Goal: Task Accomplishment & Management: Manage account settings

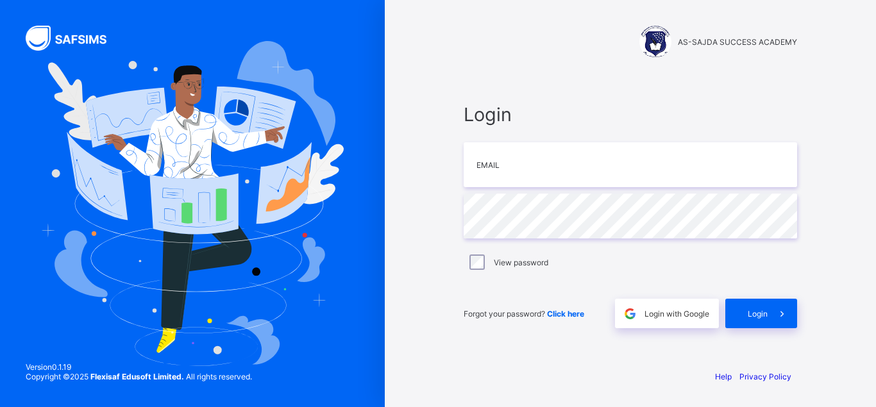
click at [553, 188] on div "Login Email Password View password Forgot your password? Click here Login with …" at bounding box center [629, 215] width 333 height 225
click at [546, 180] on input "email" at bounding box center [629, 164] width 333 height 45
type input "**********"
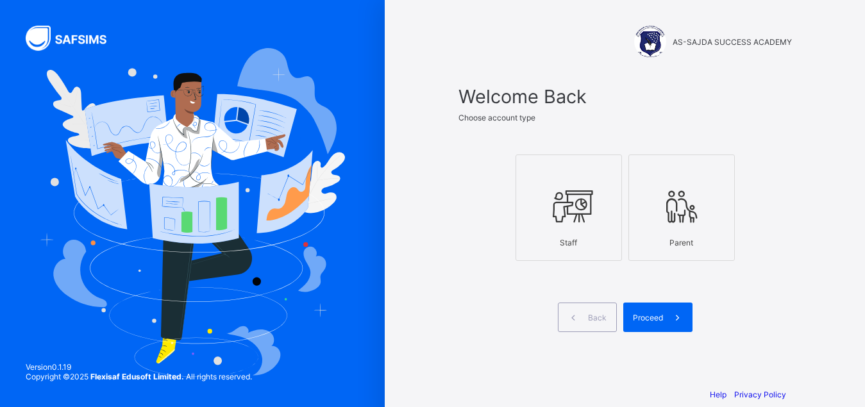
click at [573, 204] on icon at bounding box center [568, 206] width 45 height 38
click at [655, 321] on span "Proceed" at bounding box center [648, 318] width 30 height 10
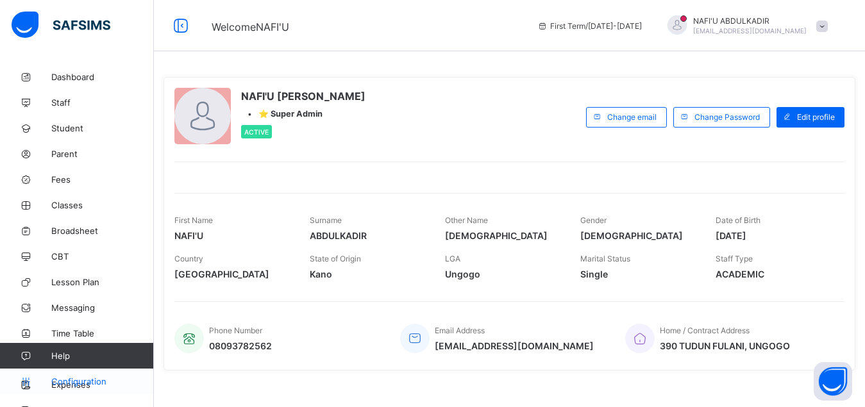
click at [98, 379] on span "Configuration" at bounding box center [102, 381] width 102 height 10
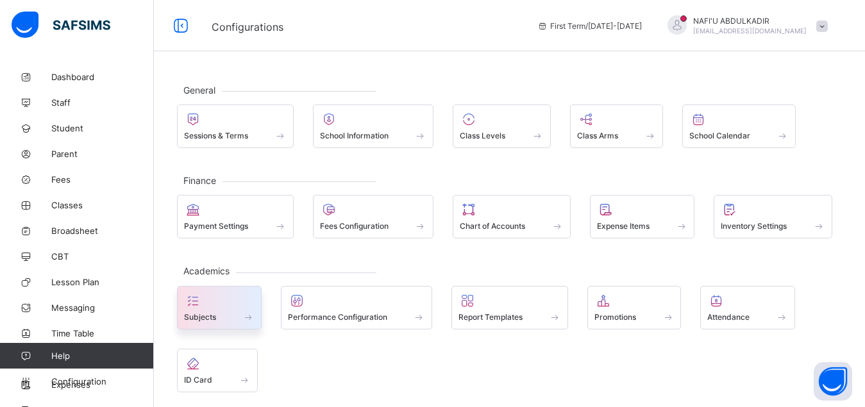
click at [229, 313] on div "Subjects" at bounding box center [219, 317] width 71 height 11
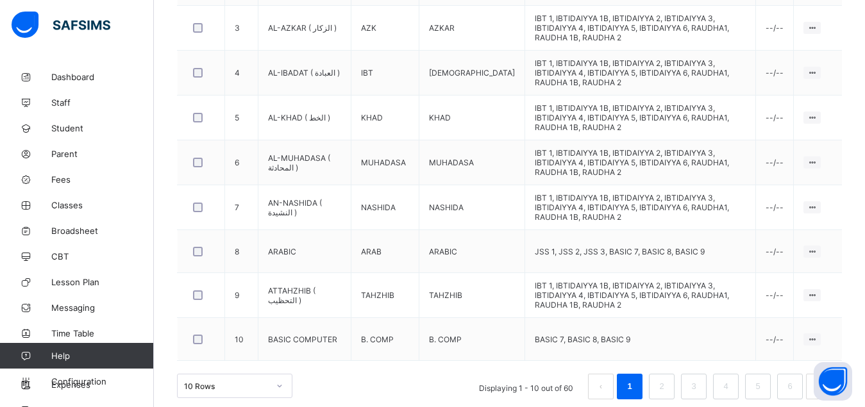
scroll to position [531, 0]
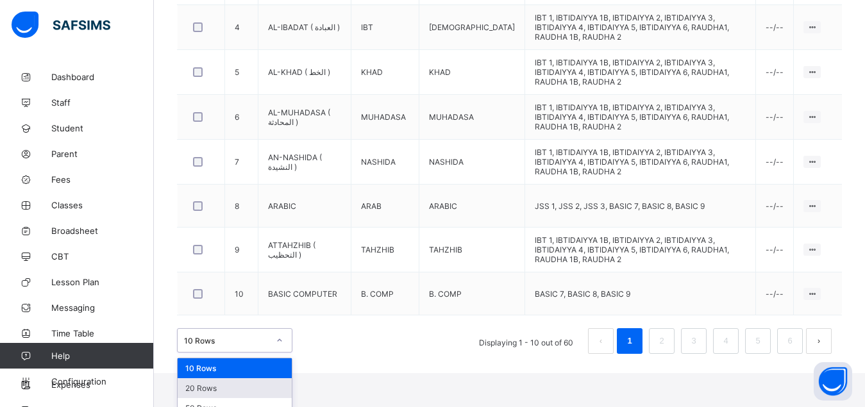
click at [277, 353] on div "option 20 Rows focused, 2 of 3. 3 results available. Use Up and Down to choose …" at bounding box center [234, 340] width 115 height 24
click at [244, 398] on div "50 Rows" at bounding box center [235, 408] width 114 height 20
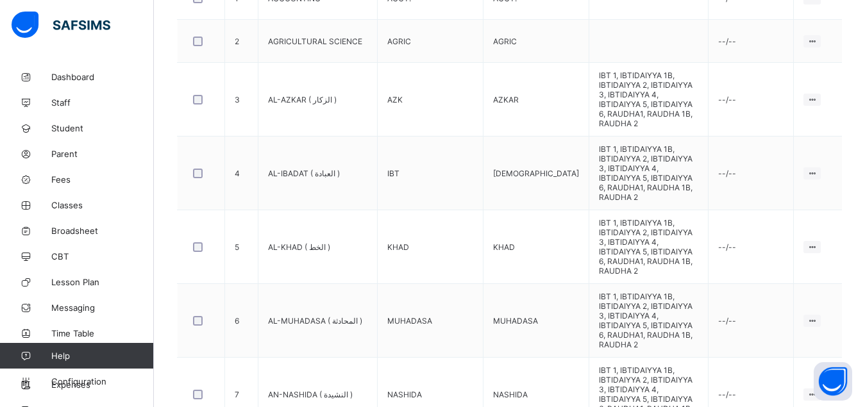
scroll to position [462, 0]
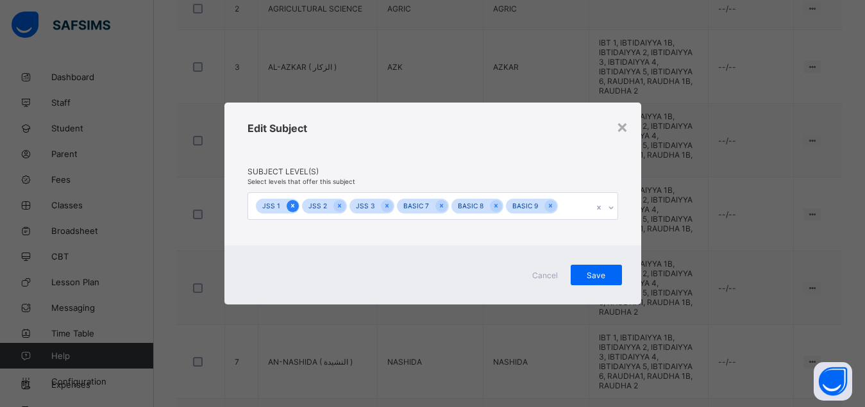
click at [295, 209] on div at bounding box center [293, 206] width 12 height 12
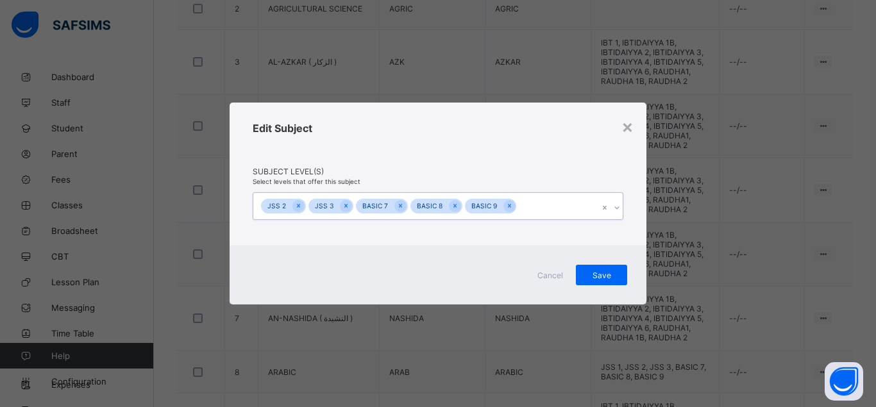
click at [295, 209] on icon at bounding box center [298, 205] width 7 height 9
click at [608, 278] on span "Save" at bounding box center [601, 276] width 32 height 10
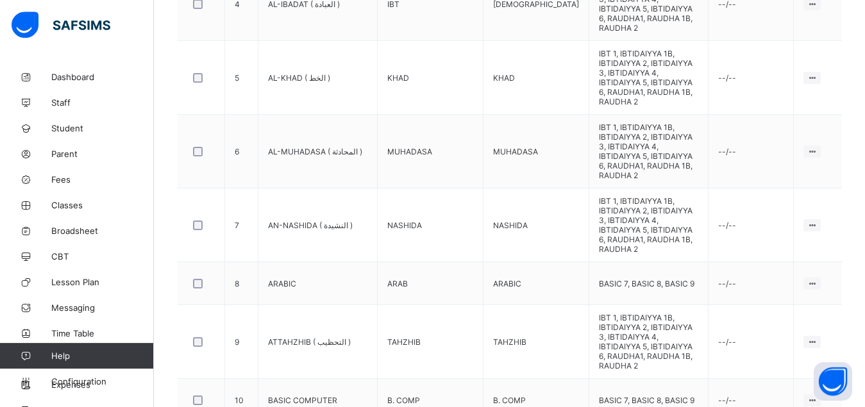
scroll to position [605, 0]
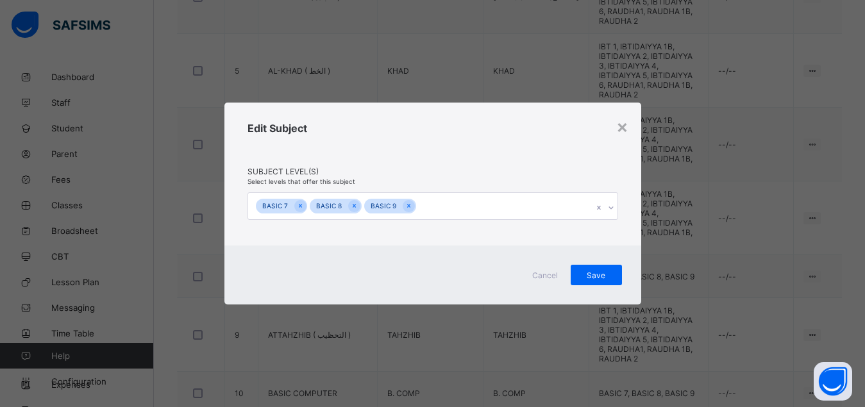
scroll to position [0, 0]
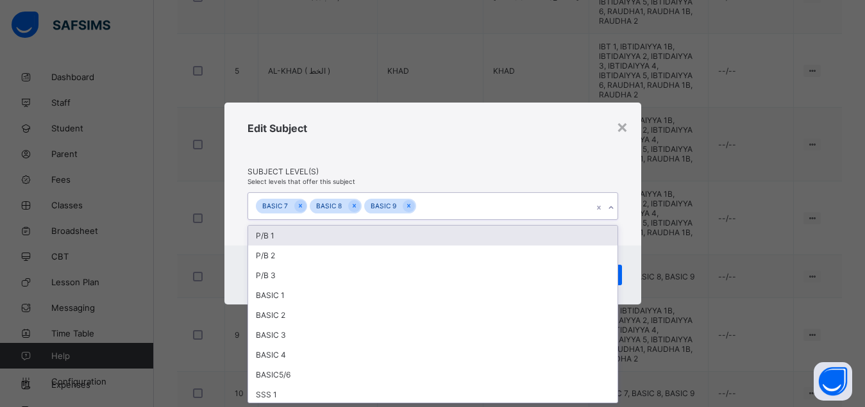
click at [508, 207] on div "BASIC 7 BASIC 8 BASIC 9" at bounding box center [420, 206] width 345 height 27
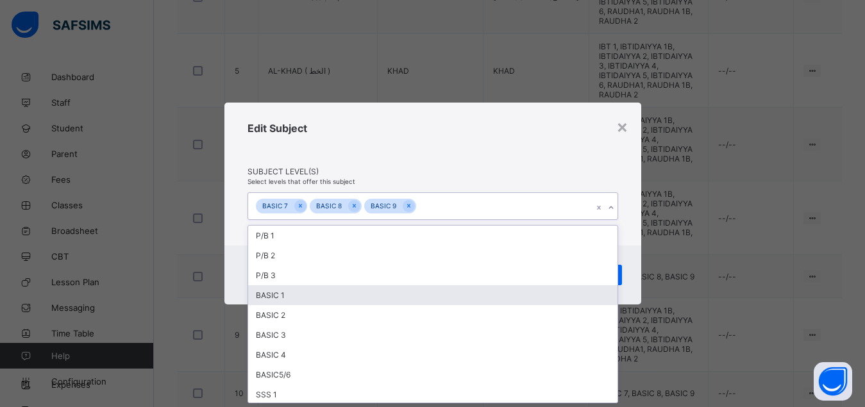
click at [283, 294] on div "BASIC 1" at bounding box center [432, 295] width 369 height 20
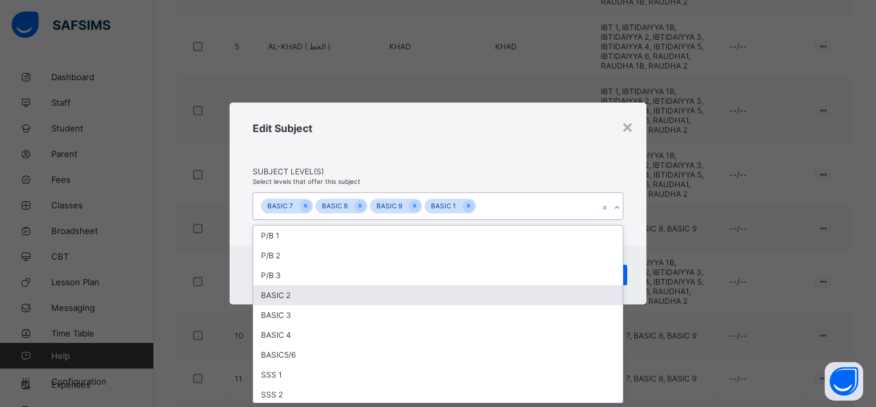
click at [283, 294] on div "BASIC 2" at bounding box center [437, 295] width 369 height 20
click at [283, 294] on div "BASIC 3" at bounding box center [437, 295] width 369 height 20
click at [283, 294] on div "BASIC 4" at bounding box center [437, 295] width 369 height 20
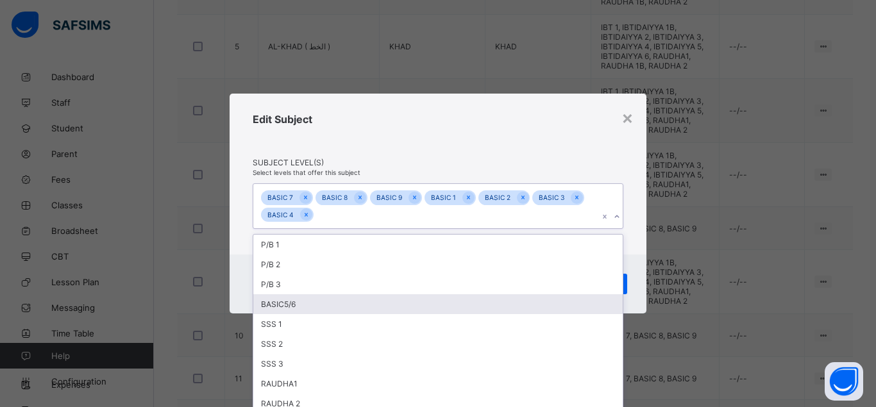
click at [282, 307] on div "BASIC5/6" at bounding box center [437, 304] width 369 height 20
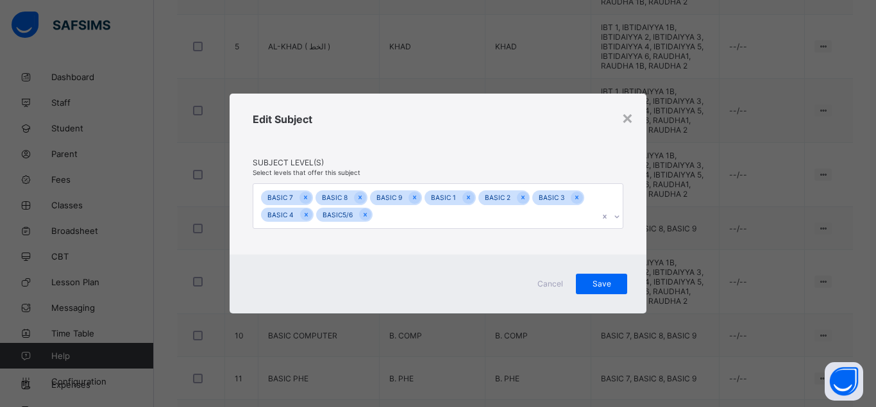
click at [638, 258] on div "Cancel Save" at bounding box center [437, 283] width 417 height 59
click at [608, 283] on span "Save" at bounding box center [601, 284] width 32 height 10
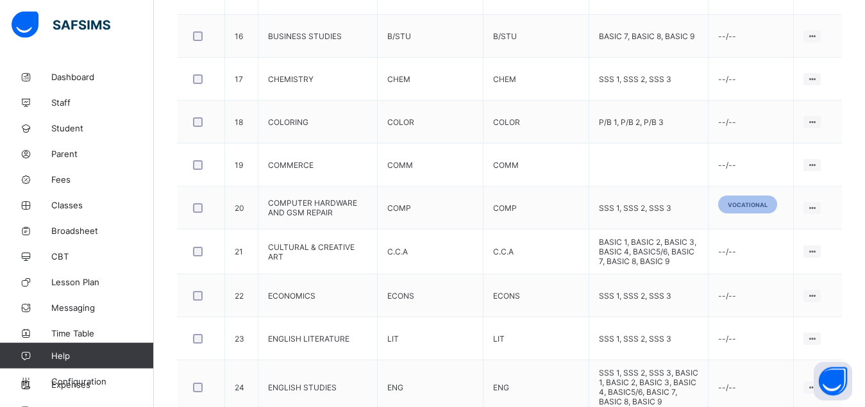
scroll to position [1226, 0]
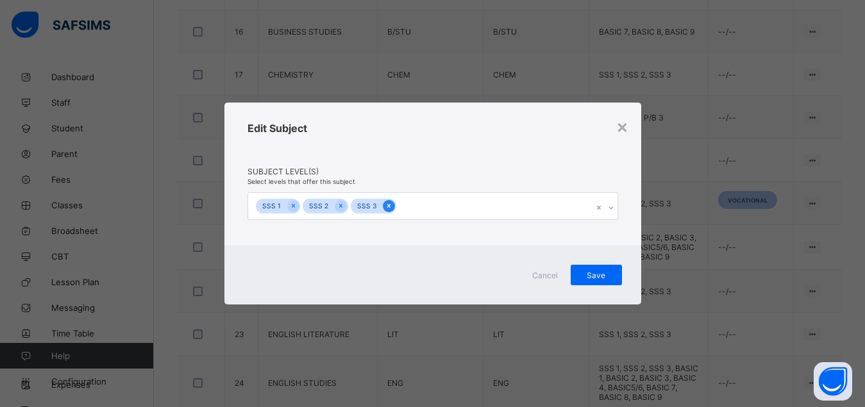
click at [386, 204] on icon at bounding box center [388, 205] width 7 height 9
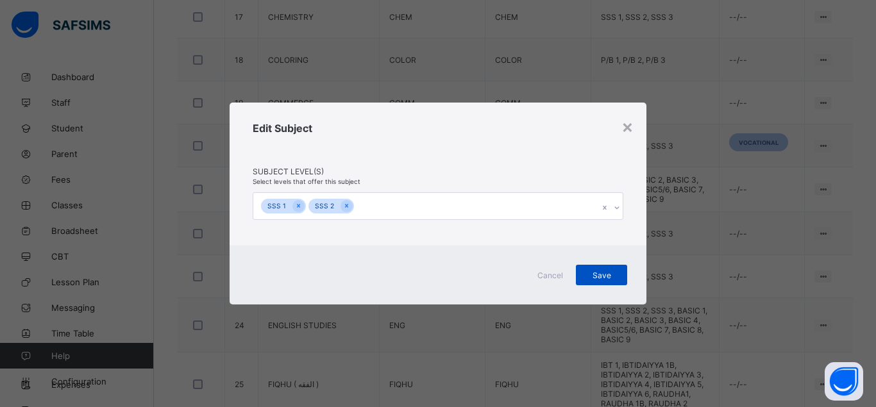
click at [610, 278] on span "Save" at bounding box center [601, 276] width 32 height 10
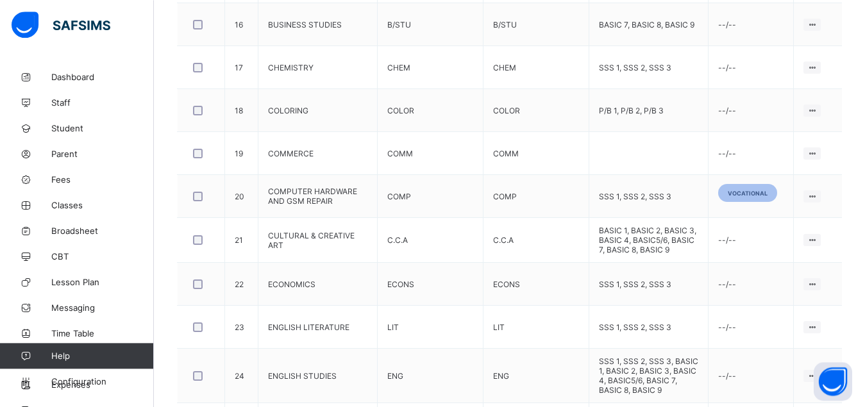
scroll to position [1245, 0]
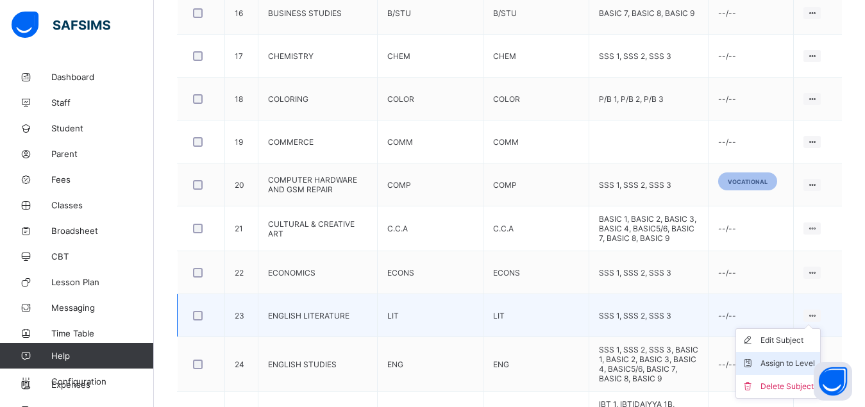
click at [803, 357] on div "Assign to Level" at bounding box center [787, 363] width 54 height 13
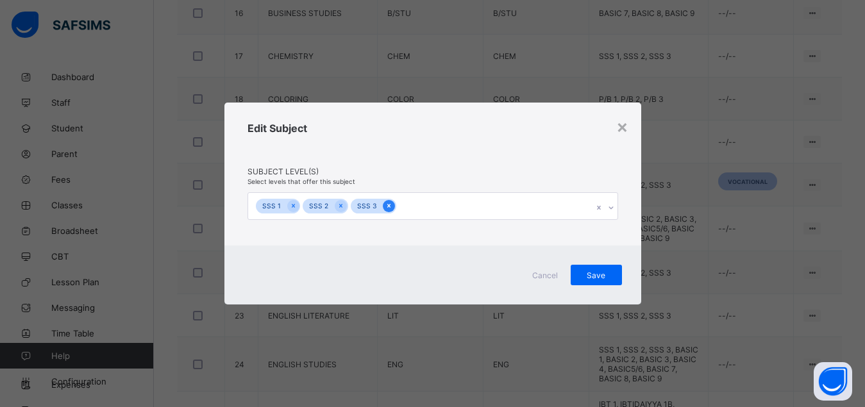
click at [387, 206] on icon at bounding box center [388, 206] width 3 height 4
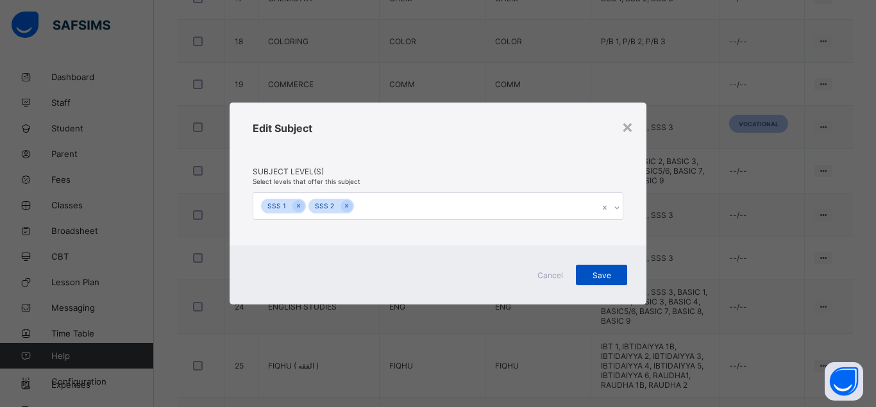
click at [601, 274] on span "Save" at bounding box center [601, 276] width 32 height 10
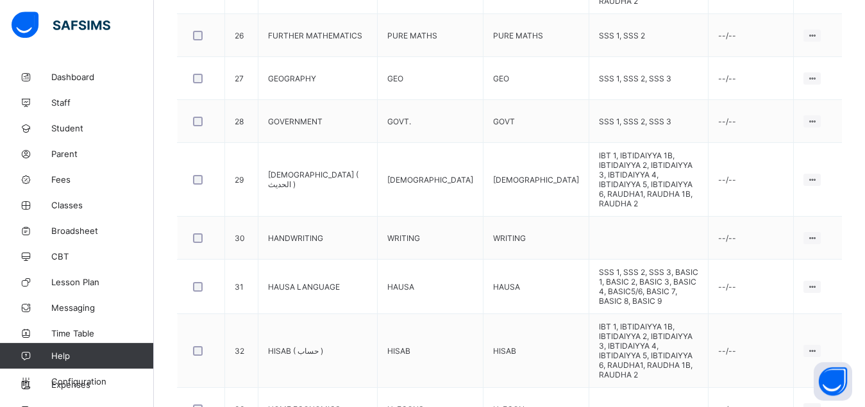
scroll to position [1703, 0]
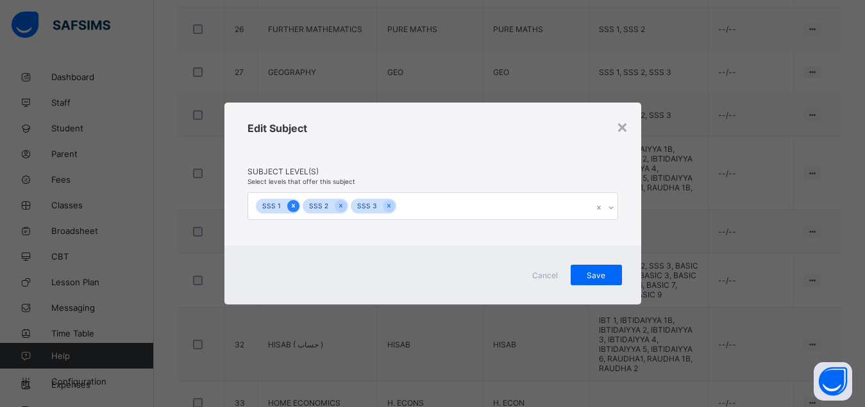
click at [291, 204] on icon at bounding box center [293, 205] width 7 height 9
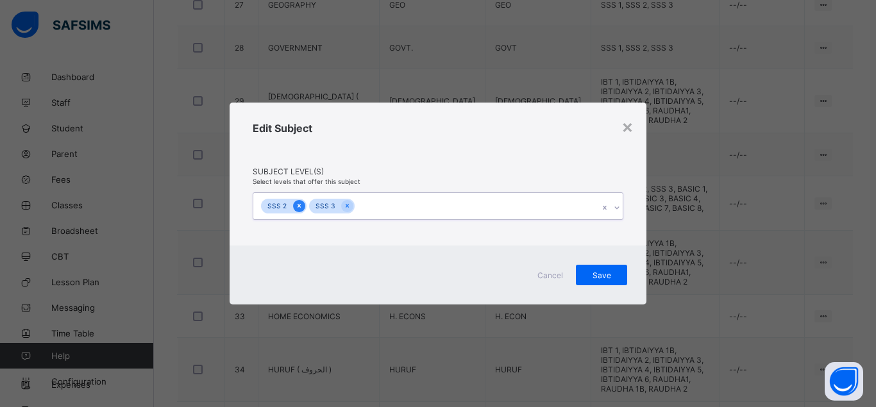
click at [302, 206] on div at bounding box center [299, 206] width 12 height 12
click at [599, 276] on span "Save" at bounding box center [601, 276] width 32 height 10
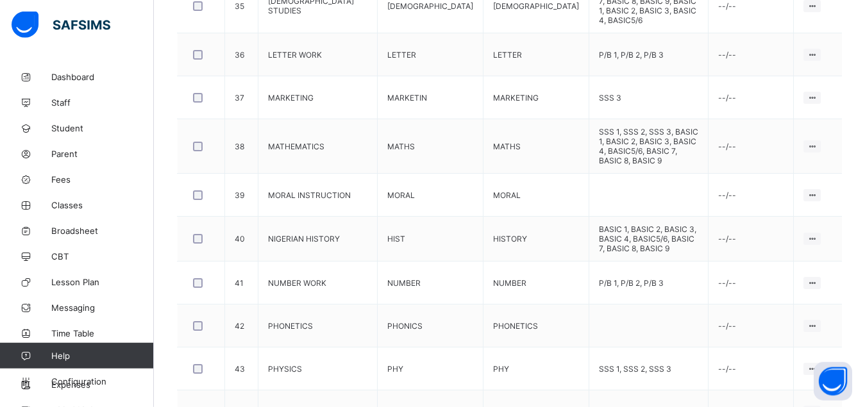
scroll to position [2227, 0]
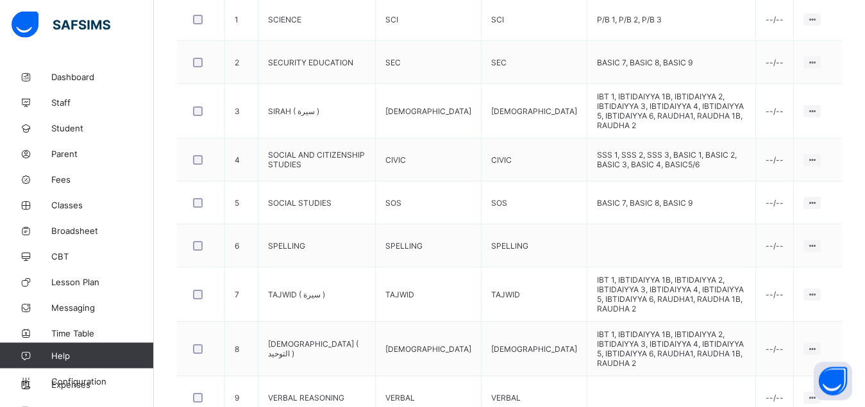
scroll to position [486, 0]
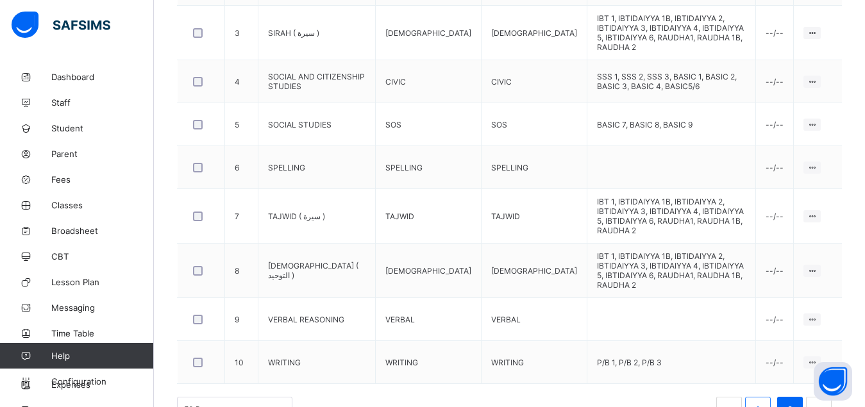
click at [762, 397] on li "1" at bounding box center [758, 410] width 26 height 26
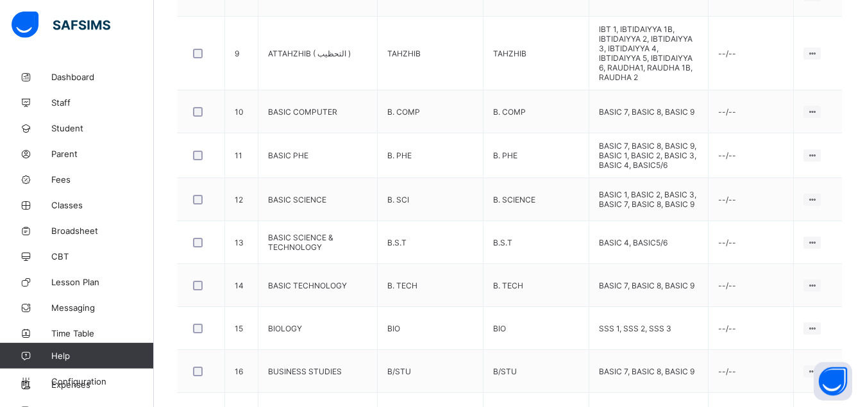
scroll to position [983, 0]
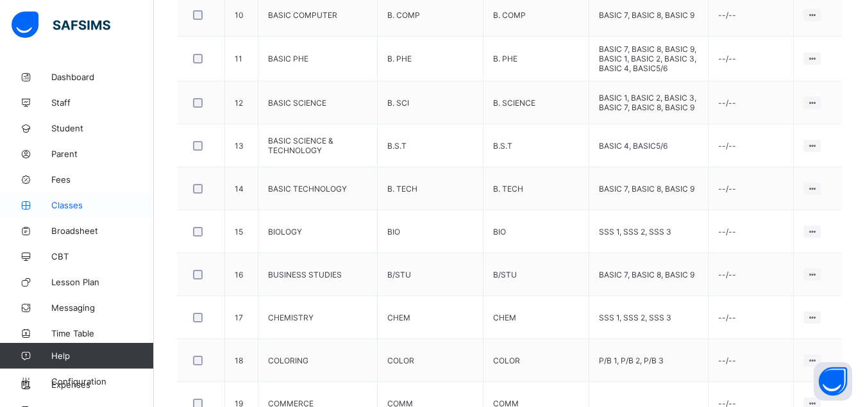
click at [72, 207] on span "Classes" at bounding box center [102, 205] width 103 height 10
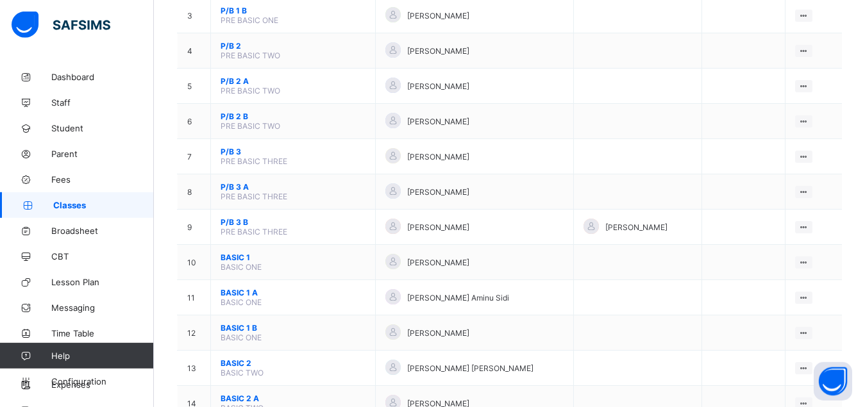
scroll to position [229, 0]
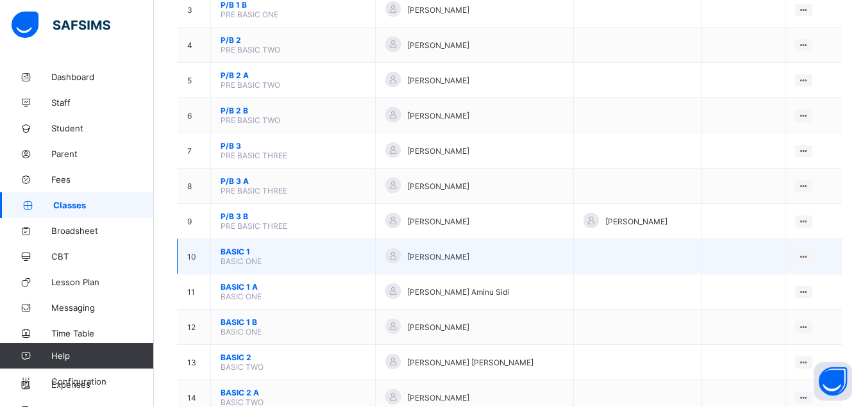
click at [231, 256] on span "BASIC 1" at bounding box center [293, 252] width 145 height 10
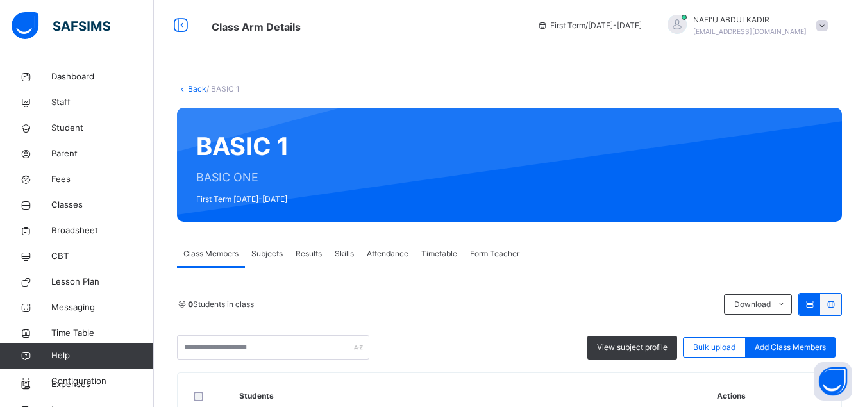
click at [267, 255] on span "Subjects" at bounding box center [266, 254] width 31 height 12
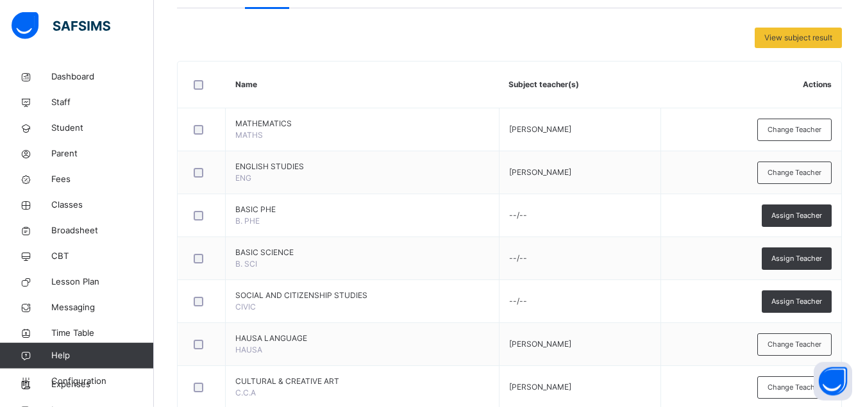
scroll to position [262, 0]
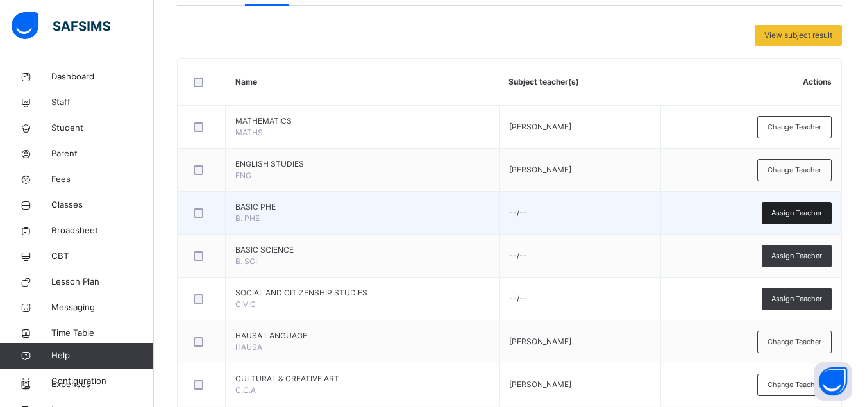
click at [794, 215] on span "Assign Teacher" at bounding box center [796, 213] width 51 height 11
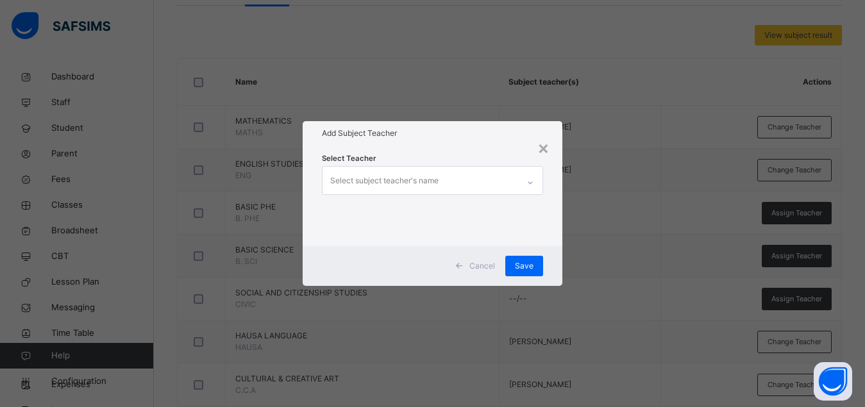
click at [615, 167] on div "× Add Subject Teacher Select Teacher Select subject teacher's name Cancel Save" at bounding box center [432, 203] width 865 height 407
click at [543, 148] on div "×" at bounding box center [543, 147] width 12 height 27
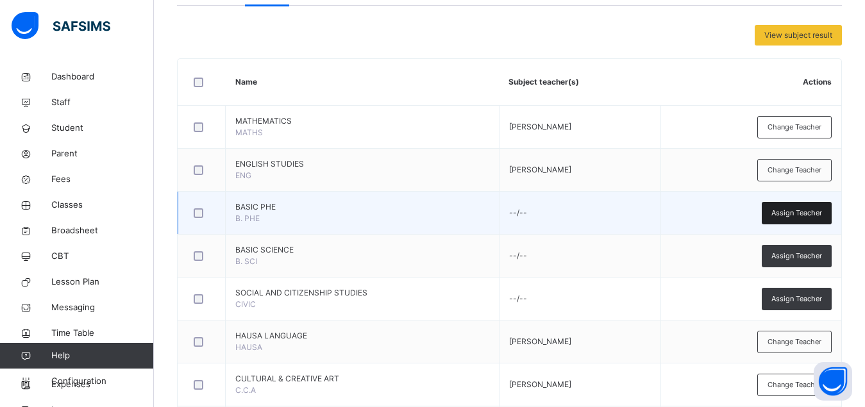
click at [799, 214] on span "Assign Teacher" at bounding box center [796, 213] width 51 height 11
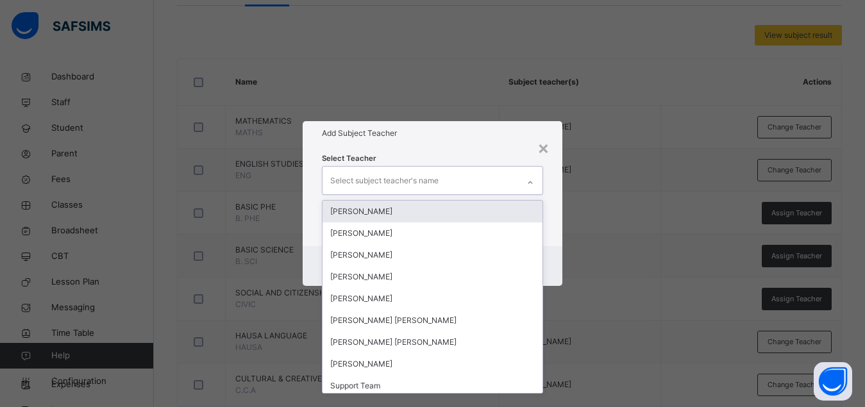
click at [507, 183] on div "Select subject teacher's name" at bounding box center [420, 180] width 196 height 27
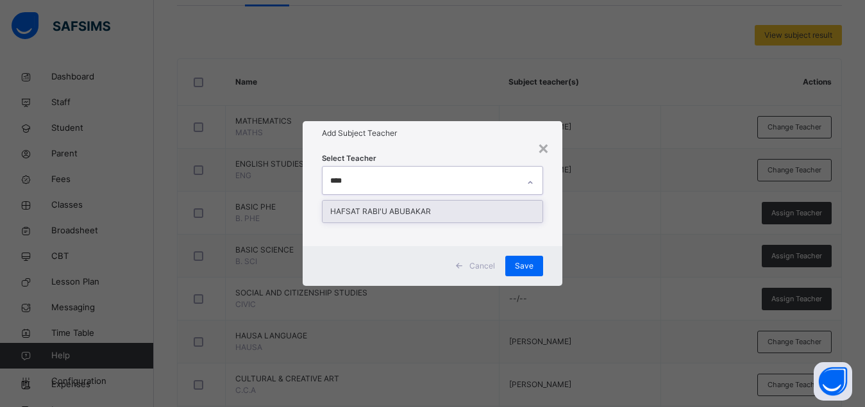
type input "*****"
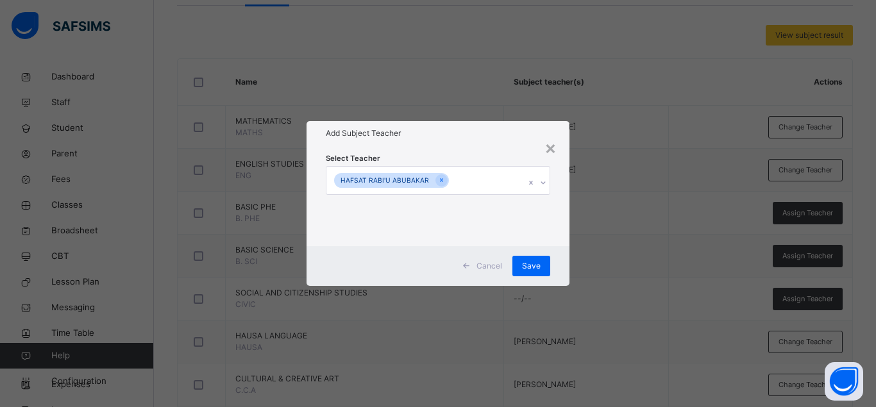
click at [560, 211] on div "Select Teacher HAFSAT RABI'U ABUBAKAR" at bounding box center [437, 196] width 263 height 100
click at [533, 265] on span "Save" at bounding box center [531, 266] width 19 height 12
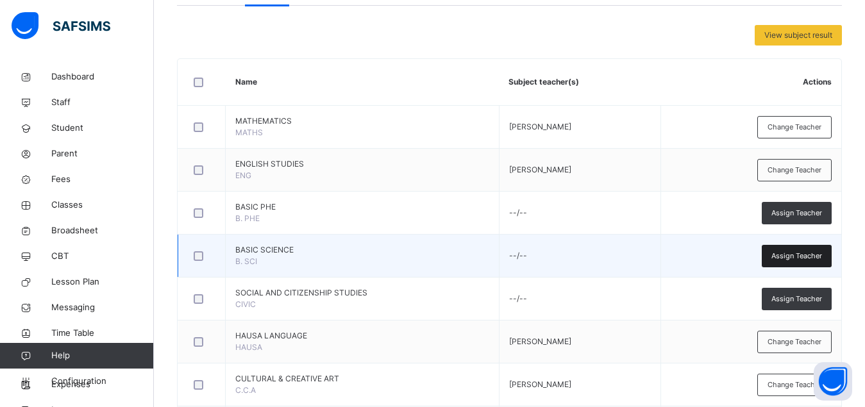
click at [808, 253] on span "Assign Teacher" at bounding box center [796, 256] width 51 height 11
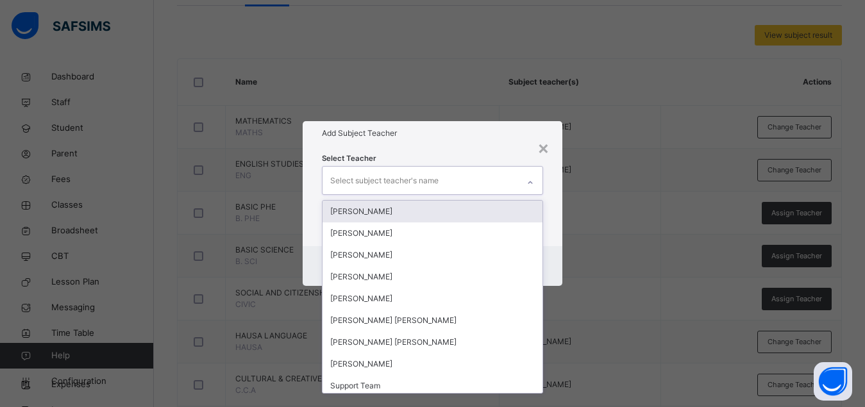
click at [496, 180] on div "Select subject teacher's name" at bounding box center [420, 180] width 196 height 27
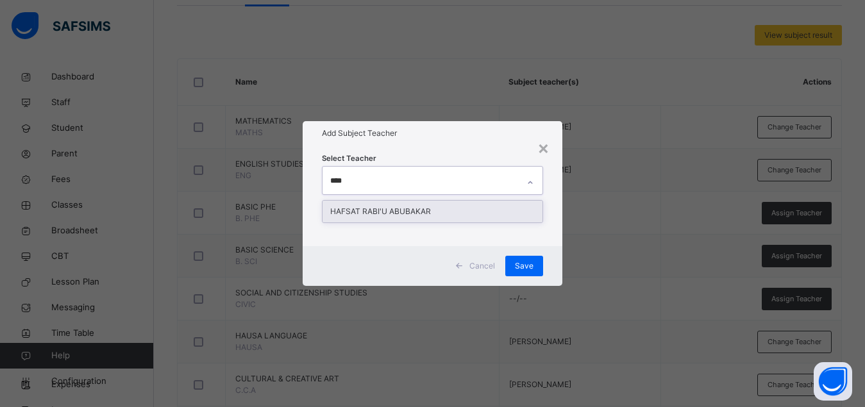
type input "*****"
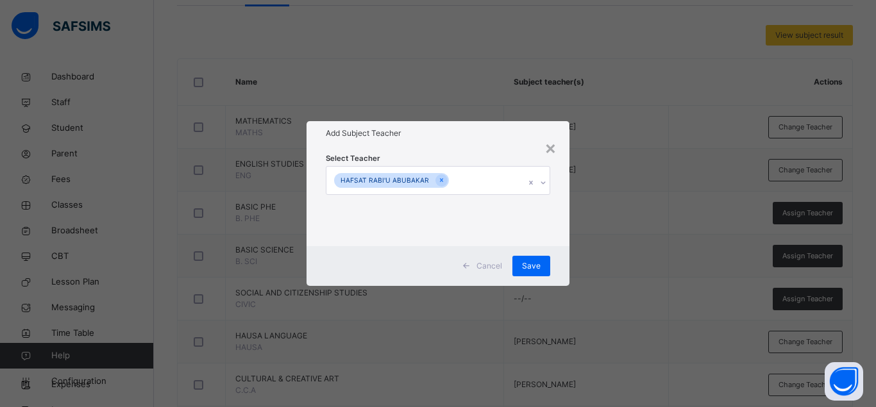
click at [563, 190] on div "Select Teacher HAFSAT RABI'U ABUBAKAR" at bounding box center [437, 196] width 263 height 100
click at [539, 262] on span "Save" at bounding box center [531, 266] width 19 height 12
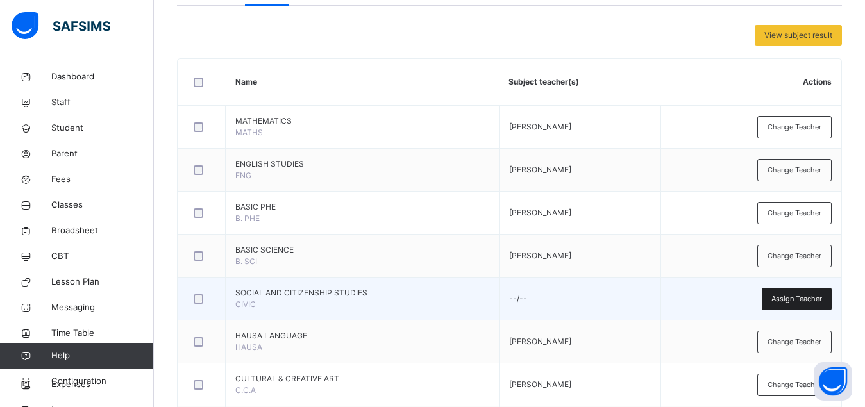
click at [794, 298] on span "Assign Teacher" at bounding box center [796, 299] width 51 height 11
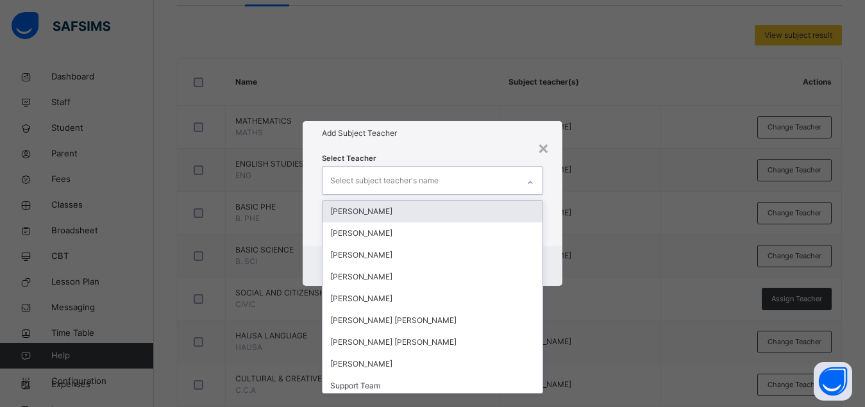
click at [444, 173] on div "Select subject teacher's name" at bounding box center [420, 180] width 196 height 27
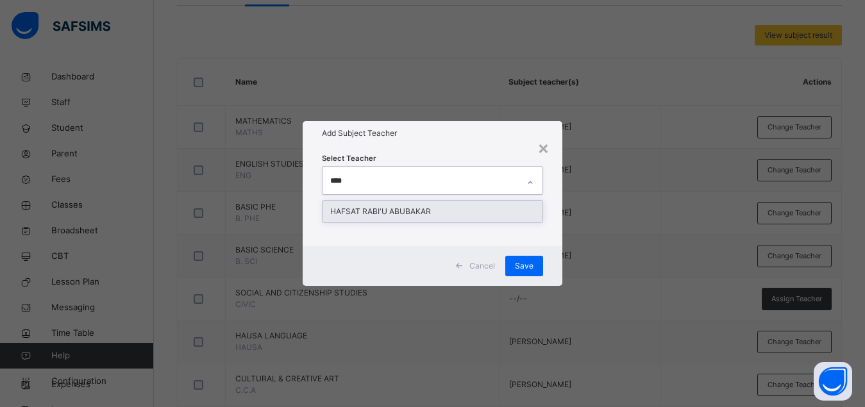
type input "*****"
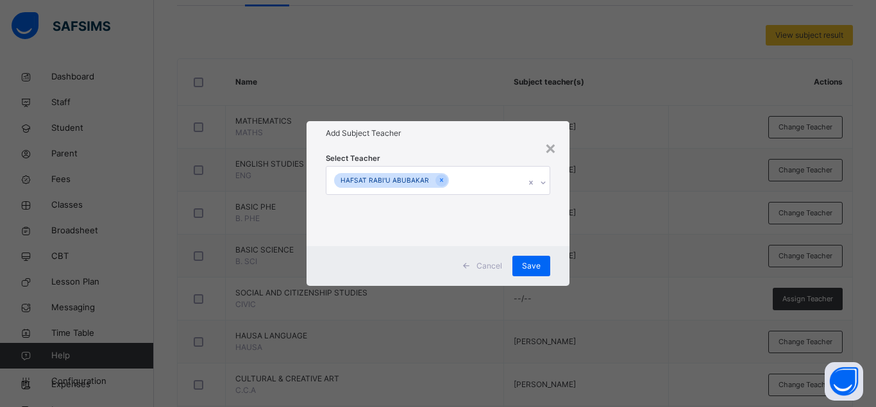
click at [559, 212] on div "Select Teacher HAFSAT RABI'U ABUBAKAR" at bounding box center [437, 196] width 263 height 100
click at [532, 269] on span "Save" at bounding box center [531, 266] width 19 height 12
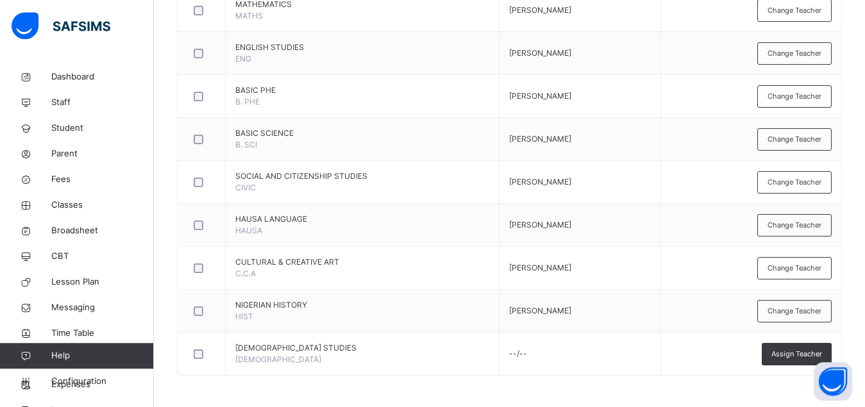
scroll to position [379, 0]
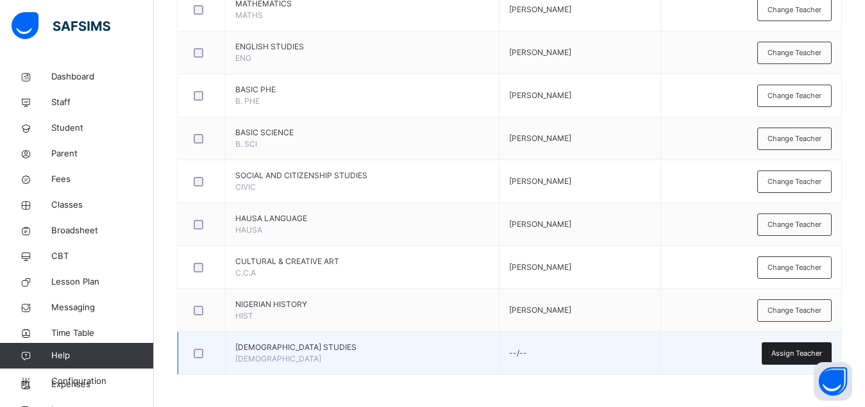
click at [786, 351] on span "Assign Teacher" at bounding box center [796, 353] width 51 height 11
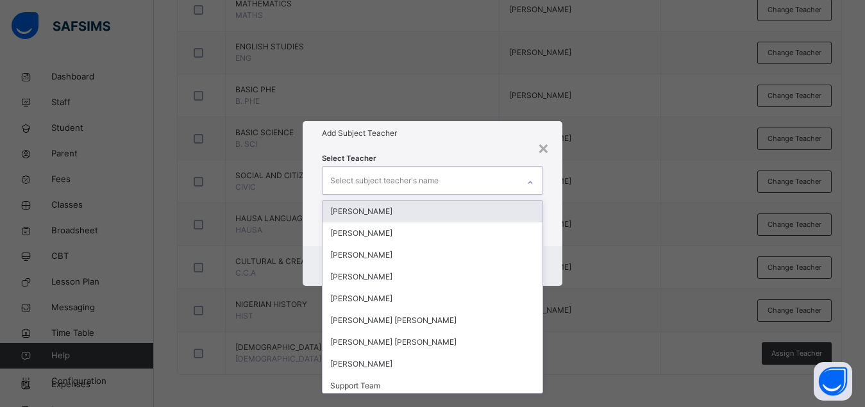
click at [465, 186] on div "Select subject teacher's name" at bounding box center [420, 180] width 196 height 27
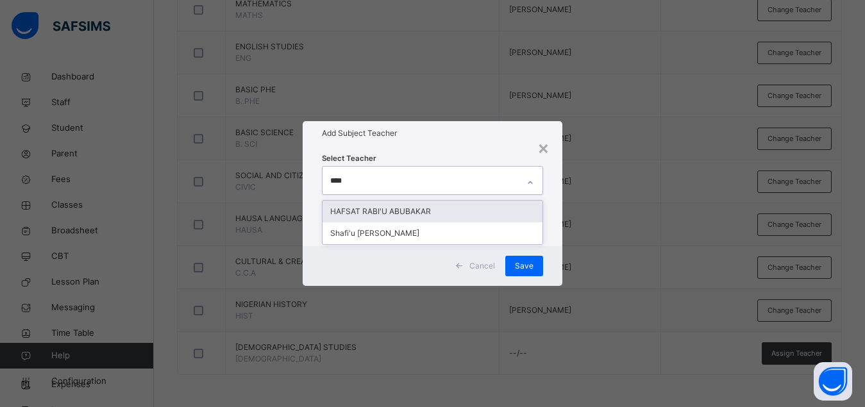
type input "*****"
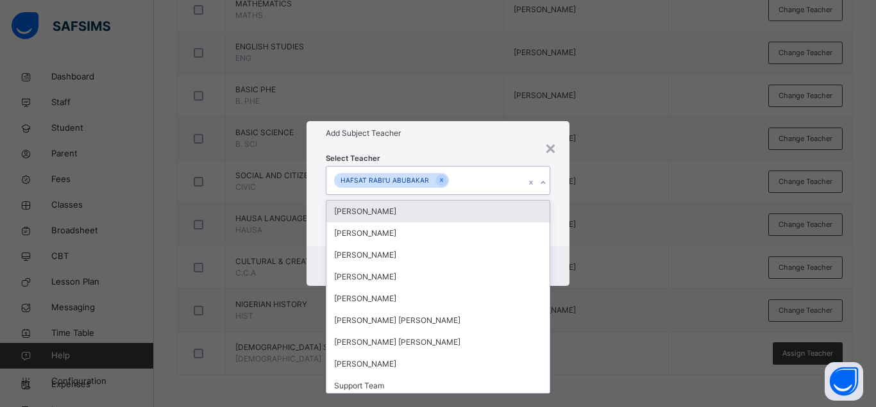
click at [553, 187] on div "Select Teacher option HAFSAT RABI'U ABUBAKAR, selected. option Umar Mohammed Ya…" at bounding box center [437, 196] width 263 height 100
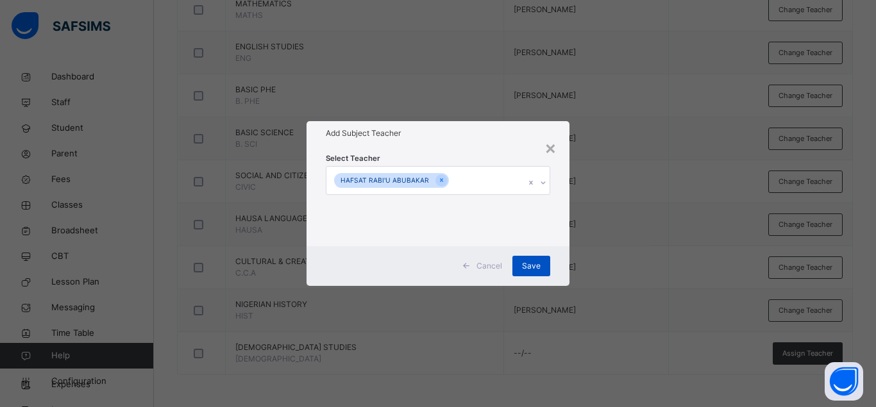
click at [533, 262] on span "Save" at bounding box center [531, 266] width 19 height 12
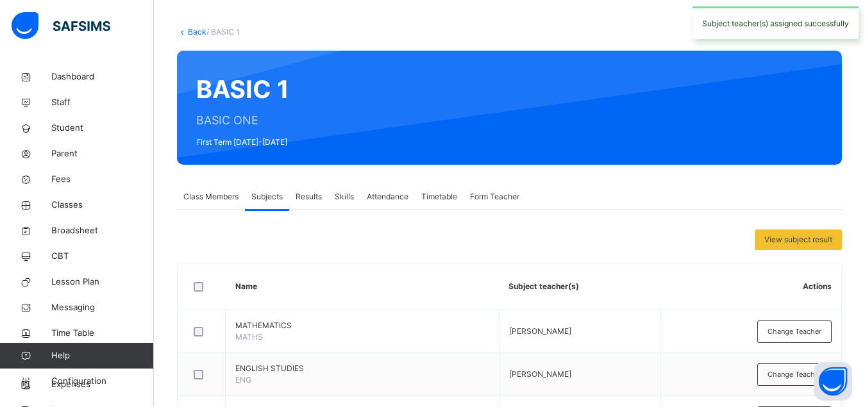
scroll to position [0, 0]
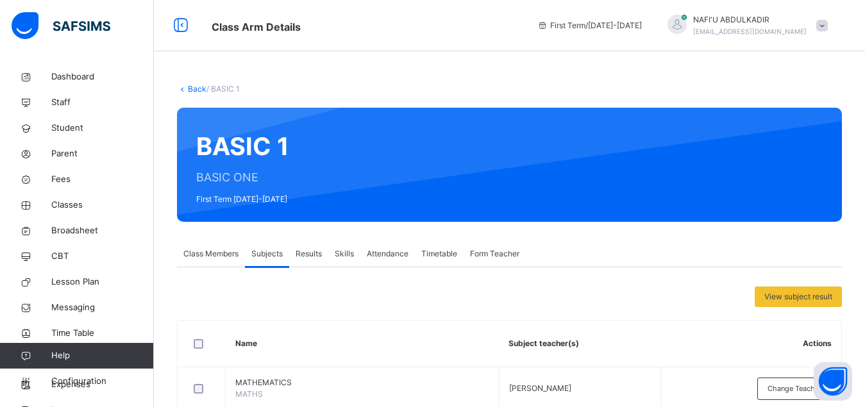
click at [215, 250] on span "Class Members" at bounding box center [210, 254] width 55 height 12
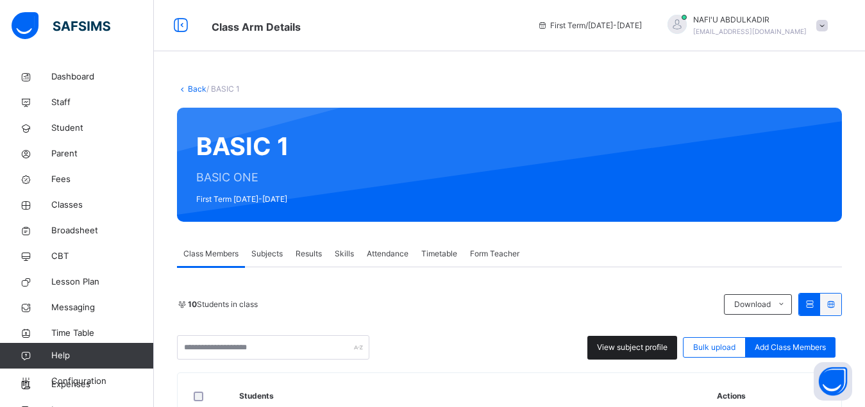
click at [637, 348] on span "View subject profile" at bounding box center [632, 348] width 71 height 12
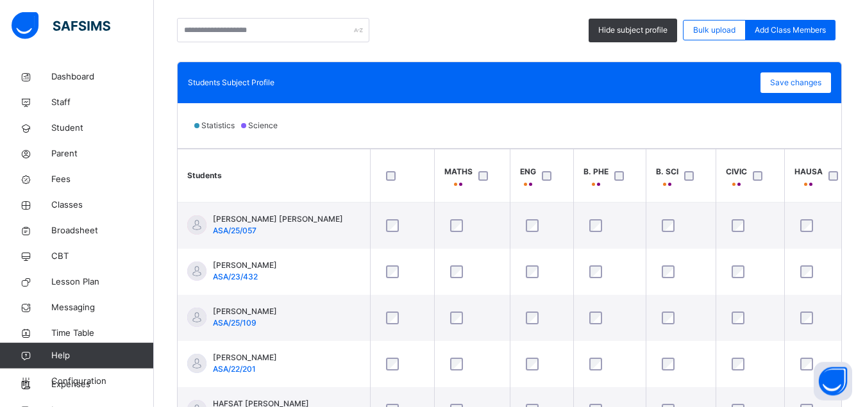
scroll to position [327, 0]
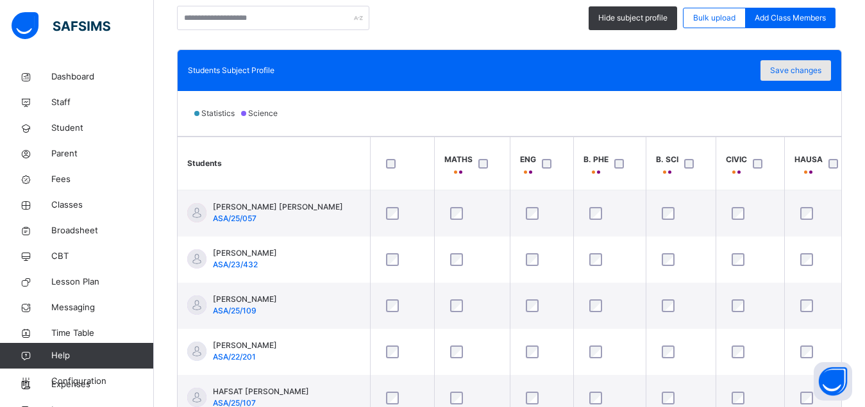
click at [803, 71] on span "Save changes" at bounding box center [795, 71] width 51 height 12
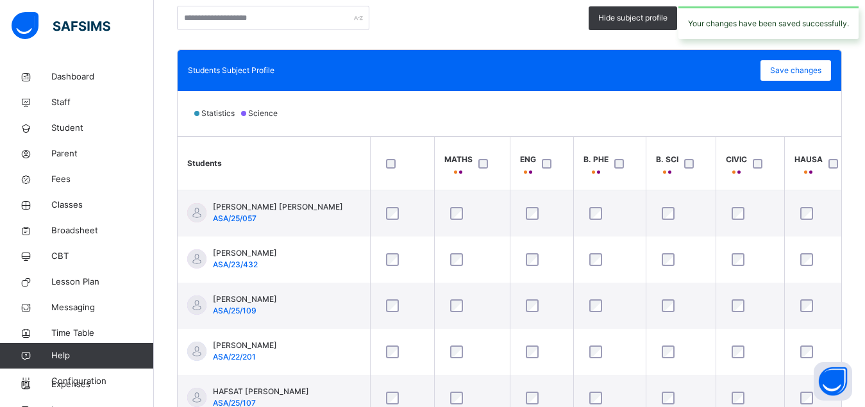
scroll to position [0, 0]
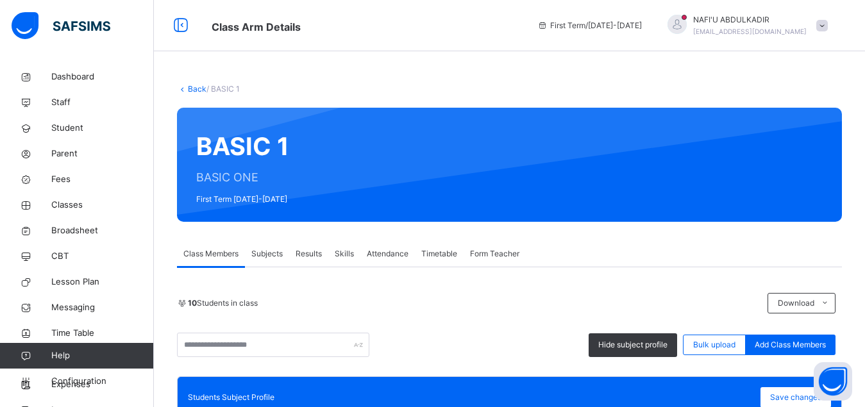
click at [199, 90] on link "Back" at bounding box center [197, 89] width 19 height 10
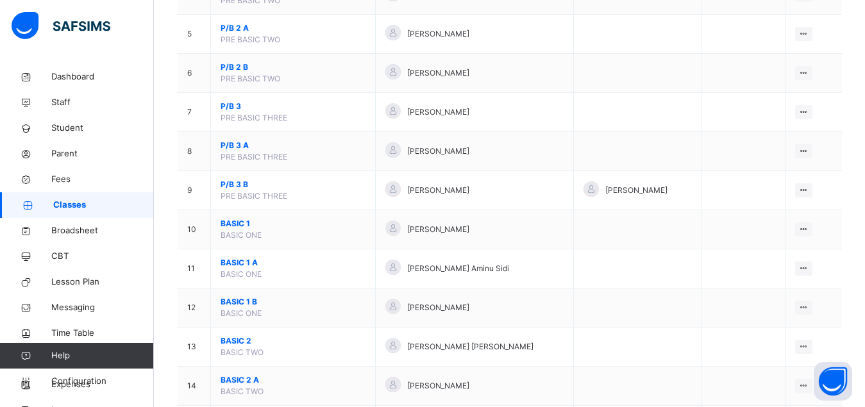
scroll to position [360, 0]
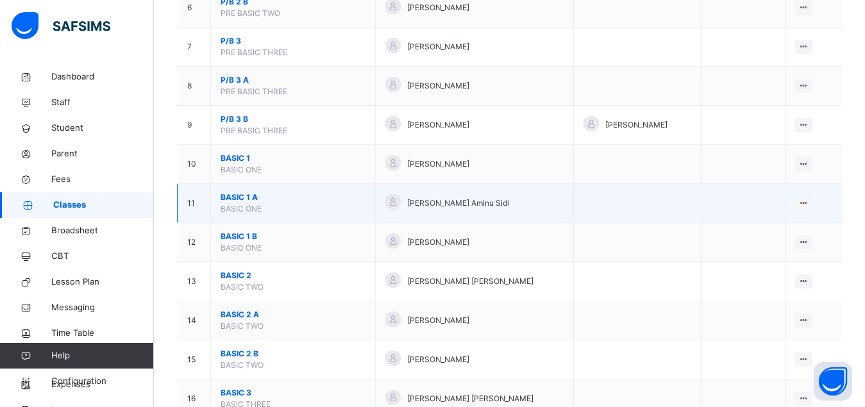
click at [229, 203] on span "BASIC 1 A" at bounding box center [293, 198] width 145 height 12
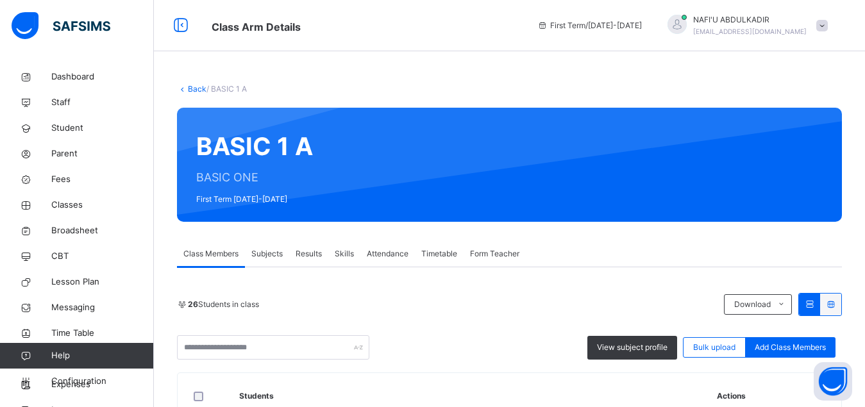
click at [269, 256] on span "Subjects" at bounding box center [266, 254] width 31 height 12
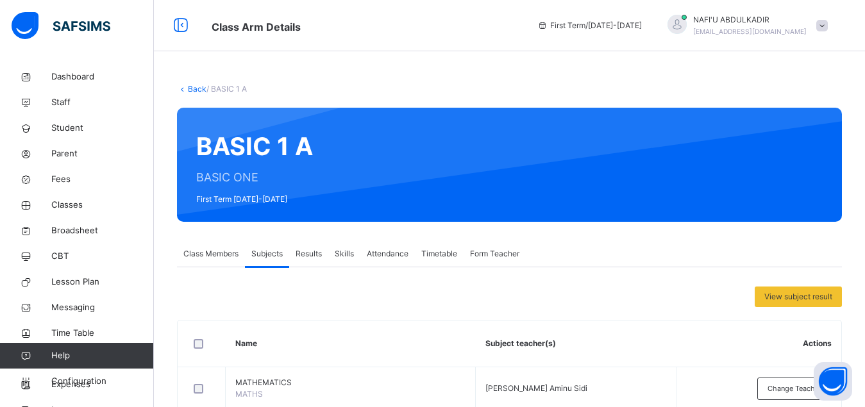
click at [210, 252] on span "Class Members" at bounding box center [210, 254] width 55 height 12
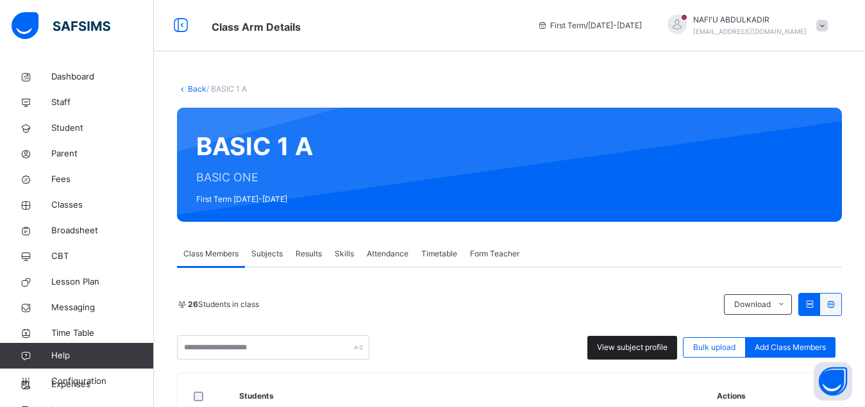
click at [623, 345] on span "View subject profile" at bounding box center [632, 348] width 71 height 12
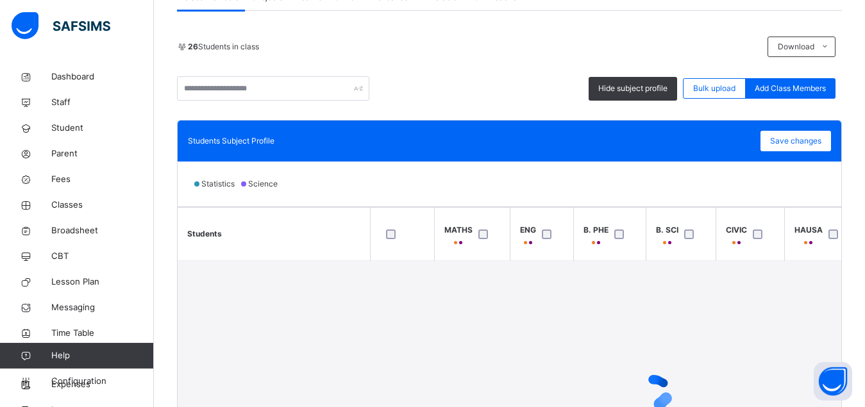
scroll to position [262, 0]
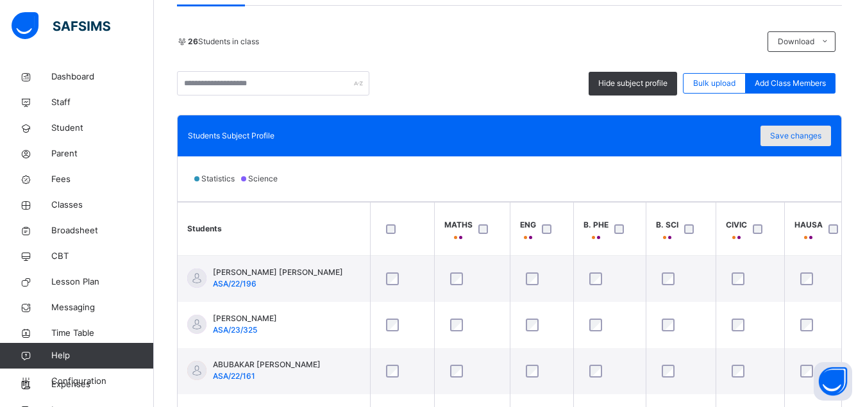
click at [814, 135] on span "Save changes" at bounding box center [795, 136] width 51 height 12
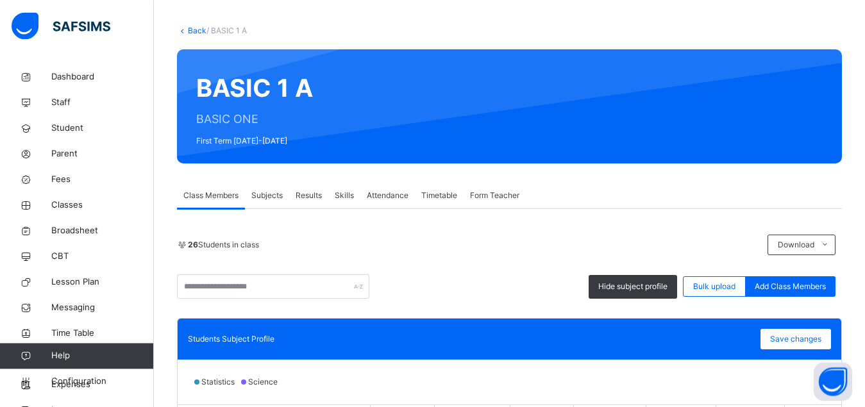
scroll to position [30, 0]
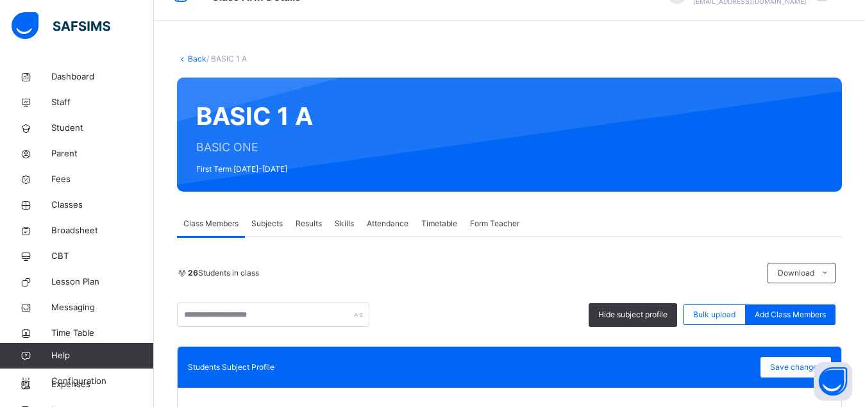
click at [268, 225] on span "Subjects" at bounding box center [266, 224] width 31 height 12
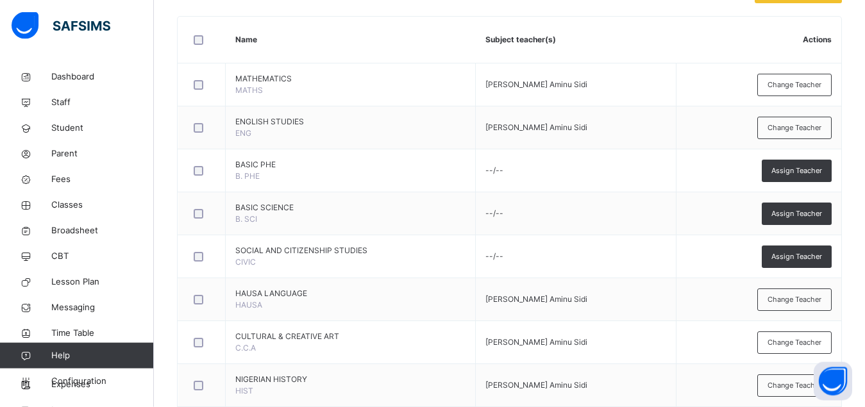
scroll to position [324, 0]
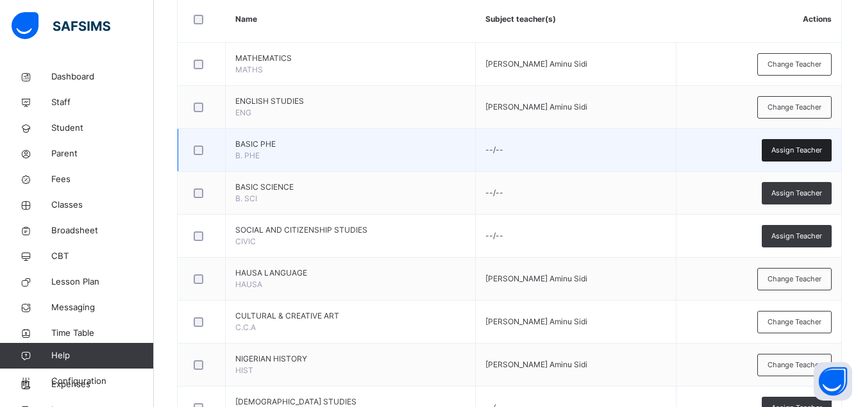
click at [797, 149] on span "Assign Teacher" at bounding box center [796, 150] width 51 height 11
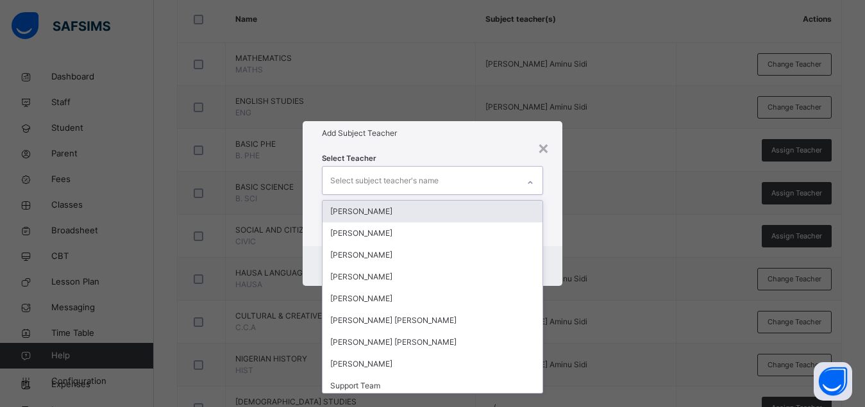
click at [474, 181] on div "Select subject teacher's name" at bounding box center [420, 180] width 196 height 27
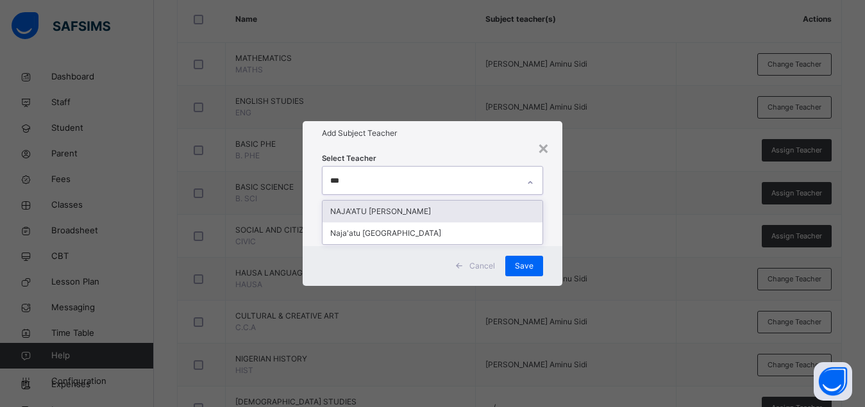
type input "****"
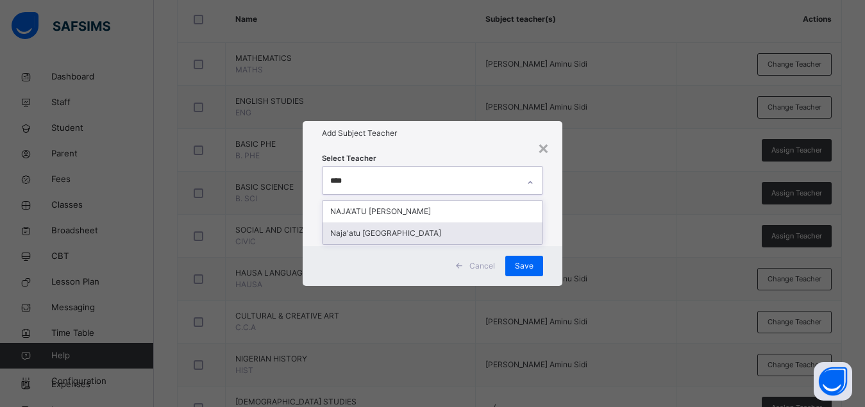
click at [410, 237] on div "Naja'atu [GEOGRAPHIC_DATA]" at bounding box center [432, 233] width 220 height 22
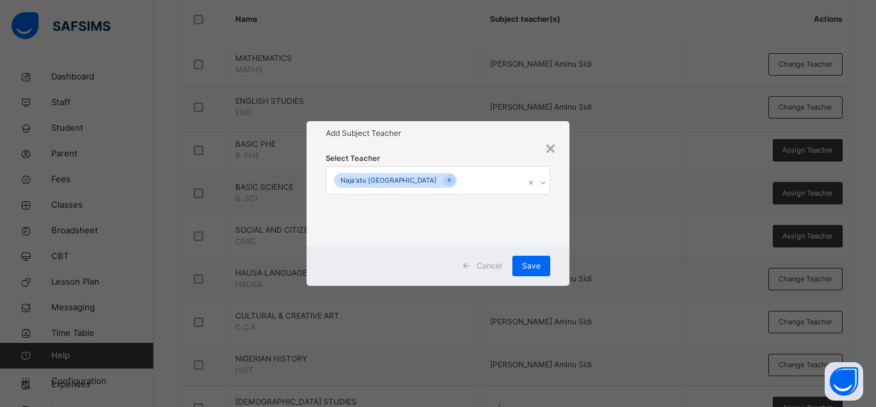
click at [559, 234] on div "Select Teacher Naja'atu Sidi Aminu" at bounding box center [437, 196] width 263 height 100
click at [528, 267] on span "Save" at bounding box center [531, 266] width 19 height 12
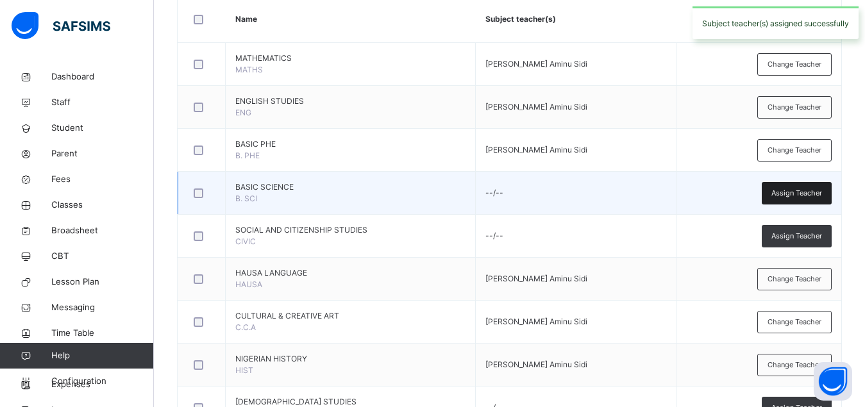
click at [799, 194] on span "Assign Teacher" at bounding box center [796, 193] width 51 height 11
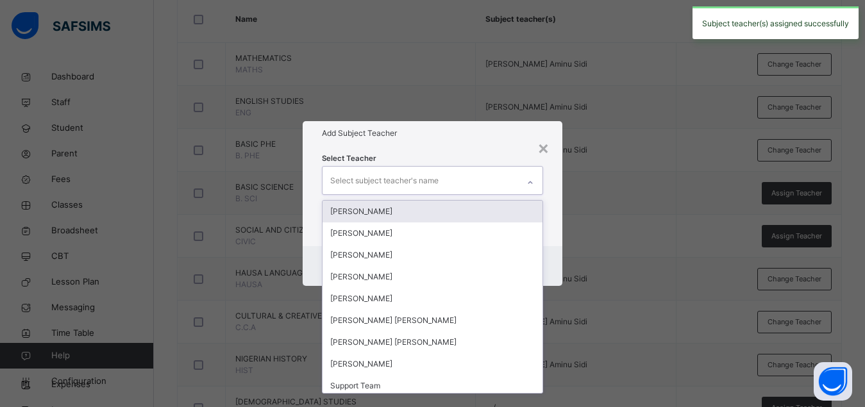
click at [481, 186] on div "Select subject teacher's name" at bounding box center [420, 180] width 196 height 27
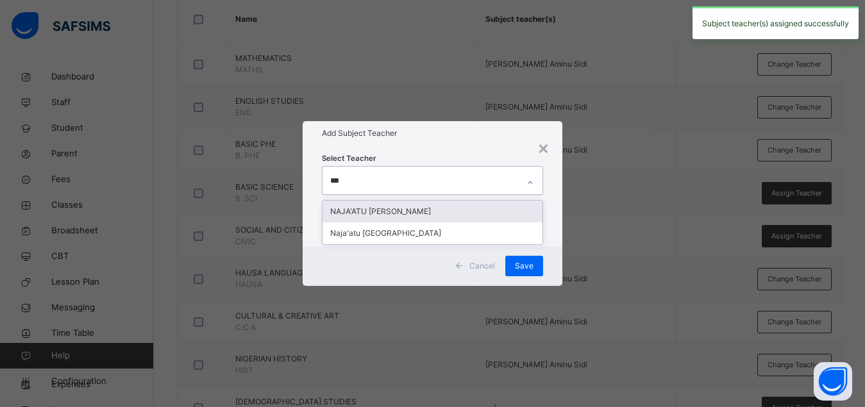
type input "****"
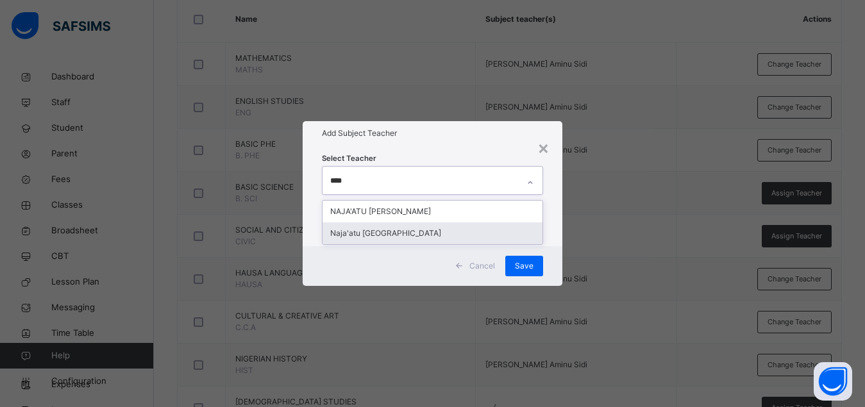
click at [414, 227] on div "Naja'atu [GEOGRAPHIC_DATA]" at bounding box center [432, 233] width 220 height 22
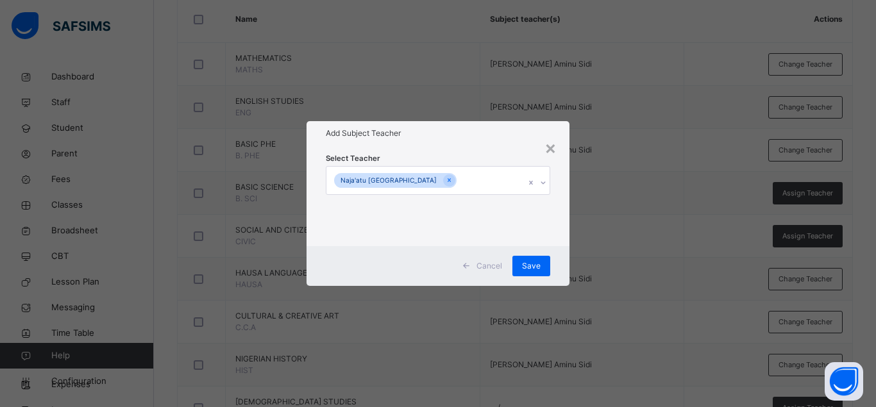
click at [562, 185] on div "Select Teacher Naja'atu Sidi Aminu" at bounding box center [437, 196] width 263 height 100
click at [534, 266] on span "Save" at bounding box center [531, 266] width 19 height 12
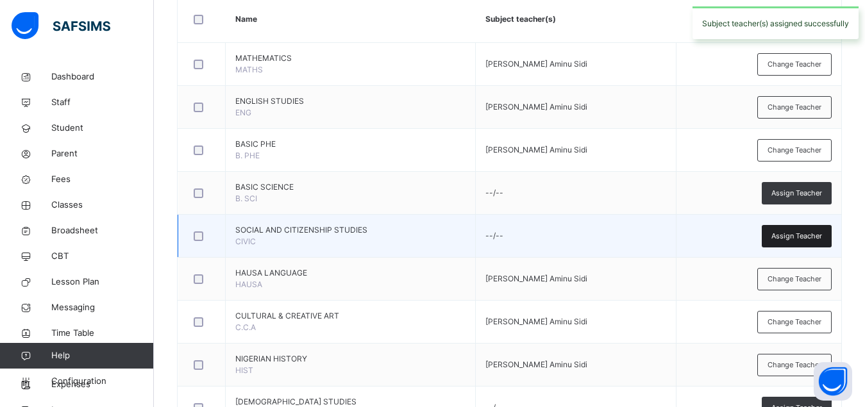
click at [784, 242] on div "Assign Teacher" at bounding box center [797, 236] width 70 height 22
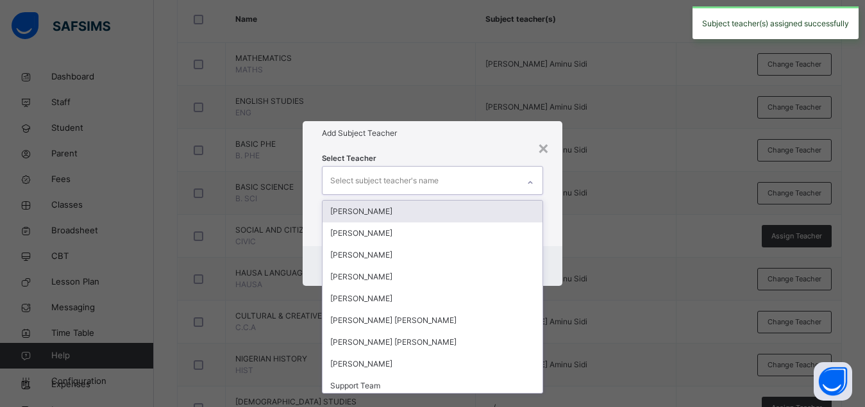
click at [463, 190] on div "Select subject teacher's name" at bounding box center [420, 180] width 196 height 27
type input "****"
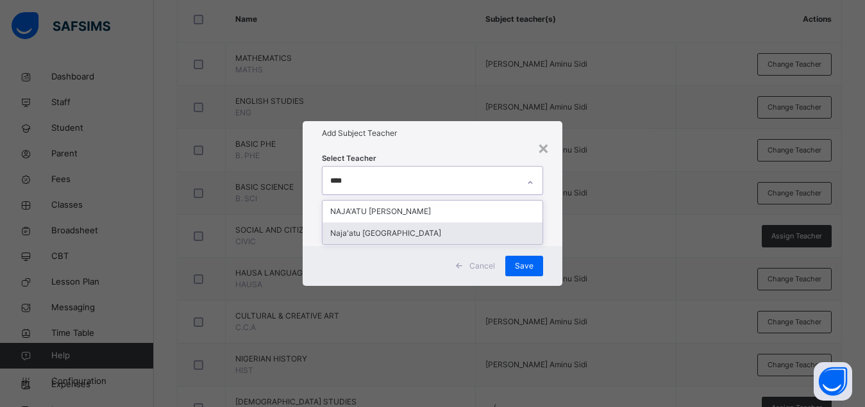
click at [420, 237] on div "Naja'atu [GEOGRAPHIC_DATA]" at bounding box center [432, 233] width 220 height 22
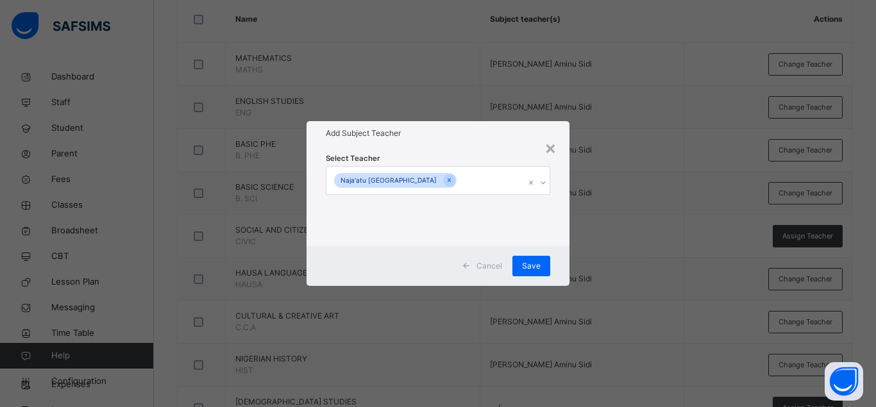
click at [556, 239] on div "Select Teacher Naja'atu Sidi Aminu" at bounding box center [437, 196] width 263 height 100
click at [529, 267] on span "Save" at bounding box center [531, 266] width 19 height 12
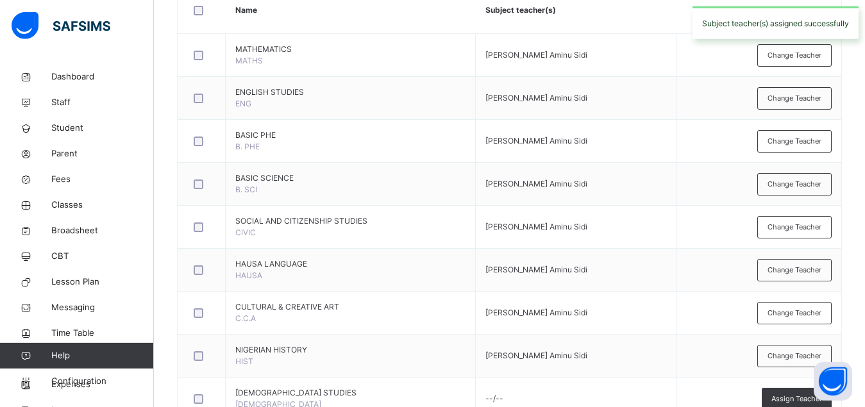
scroll to position [379, 0]
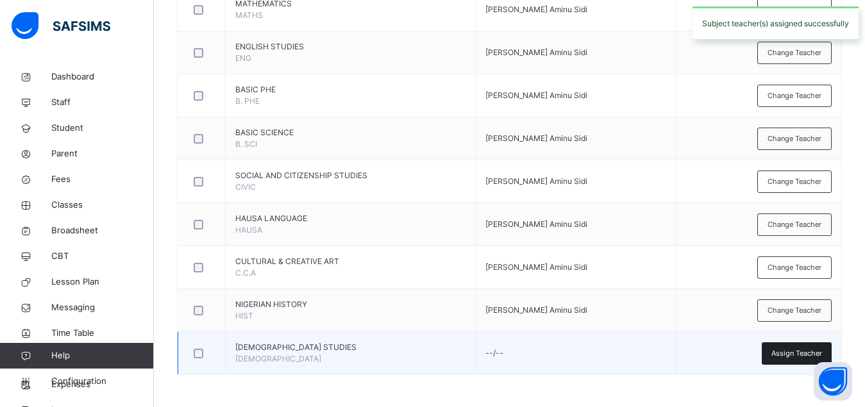
click at [787, 355] on span "Assign Teacher" at bounding box center [796, 353] width 51 height 11
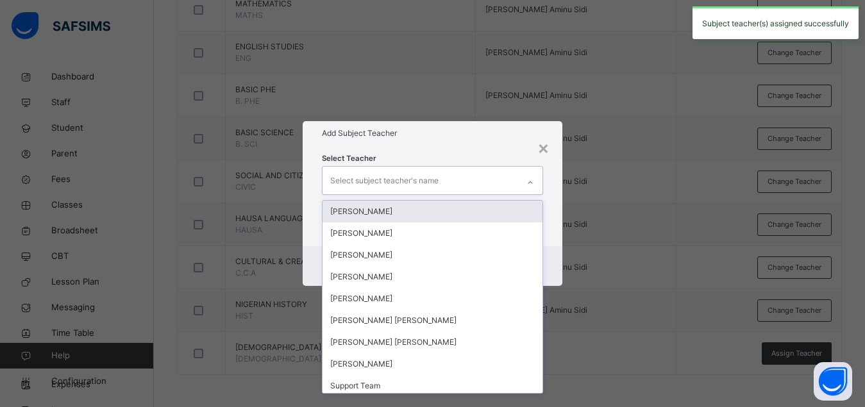
click at [456, 185] on div "Select subject teacher's name" at bounding box center [420, 180] width 196 height 27
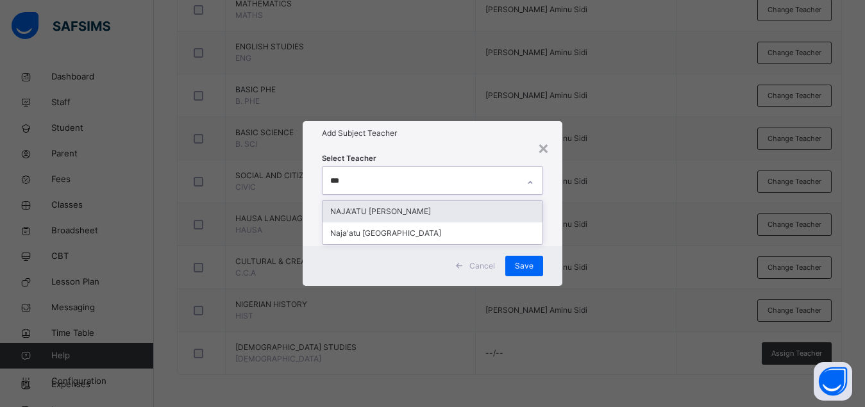
type input "****"
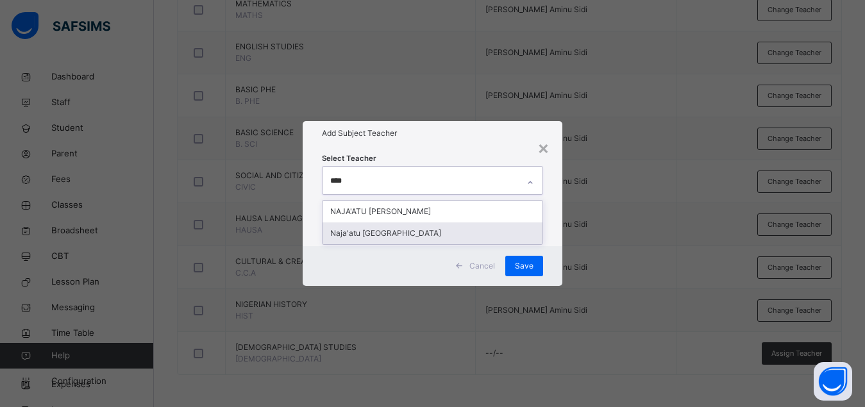
click at [393, 232] on div "Naja'atu [GEOGRAPHIC_DATA]" at bounding box center [432, 233] width 220 height 22
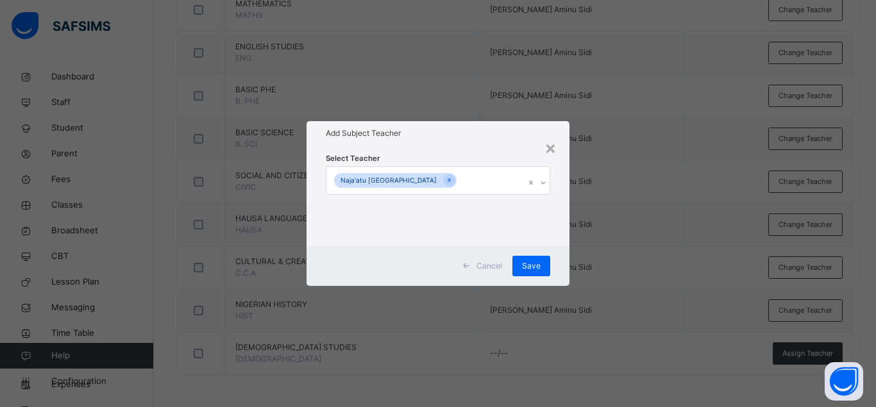
click at [553, 217] on div "Select Teacher Naja'atu Sidi Aminu" at bounding box center [437, 196] width 263 height 100
click at [539, 262] on span "Save" at bounding box center [531, 266] width 19 height 12
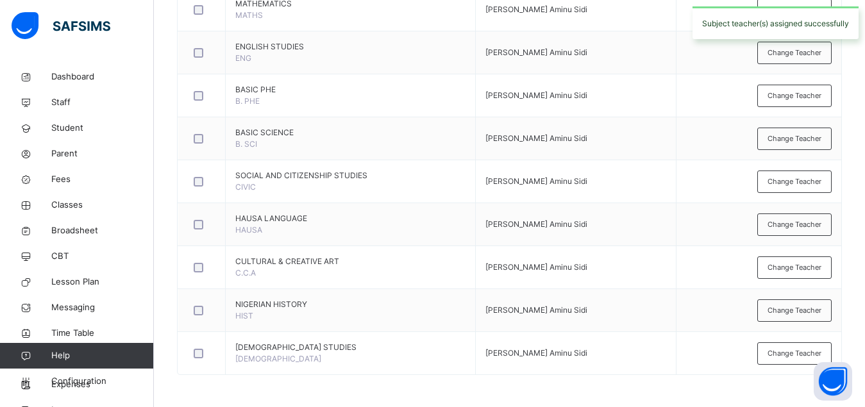
scroll to position [0, 0]
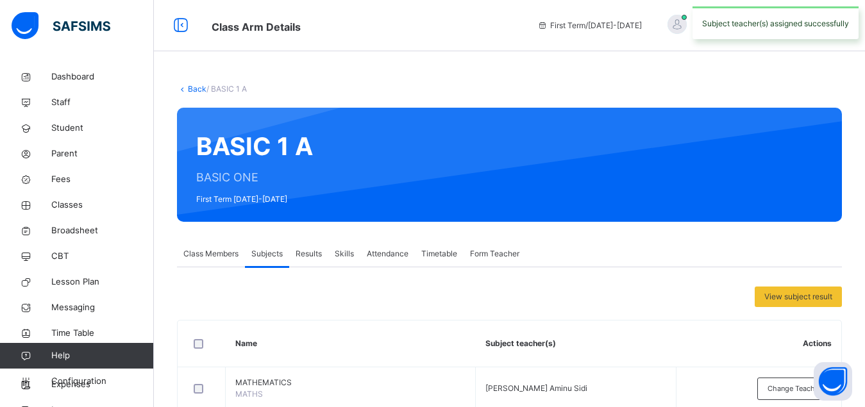
click at [497, 255] on span "Form Teacher" at bounding box center [494, 254] width 49 height 12
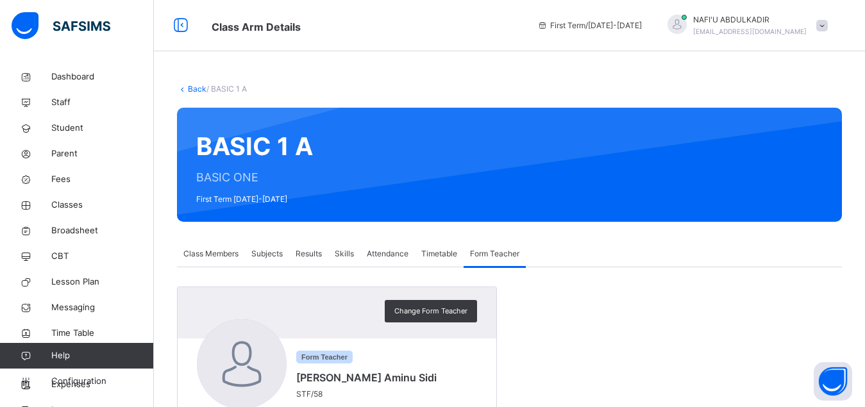
click at [194, 90] on link "Back" at bounding box center [197, 89] width 19 height 10
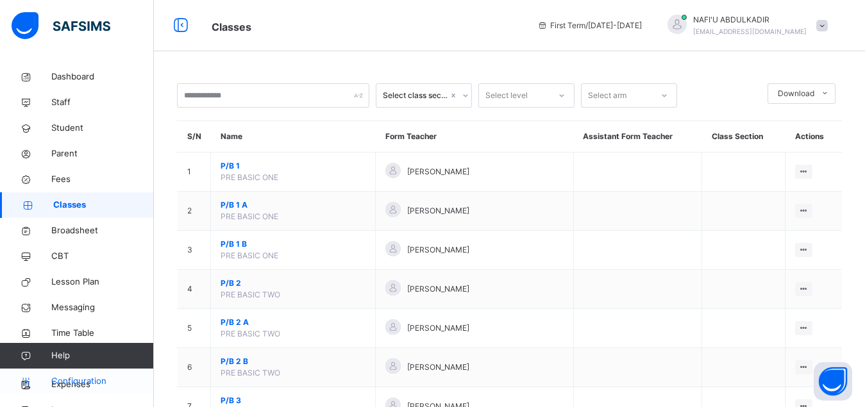
click at [90, 381] on span "Configuration" at bounding box center [102, 381] width 102 height 13
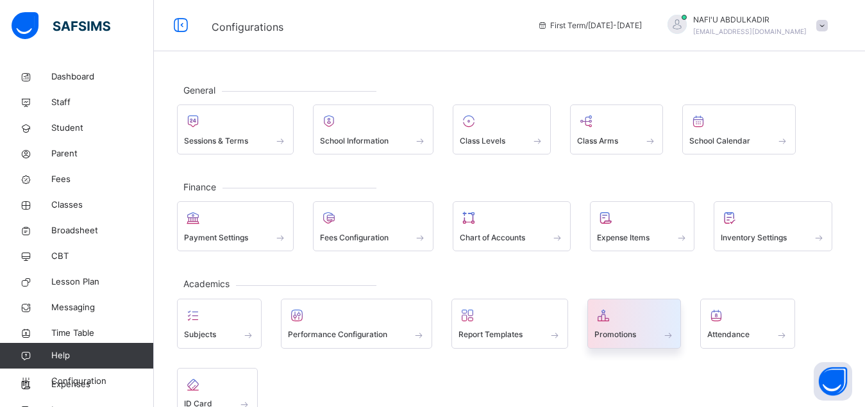
click at [623, 327] on span at bounding box center [634, 326] width 80 height 3
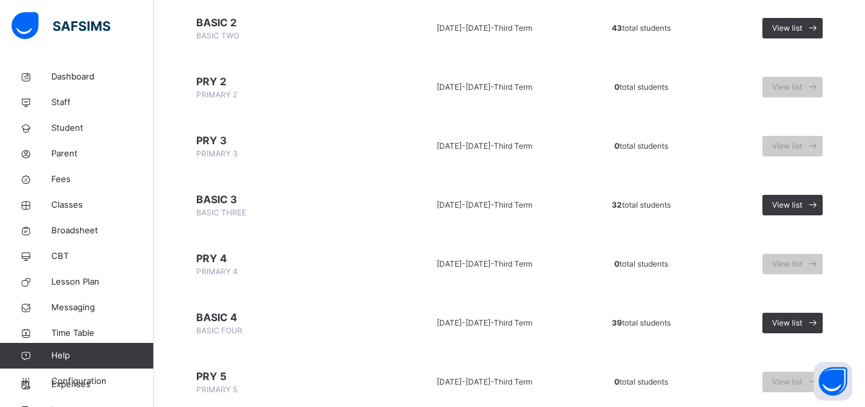
scroll to position [14, 0]
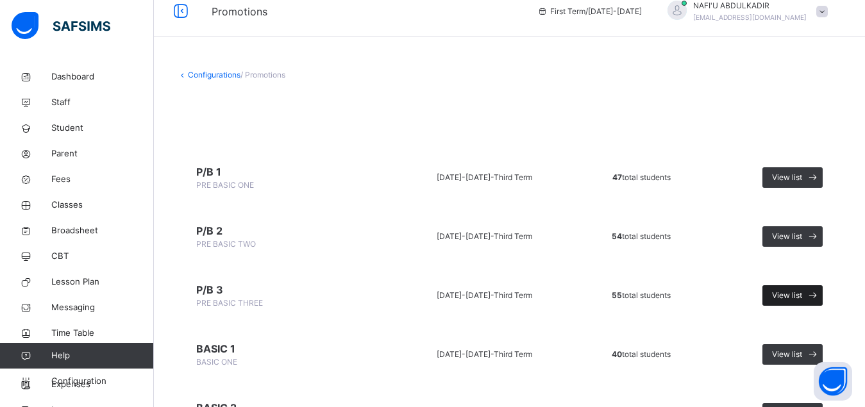
click at [800, 294] on span "View list" at bounding box center [787, 296] width 30 height 12
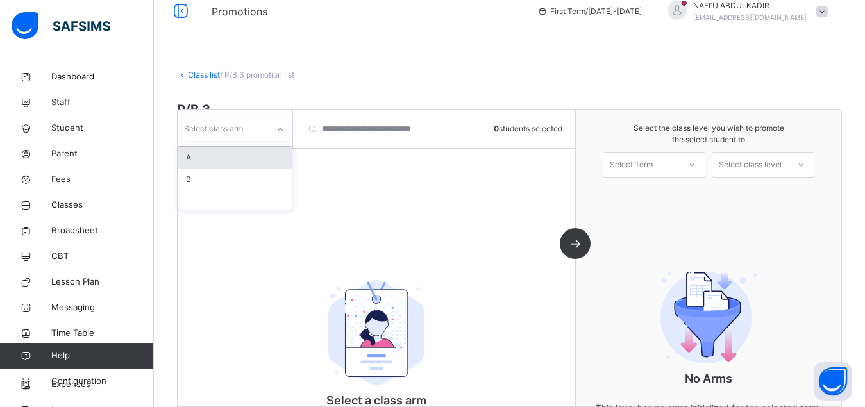
click at [282, 133] on icon at bounding box center [280, 129] width 8 height 13
click at [242, 163] on div "A" at bounding box center [234, 158] width 113 height 22
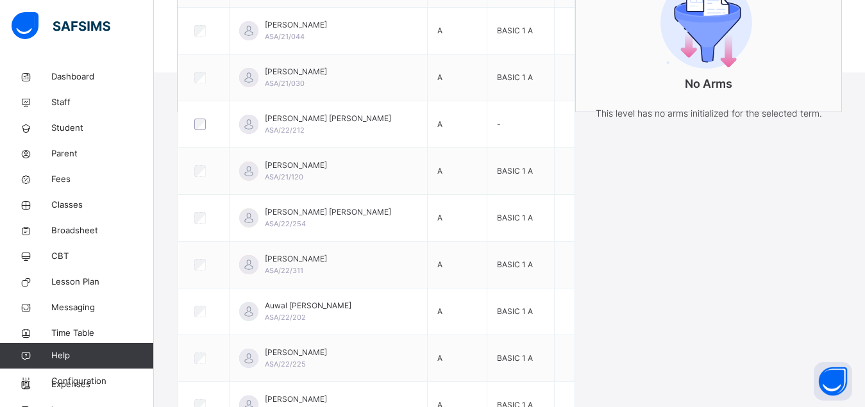
scroll to position [4, 0]
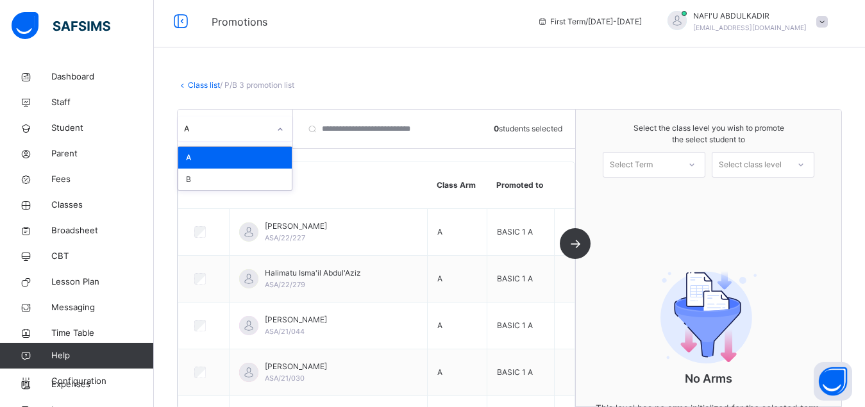
click at [281, 130] on icon at bounding box center [280, 129] width 4 height 3
click at [253, 178] on div "B" at bounding box center [234, 180] width 113 height 22
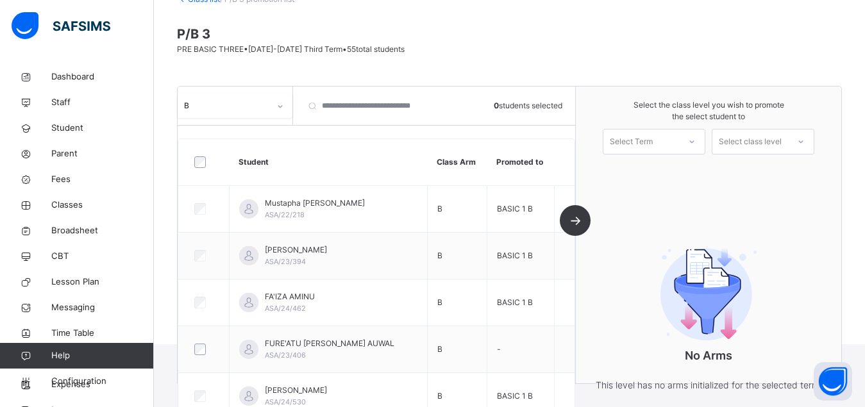
scroll to position [67, 0]
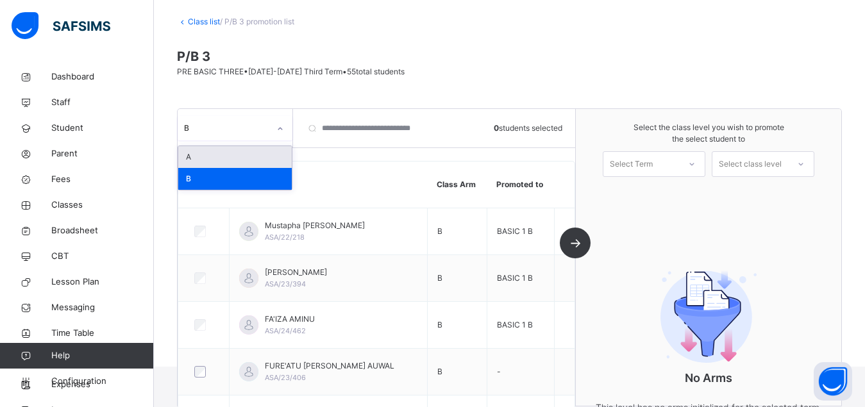
click at [253, 133] on div "B" at bounding box center [226, 128] width 85 height 12
click at [239, 158] on div "A" at bounding box center [234, 157] width 113 height 22
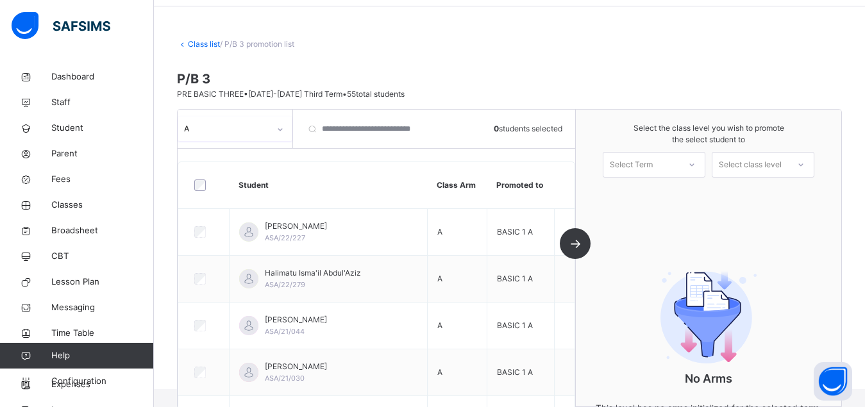
scroll to position [0, 0]
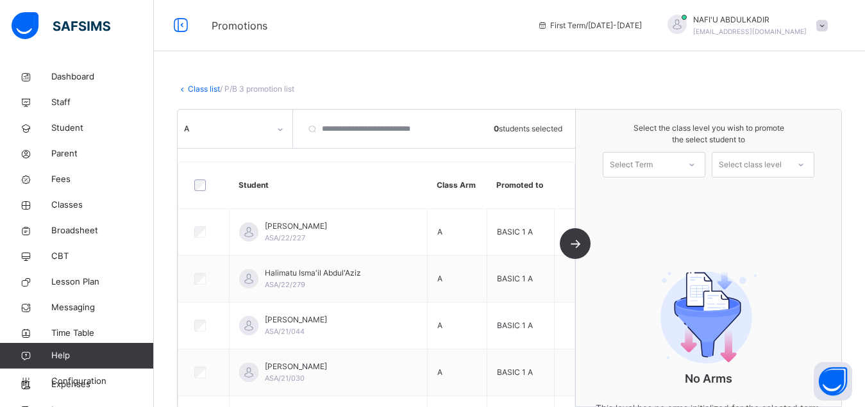
click at [203, 88] on link "Class list" at bounding box center [204, 89] width 32 height 10
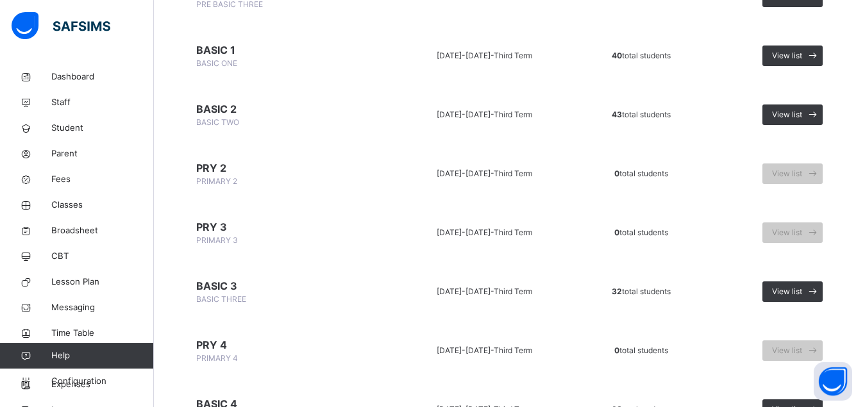
scroll to position [327, 0]
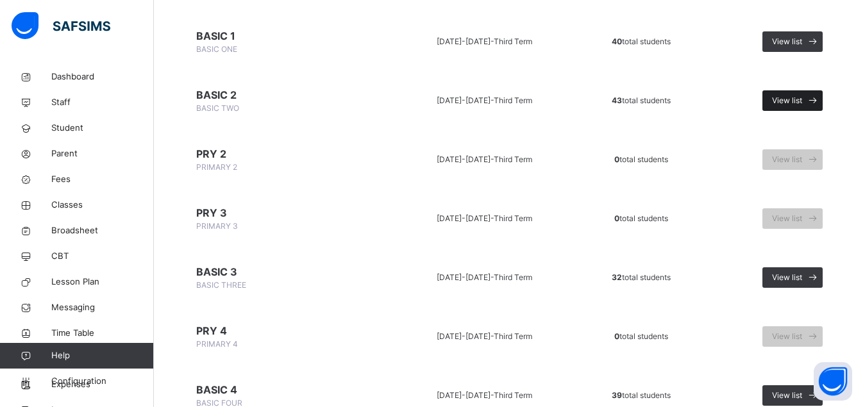
click at [802, 104] on span "View list" at bounding box center [787, 101] width 30 height 12
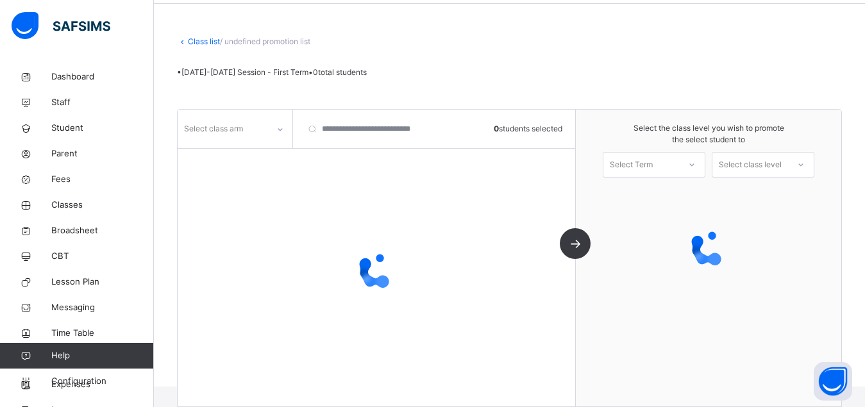
scroll to position [47, 0]
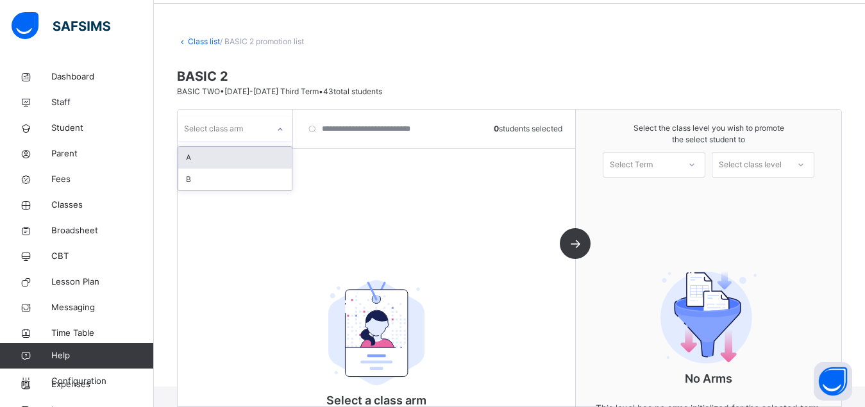
click at [279, 131] on icon at bounding box center [280, 129] width 8 height 13
click at [242, 163] on div "A" at bounding box center [234, 158] width 113 height 22
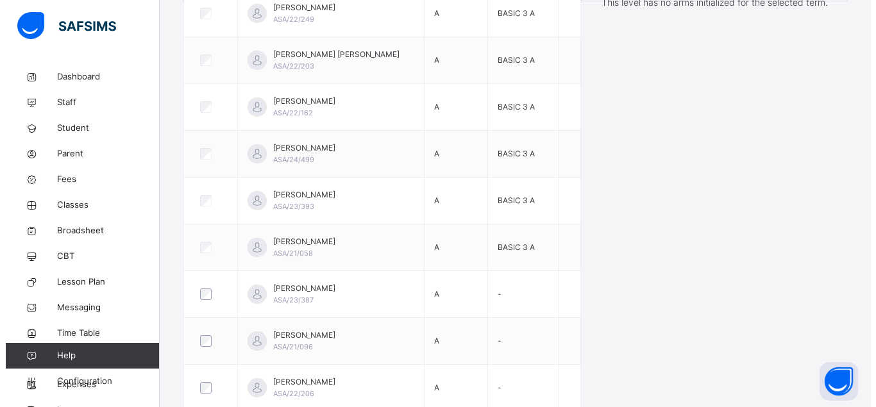
scroll to position [87, 0]
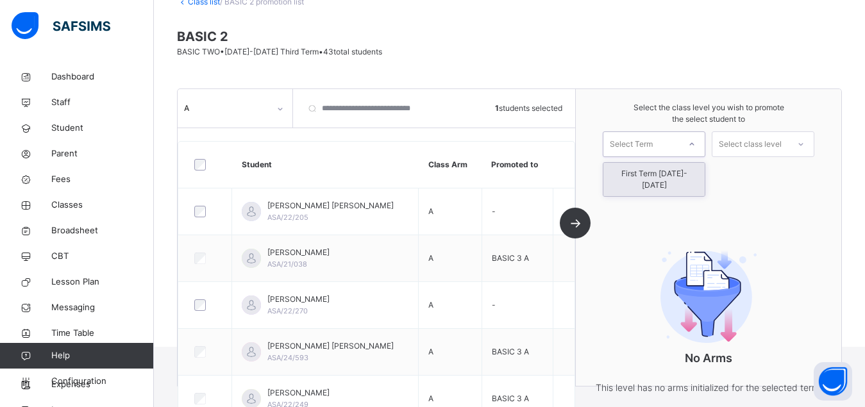
click at [675, 149] on div "Select Term" at bounding box center [641, 145] width 76 height 20
click at [674, 174] on div "First Term [DATE]-[DATE]" at bounding box center [653, 179] width 101 height 33
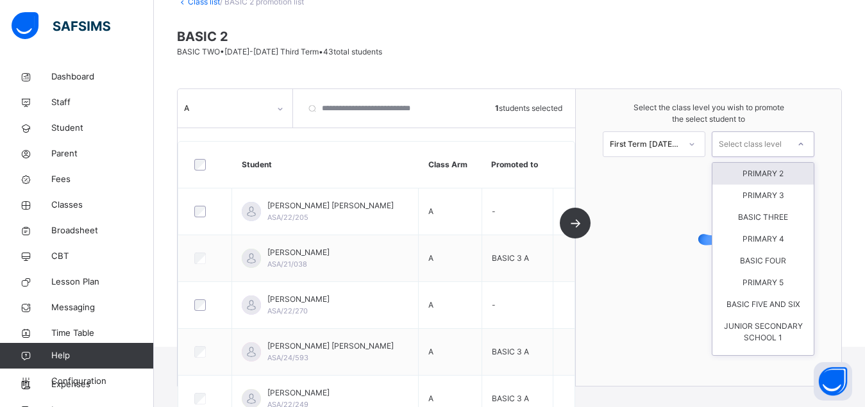
click at [781, 143] on div "Select class level" at bounding box center [750, 144] width 63 height 26
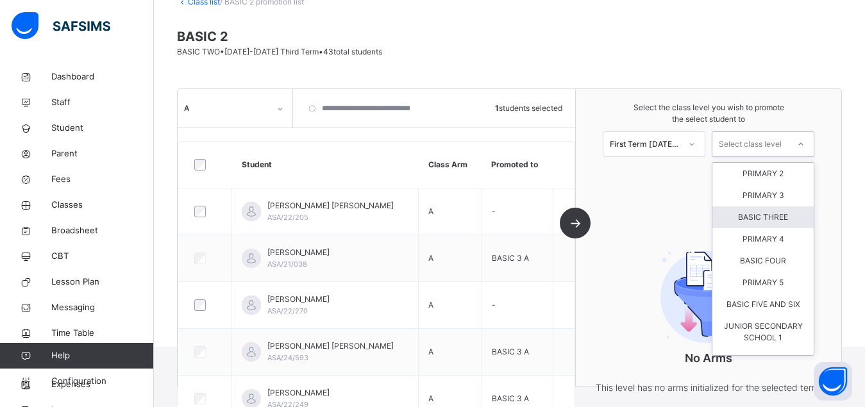
click at [779, 224] on div "BASIC THREE" at bounding box center [762, 217] width 101 height 22
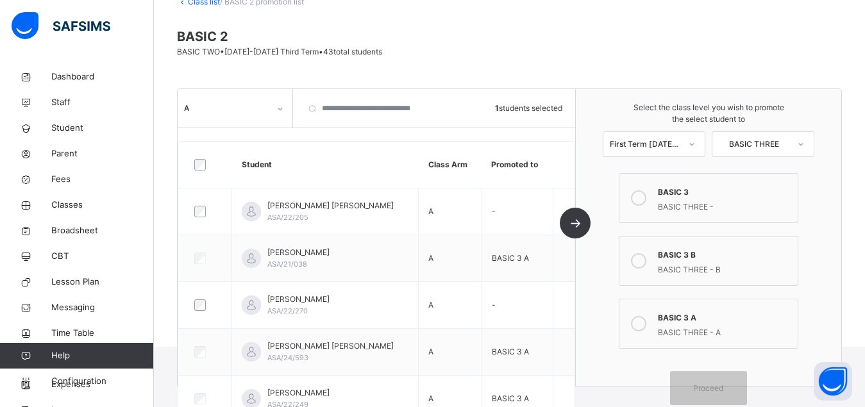
click at [646, 322] on icon at bounding box center [638, 323] width 15 height 15
click at [715, 387] on span "Proceed" at bounding box center [708, 389] width 30 height 12
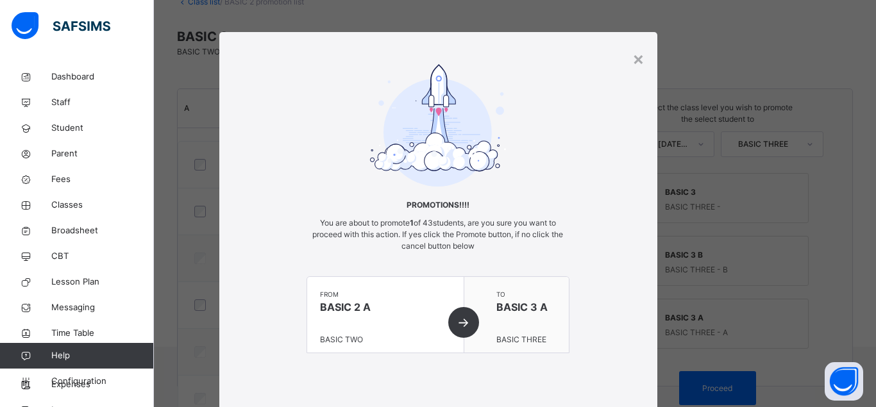
scroll to position [82, 0]
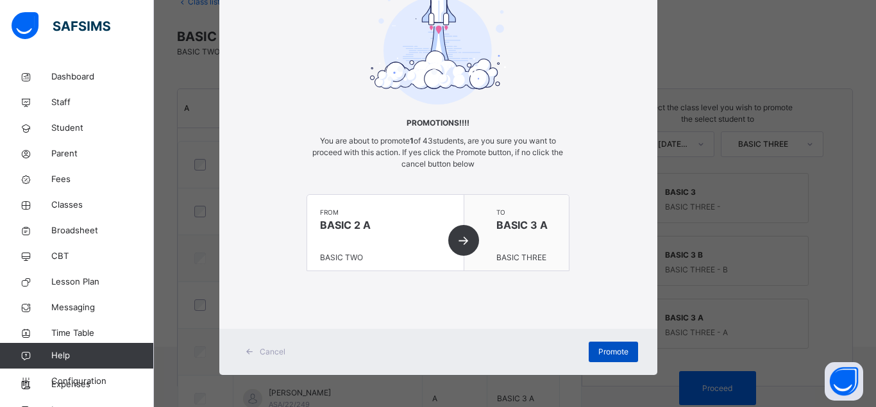
click at [599, 354] on span "Promote" at bounding box center [613, 352] width 30 height 12
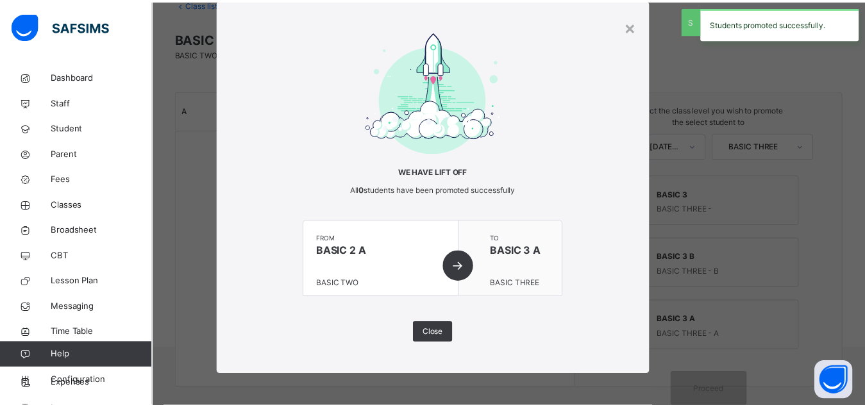
scroll to position [33, 0]
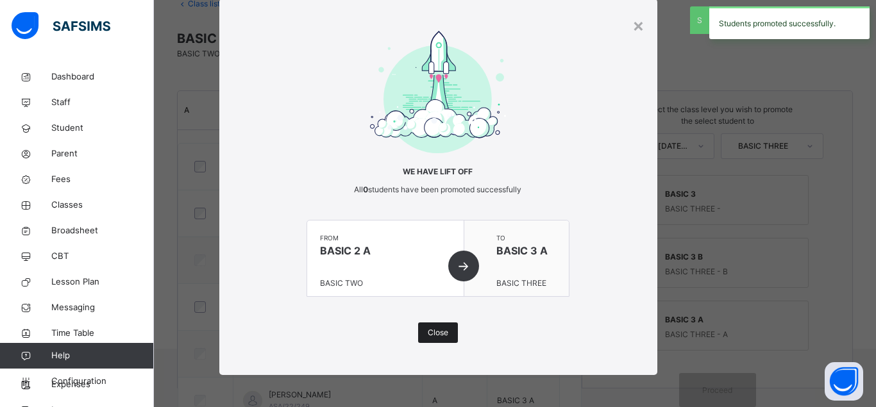
click at [433, 333] on span "Close" at bounding box center [438, 333] width 21 height 12
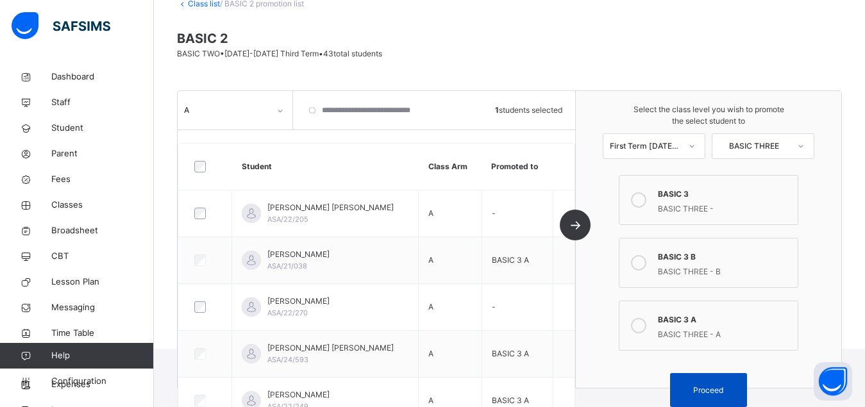
click at [706, 392] on span "Proceed" at bounding box center [708, 391] width 30 height 12
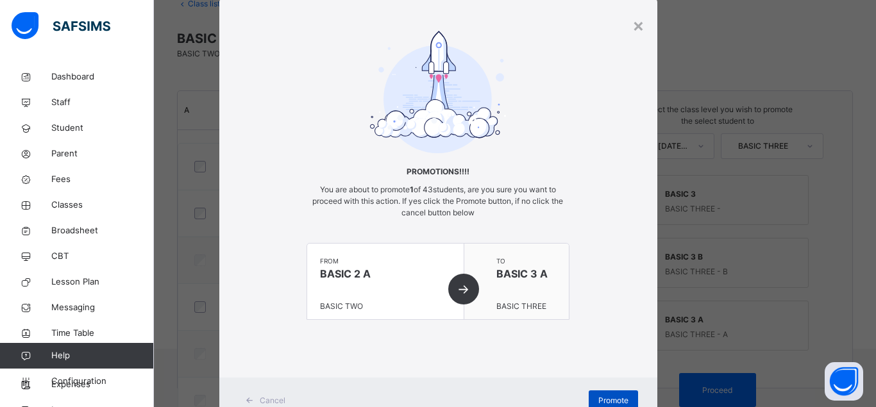
click at [603, 396] on span "Promote" at bounding box center [613, 401] width 30 height 12
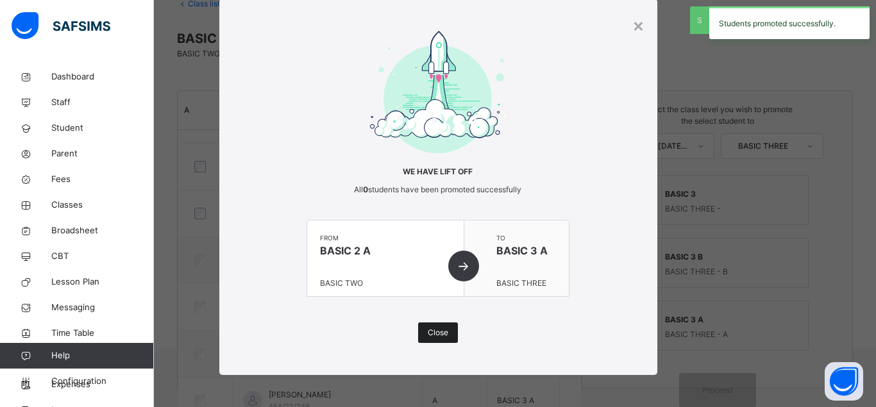
click at [431, 334] on span "Close" at bounding box center [438, 333] width 21 height 12
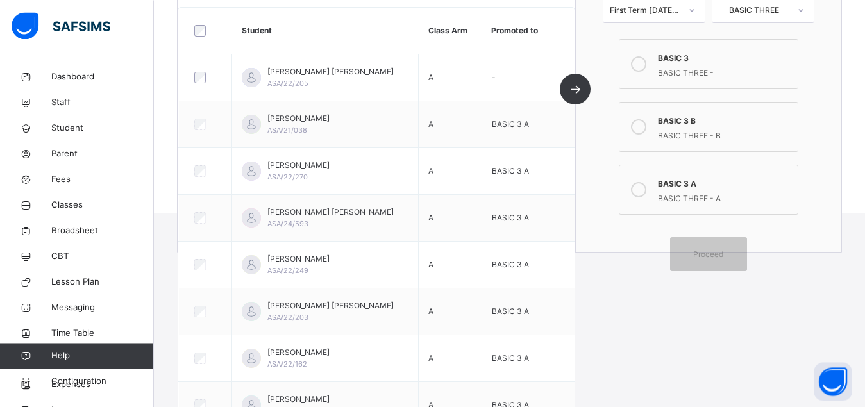
scroll to position [103, 0]
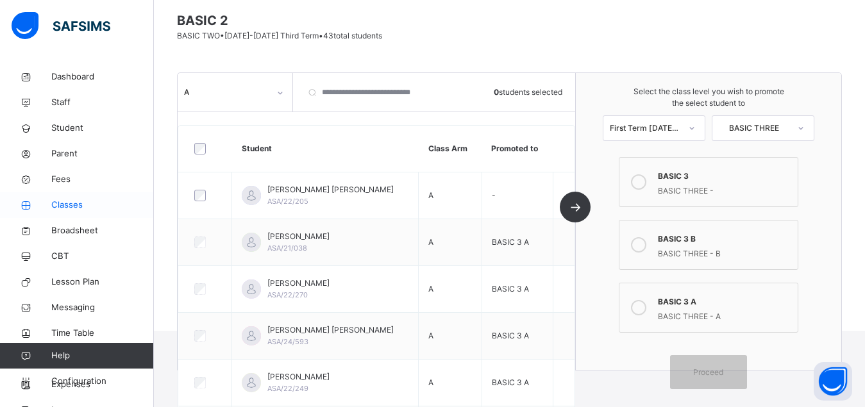
click at [74, 204] on span "Classes" at bounding box center [102, 205] width 103 height 13
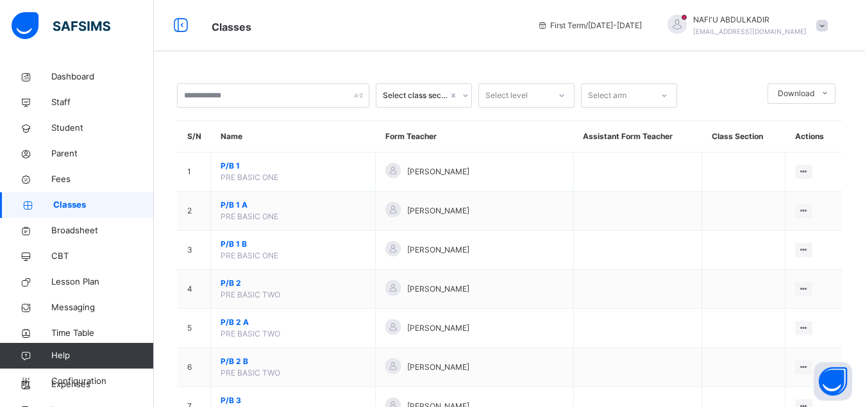
scroll to position [16, 0]
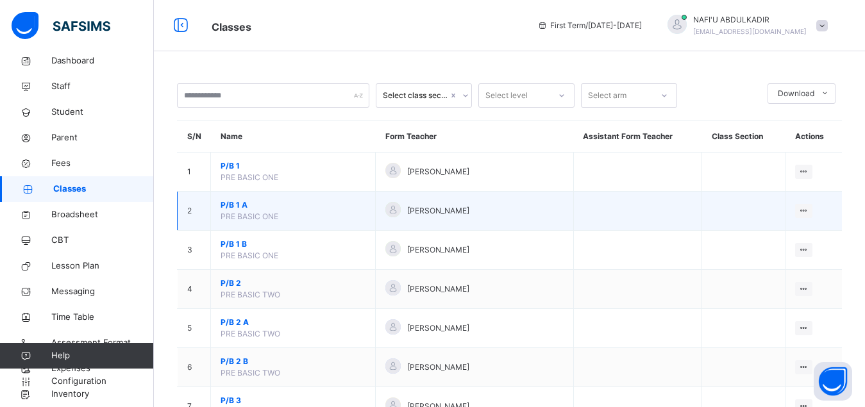
click at [426, 231] on td "[PERSON_NAME]" at bounding box center [475, 211] width 198 height 39
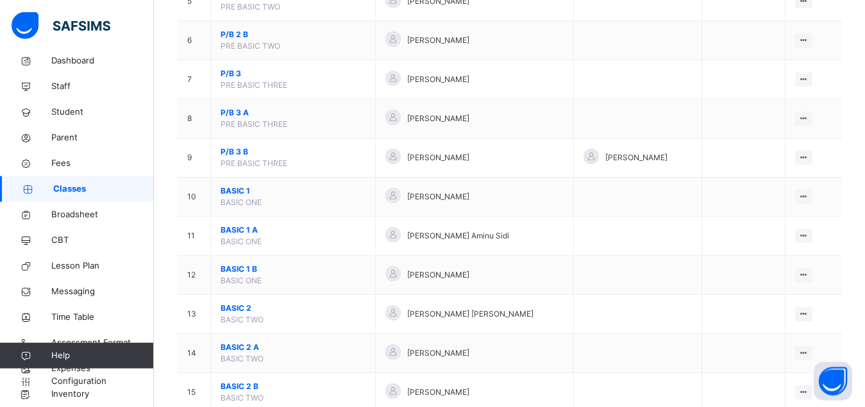
scroll to position [360, 0]
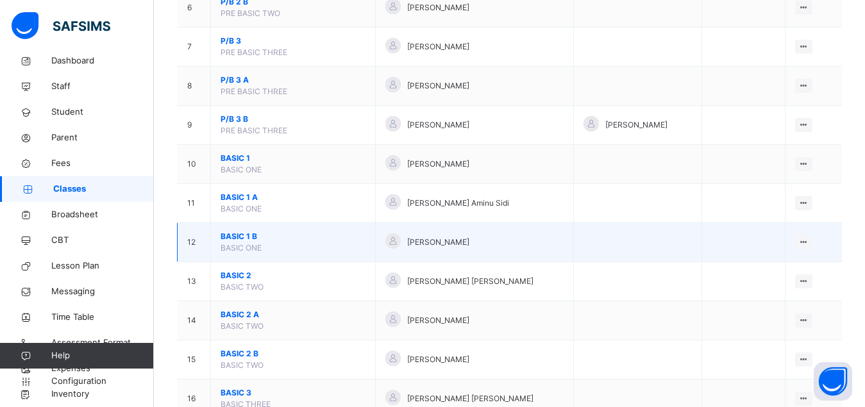
click at [233, 242] on span "BASIC 1 B" at bounding box center [293, 237] width 145 height 12
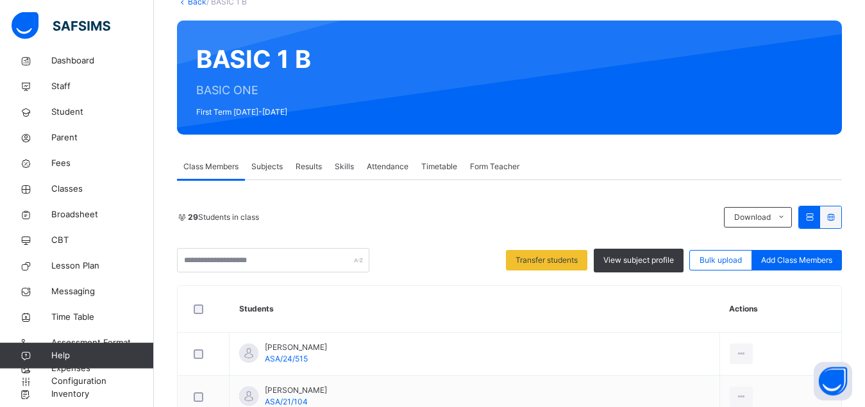
scroll to position [87, 0]
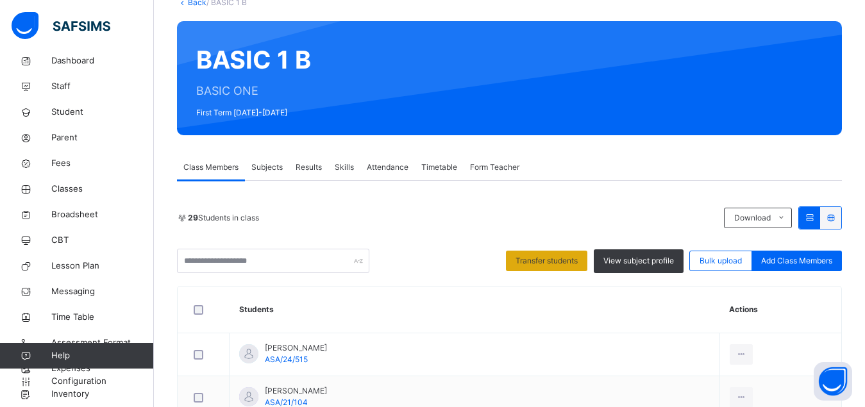
click at [544, 263] on span "Transfer students" at bounding box center [546, 261] width 62 height 12
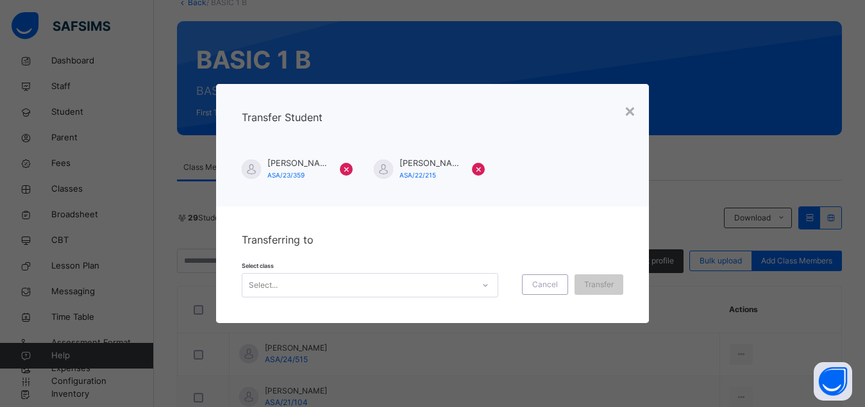
click at [481, 285] on icon at bounding box center [485, 285] width 8 height 13
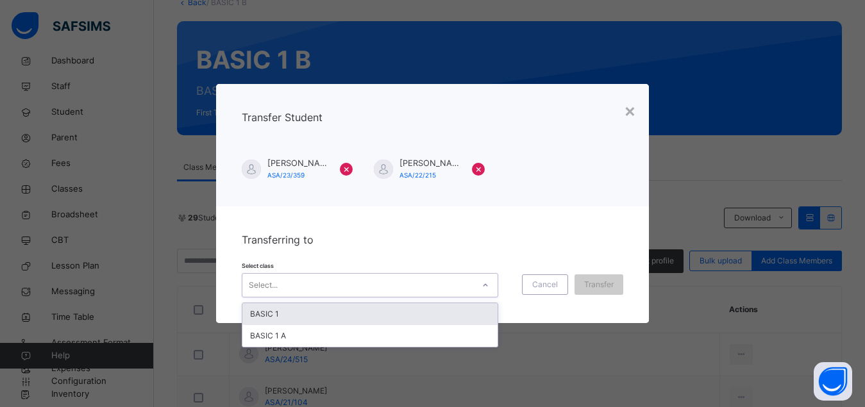
click at [390, 308] on div "BASIC 1" at bounding box center [369, 314] width 255 height 22
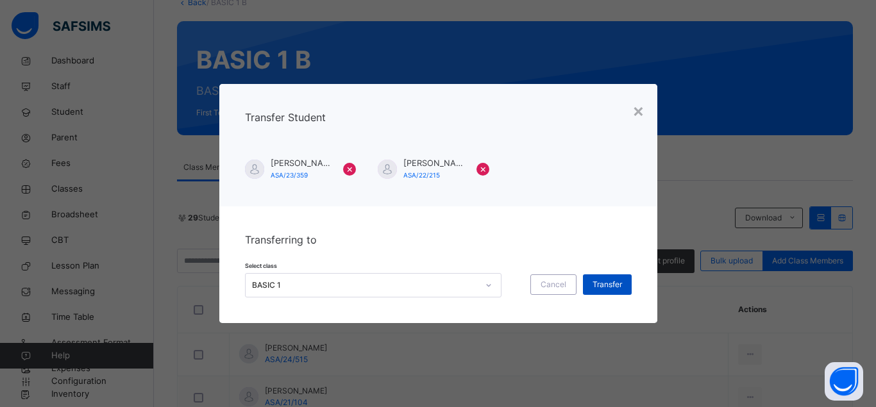
click at [604, 288] on span "Transfer" at bounding box center [606, 285] width 29 height 12
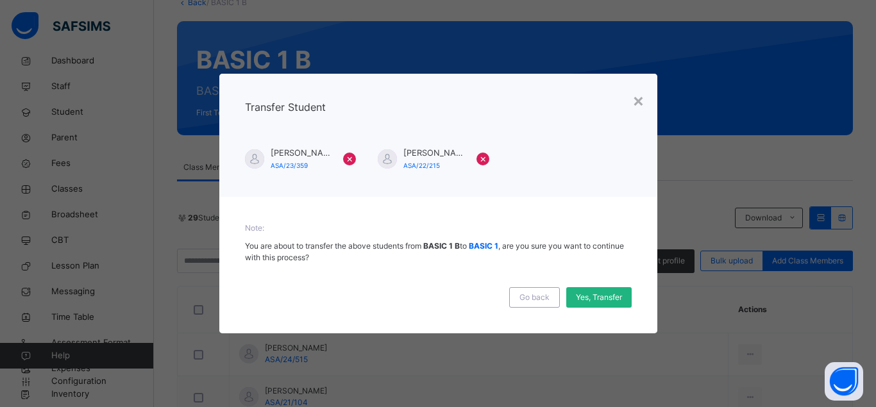
click at [590, 293] on span "Yes, Transfer" at bounding box center [599, 298] width 46 height 12
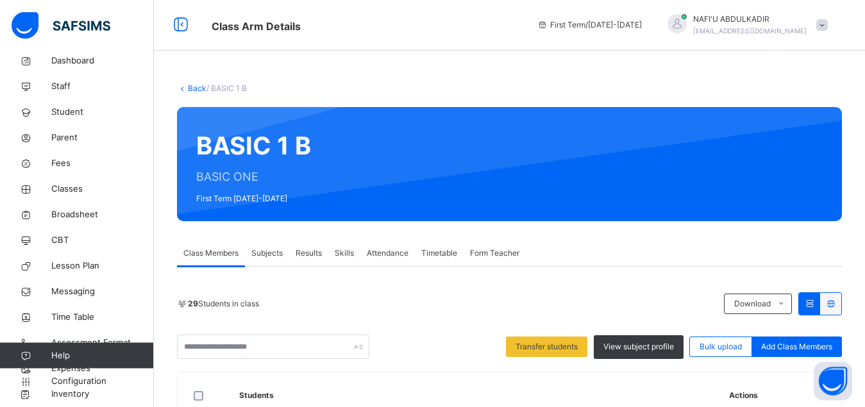
scroll to position [0, 0]
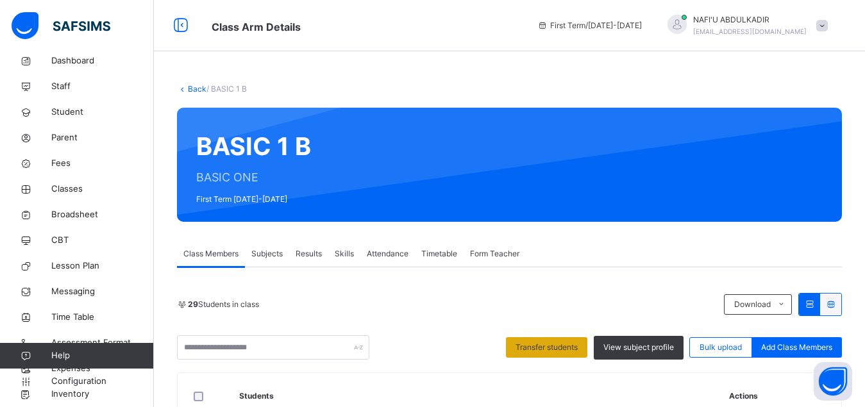
click at [551, 346] on span "Transfer students" at bounding box center [546, 348] width 62 height 12
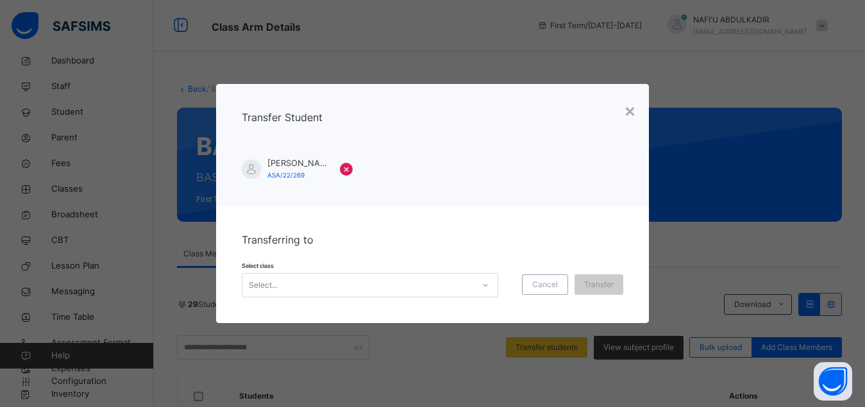
click at [478, 302] on div "Transferring to Select class Select... Cancel Transfer" at bounding box center [432, 264] width 433 height 117
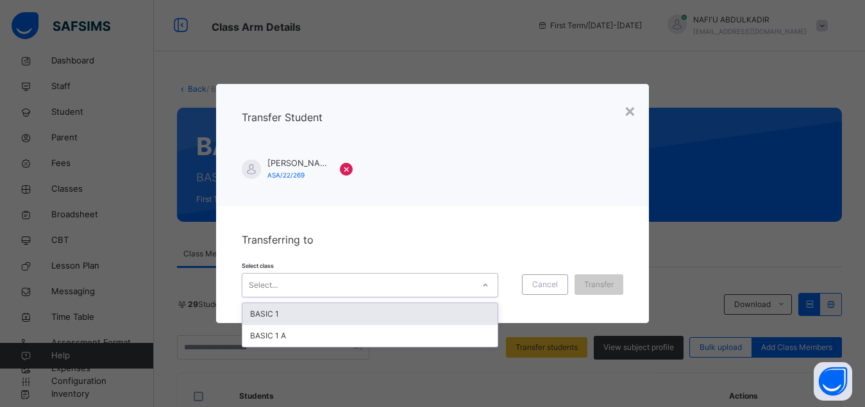
click at [473, 287] on div at bounding box center [485, 285] width 24 height 23
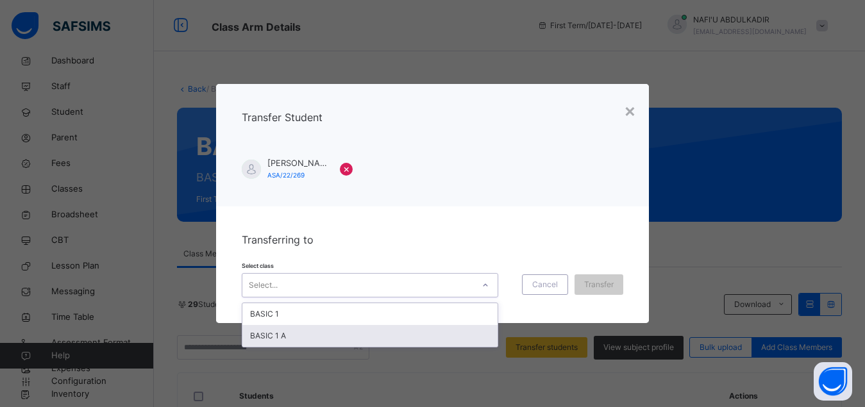
click at [371, 335] on div "BASIC 1 A" at bounding box center [369, 336] width 255 height 22
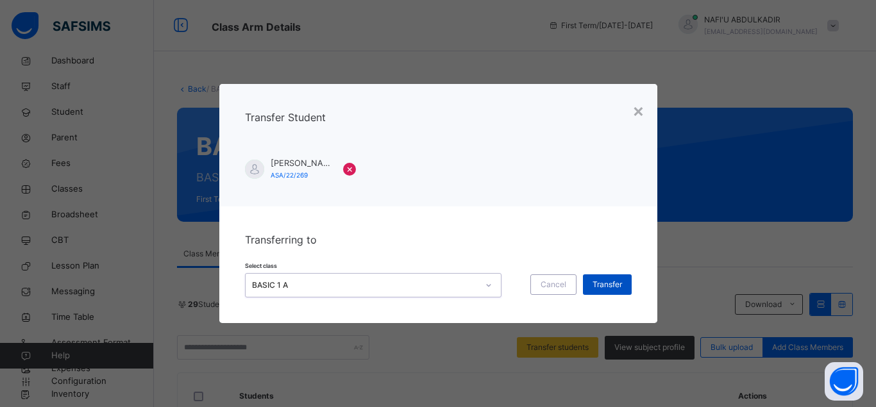
click at [613, 286] on span "Transfer" at bounding box center [606, 285] width 29 height 12
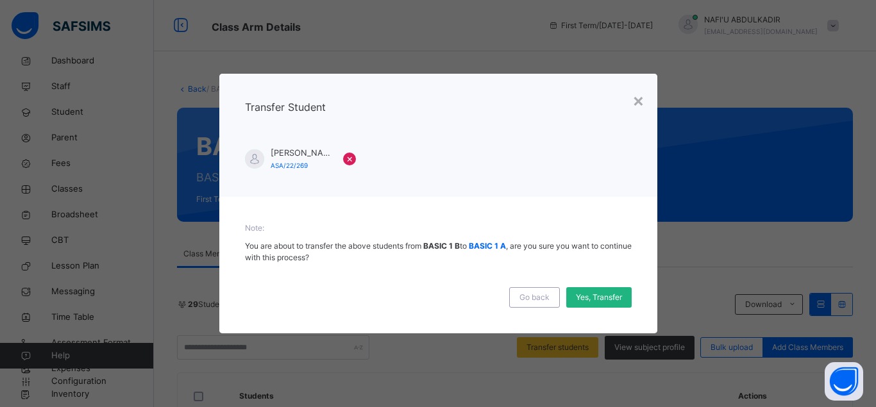
click at [609, 299] on span "Yes, Transfer" at bounding box center [599, 298] width 46 height 12
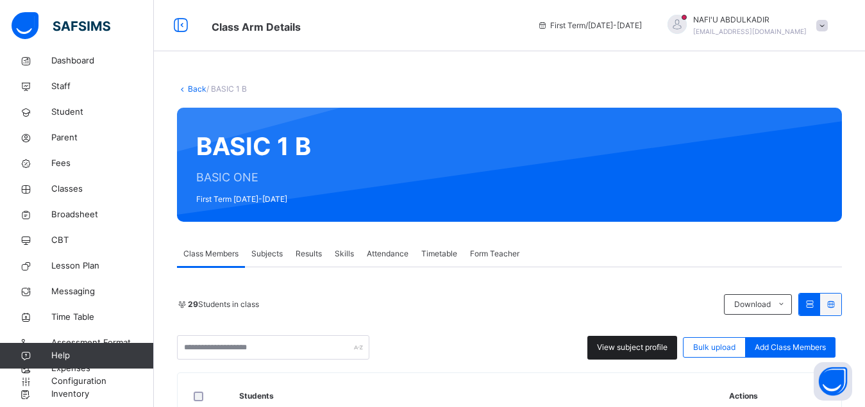
click at [633, 353] on span "View subject profile" at bounding box center [632, 348] width 71 height 12
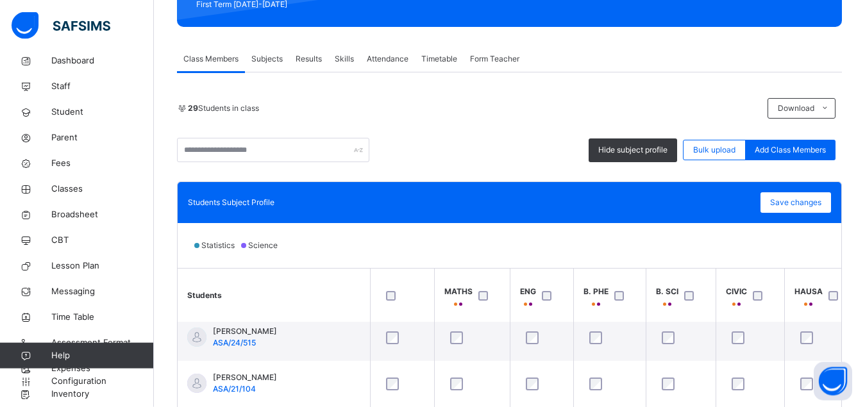
scroll to position [196, 0]
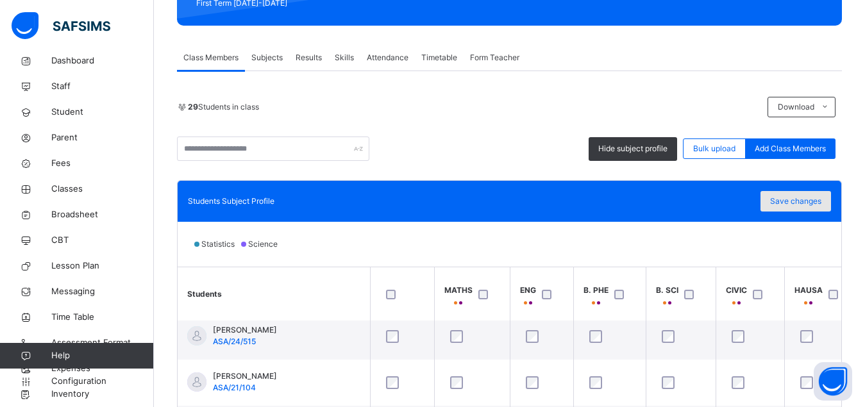
click at [808, 201] on span "Save changes" at bounding box center [795, 202] width 51 height 12
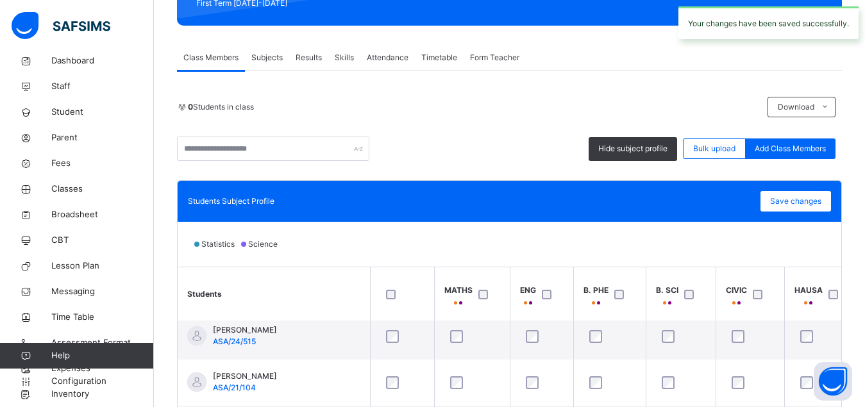
click at [270, 60] on span "Subjects" at bounding box center [266, 58] width 31 height 12
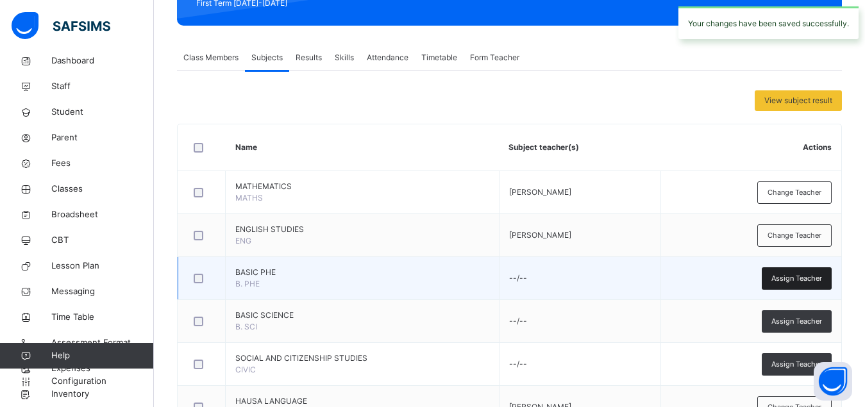
click at [810, 283] on span "Assign Teacher" at bounding box center [796, 278] width 51 height 11
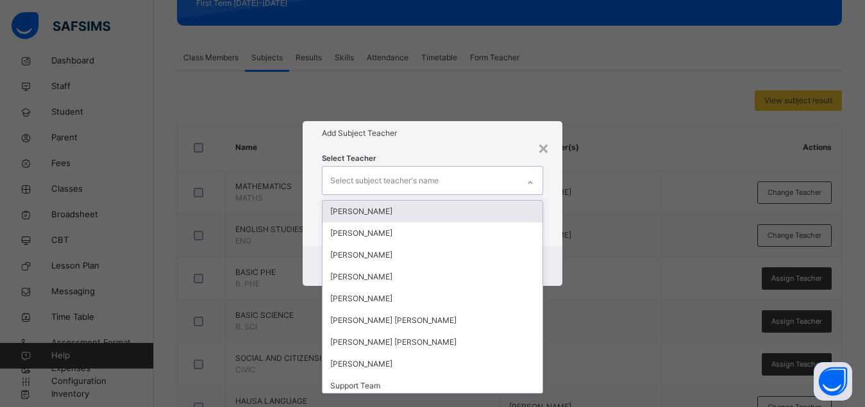
click at [458, 180] on div "Select subject teacher's name" at bounding box center [420, 180] width 196 height 27
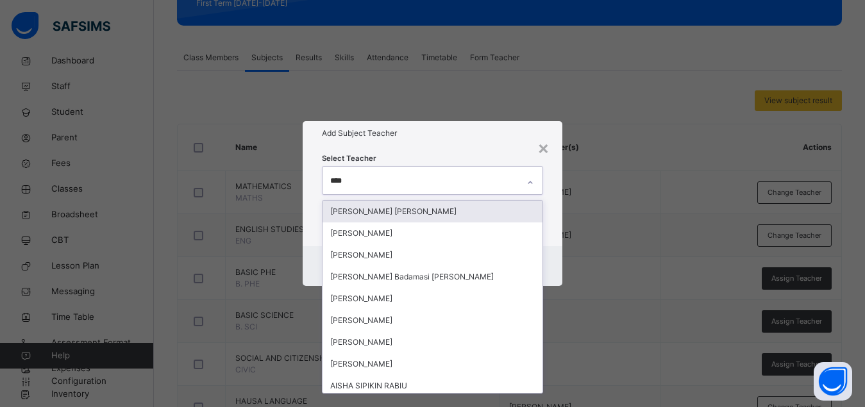
type input "*****"
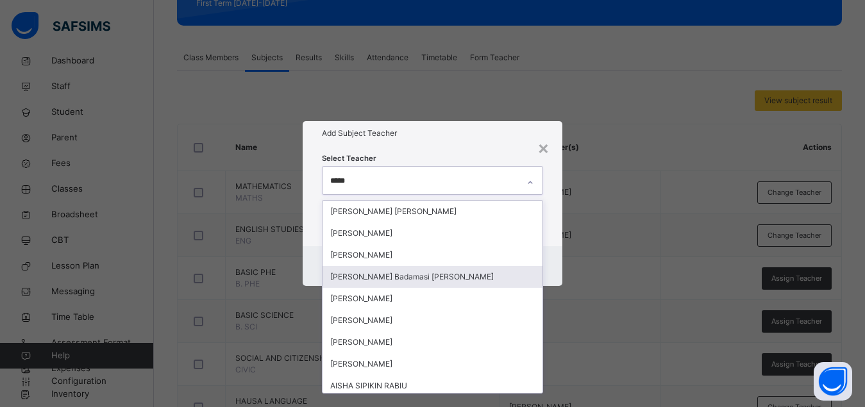
click at [393, 276] on div "[PERSON_NAME] Badamasi [PERSON_NAME]" at bounding box center [432, 277] width 220 height 22
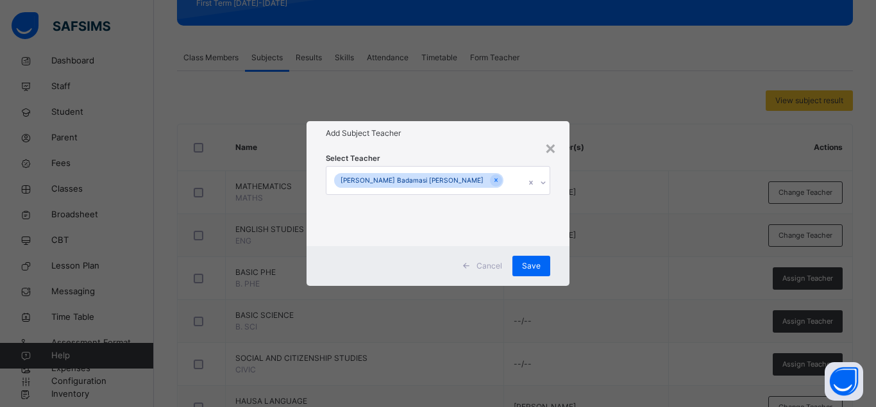
click at [559, 237] on div "Select Teacher Aisha Badamasi Ibrahim" at bounding box center [437, 196] width 263 height 100
click at [530, 265] on span "Save" at bounding box center [531, 266] width 19 height 12
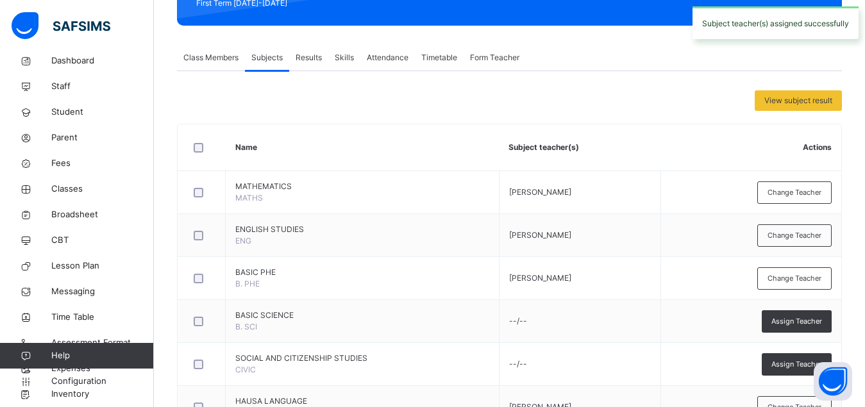
click at [804, 321] on span "Assign Teacher" at bounding box center [796, 321] width 51 height 11
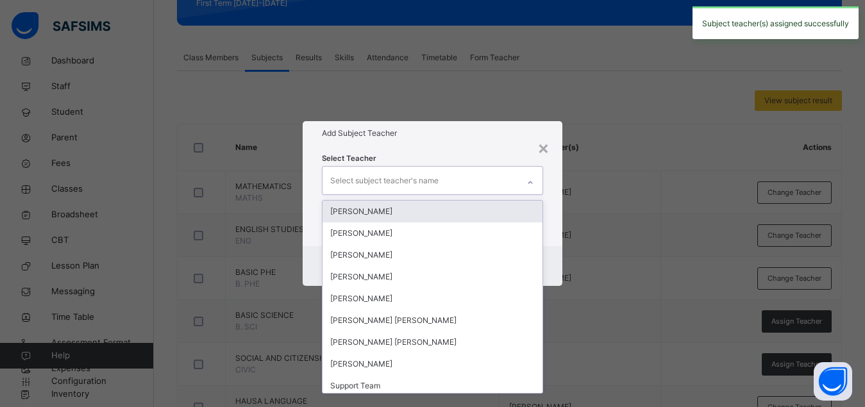
click at [471, 189] on div "Select subject teacher's name" at bounding box center [420, 180] width 196 height 27
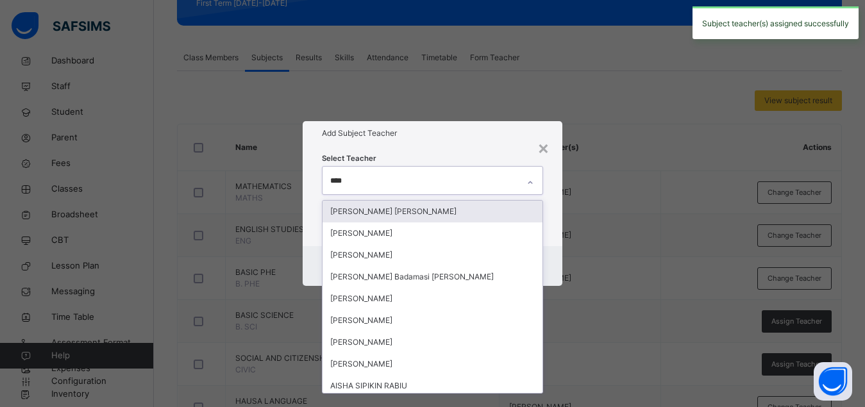
type input "*****"
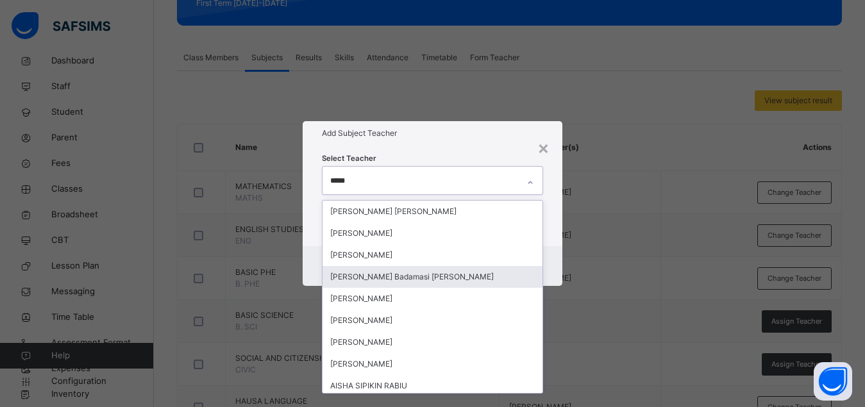
click at [390, 280] on div "[PERSON_NAME] Badamasi [PERSON_NAME]" at bounding box center [432, 277] width 220 height 22
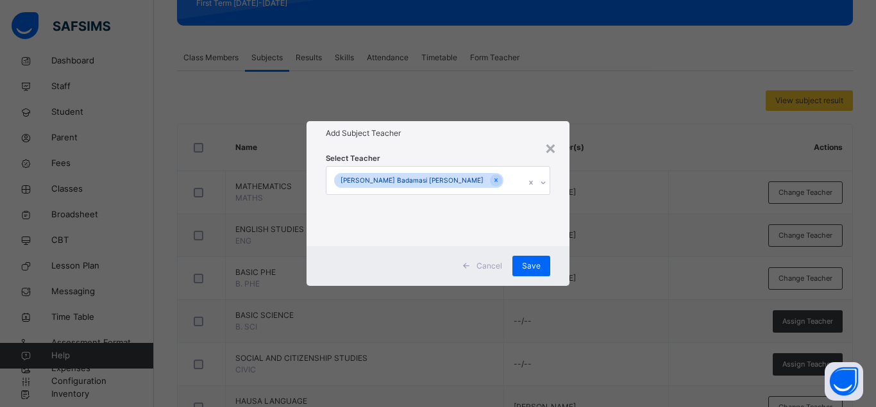
click at [559, 247] on div "Cancel Save" at bounding box center [437, 266] width 263 height 40
click at [529, 267] on span "Save" at bounding box center [531, 266] width 19 height 12
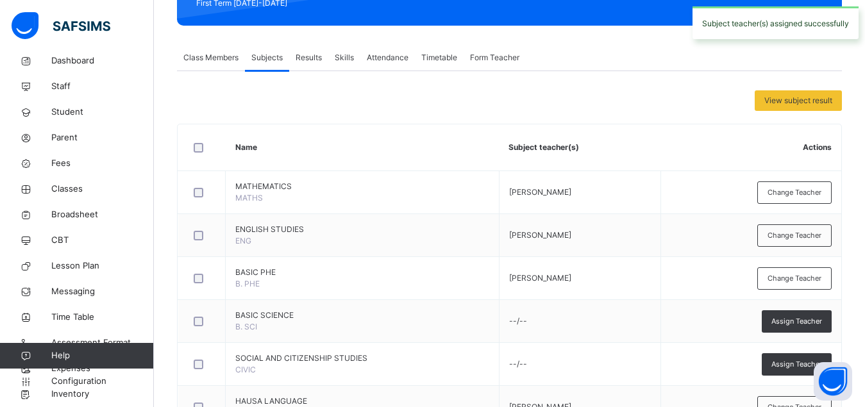
click at [792, 371] on div "Assign Teacher" at bounding box center [797, 364] width 70 height 22
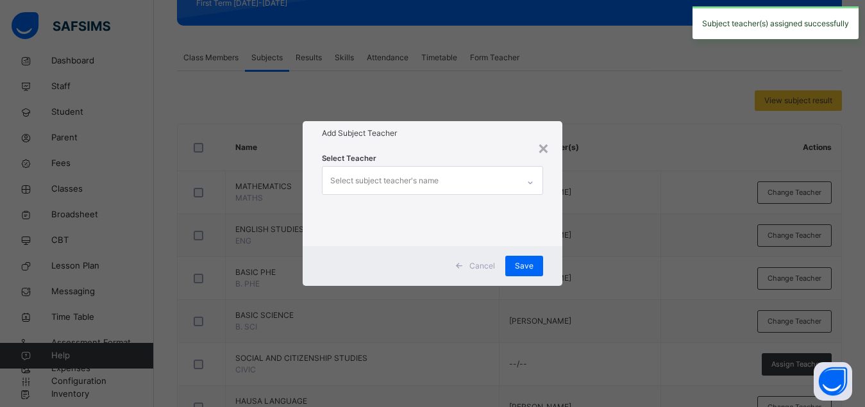
click at [428, 176] on div "Select subject teacher's name" at bounding box center [384, 181] width 108 height 24
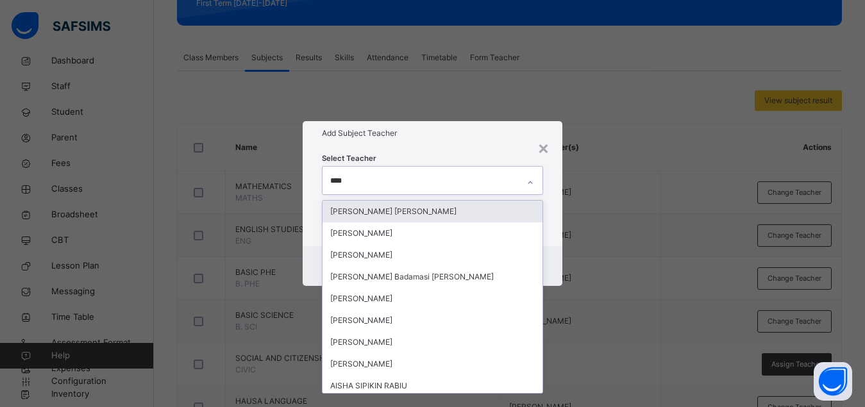
type input "*****"
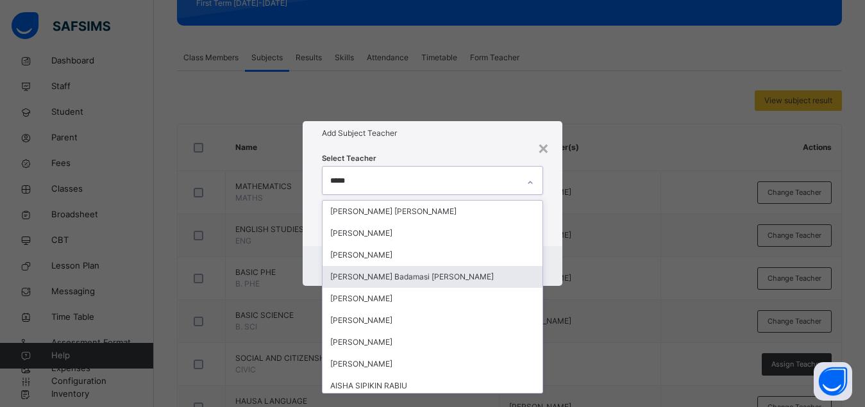
click at [415, 274] on div "[PERSON_NAME] Badamasi [PERSON_NAME]" at bounding box center [432, 277] width 220 height 22
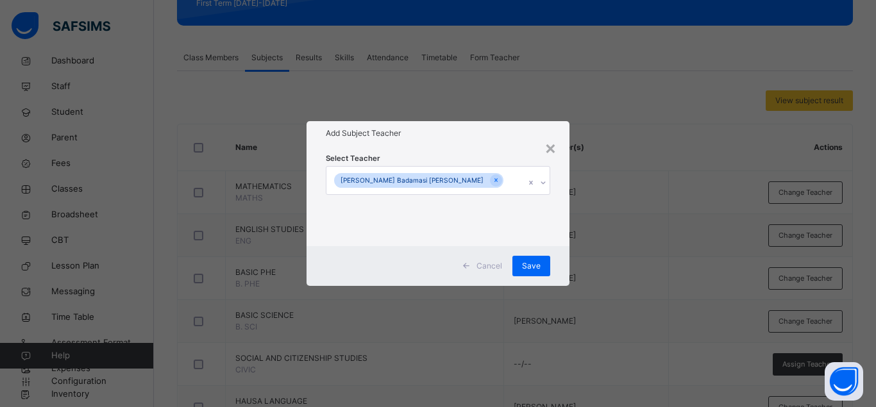
click at [563, 253] on div "Cancel Save" at bounding box center [437, 266] width 263 height 40
click at [521, 269] on div "Save" at bounding box center [531, 266] width 38 height 21
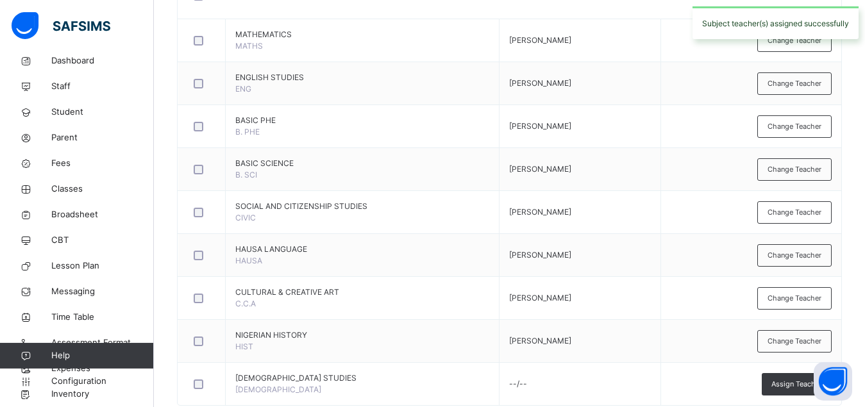
scroll to position [379, 0]
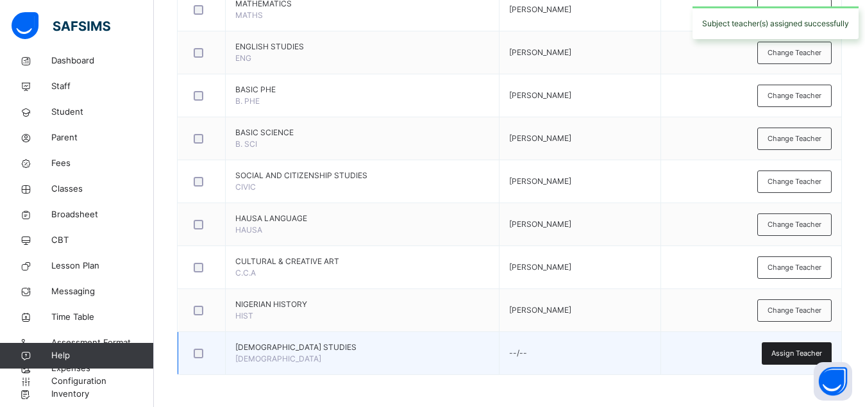
click at [784, 353] on span "Assign Teacher" at bounding box center [796, 353] width 51 height 11
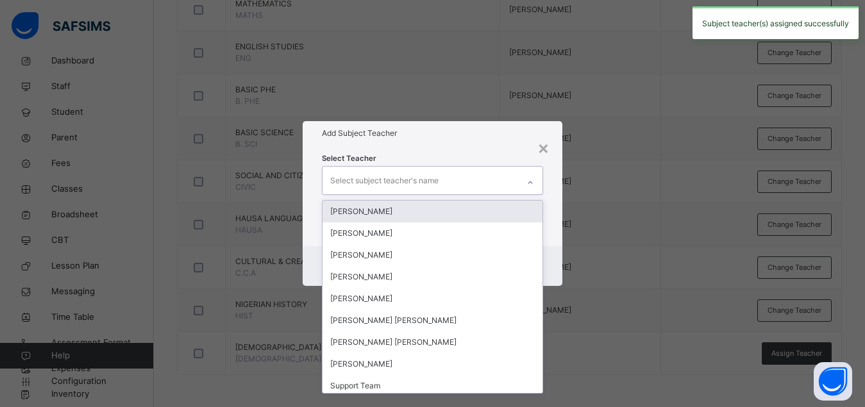
click at [488, 182] on div "Select subject teacher's name" at bounding box center [420, 180] width 196 height 27
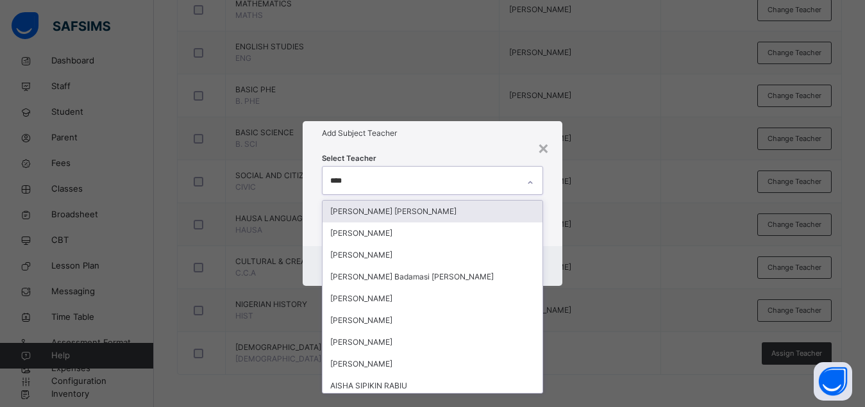
type input "*****"
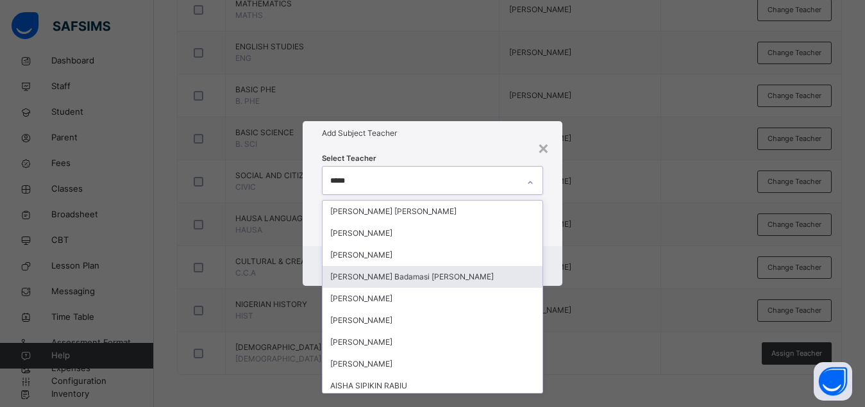
click at [406, 276] on div "[PERSON_NAME] Badamasi [PERSON_NAME]" at bounding box center [432, 277] width 220 height 22
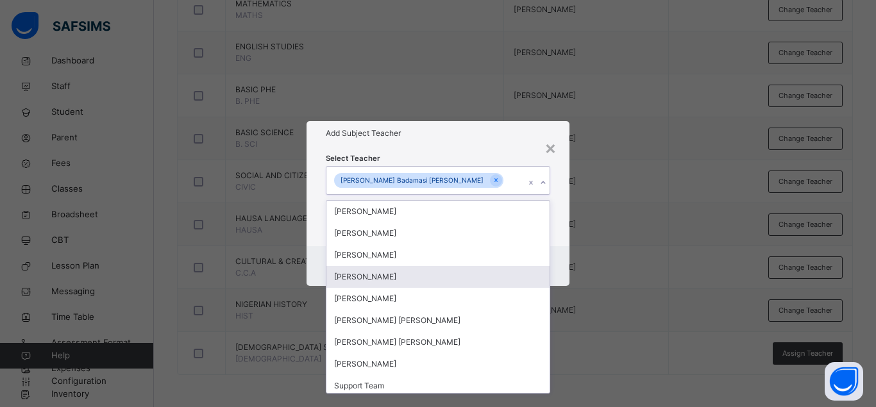
click at [558, 249] on div "Cancel Save" at bounding box center [437, 266] width 263 height 40
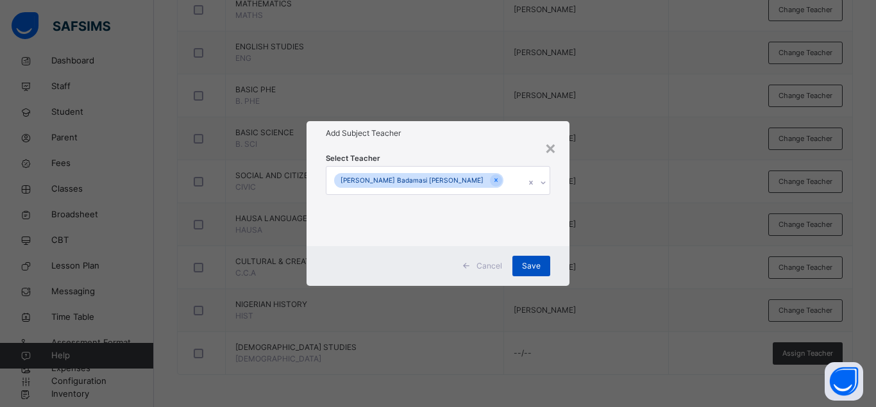
click at [527, 269] on span "Save" at bounding box center [531, 266] width 19 height 12
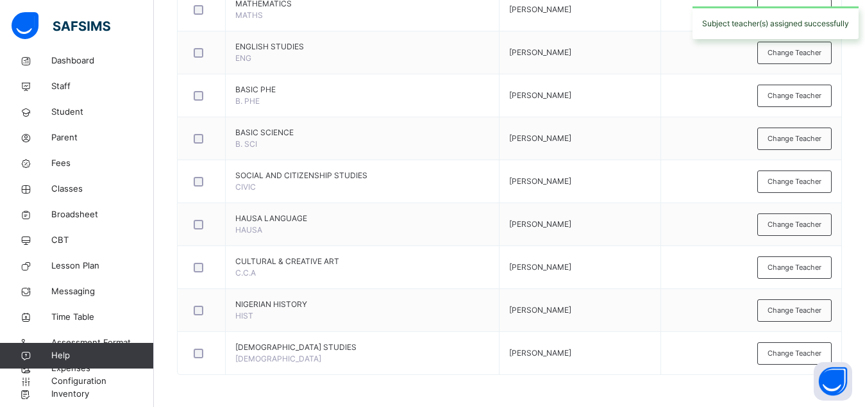
scroll to position [0, 0]
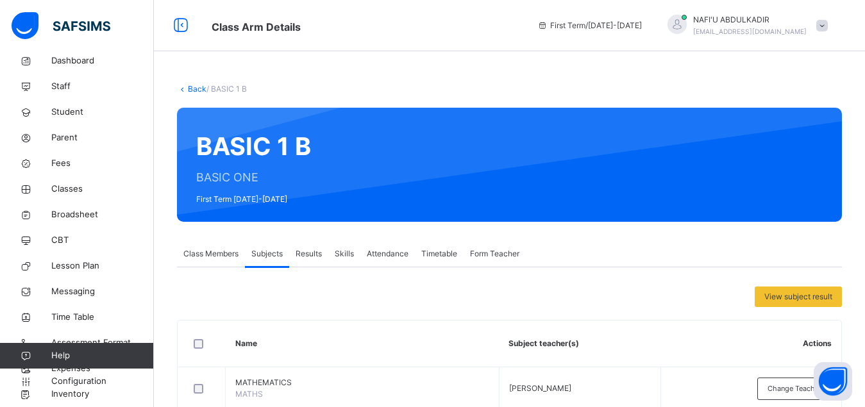
click at [206, 256] on span "Class Members" at bounding box center [210, 254] width 55 height 12
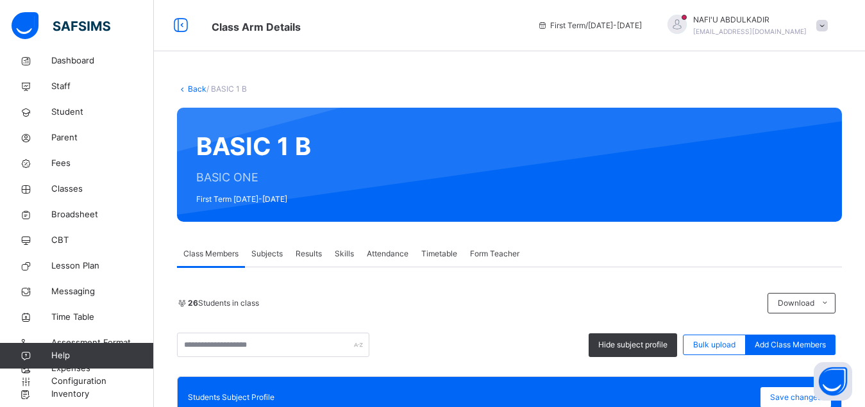
click at [190, 87] on link "Back" at bounding box center [197, 89] width 19 height 10
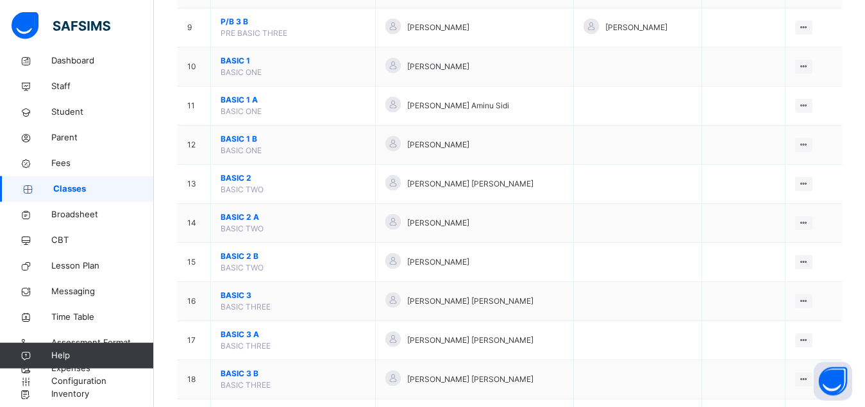
scroll to position [458, 0]
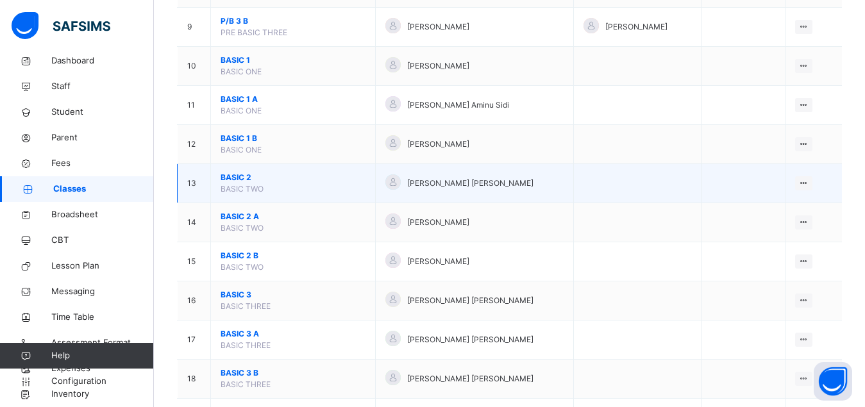
click at [227, 183] on span "BASIC 2" at bounding box center [293, 178] width 145 height 12
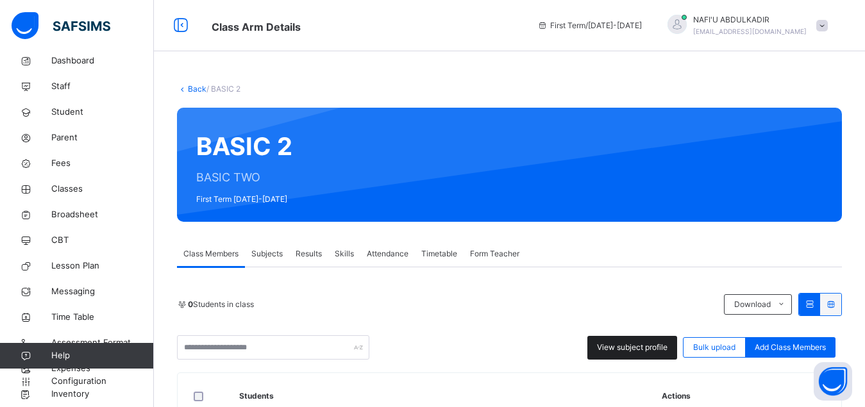
click at [628, 347] on span "View subject profile" at bounding box center [632, 348] width 71 height 12
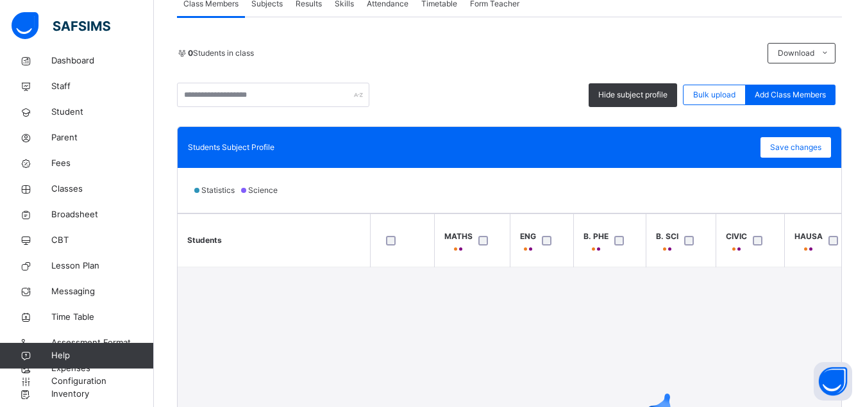
scroll to position [229, 0]
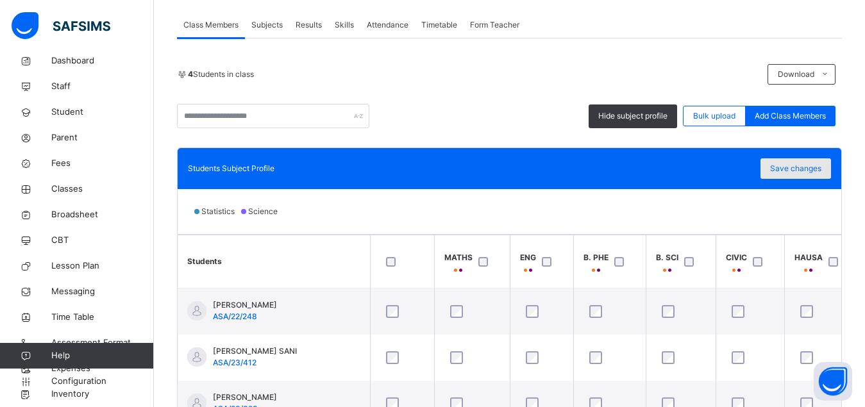
click at [807, 166] on span "Save changes" at bounding box center [795, 169] width 51 height 12
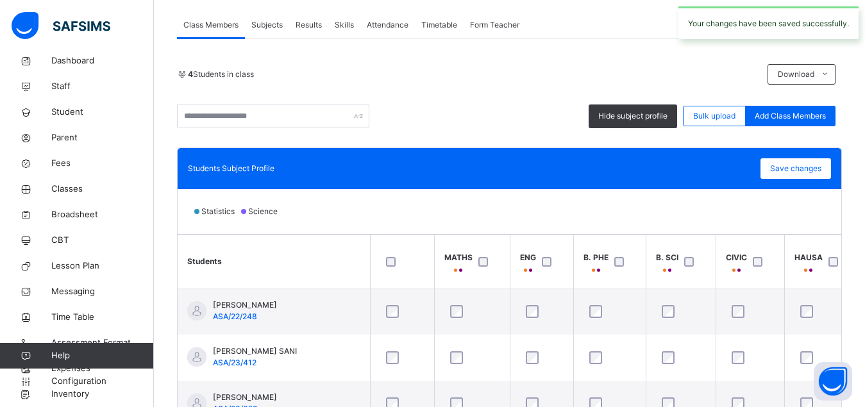
click at [272, 24] on span "Subjects" at bounding box center [266, 25] width 31 height 12
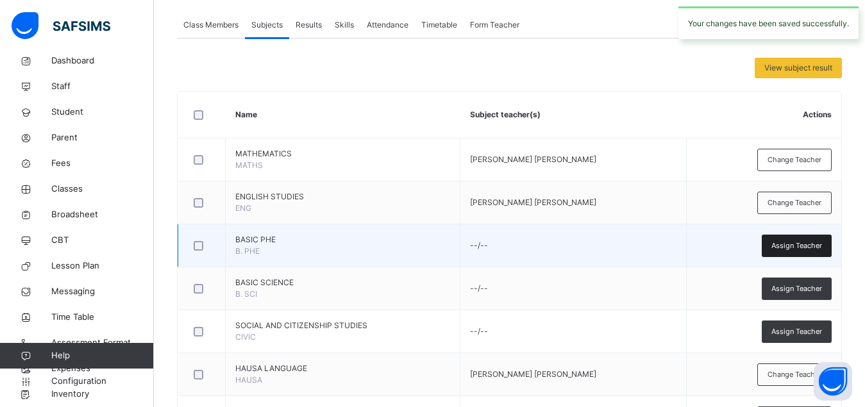
click at [803, 251] on span "Assign Teacher" at bounding box center [796, 245] width 51 height 11
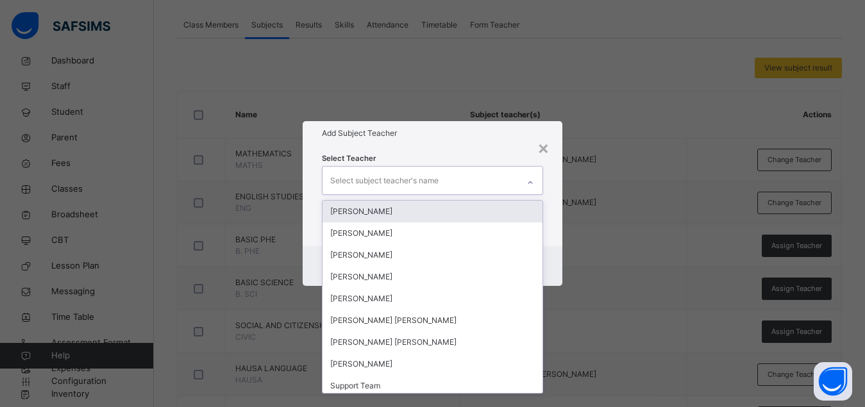
click at [454, 179] on div "Select subject teacher's name" at bounding box center [420, 180] width 196 height 27
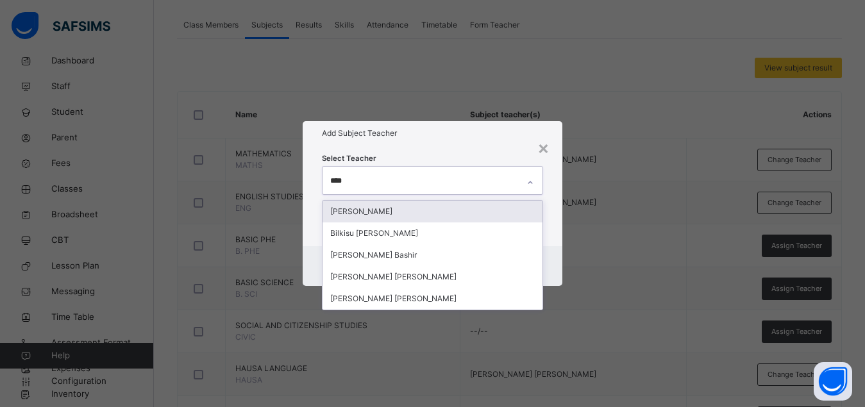
type input "*****"
click at [383, 212] on div "[PERSON_NAME]" at bounding box center [432, 212] width 220 height 22
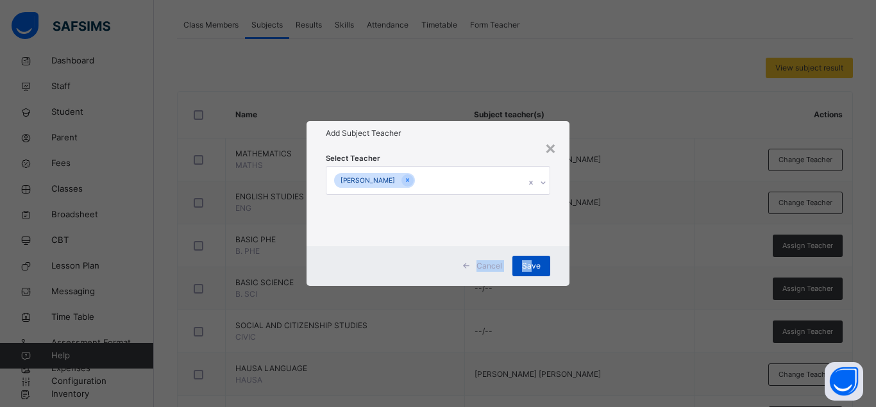
drag, startPoint x: 554, startPoint y: 226, endPoint x: 533, endPoint y: 260, distance: 40.9
click at [533, 260] on div "× Add Subject Teacher Select Teacher BASHIR HUSSAINI SALISU Cancel Save" at bounding box center [437, 203] width 263 height 164
click at [533, 260] on span "Save" at bounding box center [531, 266] width 19 height 12
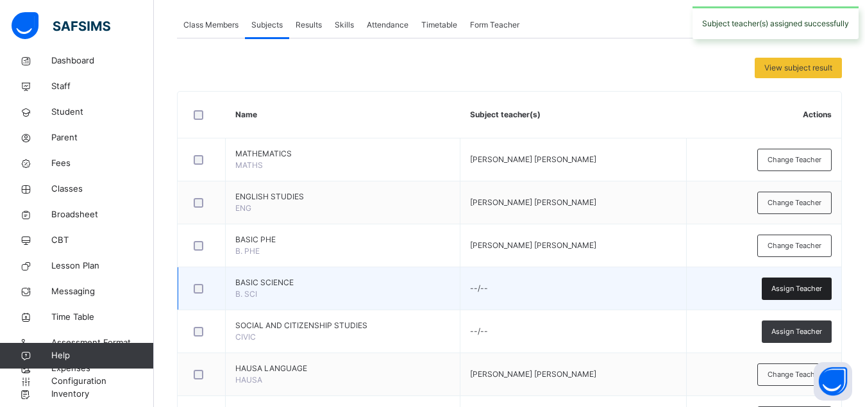
click at [799, 290] on span "Assign Teacher" at bounding box center [796, 288] width 51 height 11
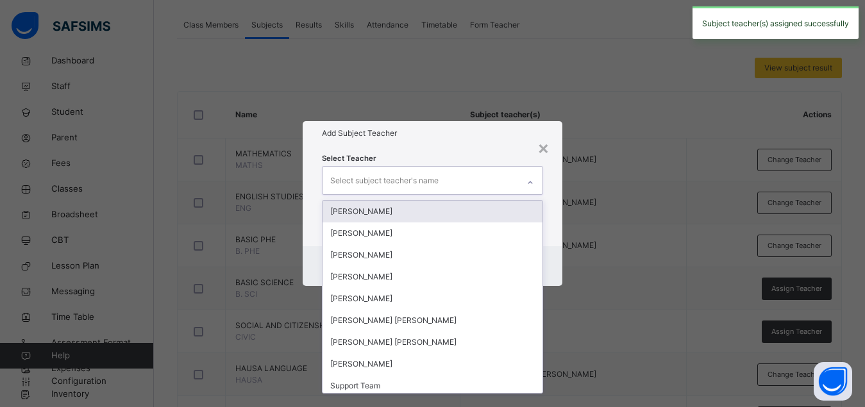
click at [433, 181] on div "Select subject teacher's name" at bounding box center [384, 181] width 108 height 24
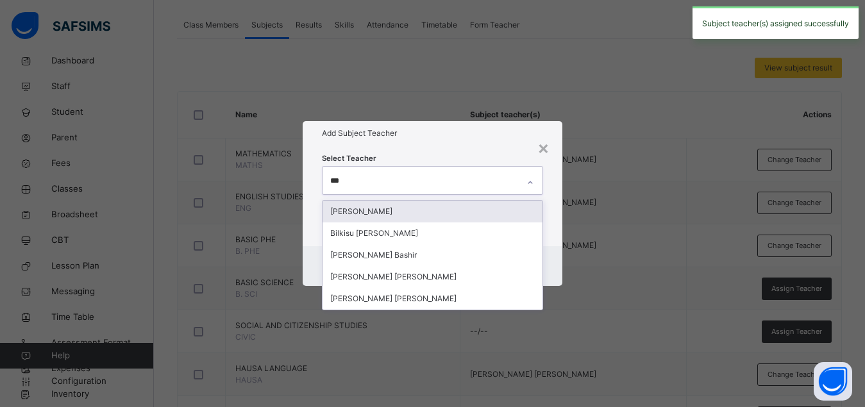
type input "****"
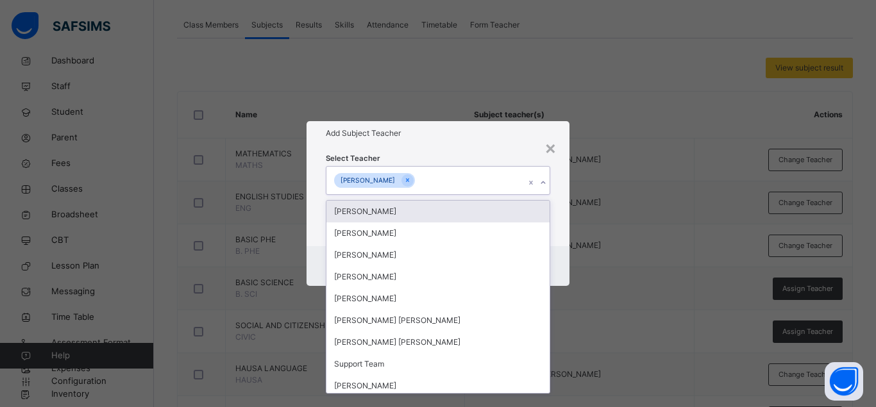
click at [565, 219] on div "Select Teacher option BASHIR HUSSAINI SALISU, selected. option Umar Mohammed Ya…" at bounding box center [437, 196] width 263 height 100
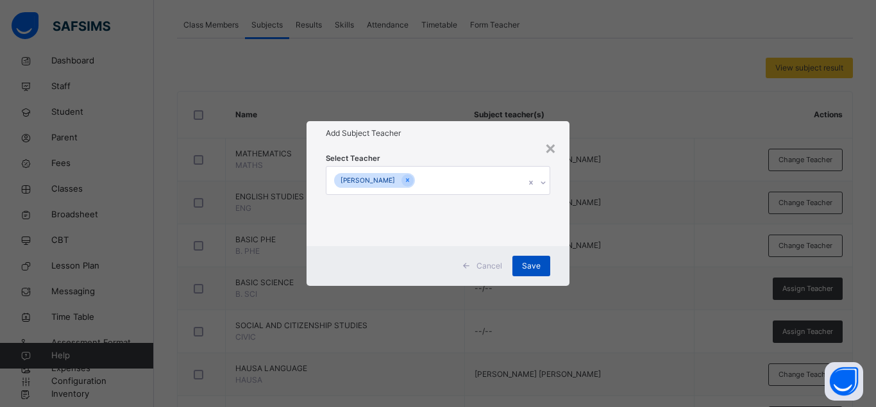
click at [533, 265] on span "Save" at bounding box center [531, 266] width 19 height 12
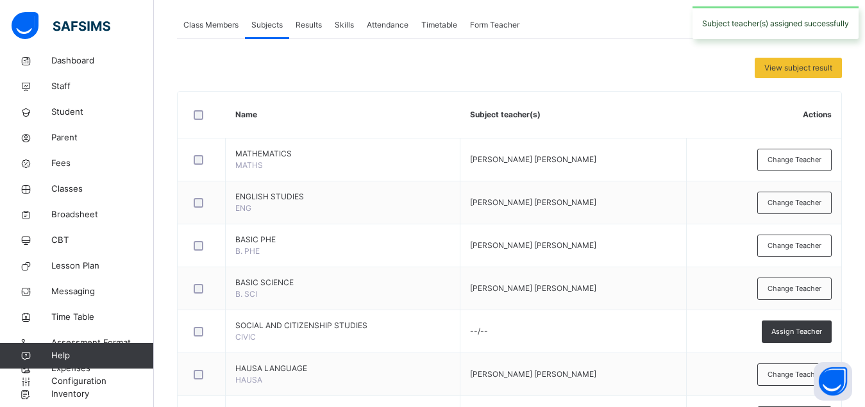
click at [799, 338] on div "Assign Teacher" at bounding box center [797, 332] width 70 height 22
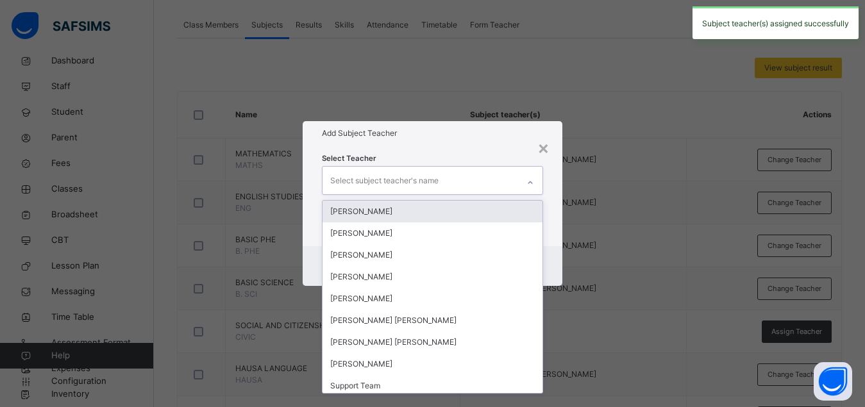
click at [459, 176] on div "Select subject teacher's name" at bounding box center [420, 180] width 196 height 27
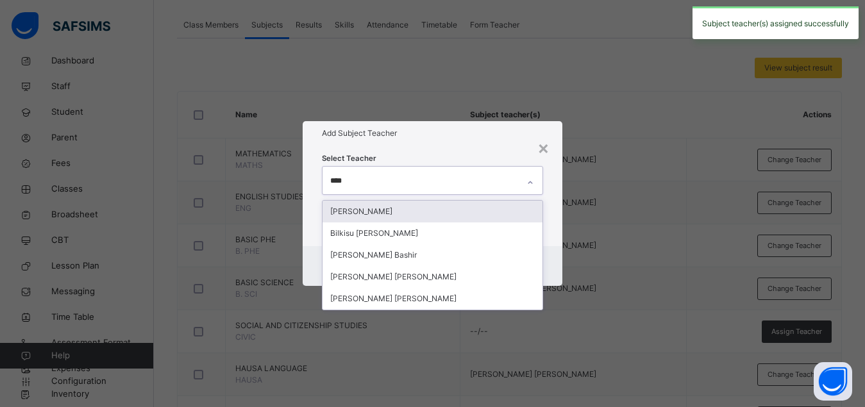
type input "*****"
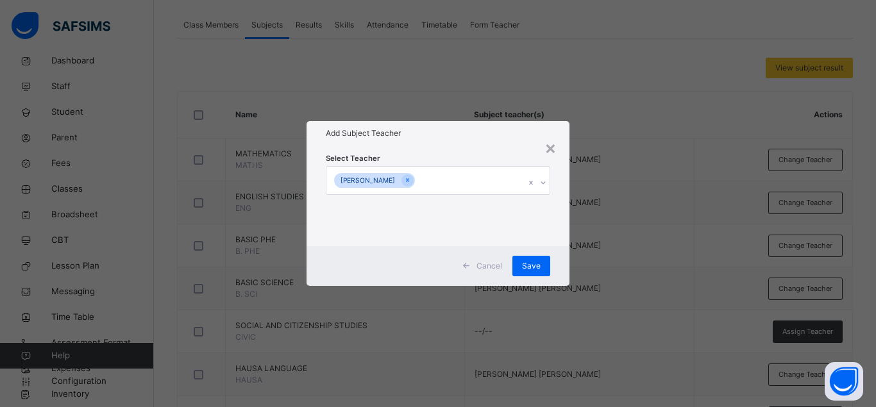
click at [560, 199] on div "Select Teacher BASHIR HUSSAINI SALISU" at bounding box center [437, 196] width 263 height 100
click at [522, 271] on div "Save" at bounding box center [531, 266] width 38 height 21
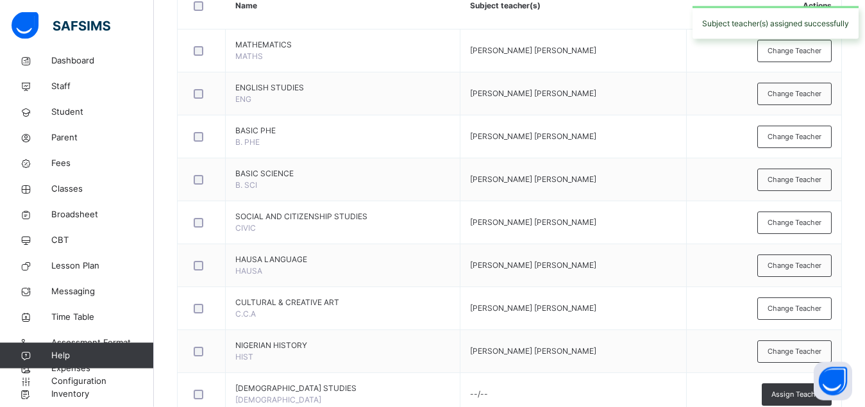
scroll to position [379, 0]
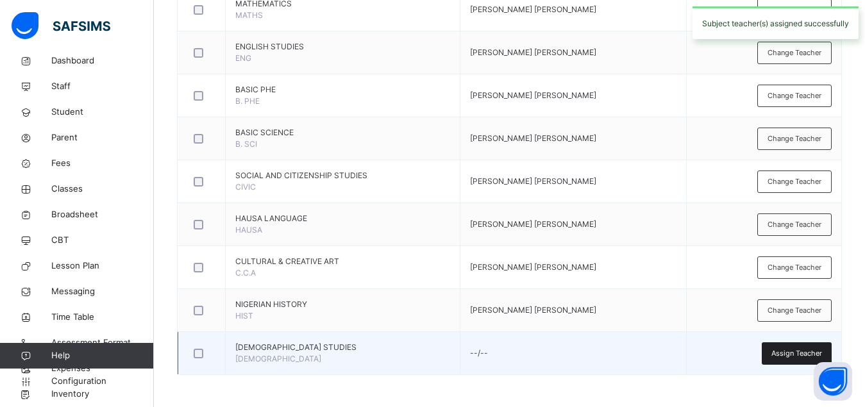
click at [791, 353] on span "Assign Teacher" at bounding box center [796, 353] width 51 height 11
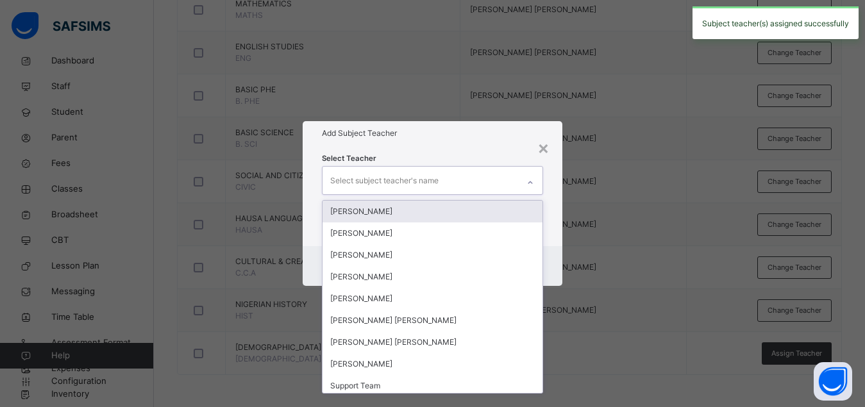
click at [433, 182] on div "Select subject teacher's name" at bounding box center [384, 181] width 108 height 24
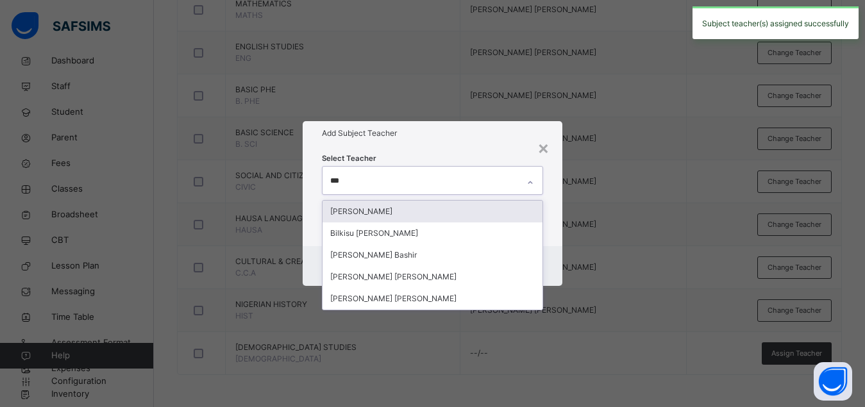
type input "****"
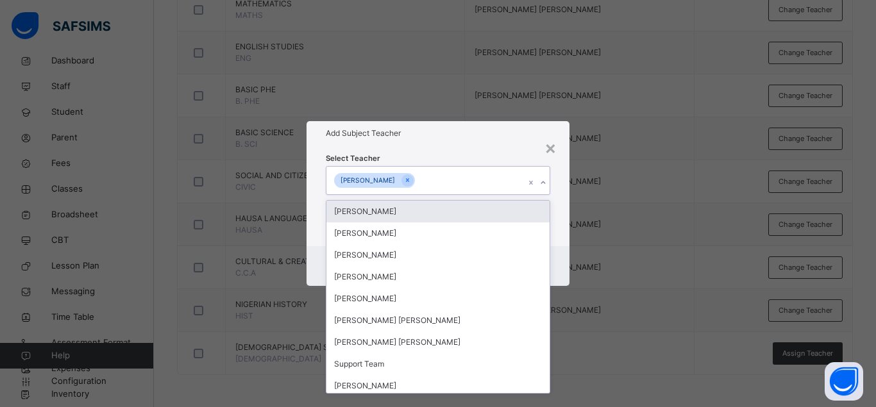
click at [565, 228] on div "Select Teacher option BASHIR HUSSAINI SALISU, selected. option Umar Mohammed Ya…" at bounding box center [437, 196] width 263 height 100
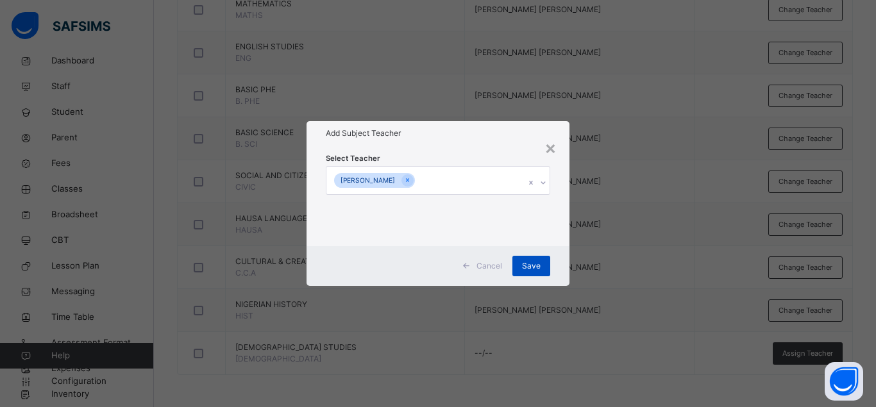
click at [538, 268] on span "Save" at bounding box center [531, 266] width 19 height 12
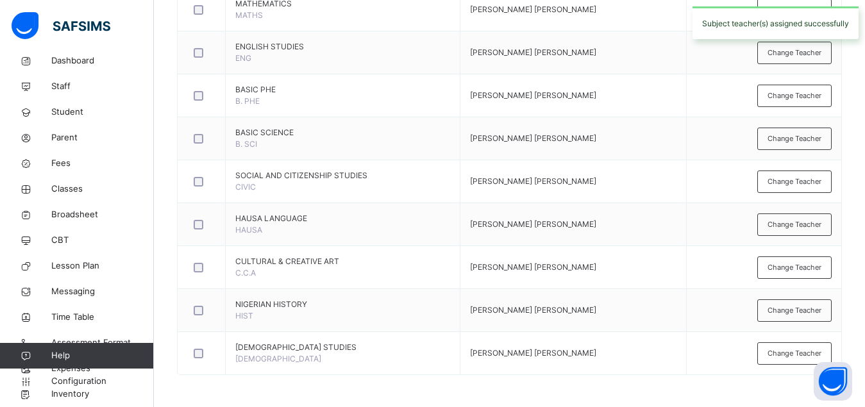
scroll to position [0, 0]
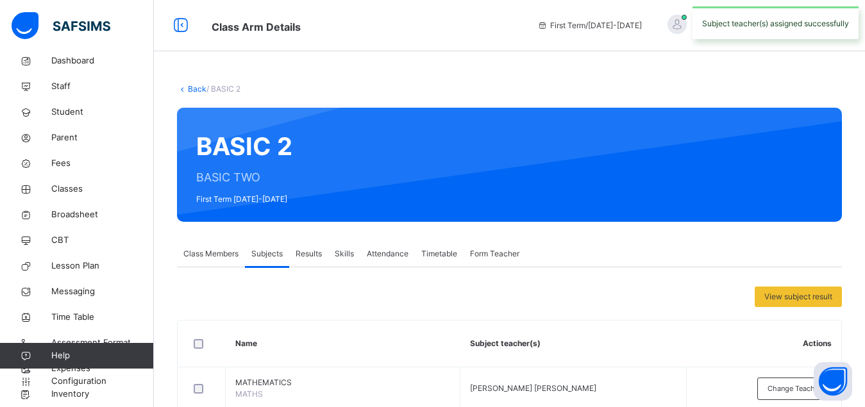
click at [194, 90] on link "Back" at bounding box center [197, 89] width 19 height 10
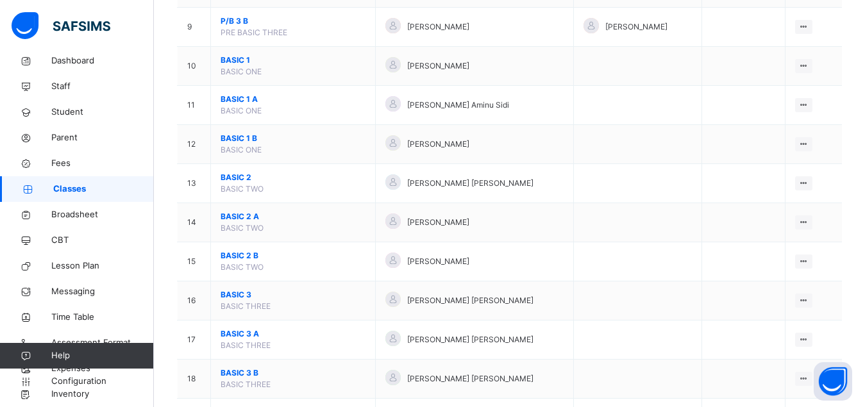
scroll to position [490, 0]
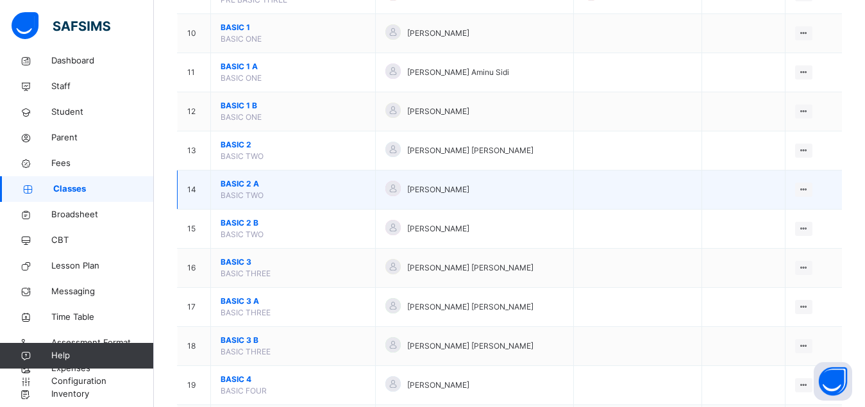
click at [237, 190] on span "BASIC 2 A" at bounding box center [293, 184] width 145 height 12
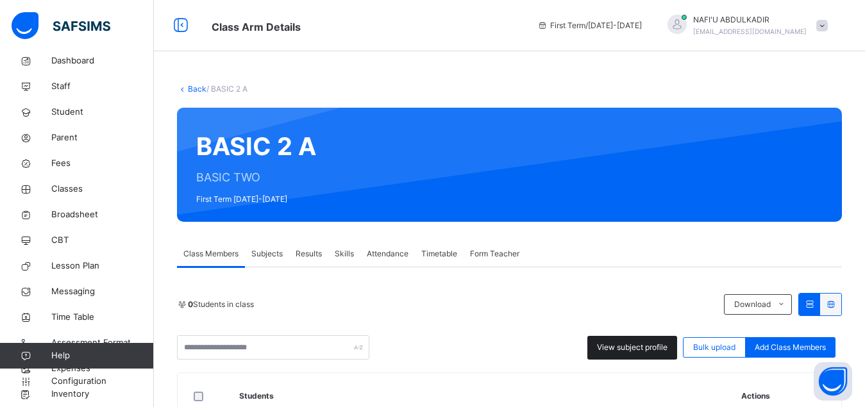
click at [634, 353] on span "View subject profile" at bounding box center [632, 348] width 71 height 12
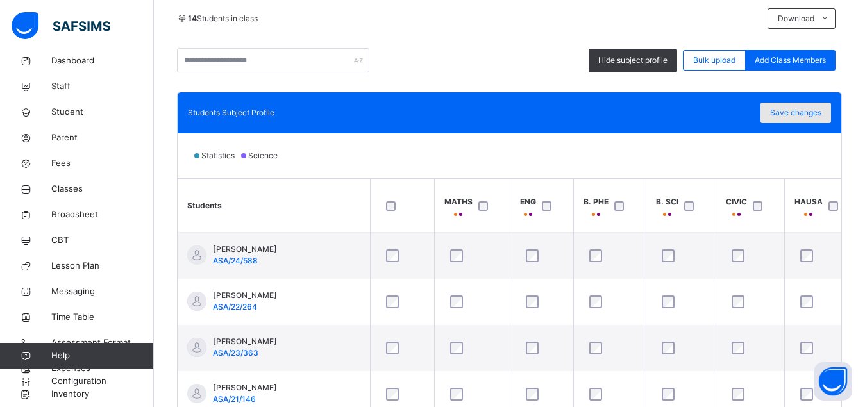
click at [799, 118] on span "Save changes" at bounding box center [795, 113] width 51 height 12
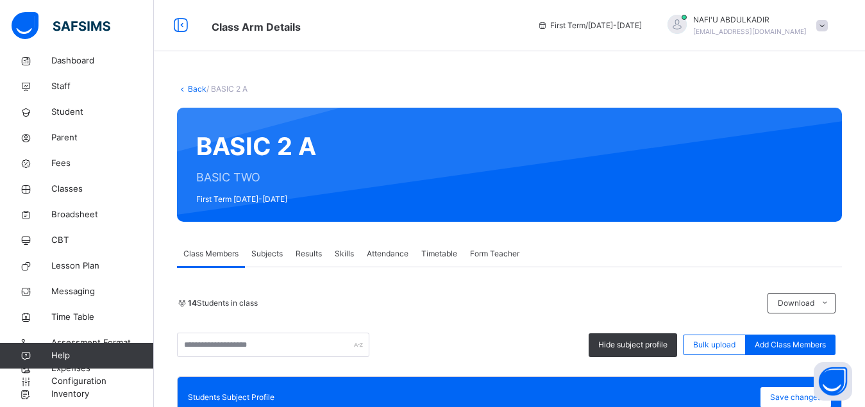
click at [263, 253] on span "Subjects" at bounding box center [266, 254] width 31 height 12
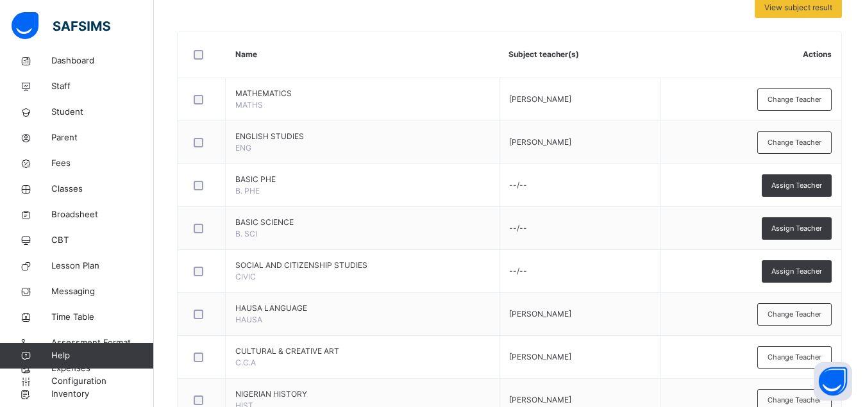
scroll to position [379, 0]
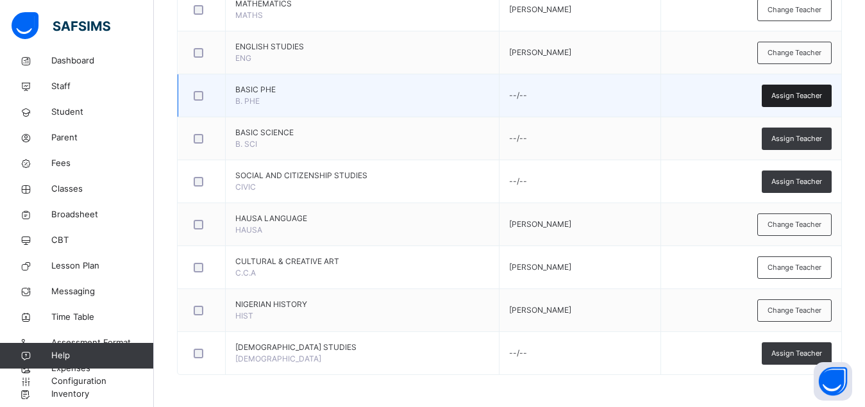
click at [814, 94] on span "Assign Teacher" at bounding box center [796, 95] width 51 height 11
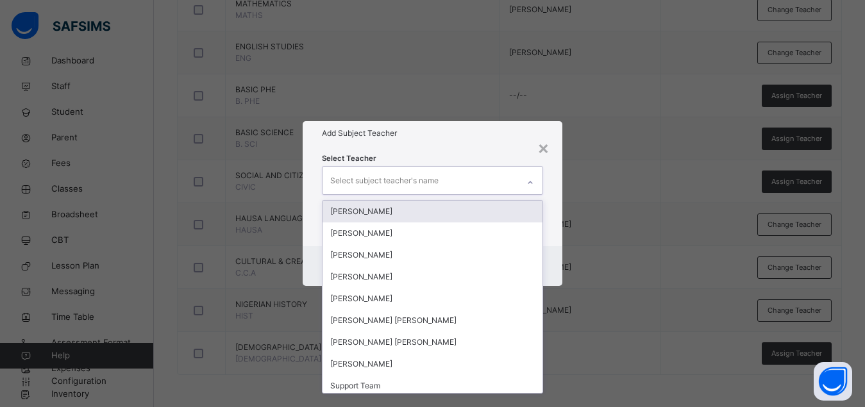
click at [413, 181] on div "Select subject teacher's name" at bounding box center [384, 181] width 108 height 24
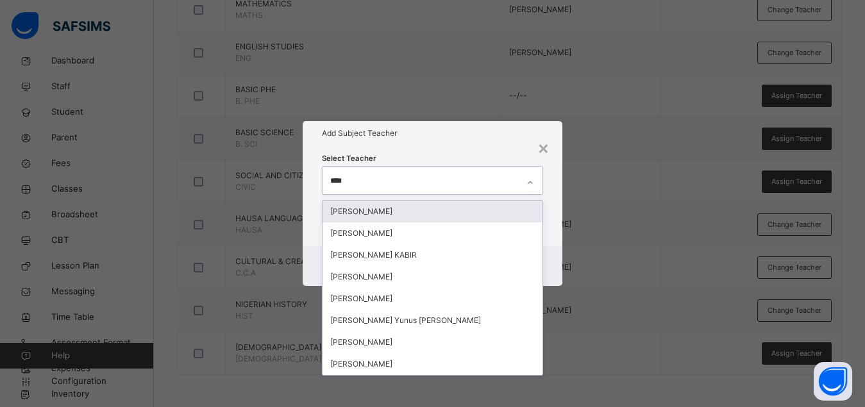
type input "*****"
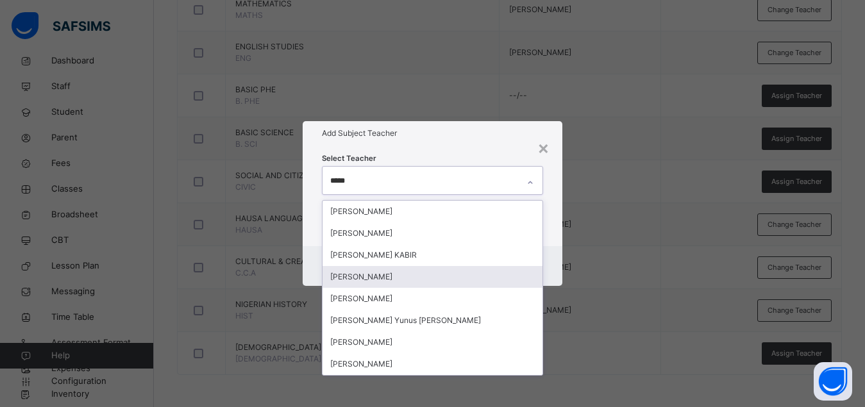
click at [365, 276] on div "[PERSON_NAME]" at bounding box center [432, 277] width 220 height 22
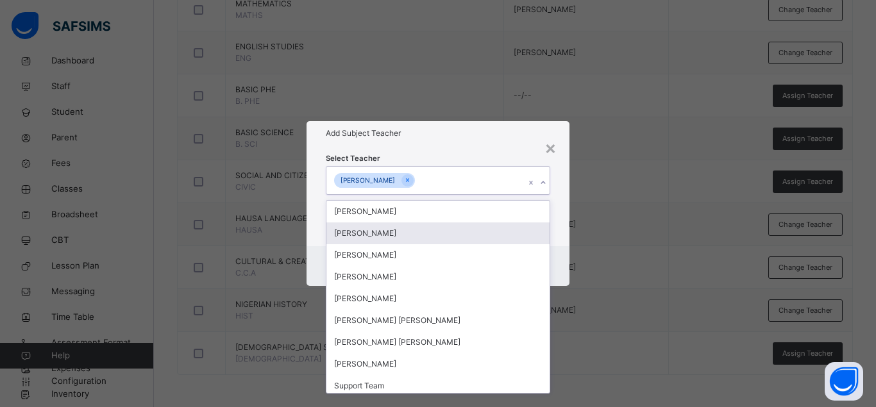
click at [565, 233] on div "Select Teacher option FATIMA UMAR ALIYU, selected. option UMMI ABDULAZIZ BATURE…" at bounding box center [437, 196] width 263 height 100
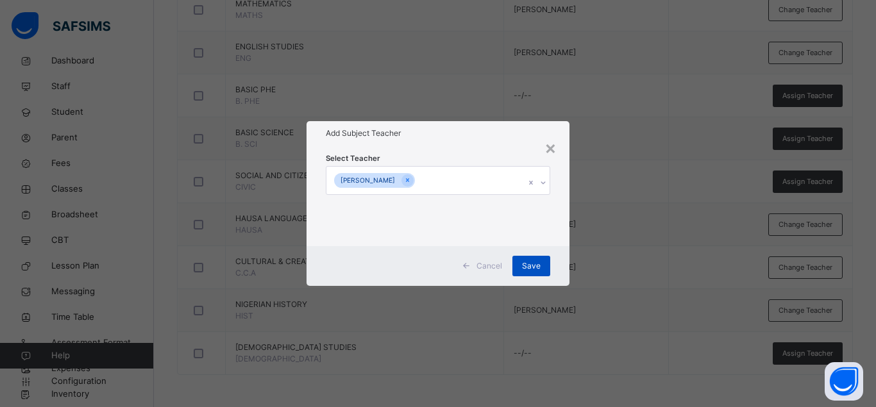
click at [536, 265] on span "Save" at bounding box center [531, 266] width 19 height 12
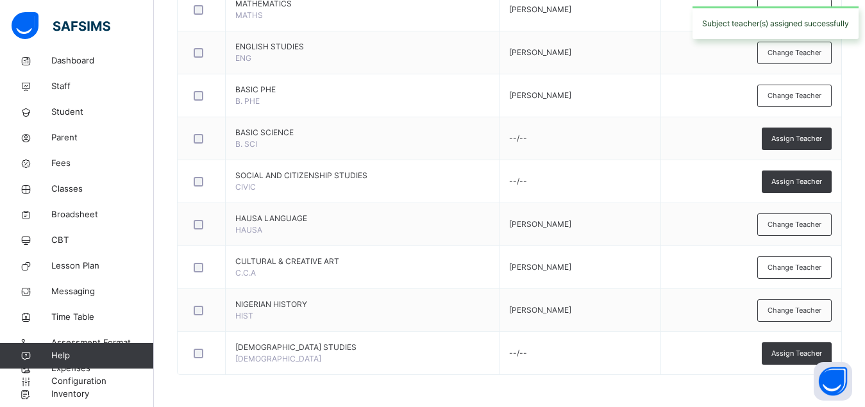
click at [810, 131] on div "Assign Teacher" at bounding box center [797, 139] width 70 height 22
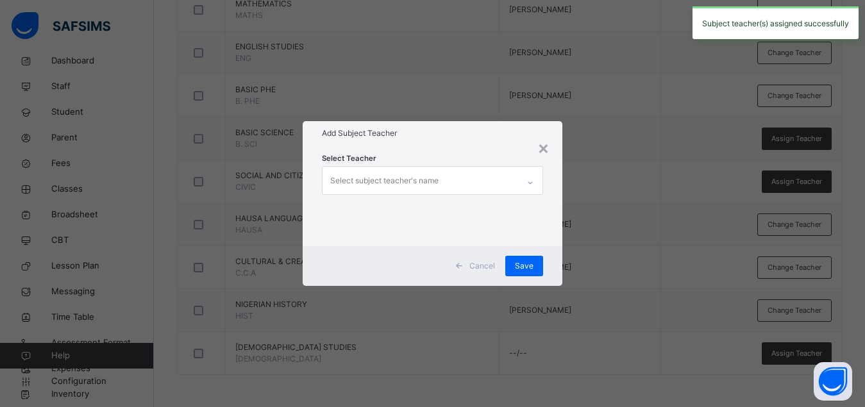
click at [449, 191] on div "Select subject teacher's name" at bounding box center [420, 180] width 196 height 27
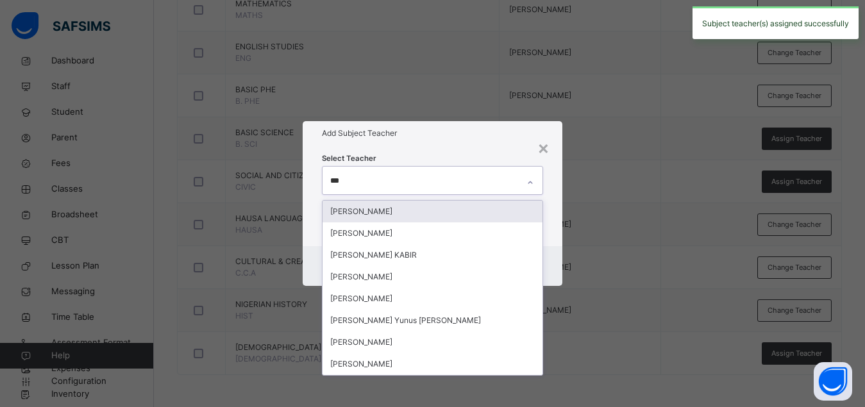
type input "****"
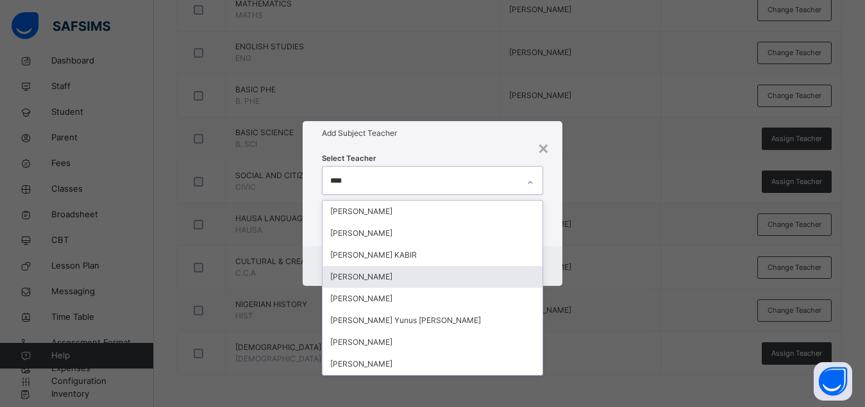
click at [395, 276] on div "[PERSON_NAME]" at bounding box center [432, 277] width 220 height 22
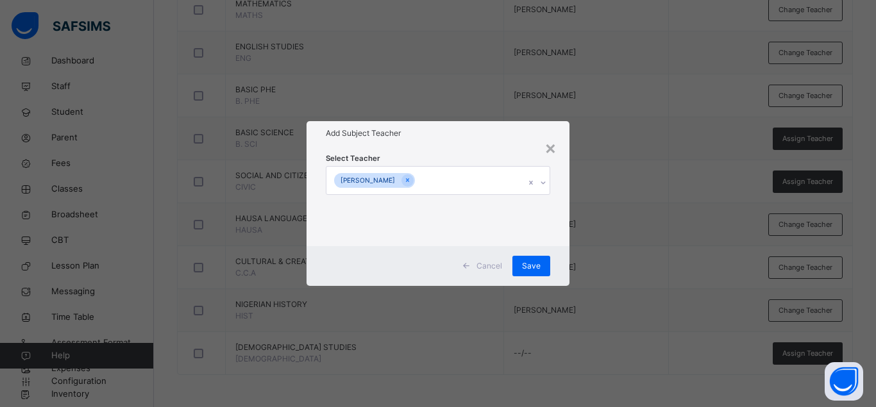
click at [558, 244] on div "Select Teacher FATIMA UMAR ALIYU" at bounding box center [437, 196] width 263 height 100
click at [524, 270] on span "Save" at bounding box center [531, 266] width 19 height 12
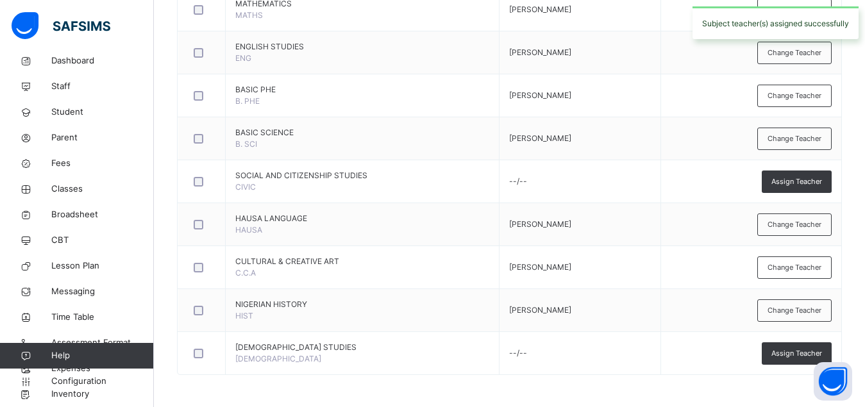
click at [817, 184] on span "Assign Teacher" at bounding box center [796, 181] width 51 height 11
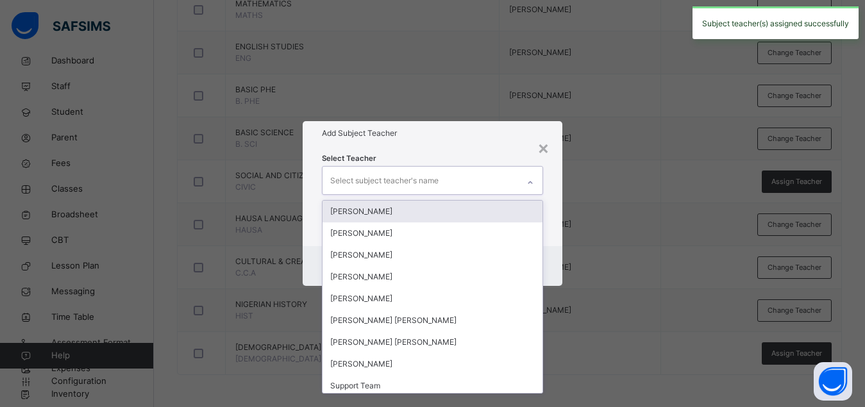
click at [476, 182] on div "Select subject teacher's name" at bounding box center [420, 180] width 196 height 27
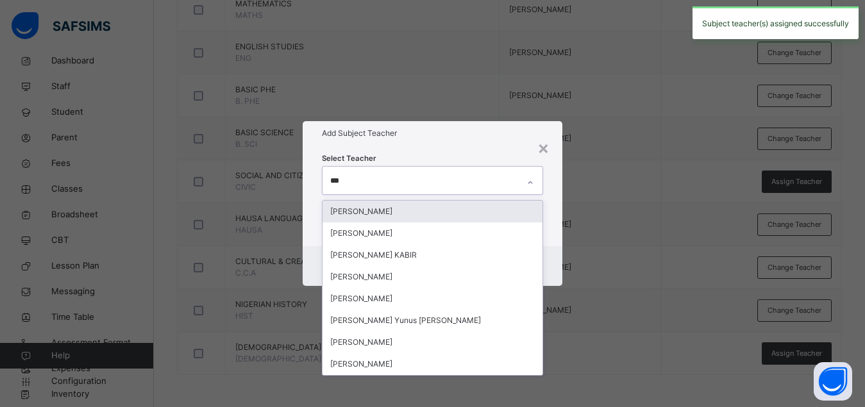
type input "****"
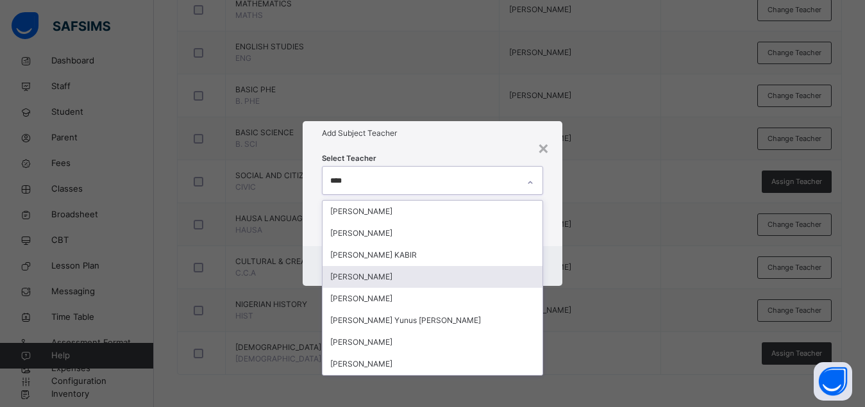
click at [389, 274] on div "[PERSON_NAME]" at bounding box center [432, 277] width 220 height 22
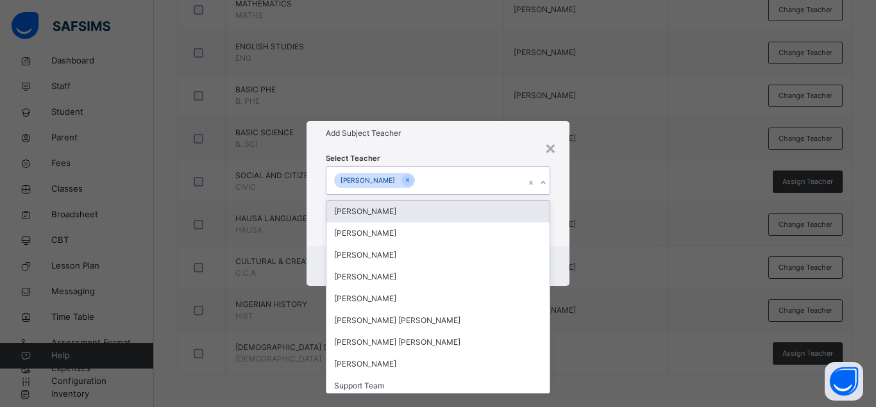
click at [564, 219] on div "Select Teacher option FATIMA UMAR ALIYU, selected. option Umar Mohammed Yahaya …" at bounding box center [437, 196] width 263 height 100
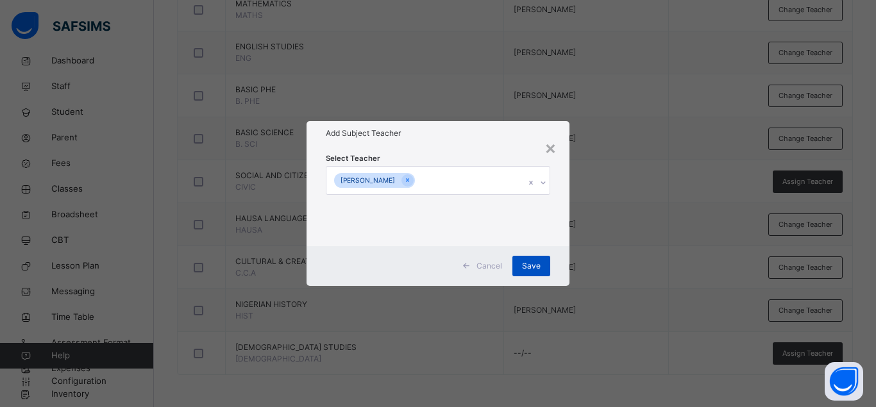
click at [541, 266] on div "Save" at bounding box center [531, 266] width 38 height 21
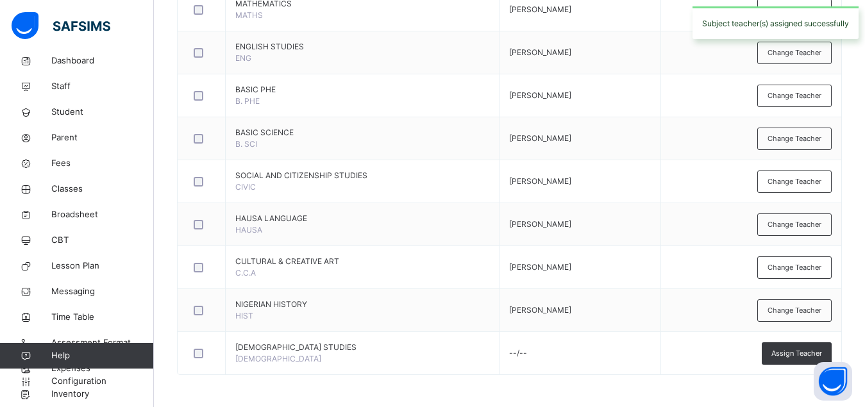
click at [788, 354] on span "Assign Teacher" at bounding box center [796, 353] width 51 height 11
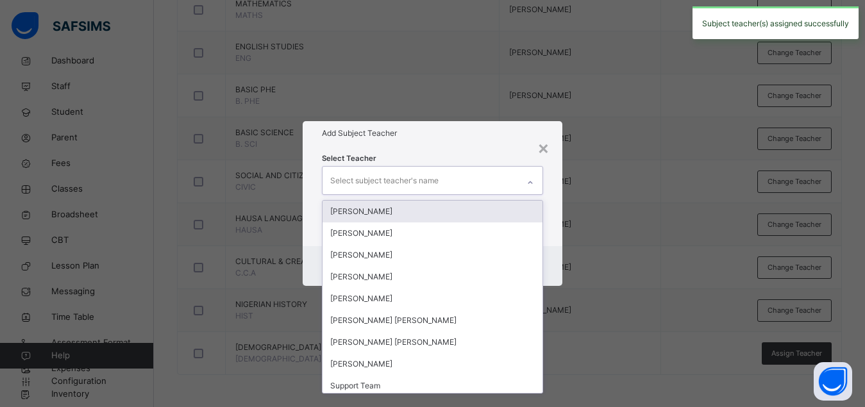
click at [435, 181] on div "Select subject teacher's name" at bounding box center [384, 181] width 108 height 24
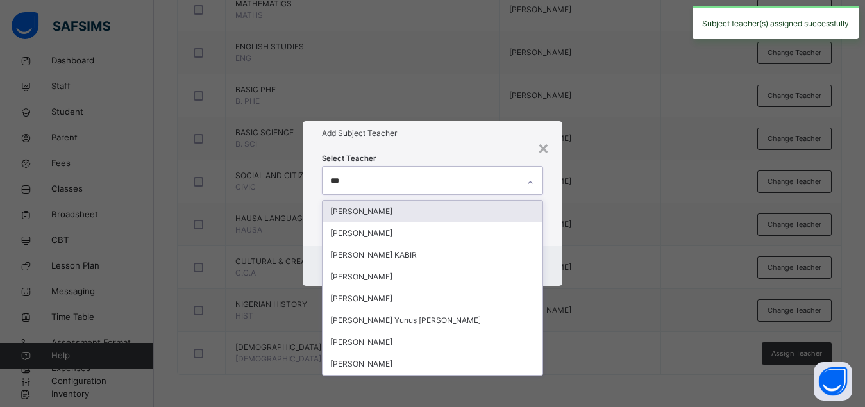
type input "****"
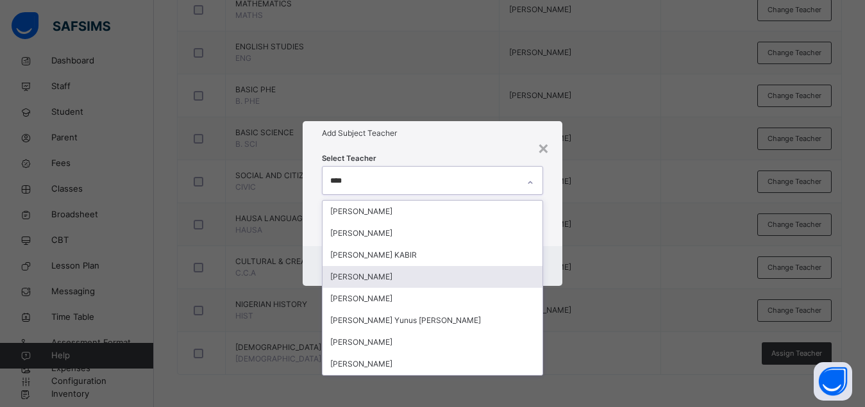
click at [388, 274] on div "[PERSON_NAME]" at bounding box center [432, 277] width 220 height 22
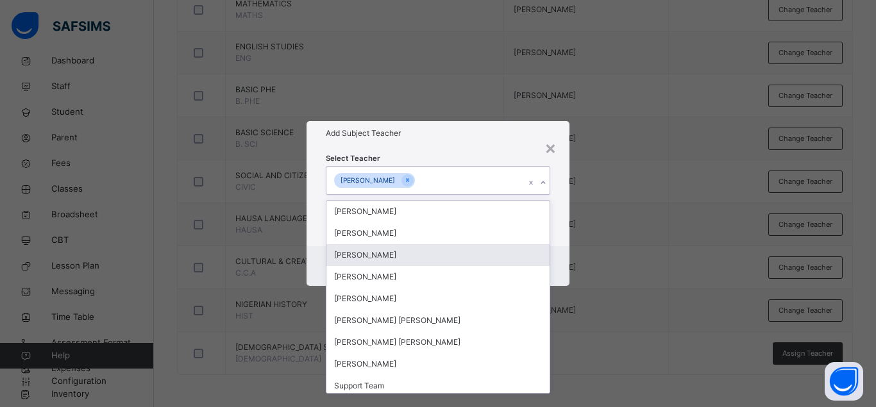
click at [554, 250] on div "Cancel Save" at bounding box center [437, 266] width 263 height 40
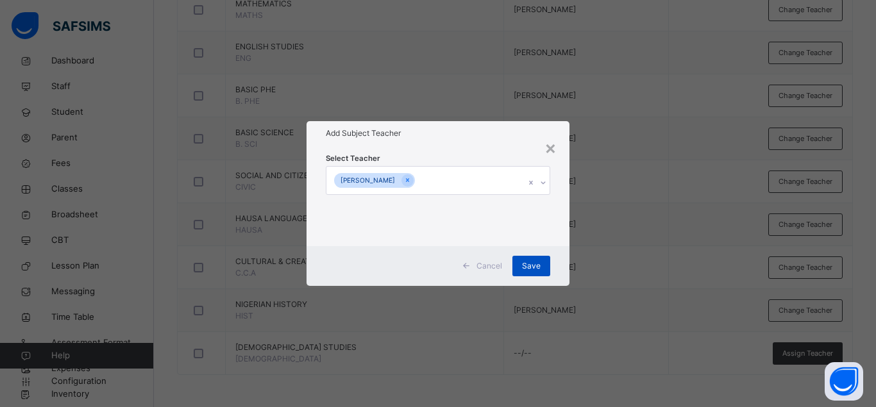
click at [530, 262] on span "Save" at bounding box center [531, 266] width 19 height 12
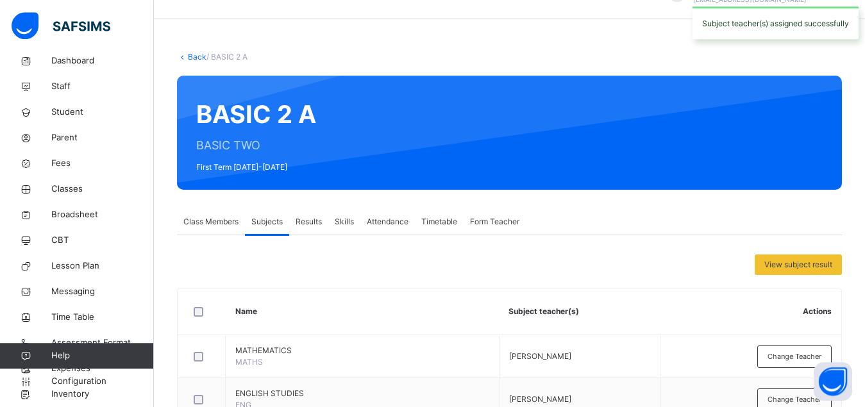
scroll to position [0, 0]
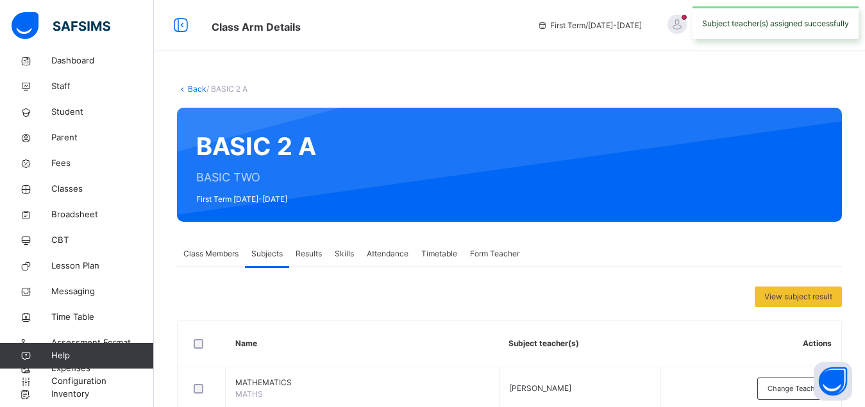
click at [195, 86] on link "Back" at bounding box center [197, 89] width 19 height 10
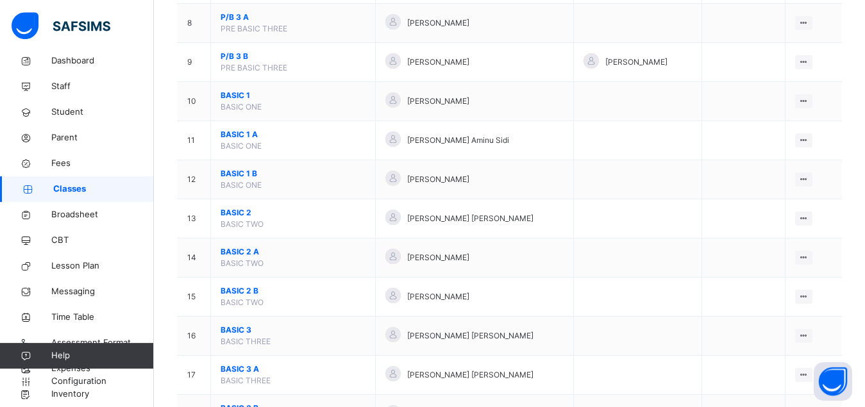
scroll to position [425, 0]
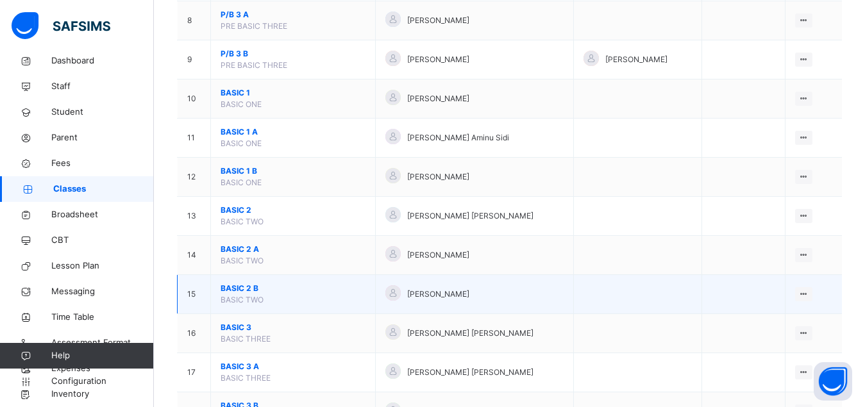
click at [228, 294] on span "BASIC 2 B" at bounding box center [293, 289] width 145 height 12
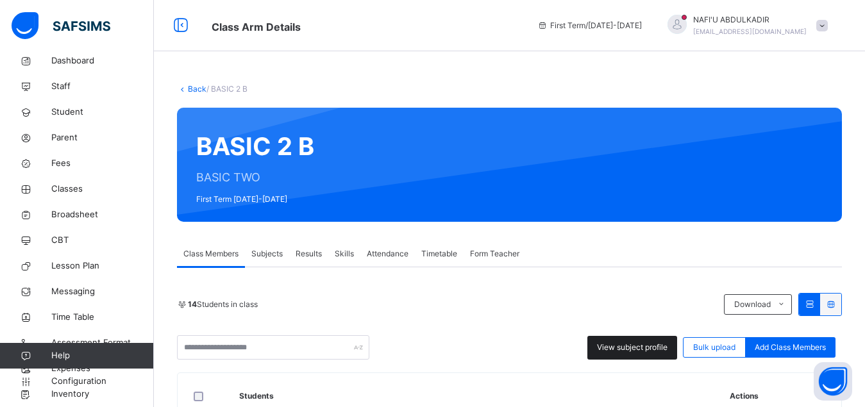
click at [638, 349] on span "View subject profile" at bounding box center [632, 348] width 71 height 12
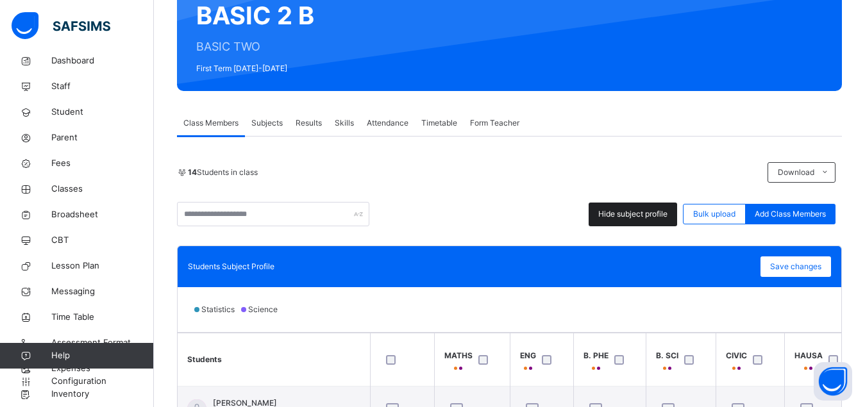
scroll to position [196, 0]
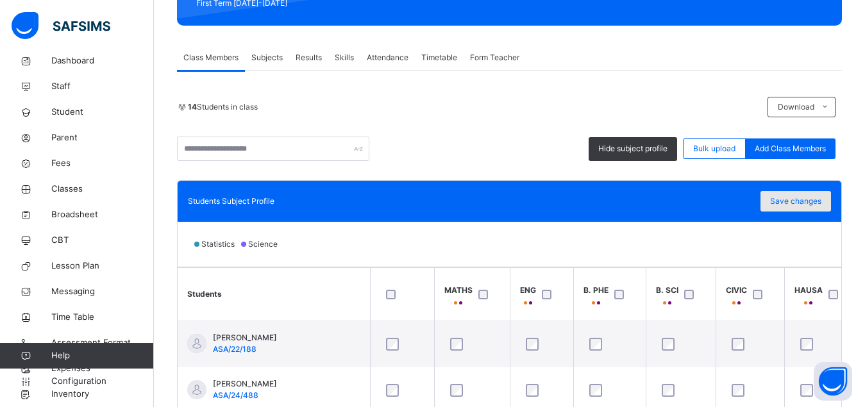
click at [795, 198] on span "Save changes" at bounding box center [795, 202] width 51 height 12
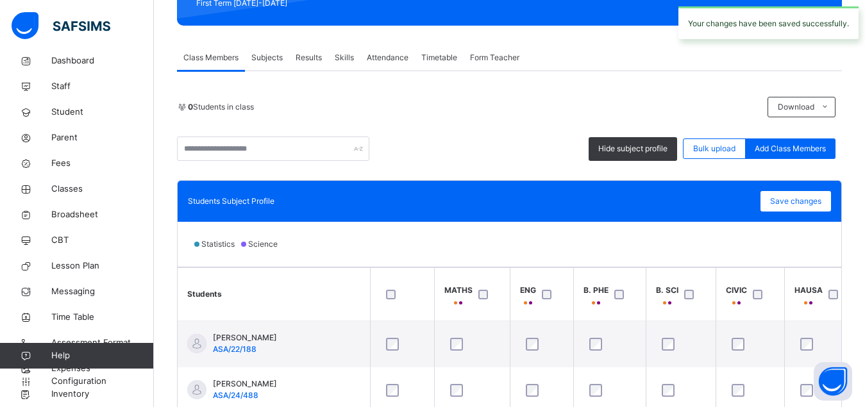
scroll to position [0, 0]
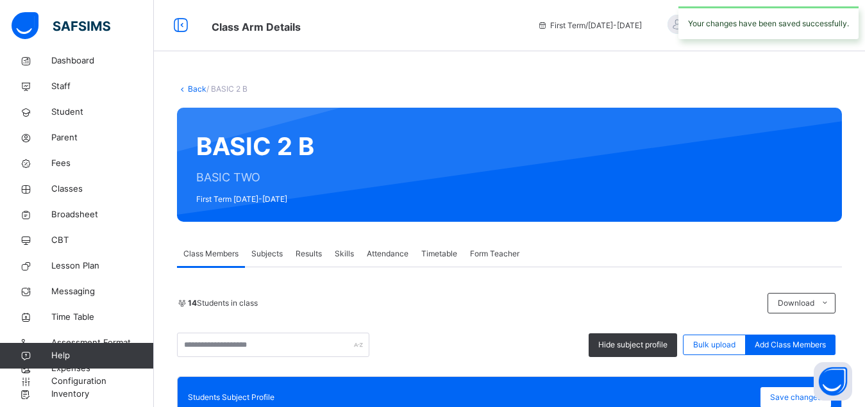
click at [262, 254] on span "Subjects" at bounding box center [266, 254] width 31 height 12
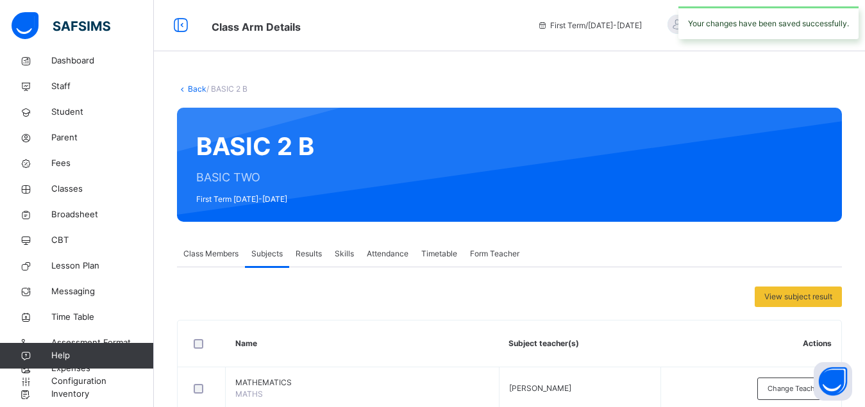
scroll to position [379, 0]
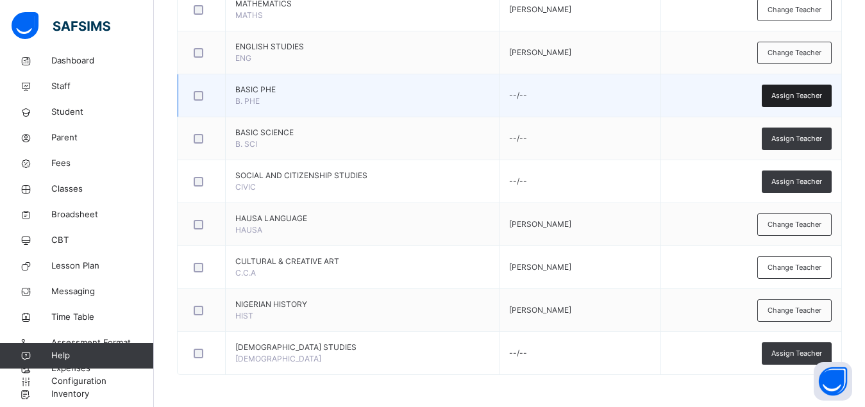
click at [803, 100] on span "Assign Teacher" at bounding box center [796, 95] width 51 height 11
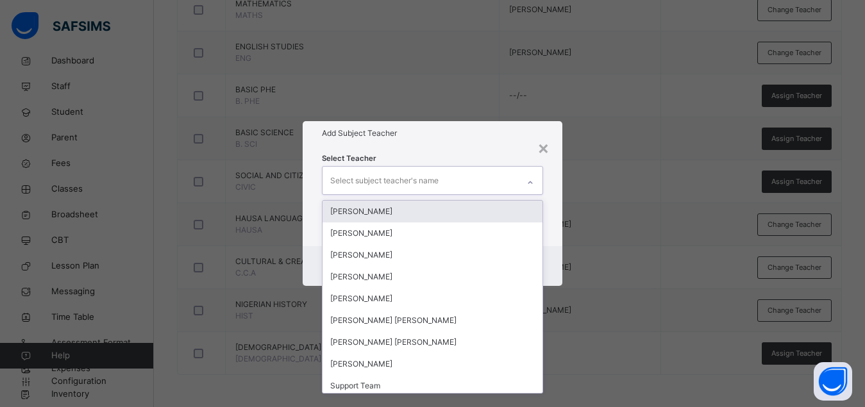
click at [465, 179] on div "Select subject teacher's name" at bounding box center [420, 180] width 196 height 27
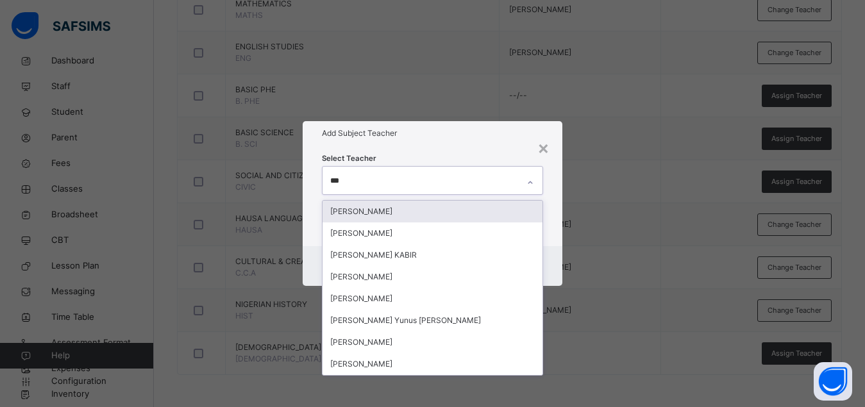
type input "****"
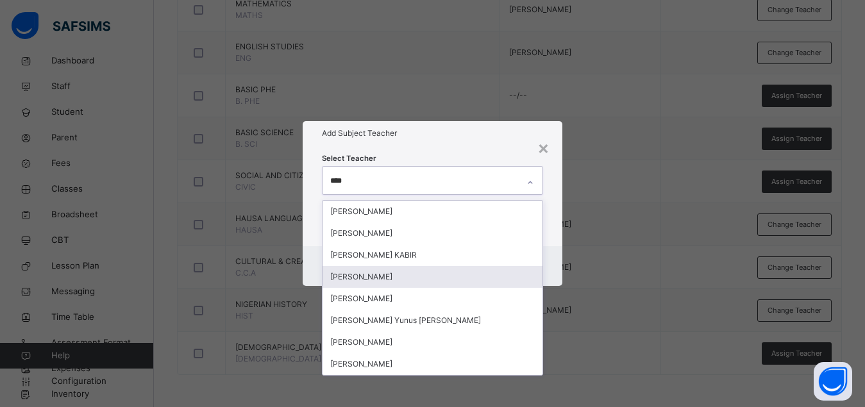
click at [412, 279] on div "[PERSON_NAME]" at bounding box center [432, 277] width 220 height 22
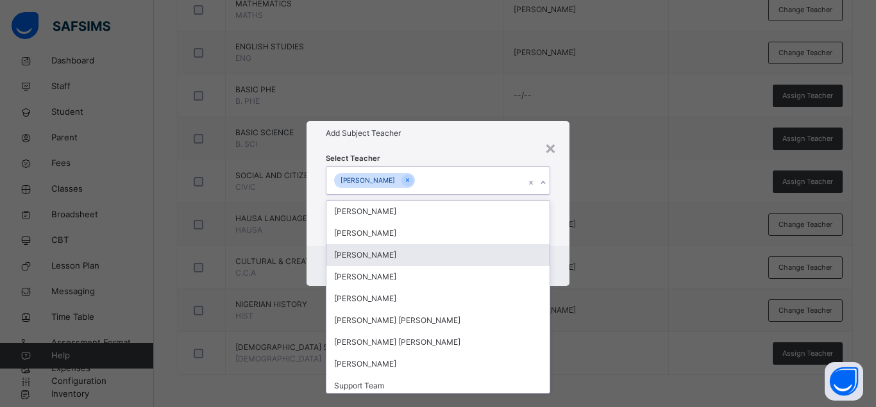
click at [558, 260] on div "Cancel Save" at bounding box center [437, 266] width 263 height 40
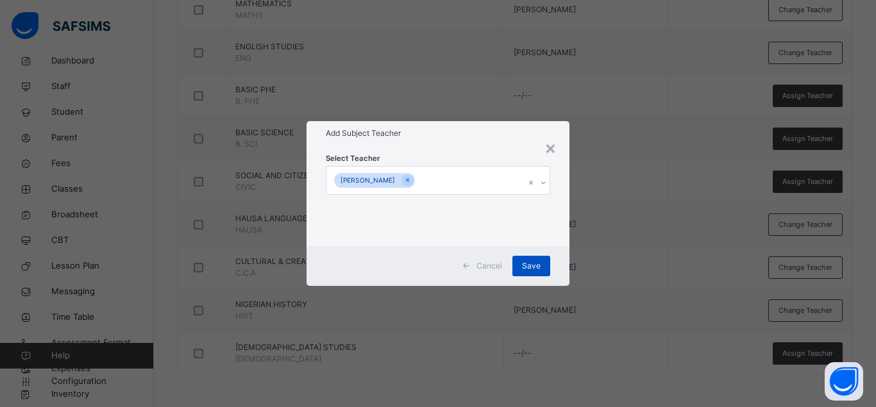
click at [527, 265] on span "Save" at bounding box center [531, 266] width 19 height 12
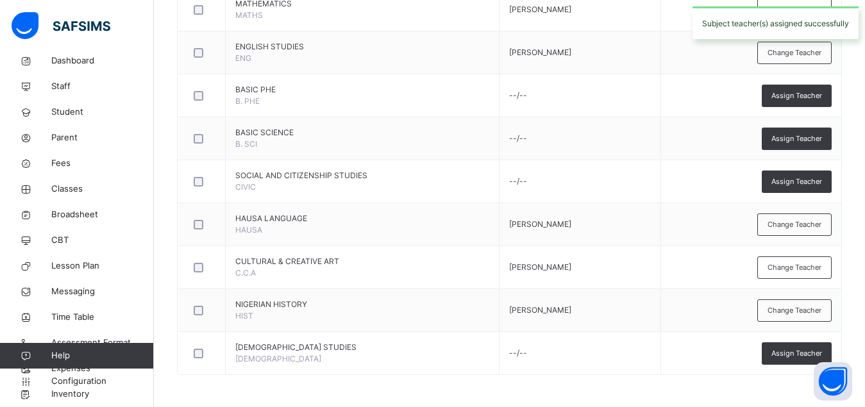
click at [807, 137] on span "Assign Teacher" at bounding box center [796, 138] width 51 height 11
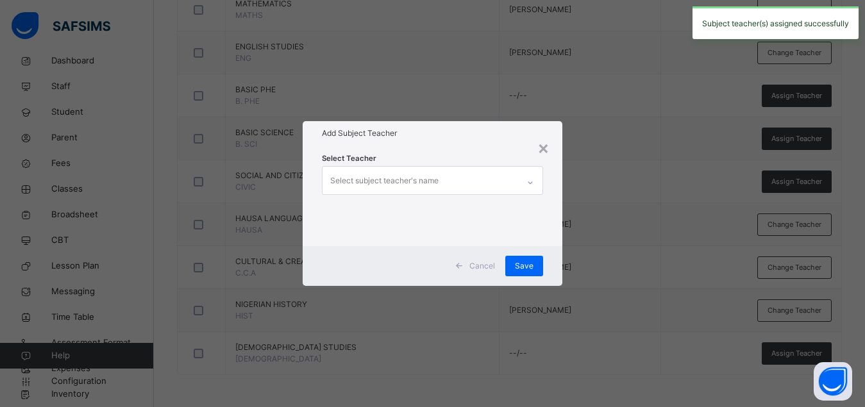
click at [484, 188] on div "Select subject teacher's name" at bounding box center [420, 180] width 196 height 27
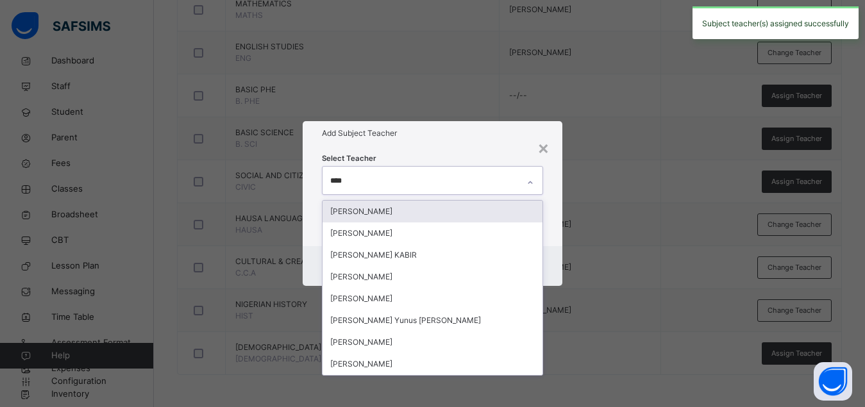
type input "*****"
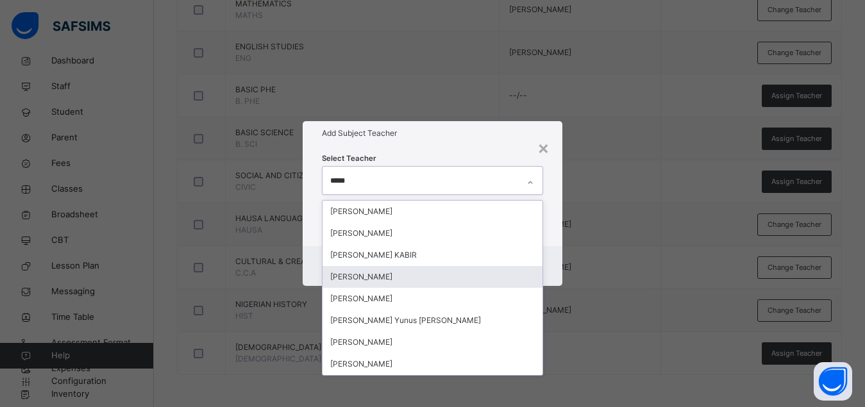
click at [431, 285] on div "[PERSON_NAME]" at bounding box center [432, 277] width 220 height 22
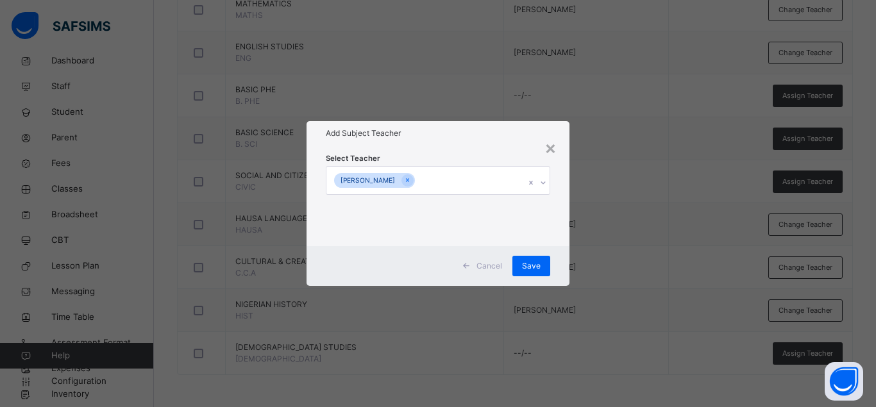
click at [559, 247] on div "Cancel Save" at bounding box center [437, 266] width 263 height 40
click at [529, 269] on span "Save" at bounding box center [531, 266] width 19 height 12
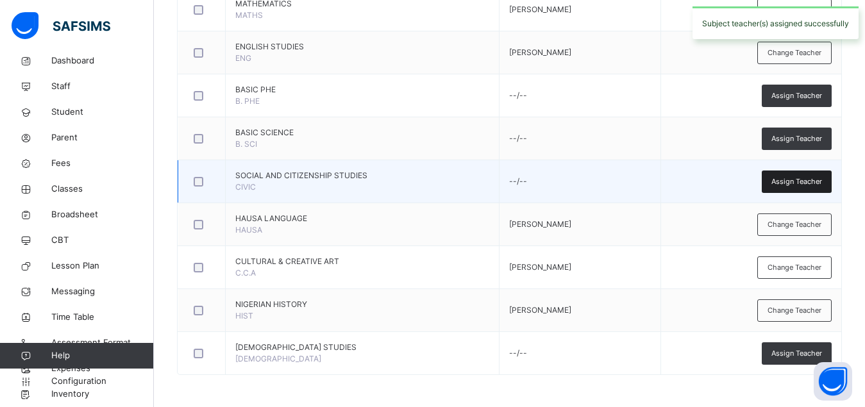
click at [813, 179] on span "Assign Teacher" at bounding box center [796, 181] width 51 height 11
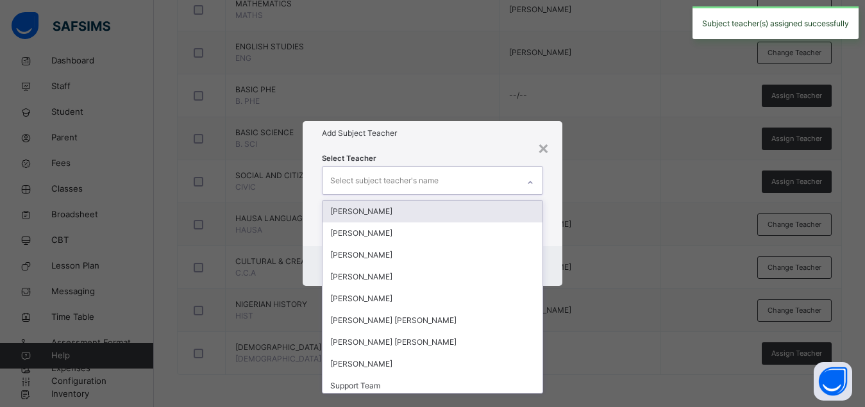
click at [456, 177] on div "Select subject teacher's name" at bounding box center [420, 180] width 196 height 27
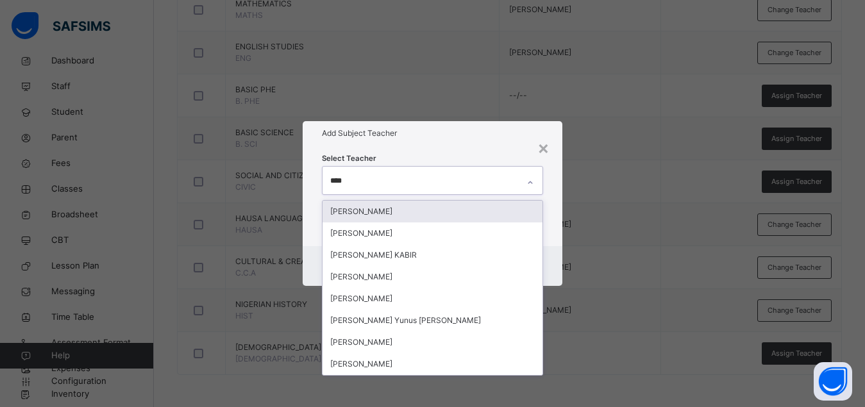
type input "*****"
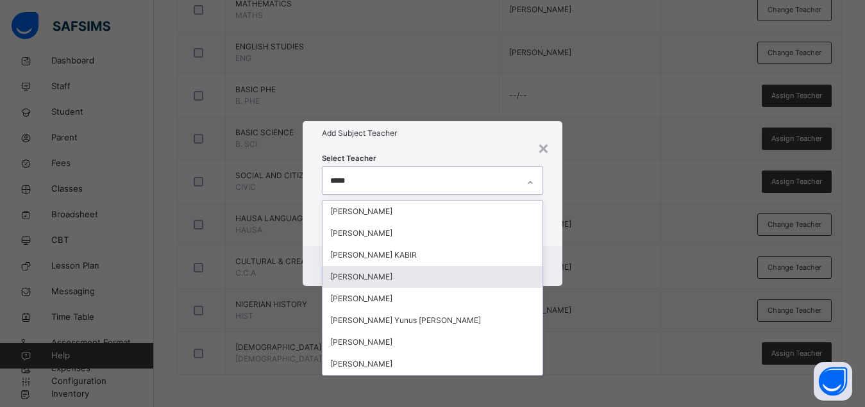
click at [390, 274] on div "[PERSON_NAME]" at bounding box center [432, 277] width 220 height 22
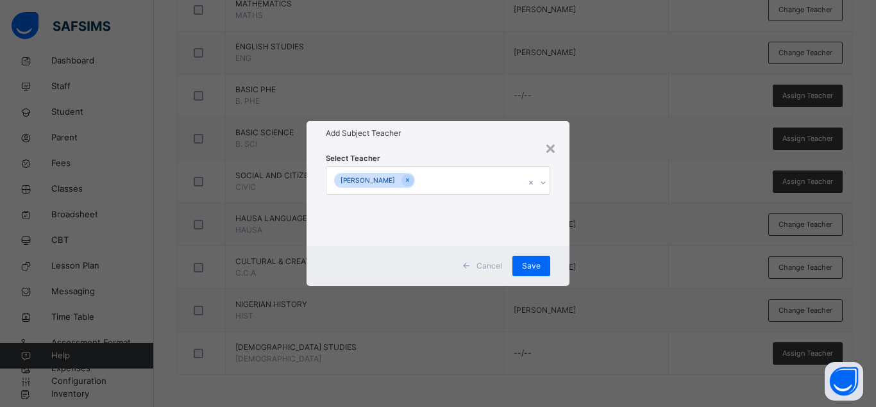
click at [560, 240] on div "Select Teacher FATIMA UMAR ALIYU" at bounding box center [437, 196] width 263 height 100
click at [524, 267] on span "Save" at bounding box center [531, 266] width 19 height 12
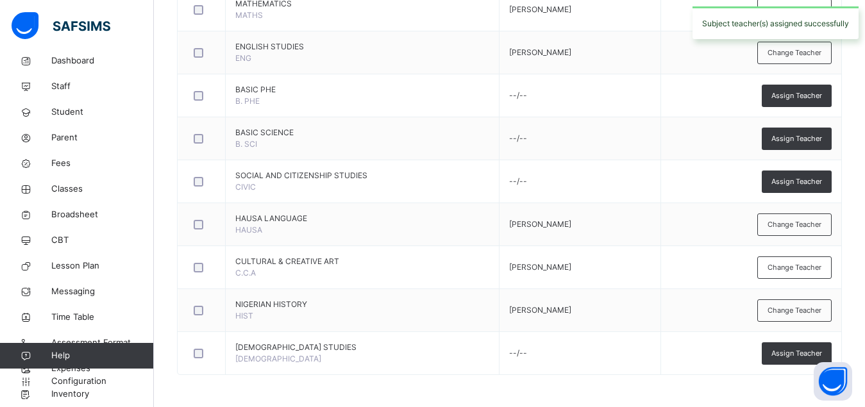
click at [785, 355] on span "Assign Teacher" at bounding box center [796, 353] width 51 height 11
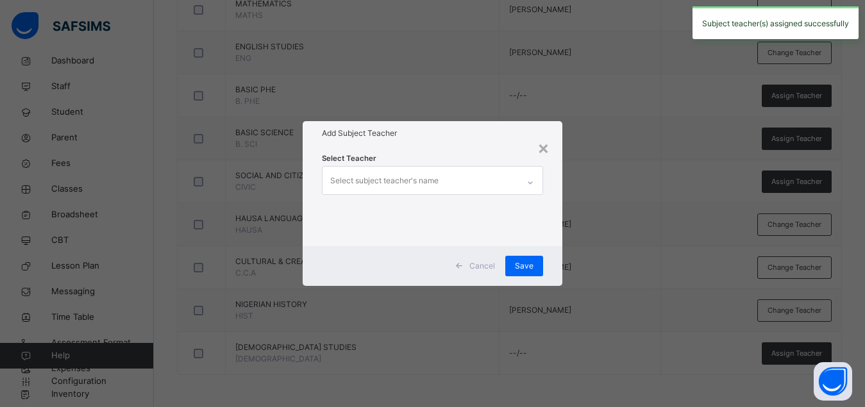
click at [417, 182] on div "Select subject teacher's name" at bounding box center [384, 181] width 108 height 24
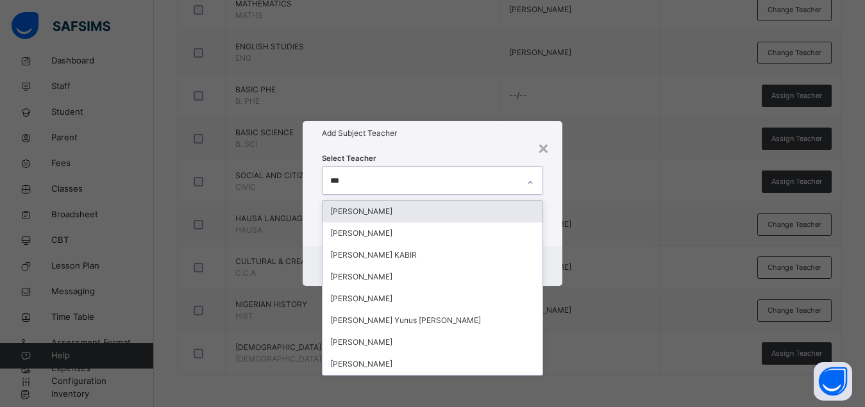
type input "****"
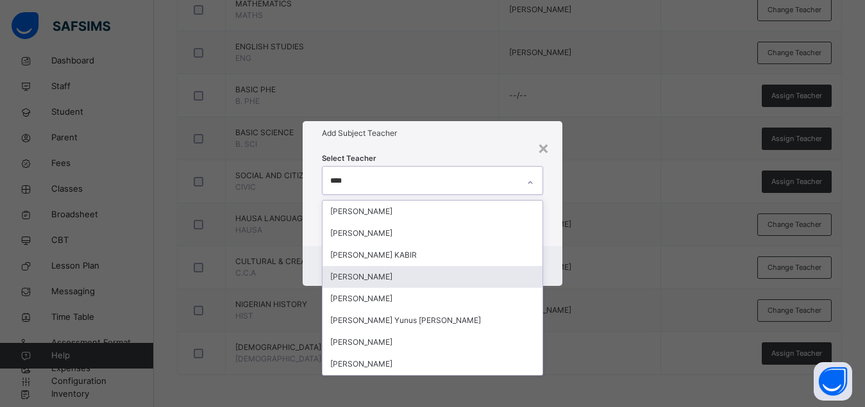
click at [372, 275] on div "[PERSON_NAME]" at bounding box center [432, 277] width 220 height 22
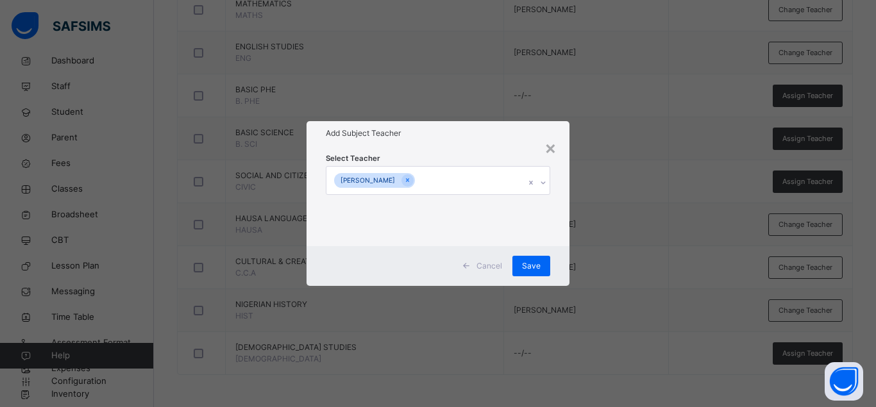
click at [558, 238] on div "Select Teacher FATIMA UMAR ALIYU" at bounding box center [437, 196] width 263 height 100
click at [529, 264] on span "Save" at bounding box center [531, 266] width 19 height 12
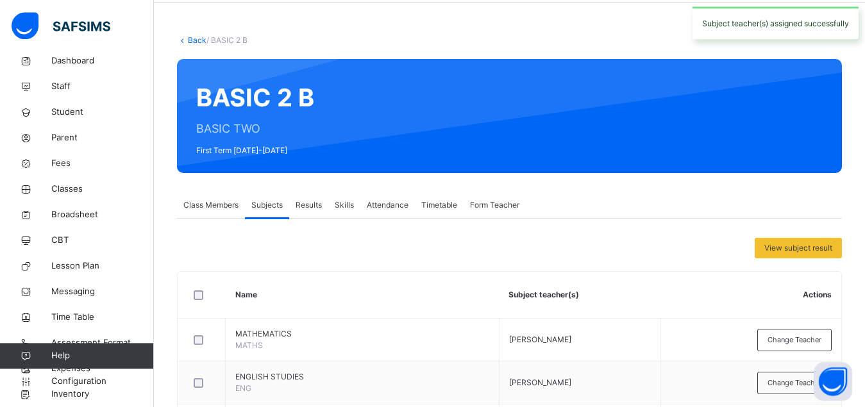
scroll to position [0, 0]
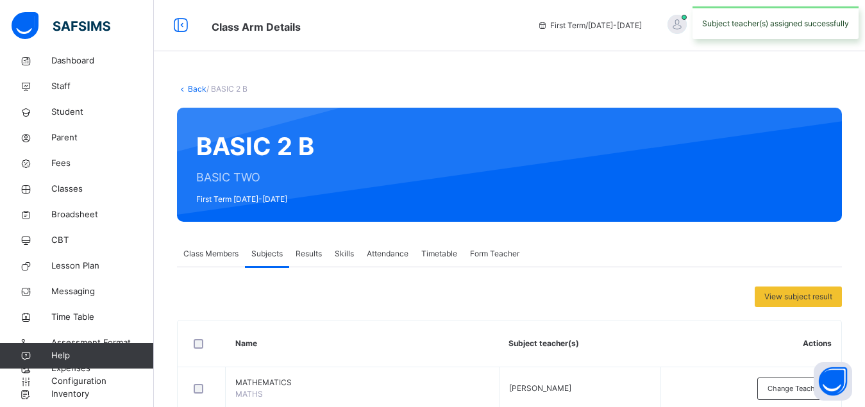
click at [501, 255] on span "Form Teacher" at bounding box center [494, 254] width 49 height 12
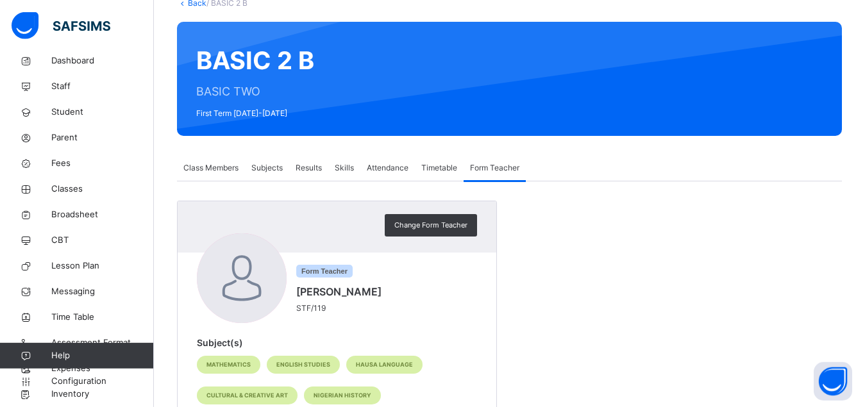
scroll to position [122, 0]
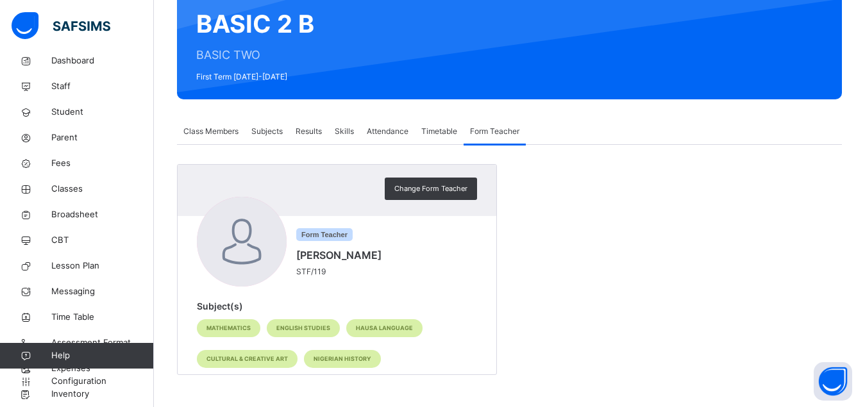
click at [269, 132] on span "Subjects" at bounding box center [266, 132] width 31 height 12
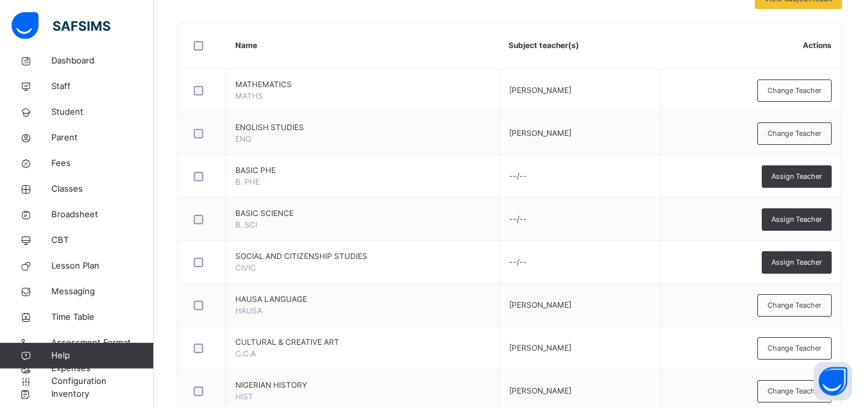
scroll to position [379, 0]
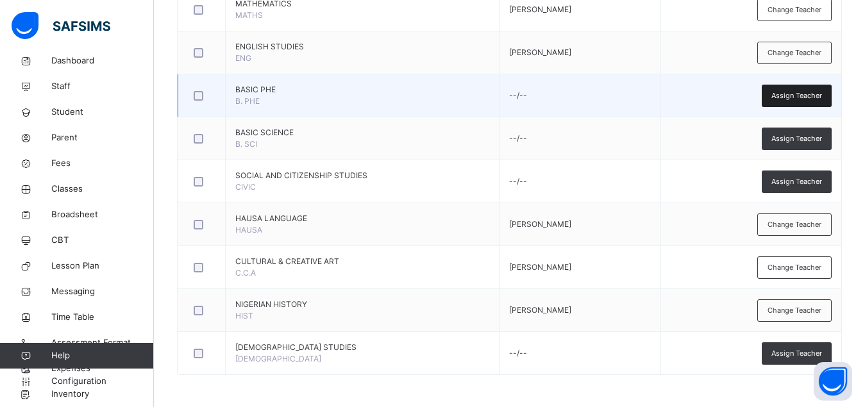
click at [795, 90] on div "Assign Teacher" at bounding box center [797, 96] width 70 height 22
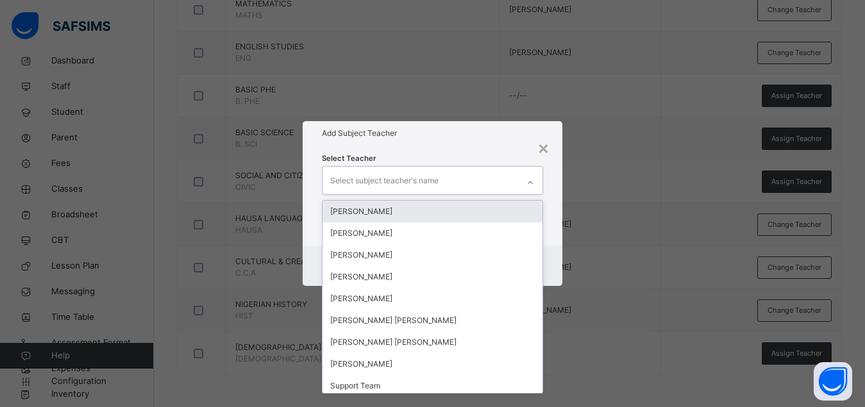
click at [444, 187] on div "Select subject teacher's name" at bounding box center [420, 180] width 196 height 27
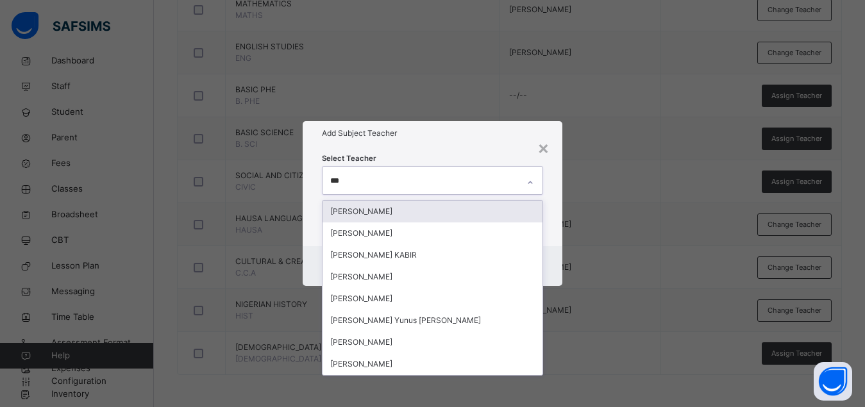
type input "****"
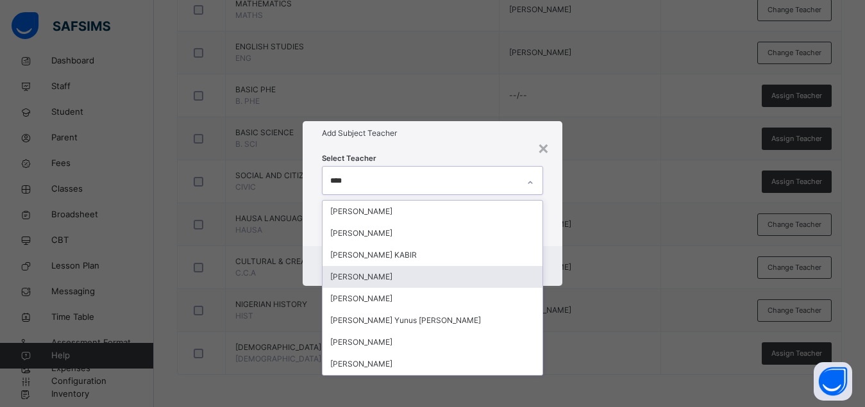
click at [399, 277] on div "[PERSON_NAME]" at bounding box center [432, 277] width 220 height 22
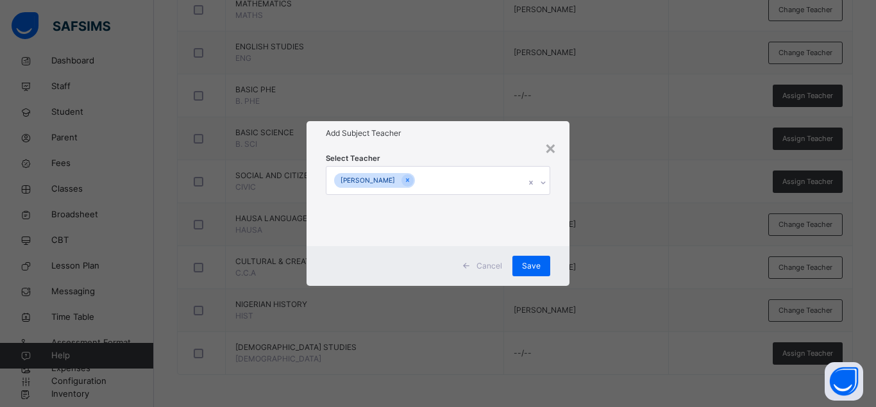
click at [562, 235] on div "Select Teacher FATIMA UMAR ALIYU" at bounding box center [437, 196] width 263 height 100
click at [526, 267] on span "Save" at bounding box center [531, 266] width 19 height 12
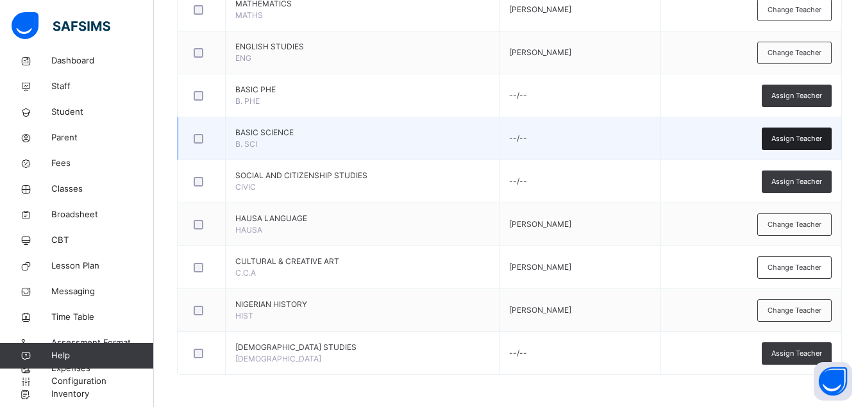
click at [795, 136] on span "Assign Teacher" at bounding box center [796, 138] width 51 height 11
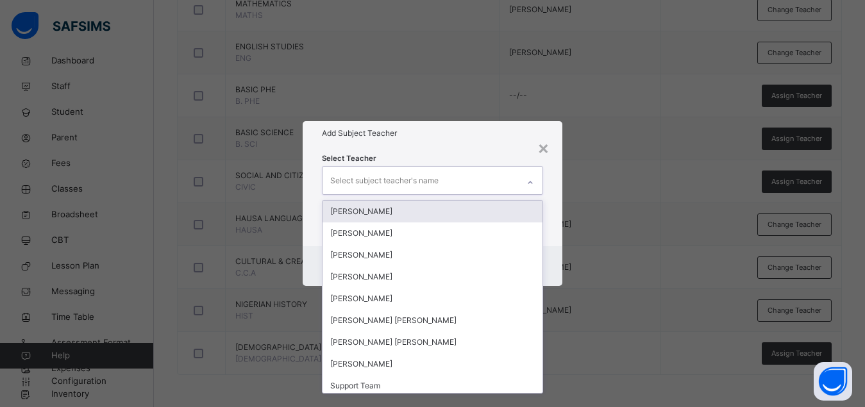
click at [442, 183] on div "Select subject teacher's name" at bounding box center [420, 180] width 196 height 27
type input "***"
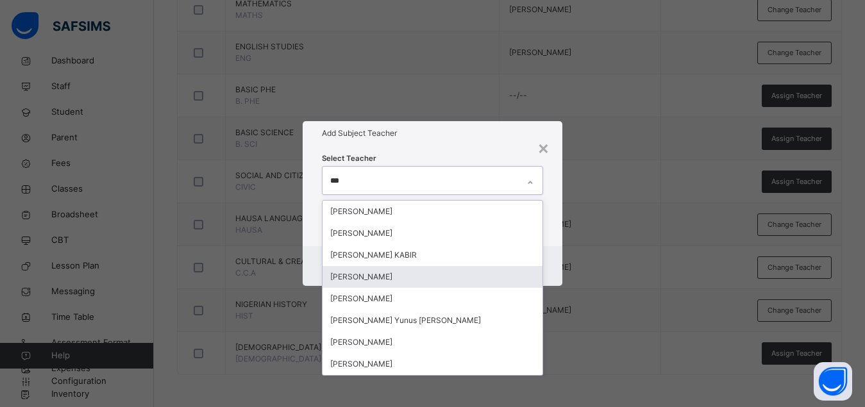
click at [392, 274] on div "[PERSON_NAME]" at bounding box center [432, 277] width 220 height 22
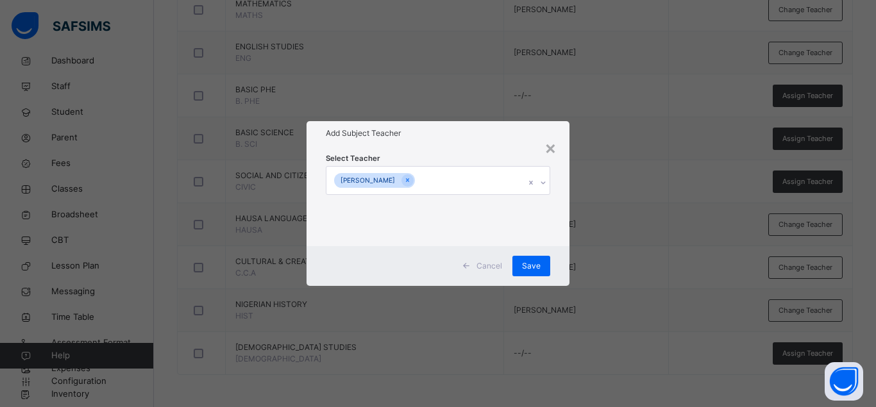
click at [563, 260] on div "Cancel Save" at bounding box center [437, 266] width 263 height 40
click at [537, 262] on span "Save" at bounding box center [531, 266] width 19 height 12
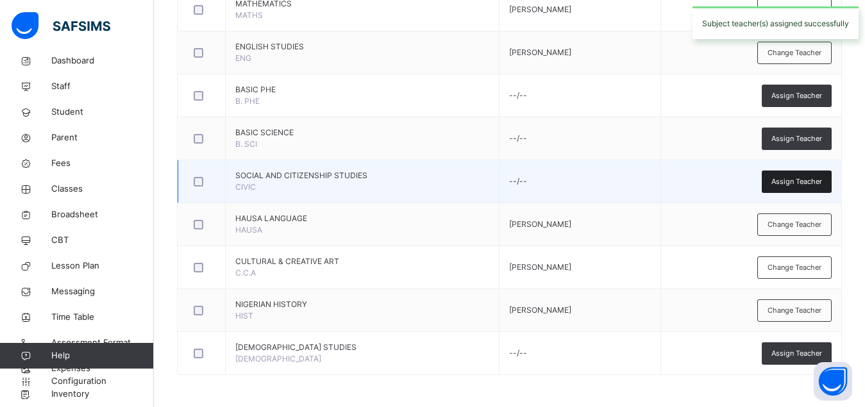
click at [799, 181] on span "Assign Teacher" at bounding box center [796, 181] width 51 height 11
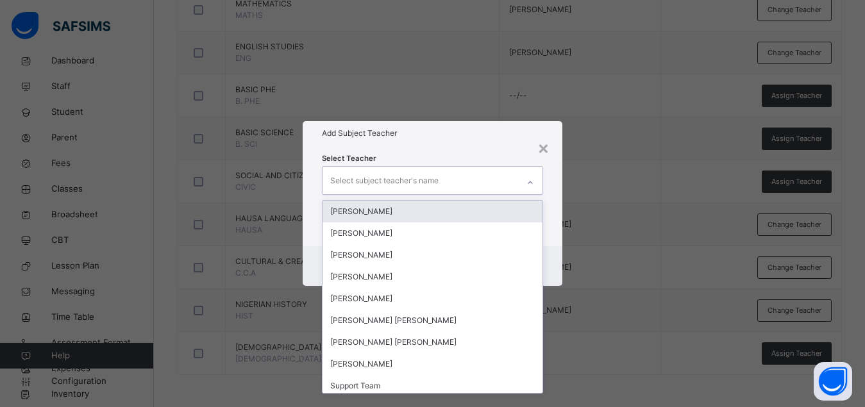
click at [501, 179] on div "Select subject teacher's name" at bounding box center [420, 180] width 196 height 27
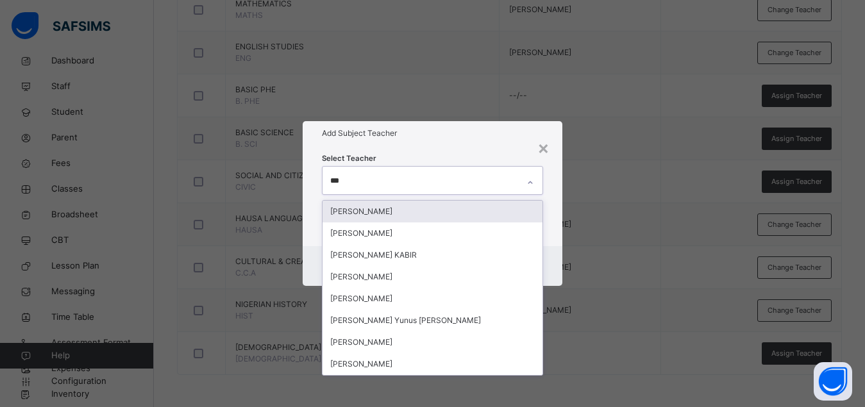
type input "****"
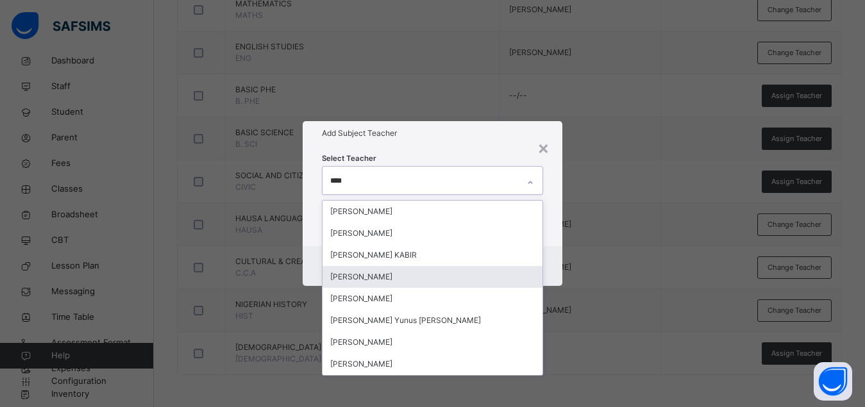
click at [396, 278] on div "[PERSON_NAME]" at bounding box center [432, 277] width 220 height 22
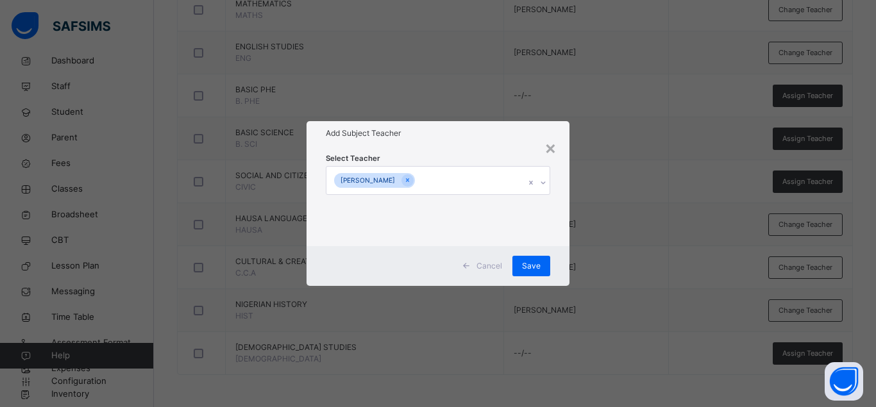
click at [558, 264] on div "Cancel Save" at bounding box center [437, 266] width 263 height 40
click at [533, 265] on span "Save" at bounding box center [531, 266] width 19 height 12
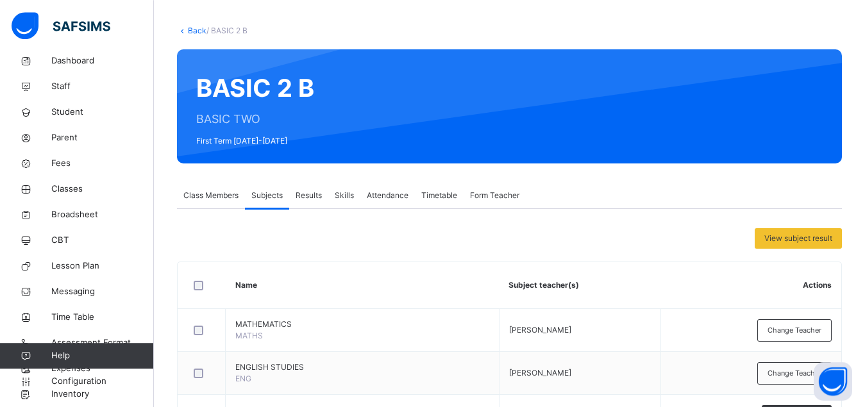
scroll to position [0, 0]
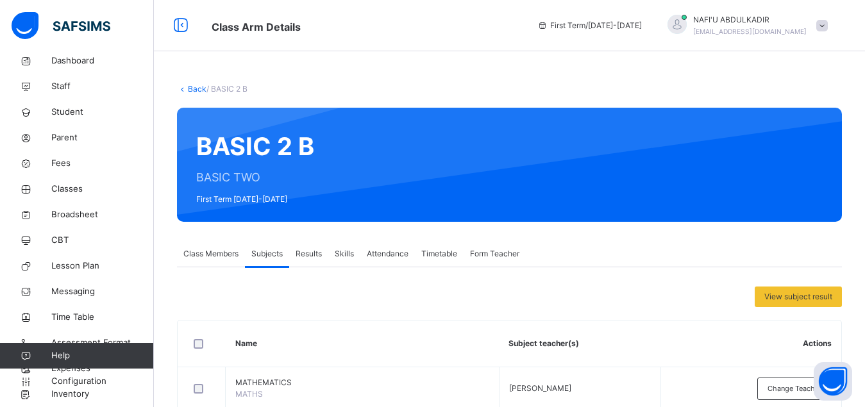
click at [195, 254] on span "Class Members" at bounding box center [210, 254] width 55 height 12
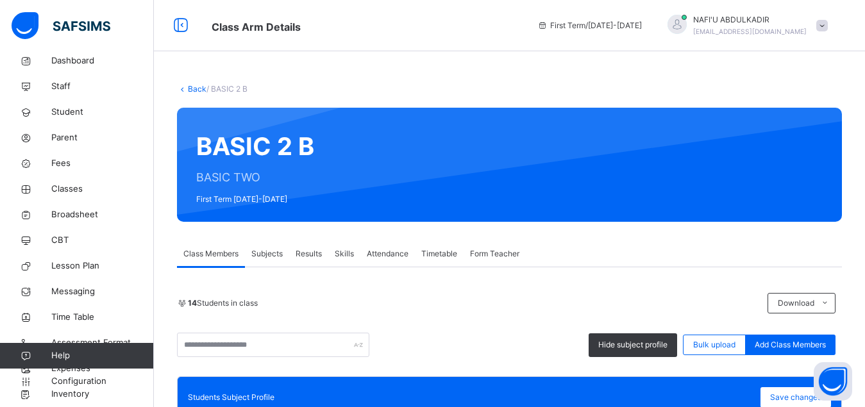
click at [263, 250] on span "Subjects" at bounding box center [266, 254] width 31 height 12
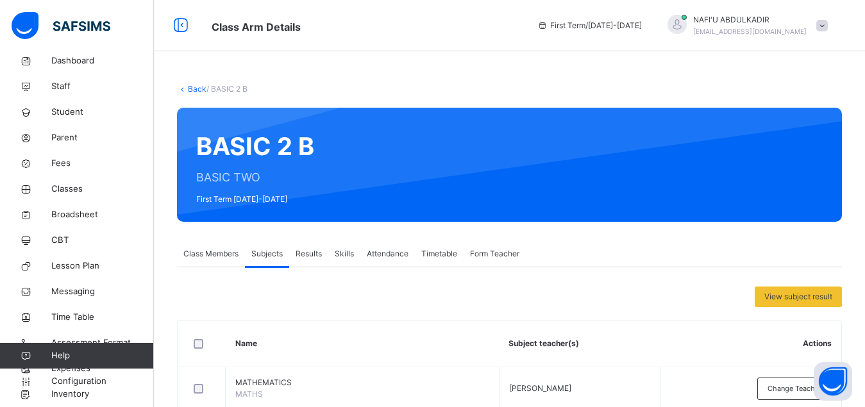
click at [196, 89] on link "Back" at bounding box center [197, 89] width 19 height 10
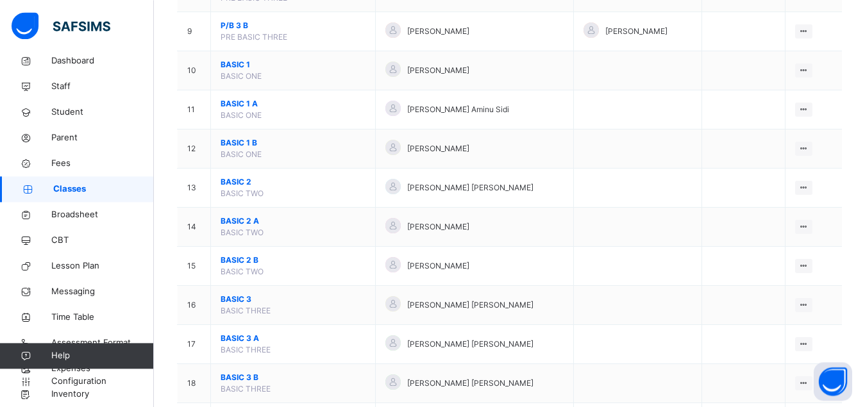
scroll to position [458, 0]
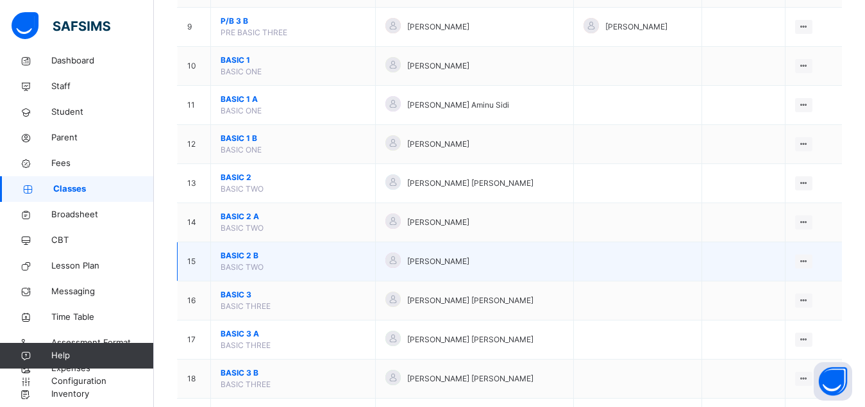
click at [234, 262] on span "BASIC 2 B" at bounding box center [293, 256] width 145 height 12
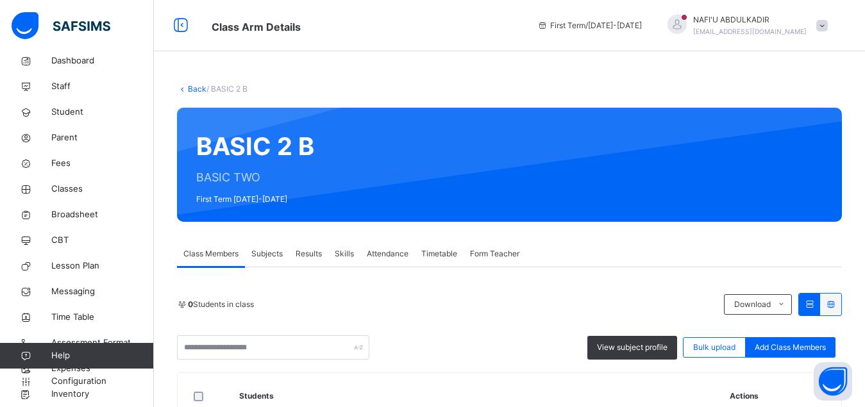
click at [269, 255] on span "Subjects" at bounding box center [266, 254] width 31 height 12
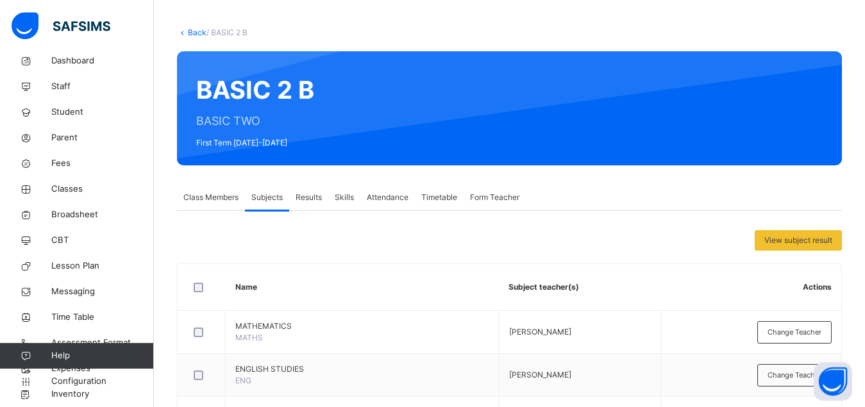
scroll to position [52, 0]
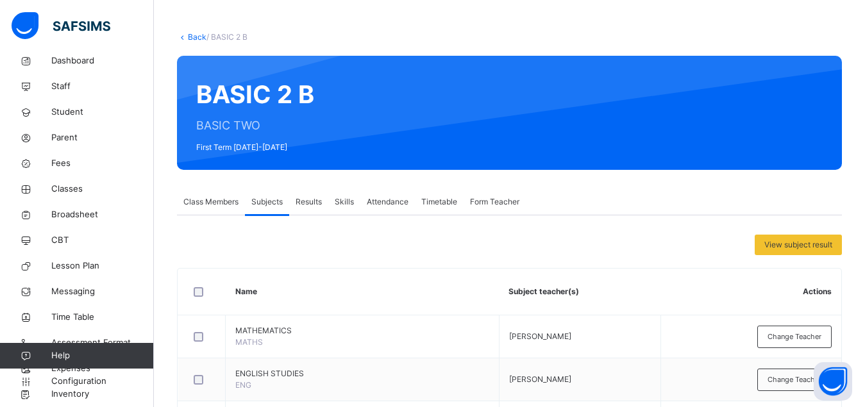
click at [195, 37] on link "Back" at bounding box center [197, 37] width 19 height 10
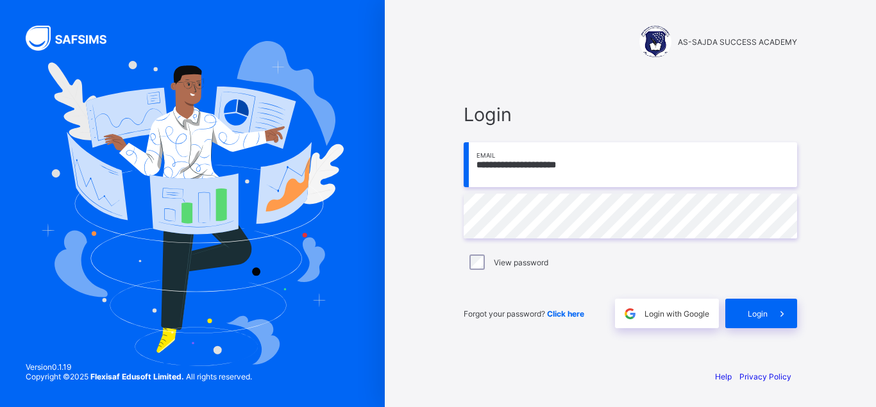
type input "**********"
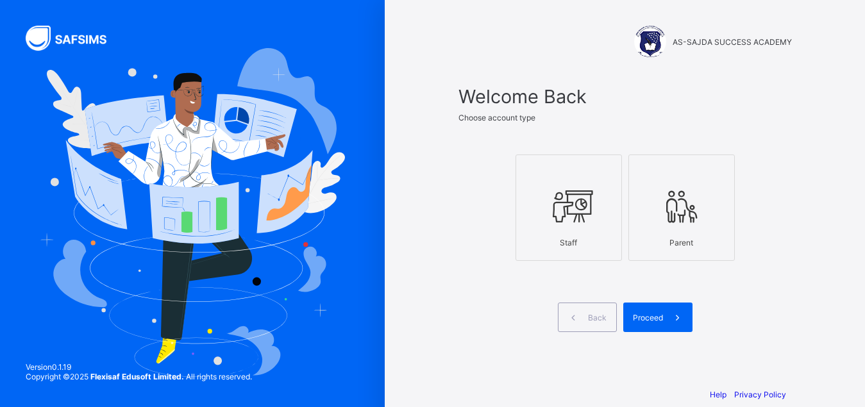
click at [598, 215] on div at bounding box center [568, 206] width 92 height 51
click at [679, 318] on icon at bounding box center [676, 318] width 13 height 12
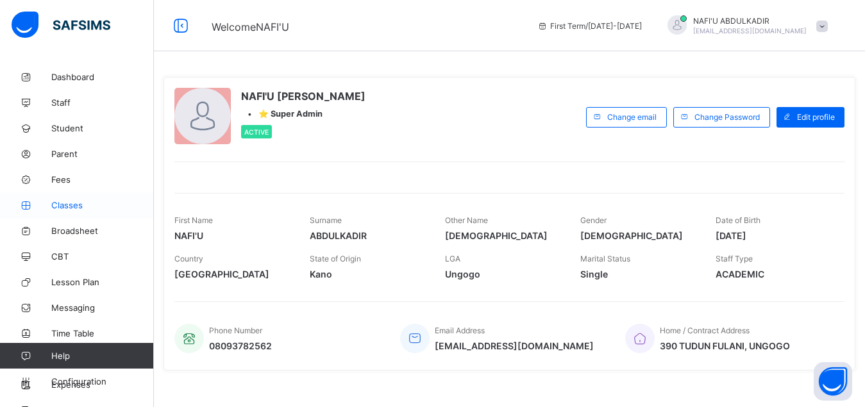
click at [94, 210] on span "Classes" at bounding box center [102, 205] width 103 height 10
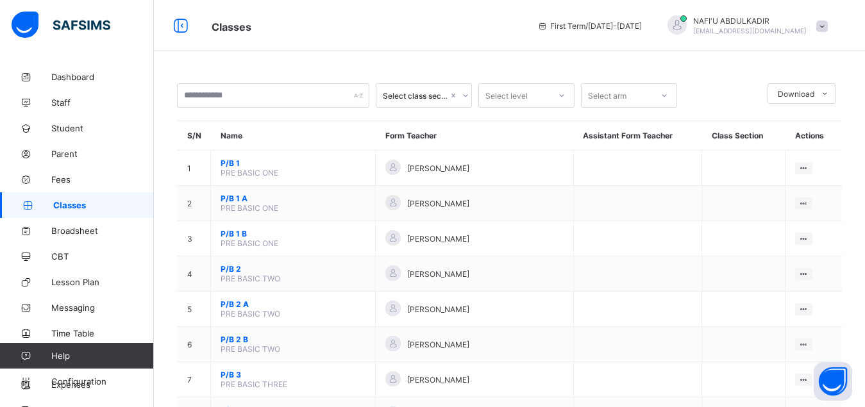
scroll to position [16, 0]
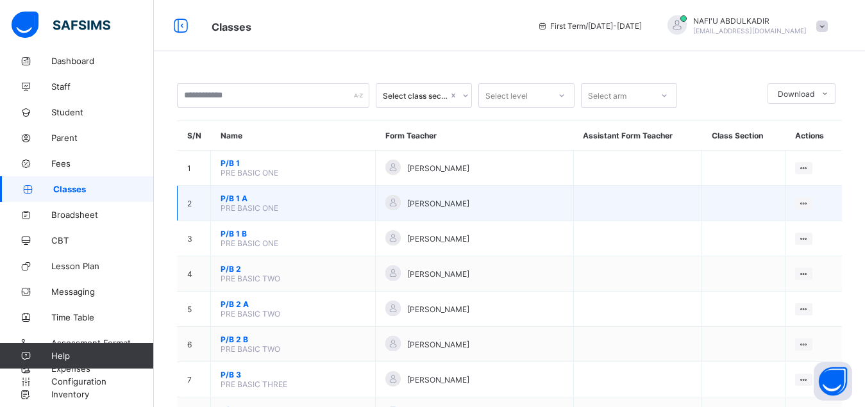
click at [279, 221] on td "P/B 1 A PRE BASIC ONE" at bounding box center [293, 203] width 165 height 35
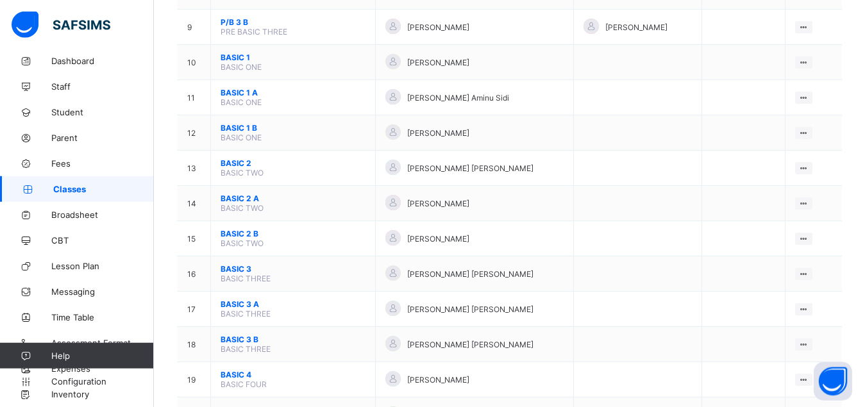
scroll to position [425, 0]
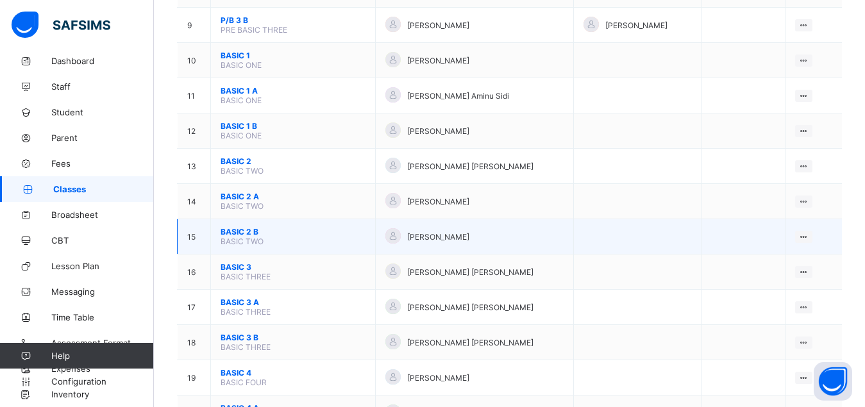
click at [225, 237] on span "BASIC 2 B" at bounding box center [293, 232] width 145 height 10
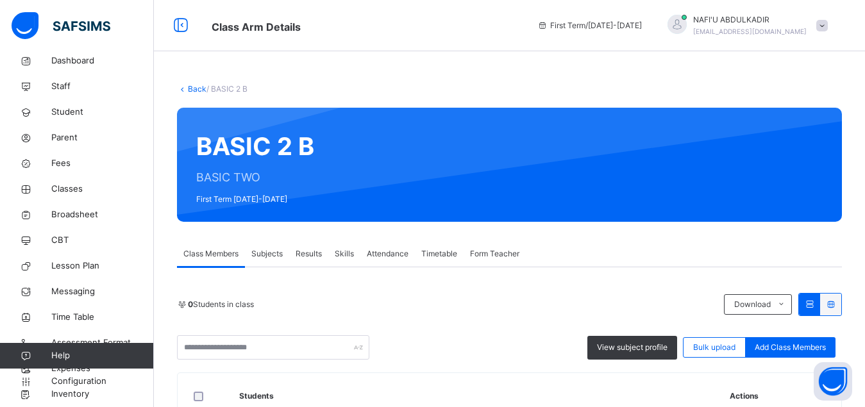
click at [260, 253] on span "Subjects" at bounding box center [266, 254] width 31 height 12
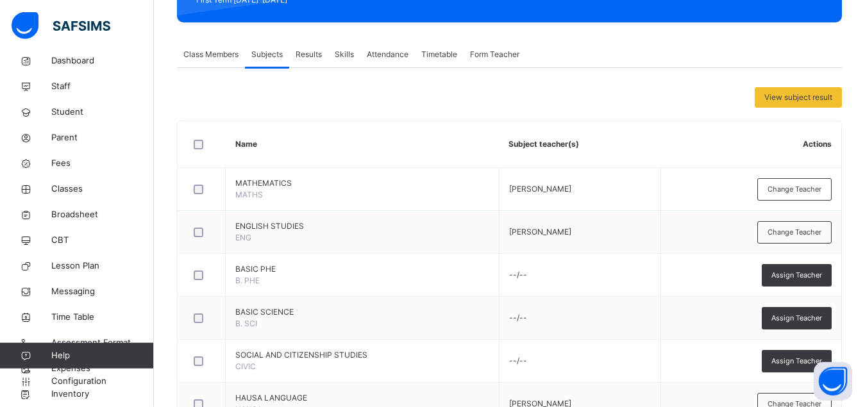
scroll to position [360, 0]
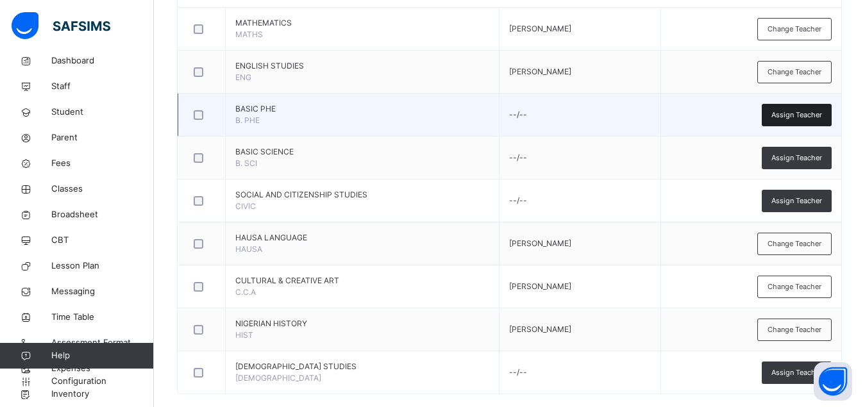
click at [806, 118] on span "Assign Teacher" at bounding box center [796, 115] width 51 height 11
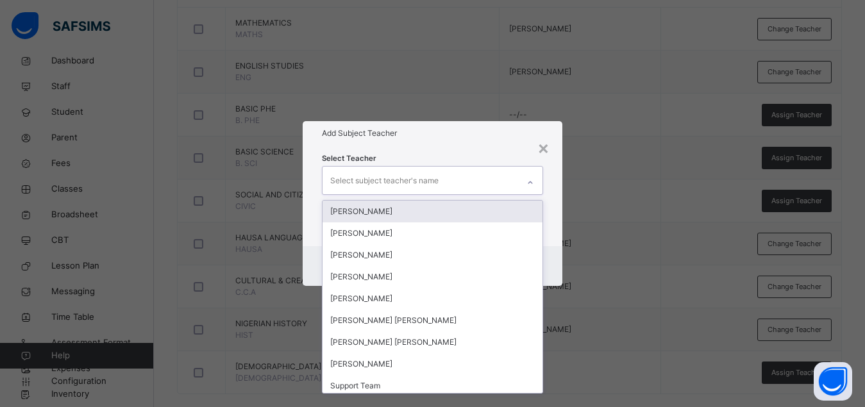
click at [397, 179] on div "Select subject teacher's name" at bounding box center [384, 181] width 108 height 24
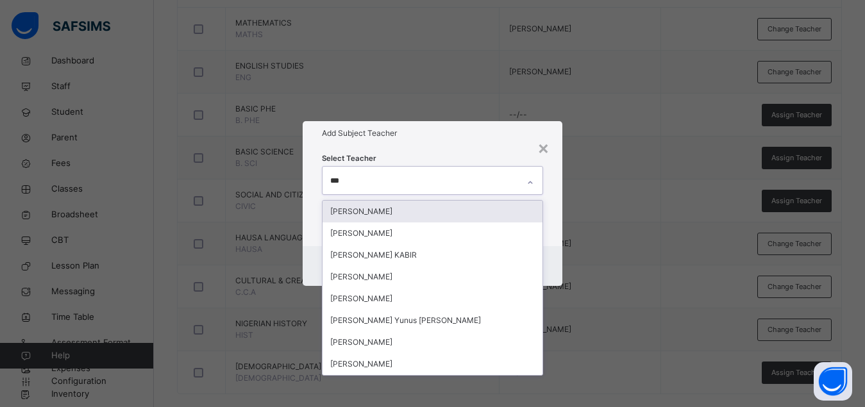
type input "****"
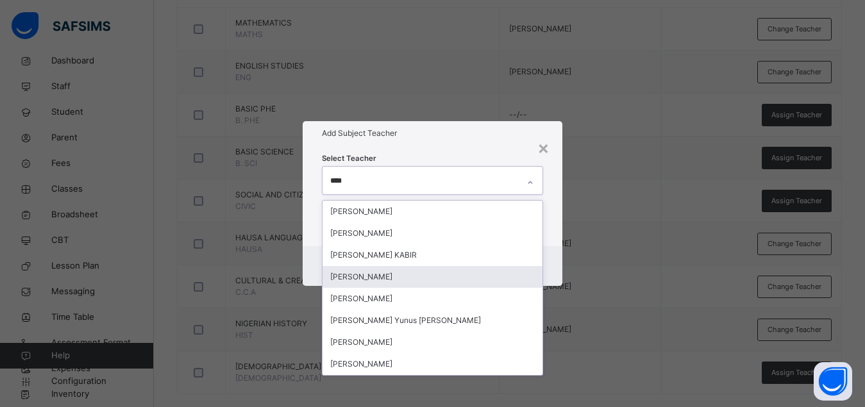
click at [385, 282] on div "[PERSON_NAME]" at bounding box center [432, 277] width 220 height 22
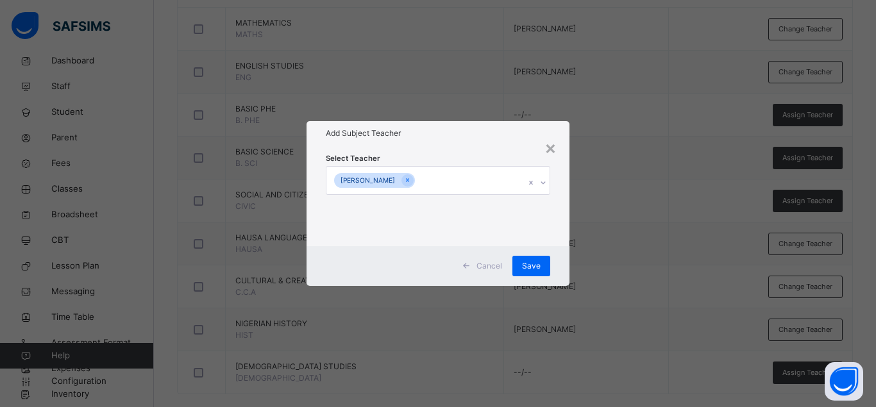
click at [559, 246] on div "Cancel Save" at bounding box center [437, 266] width 263 height 40
click at [535, 265] on span "Save" at bounding box center [531, 266] width 19 height 12
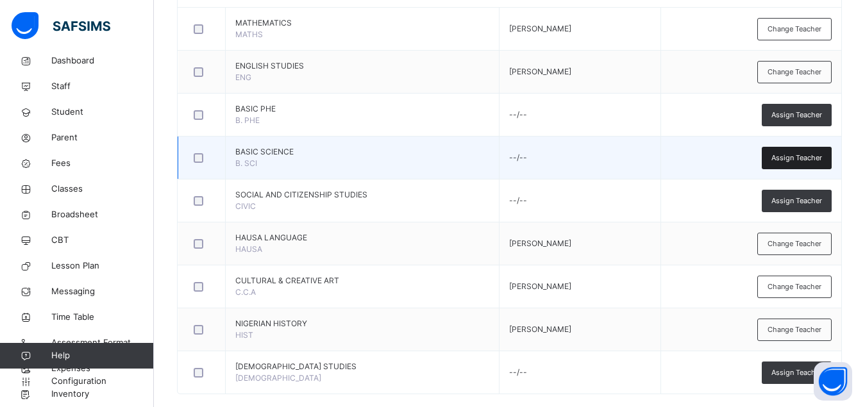
click at [812, 158] on span "Assign Teacher" at bounding box center [796, 158] width 51 height 11
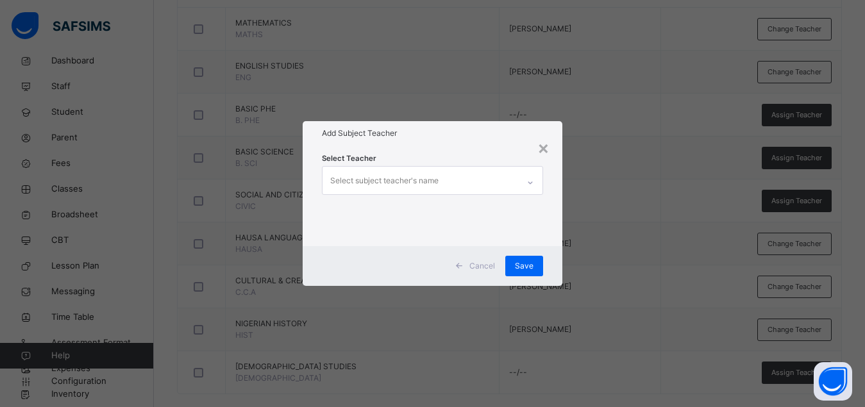
click at [478, 178] on div "Select subject teacher's name" at bounding box center [420, 180] width 196 height 27
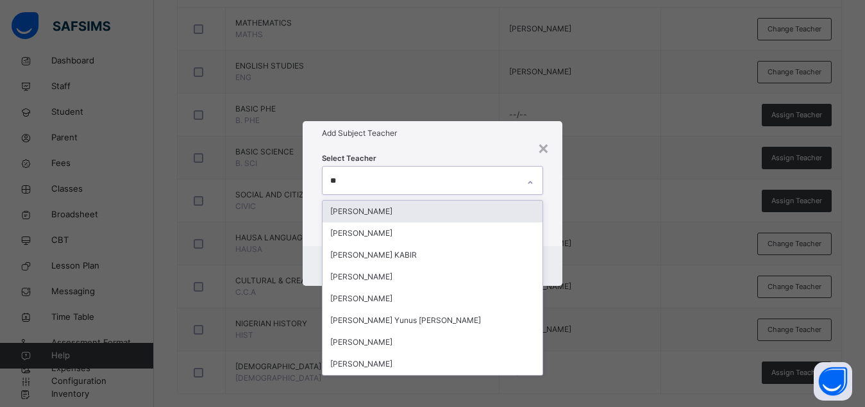
type input "***"
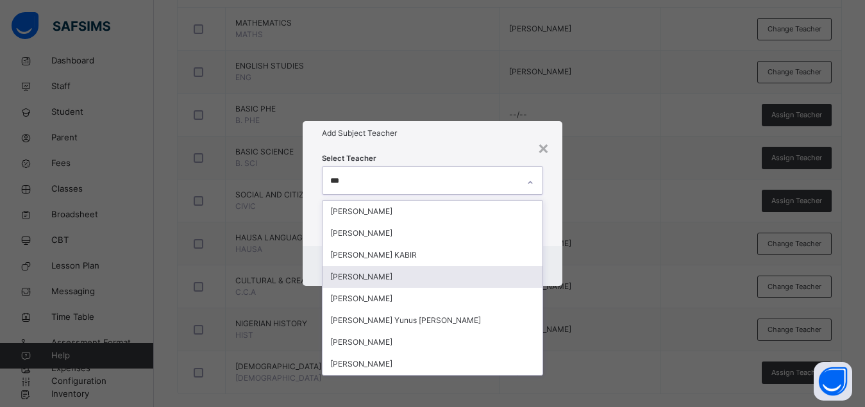
click at [401, 280] on div "[PERSON_NAME]" at bounding box center [432, 277] width 220 height 22
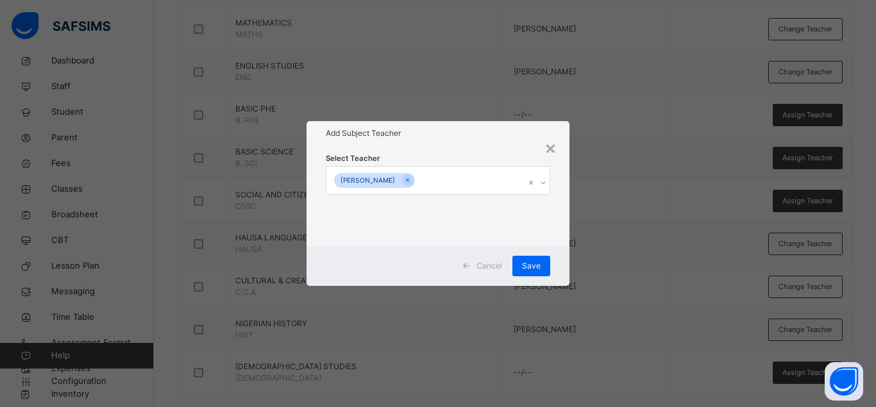
click at [558, 249] on div "Cancel Save" at bounding box center [437, 266] width 263 height 40
click at [522, 263] on div "Save" at bounding box center [531, 266] width 38 height 21
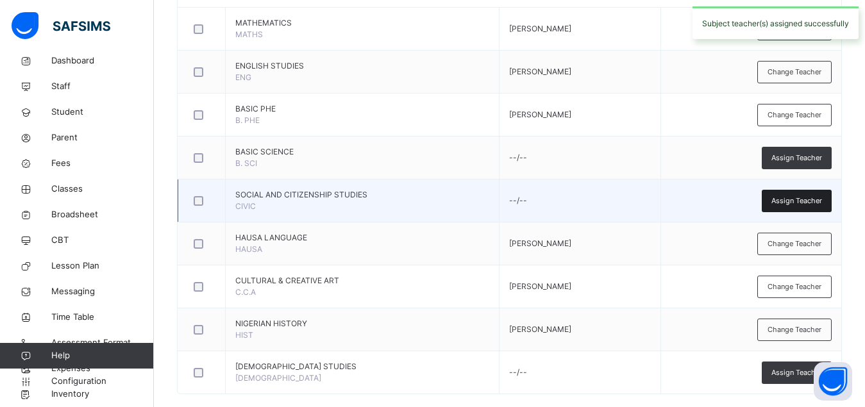
click at [806, 205] on span "Assign Teacher" at bounding box center [796, 201] width 51 height 11
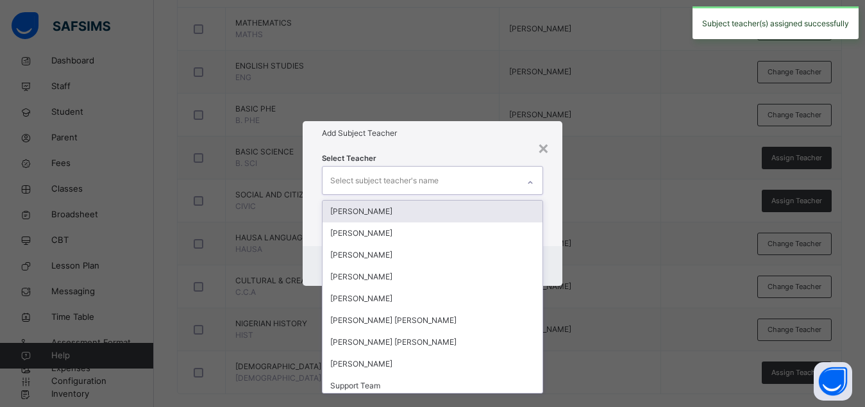
click at [471, 178] on div "Select subject teacher's name" at bounding box center [420, 180] width 196 height 27
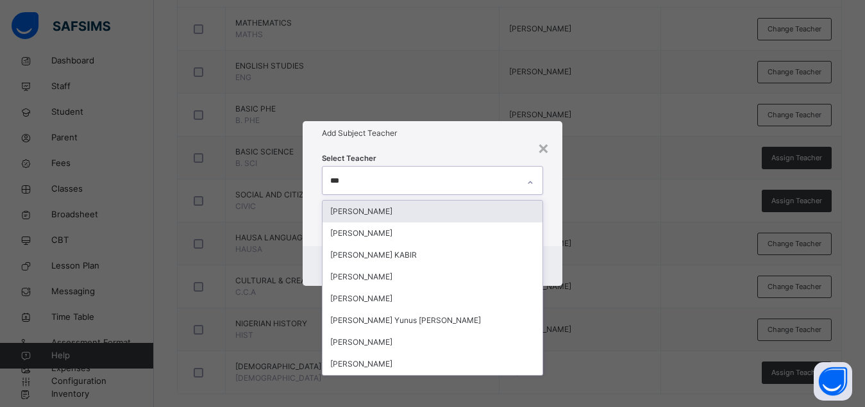
type input "****"
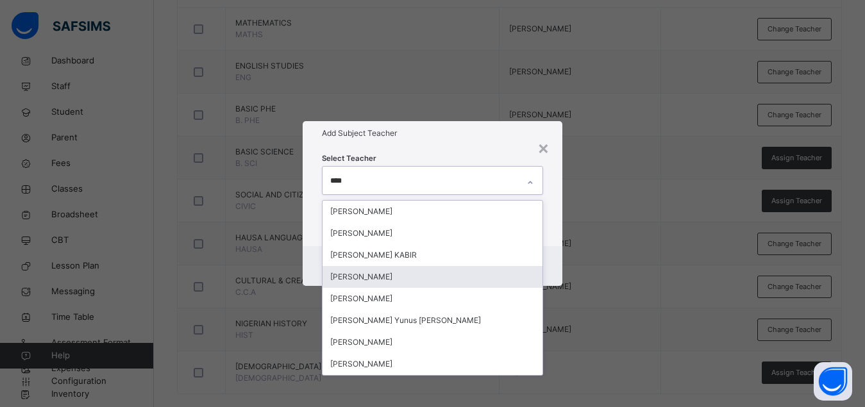
click at [396, 278] on div "[PERSON_NAME]" at bounding box center [432, 277] width 220 height 22
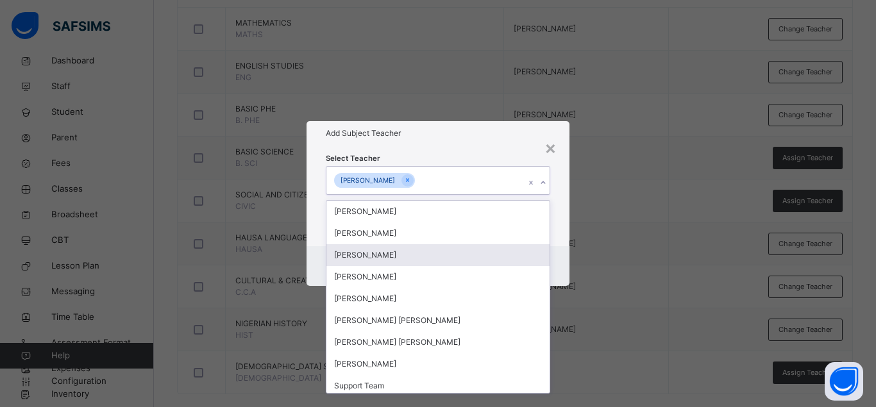
click at [558, 251] on div "Cancel Save" at bounding box center [437, 266] width 263 height 40
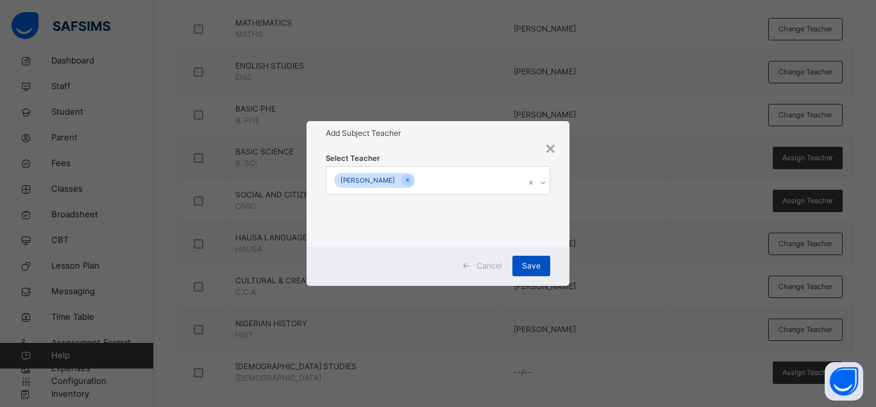
click at [530, 262] on span "Save" at bounding box center [531, 266] width 19 height 12
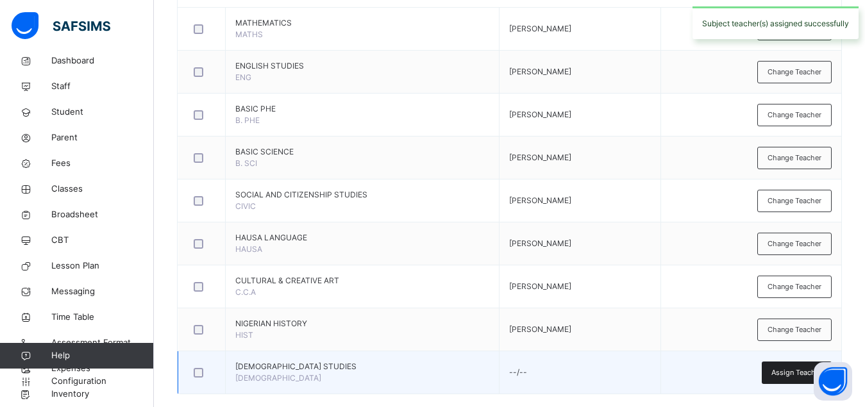
click at [781, 372] on div "Assign Teacher" at bounding box center [797, 373] width 70 height 22
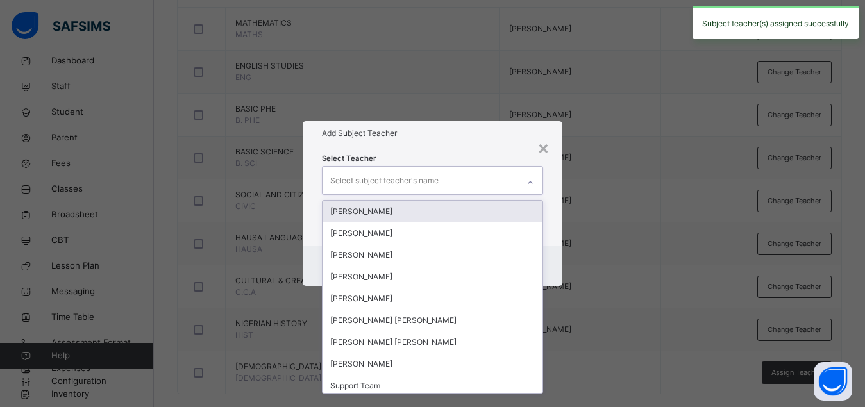
click at [466, 182] on div "Select subject teacher's name" at bounding box center [420, 180] width 196 height 27
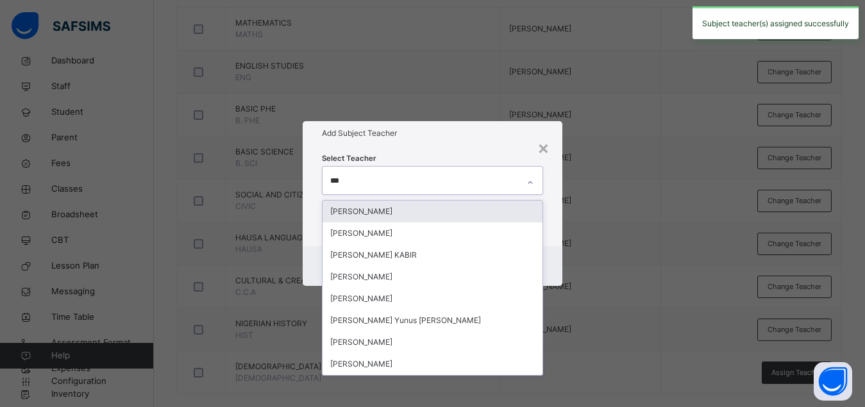
type input "****"
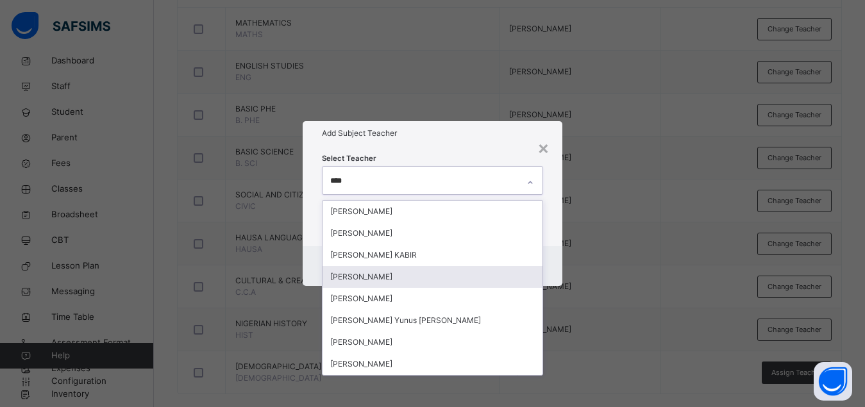
click at [397, 273] on div "[PERSON_NAME]" at bounding box center [432, 277] width 220 height 22
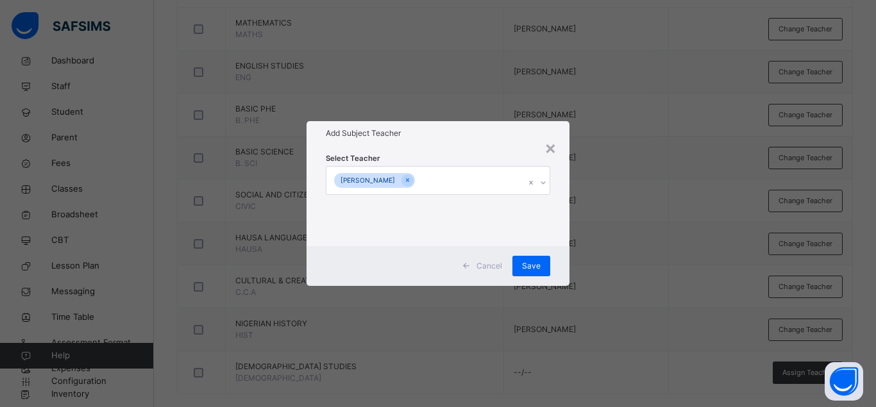
click at [559, 250] on div "Cancel Save" at bounding box center [437, 266] width 263 height 40
click at [533, 270] on span "Save" at bounding box center [531, 266] width 19 height 12
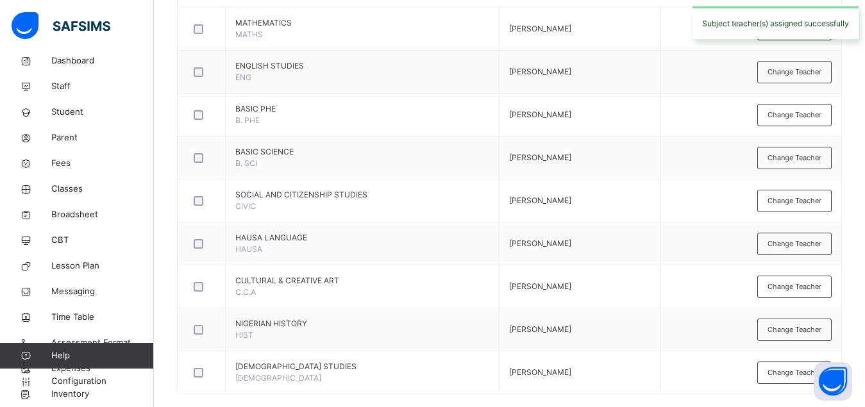
scroll to position [0, 0]
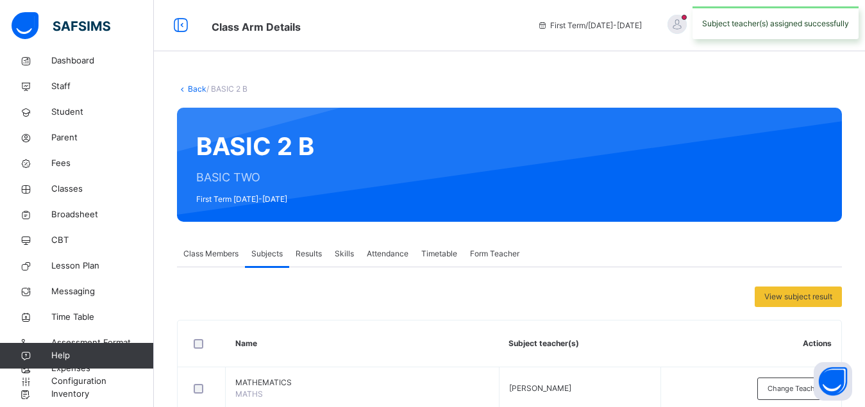
click at [199, 94] on link "Back" at bounding box center [197, 89] width 19 height 10
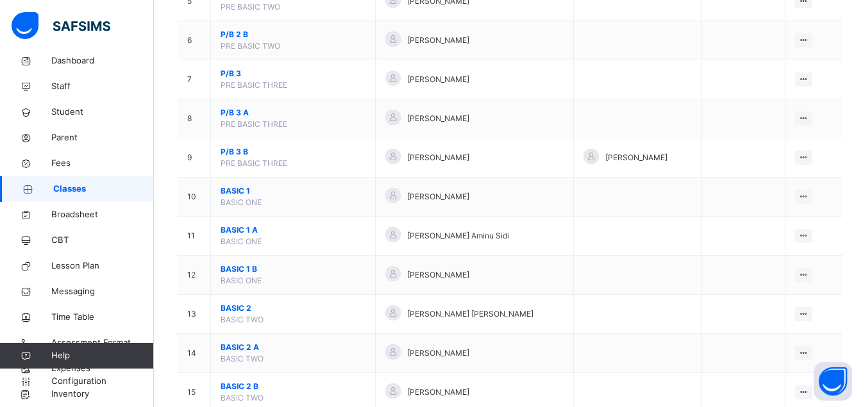
scroll to position [392, 0]
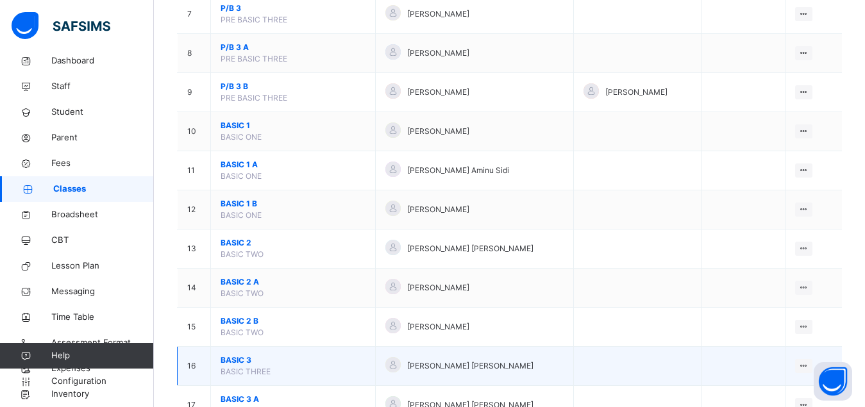
click at [230, 366] on span "BASIC 3" at bounding box center [293, 360] width 145 height 12
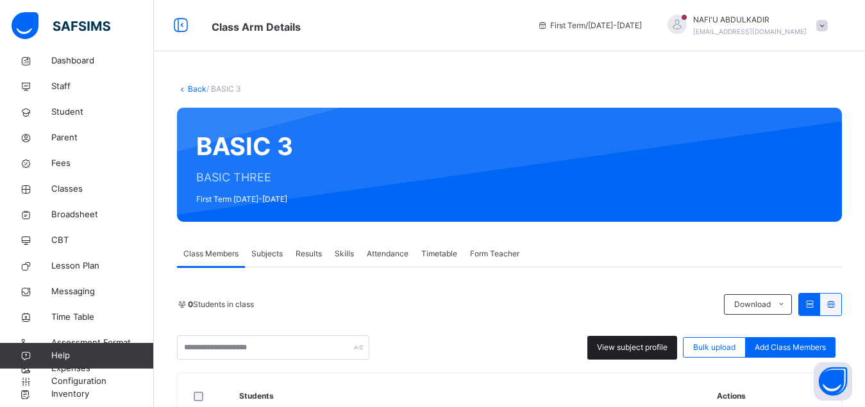
click at [618, 354] on div "View subject profile" at bounding box center [632, 348] width 90 height 24
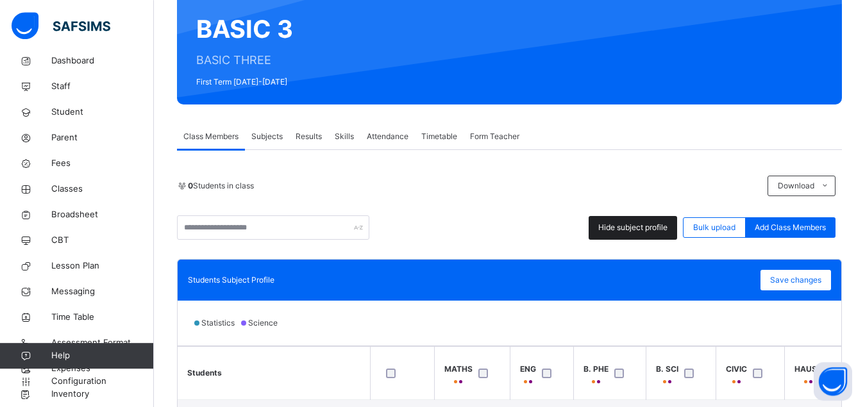
scroll to position [262, 0]
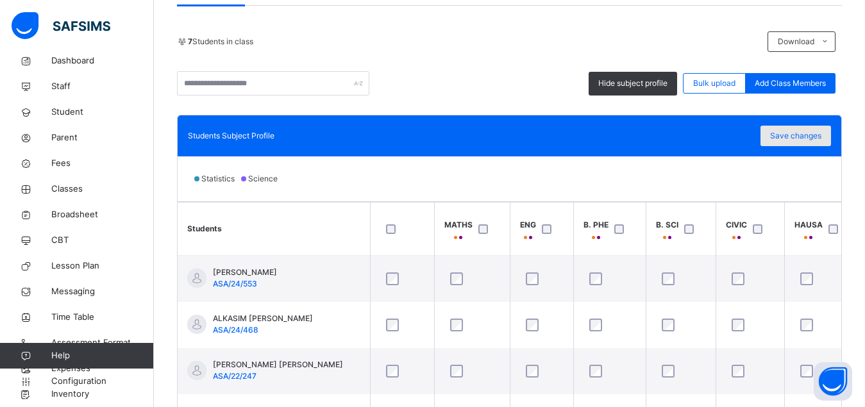
click at [819, 136] on span "Save changes" at bounding box center [795, 136] width 51 height 12
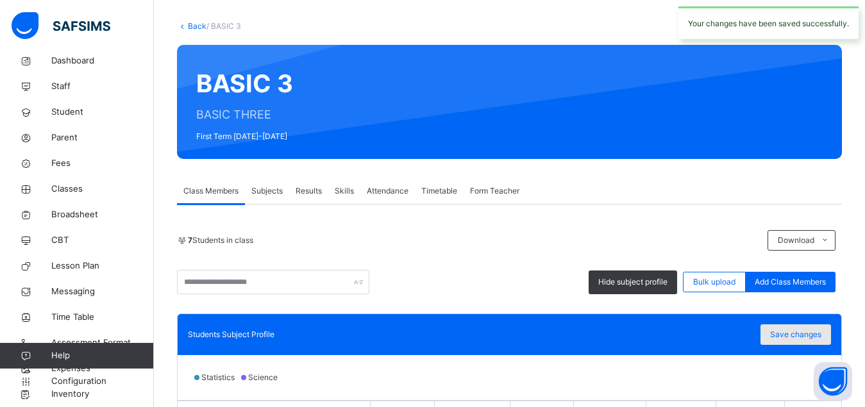
scroll to position [0, 0]
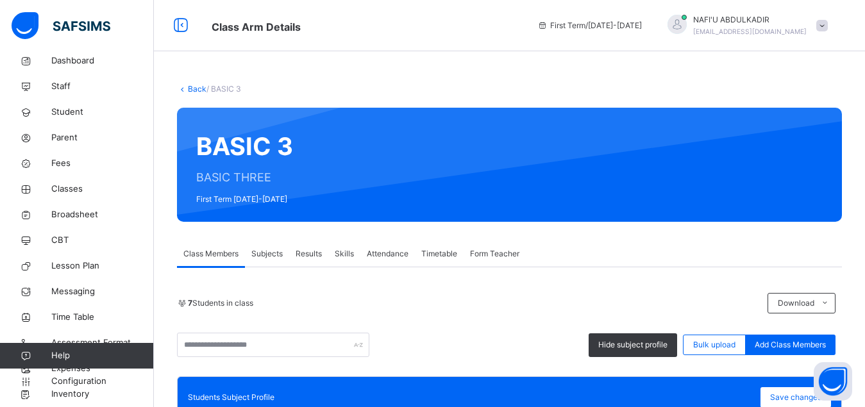
click at [265, 250] on span "Subjects" at bounding box center [266, 254] width 31 height 12
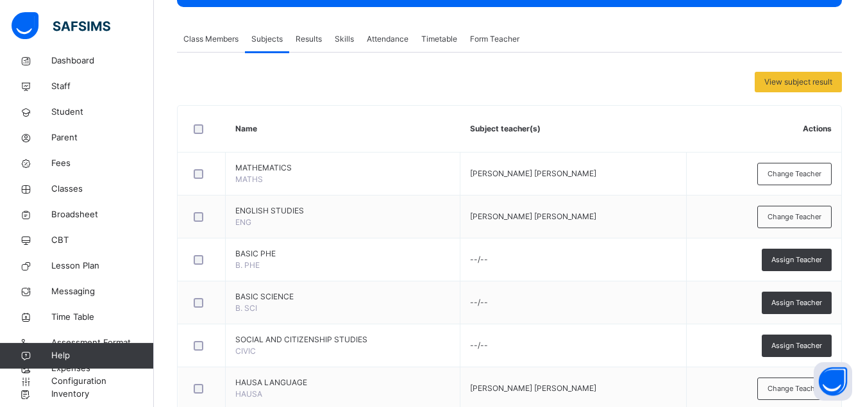
scroll to position [379, 0]
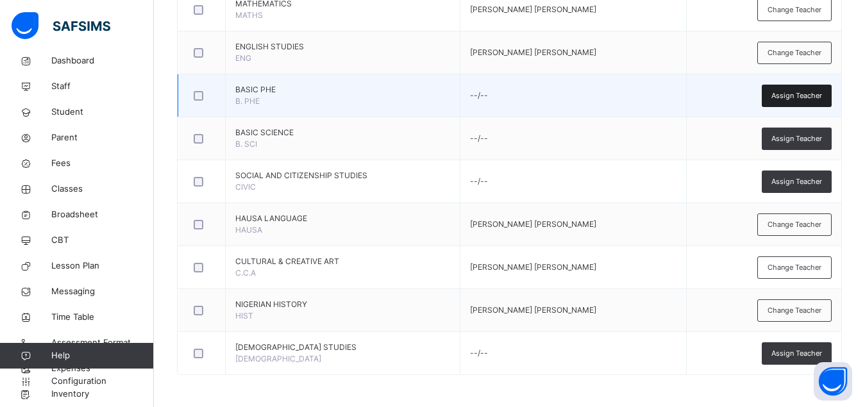
click at [802, 100] on span "Assign Teacher" at bounding box center [796, 95] width 51 height 11
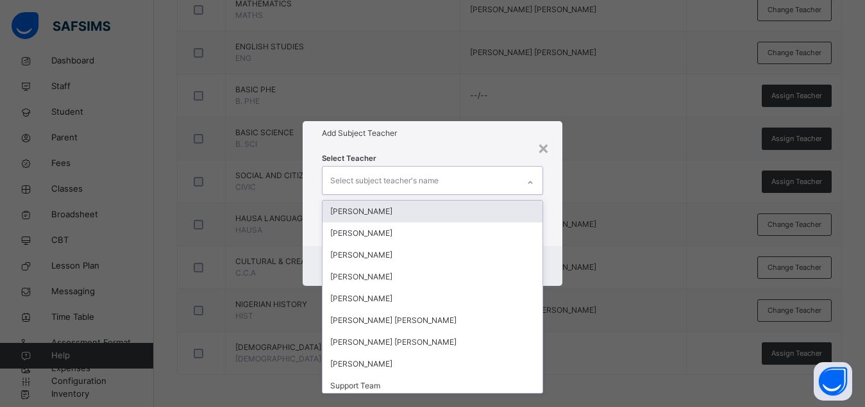
click at [429, 181] on div "Select subject teacher's name" at bounding box center [384, 181] width 108 height 24
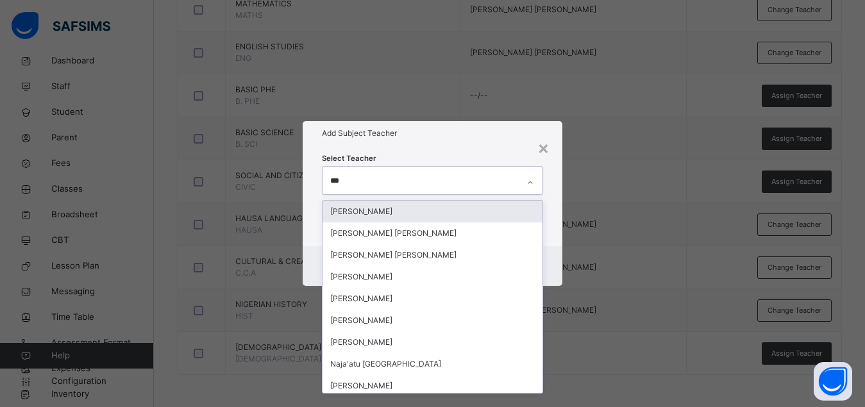
type input "****"
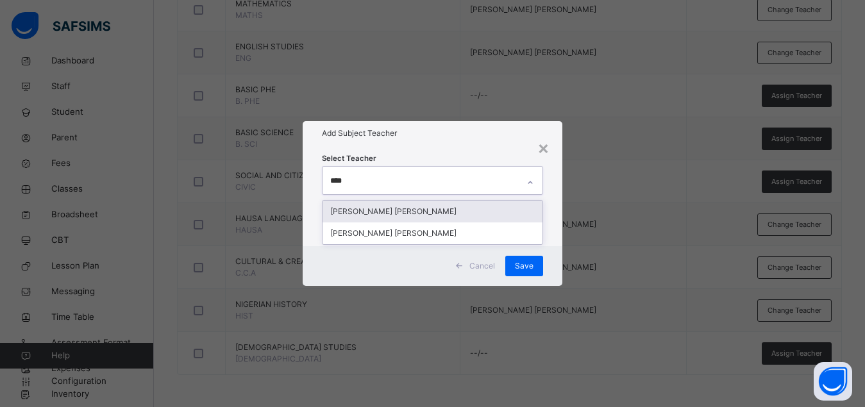
click at [381, 212] on div "[PERSON_NAME] [PERSON_NAME]" at bounding box center [432, 212] width 220 height 22
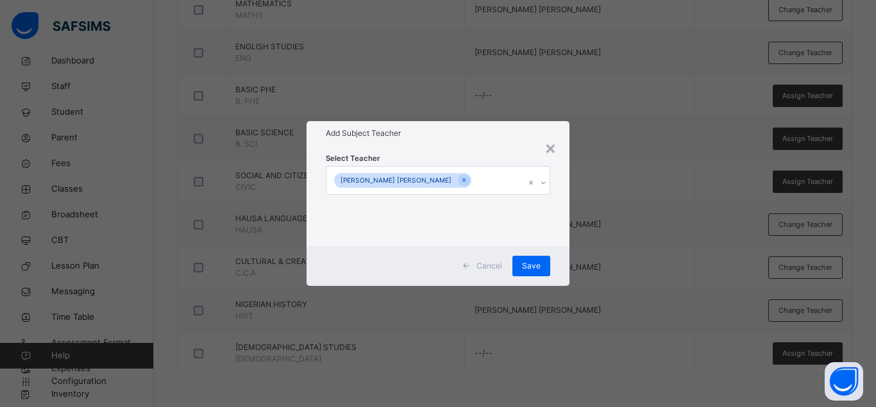
click at [566, 234] on div "Select Teacher [PERSON_NAME] [PERSON_NAME]" at bounding box center [437, 196] width 263 height 100
click at [522, 267] on div "Save" at bounding box center [531, 266] width 38 height 21
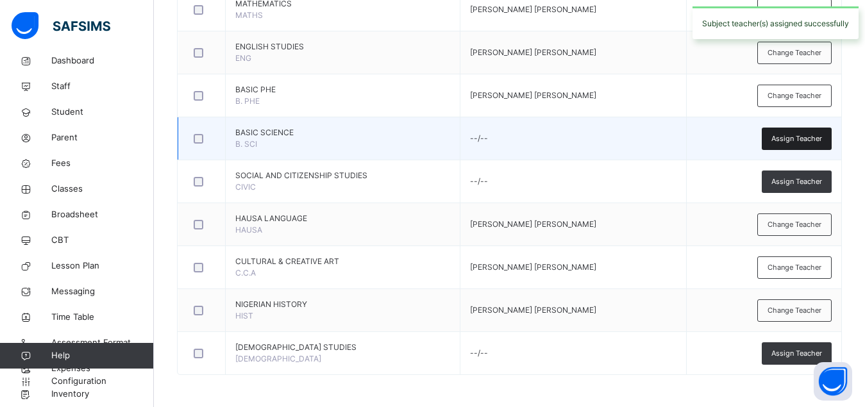
click at [803, 145] on div "Assign Teacher" at bounding box center [797, 139] width 70 height 22
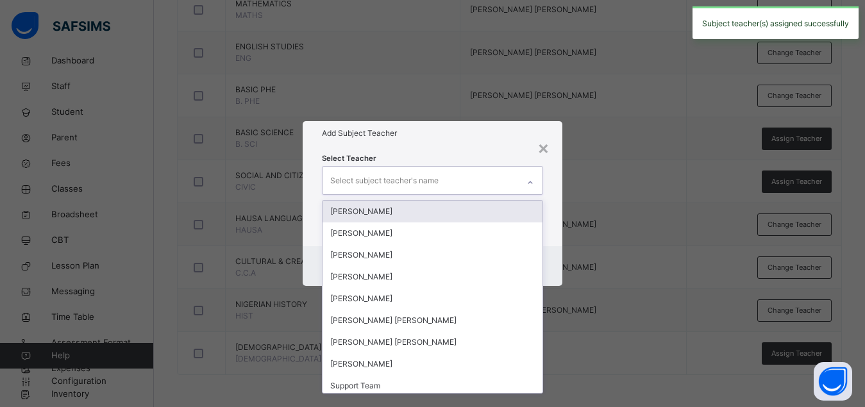
click at [469, 181] on div "Select subject teacher's name" at bounding box center [420, 180] width 196 height 27
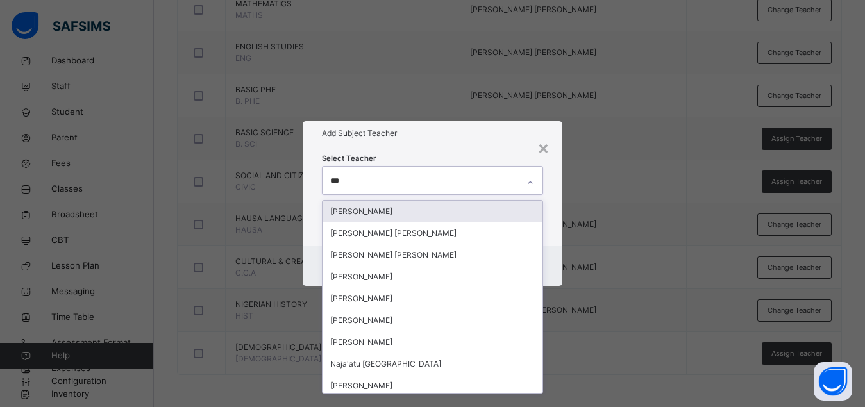
type input "****"
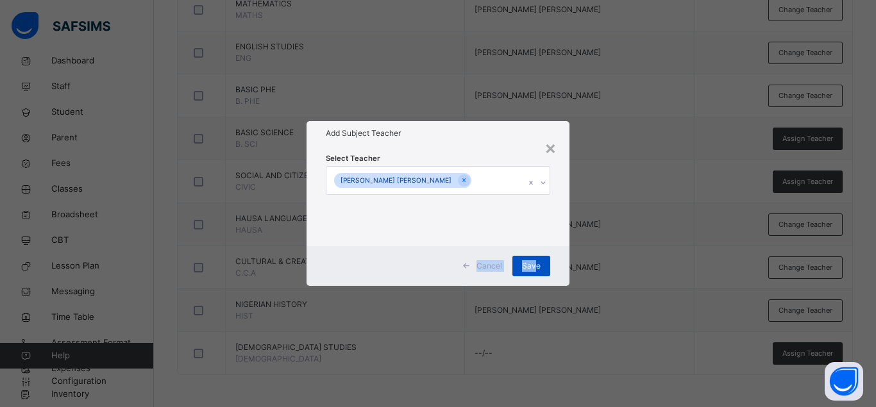
drag, startPoint x: 563, startPoint y: 224, endPoint x: 537, endPoint y: 258, distance: 43.5
click at [537, 258] on div "× Add Subject Teacher Select Teacher [PERSON_NAME] [PERSON_NAME] Cancel Save" at bounding box center [437, 203] width 263 height 164
click at [537, 258] on div "Save" at bounding box center [531, 266] width 38 height 21
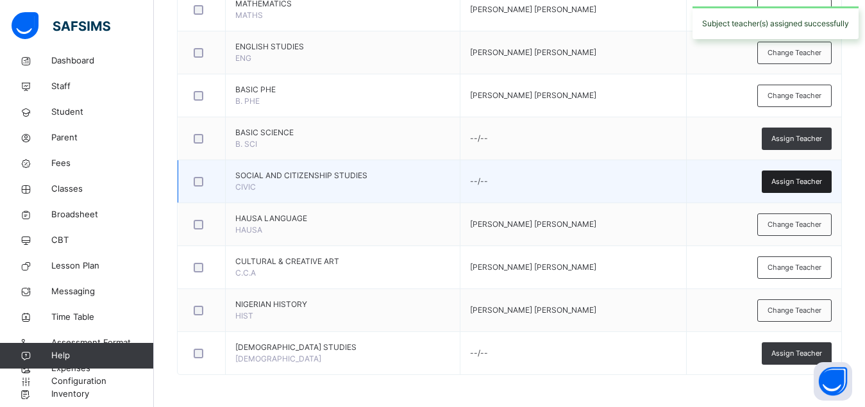
click at [806, 185] on span "Assign Teacher" at bounding box center [796, 181] width 51 height 11
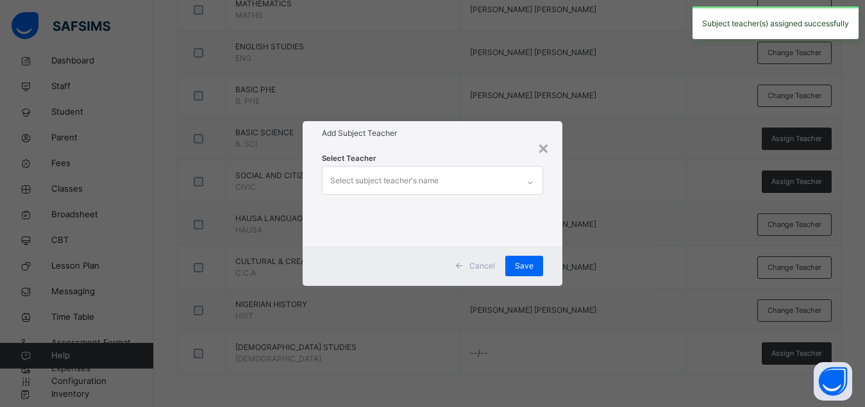
click at [405, 182] on div "Select subject teacher's name" at bounding box center [384, 181] width 108 height 24
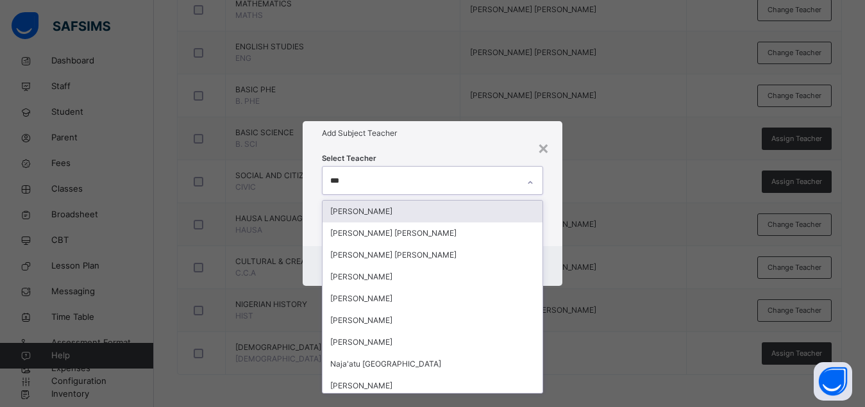
type input "****"
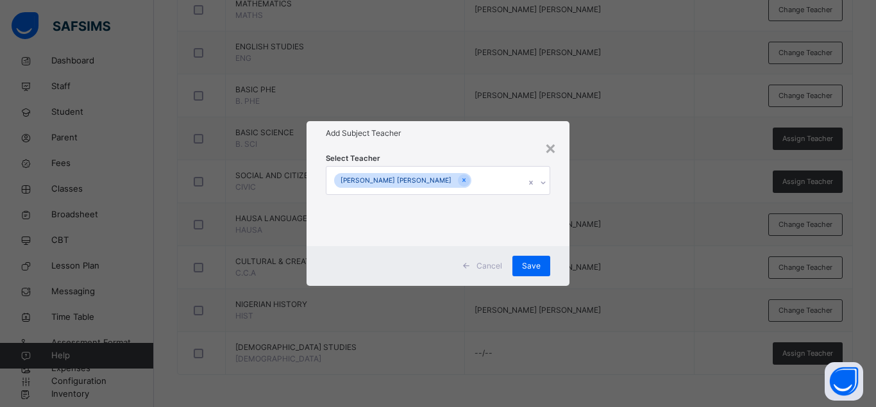
click at [571, 226] on div "× Add Subject Teacher Select Teacher [PERSON_NAME] [PERSON_NAME] Cancel Save" at bounding box center [438, 203] width 876 height 407
click at [524, 265] on span "Save" at bounding box center [531, 266] width 19 height 12
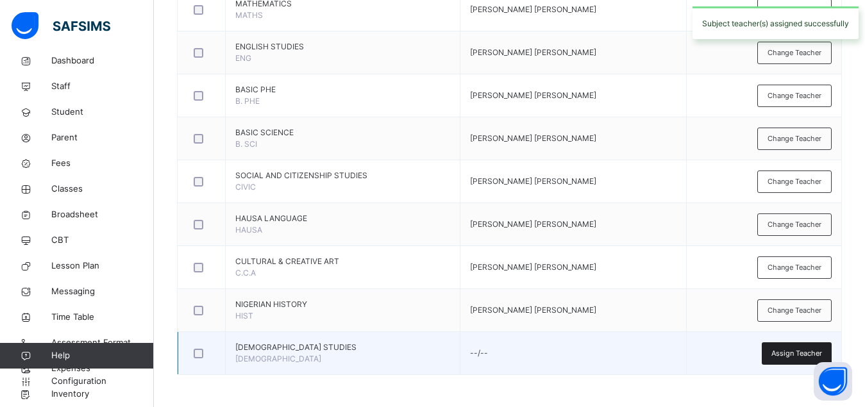
click at [789, 355] on span "Assign Teacher" at bounding box center [796, 353] width 51 height 11
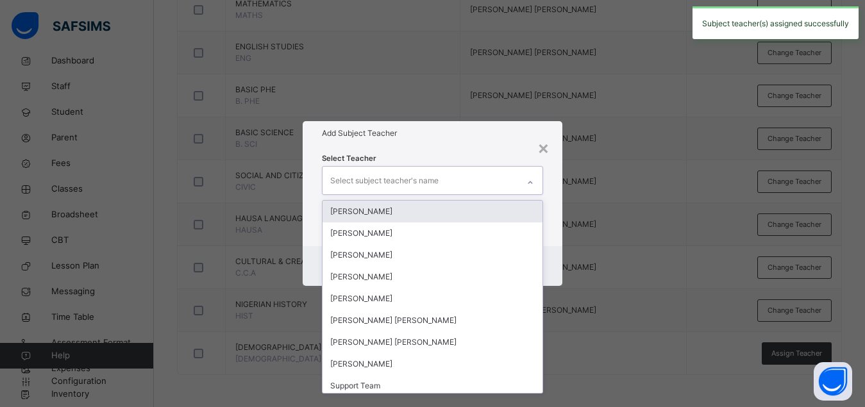
click at [417, 180] on div "Select subject teacher's name" at bounding box center [384, 181] width 108 height 24
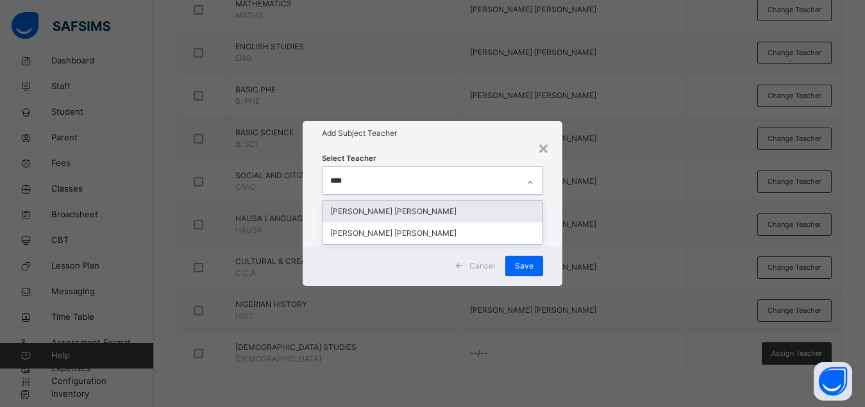
type input "*****"
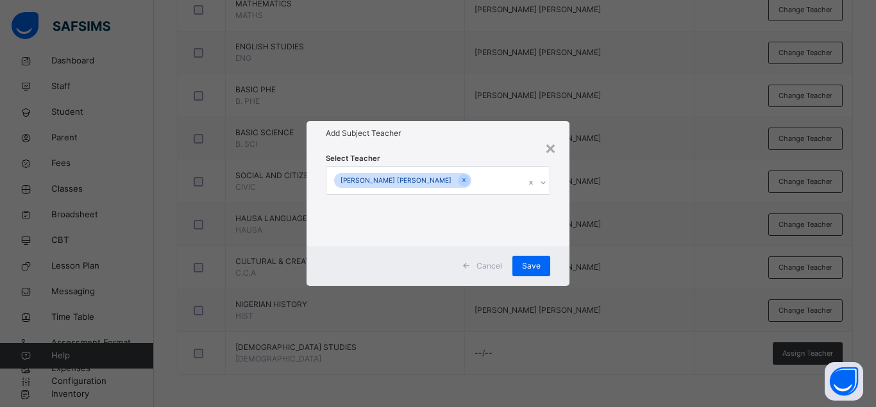
click at [561, 217] on div "Select Teacher [PERSON_NAME] [PERSON_NAME]" at bounding box center [437, 196] width 263 height 100
click at [533, 268] on span "Save" at bounding box center [531, 266] width 19 height 12
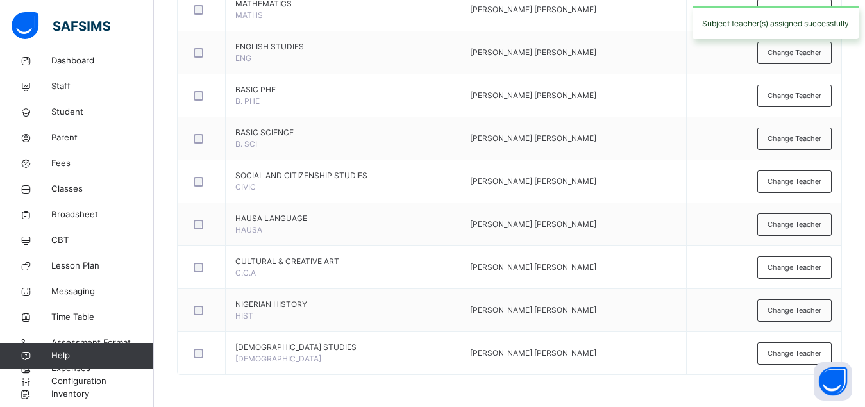
scroll to position [0, 0]
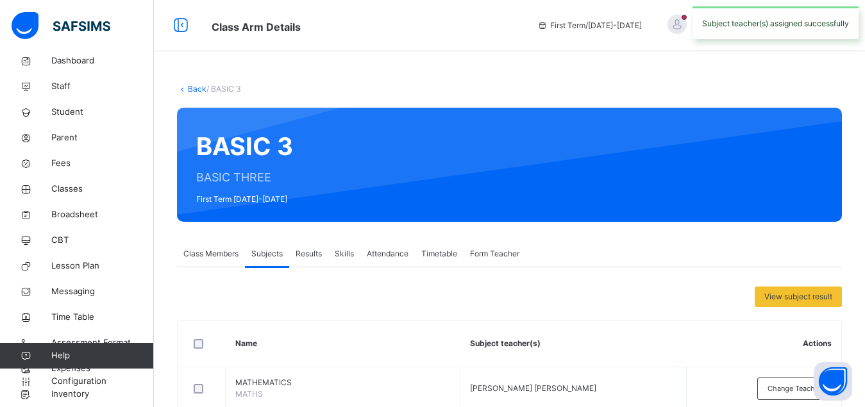
click at [195, 89] on link "Back" at bounding box center [197, 89] width 19 height 10
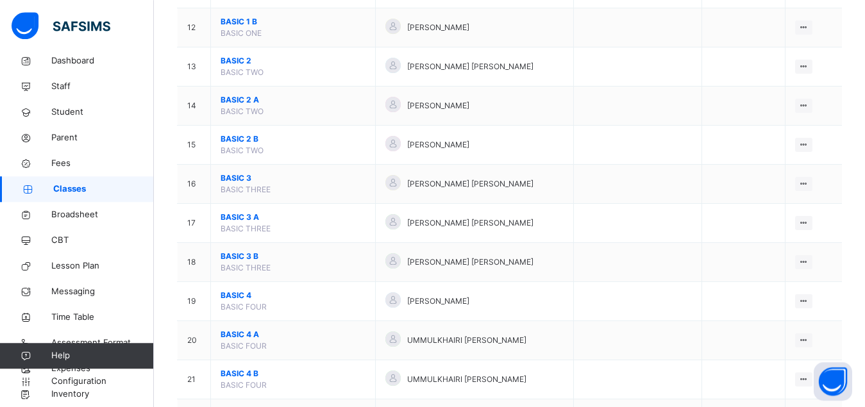
scroll to position [588, 0]
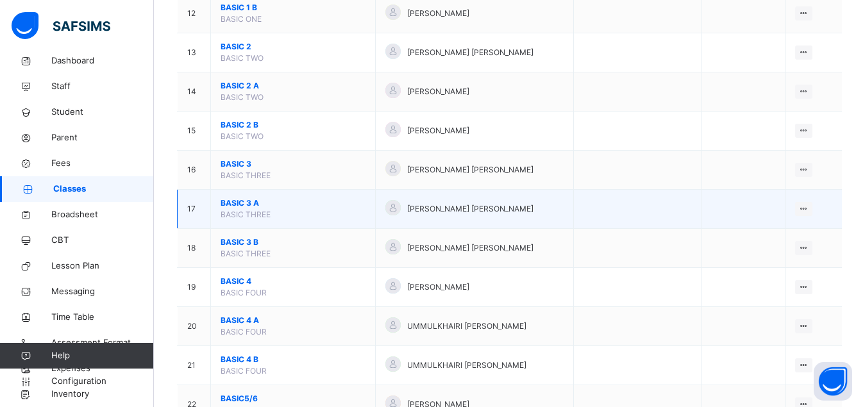
click at [233, 209] on span "BASIC 3 A" at bounding box center [293, 203] width 145 height 12
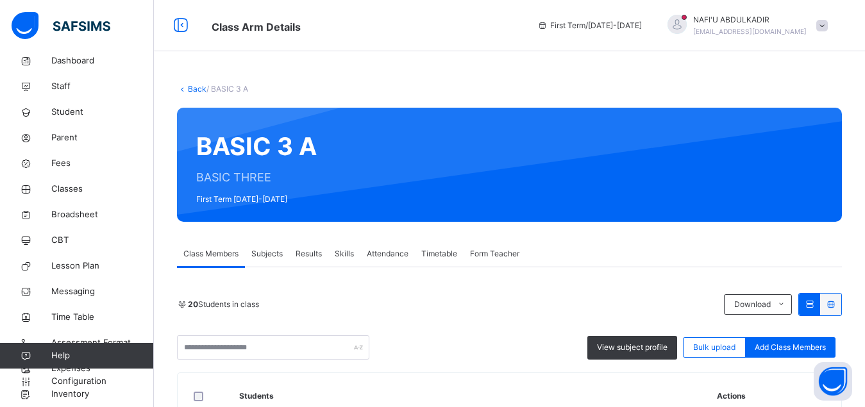
click at [265, 258] on span "Subjects" at bounding box center [266, 254] width 31 height 12
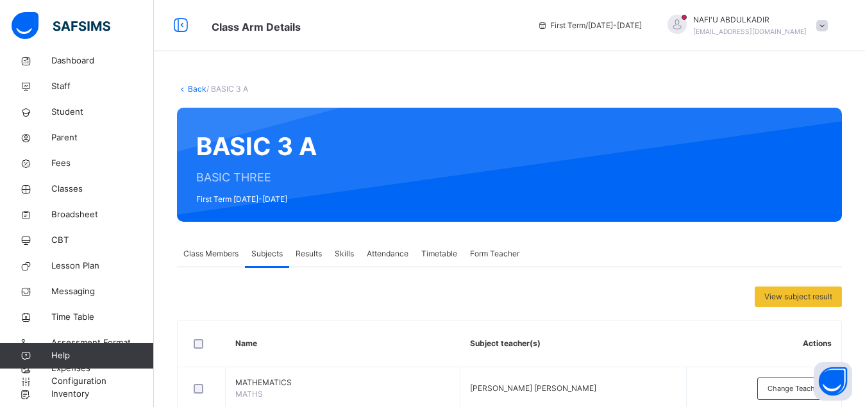
click at [199, 263] on div "Class Members" at bounding box center [211, 254] width 68 height 26
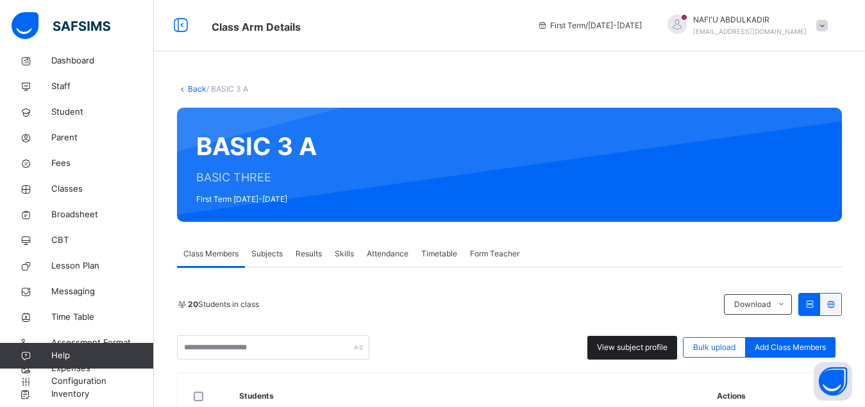
click at [619, 347] on span "View subject profile" at bounding box center [632, 348] width 71 height 12
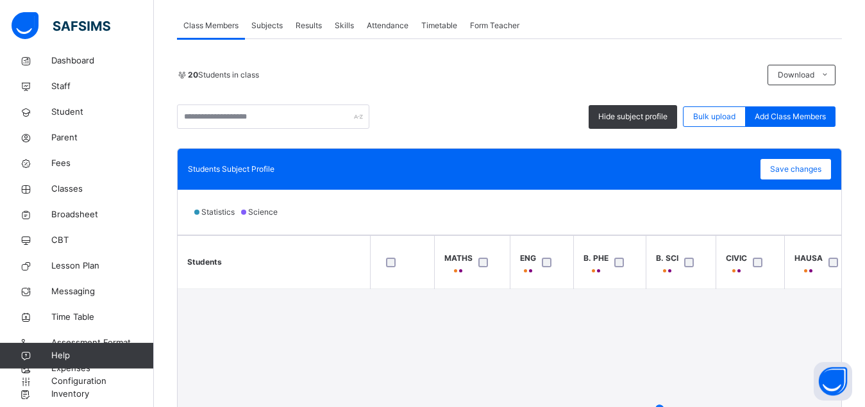
scroll to position [229, 0]
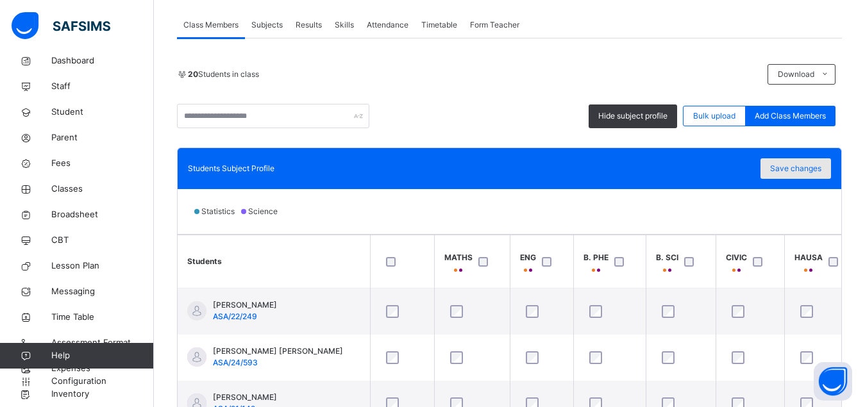
click at [806, 172] on span "Save changes" at bounding box center [795, 169] width 51 height 12
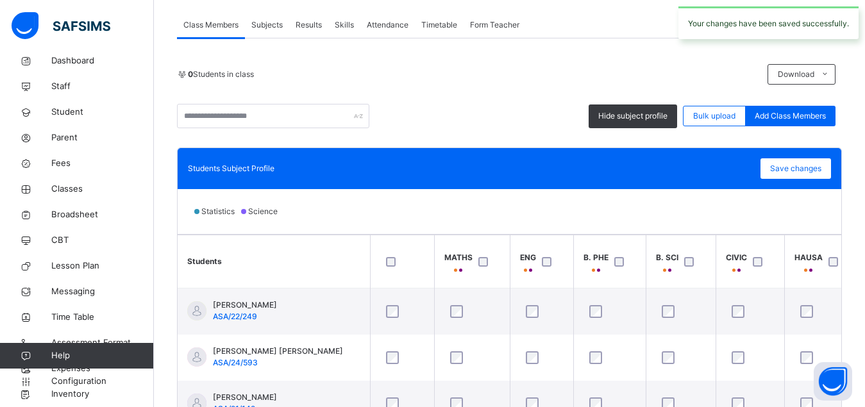
scroll to position [0, 0]
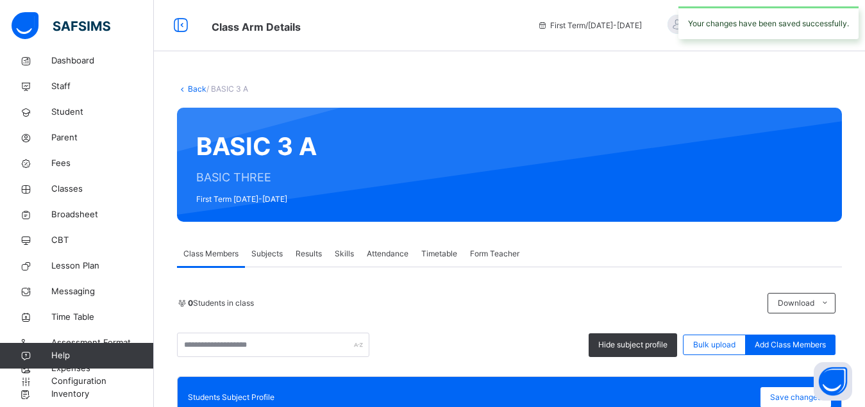
click at [268, 256] on span "Subjects" at bounding box center [266, 254] width 31 height 12
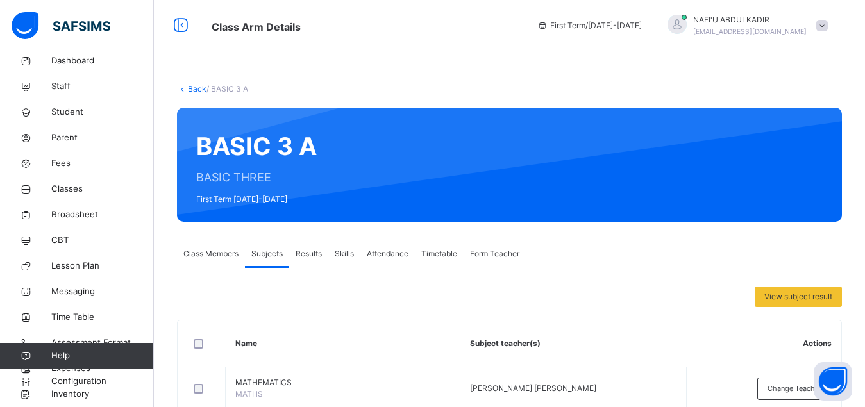
scroll to position [379, 0]
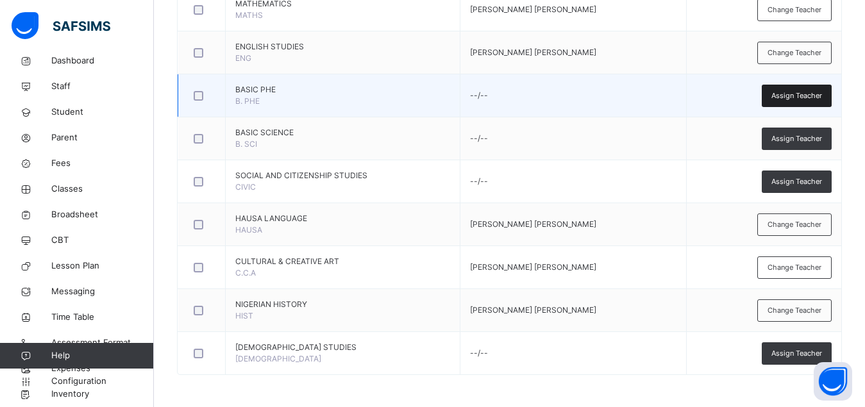
click at [795, 94] on span "Assign Teacher" at bounding box center [796, 95] width 51 height 11
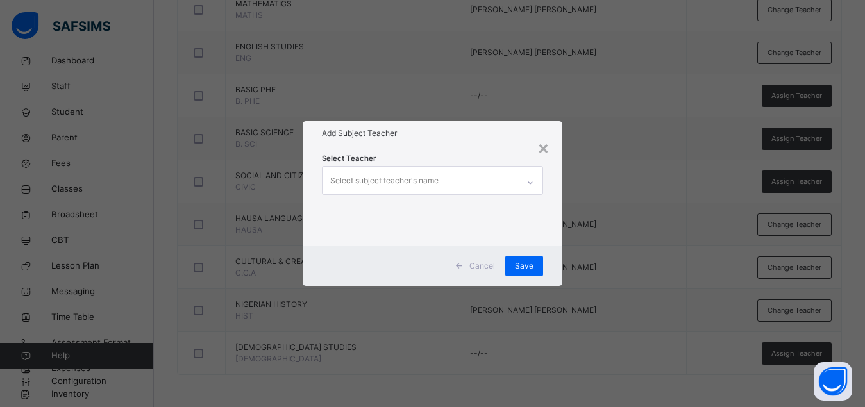
click at [471, 181] on div "Select subject teacher's name" at bounding box center [420, 180] width 196 height 27
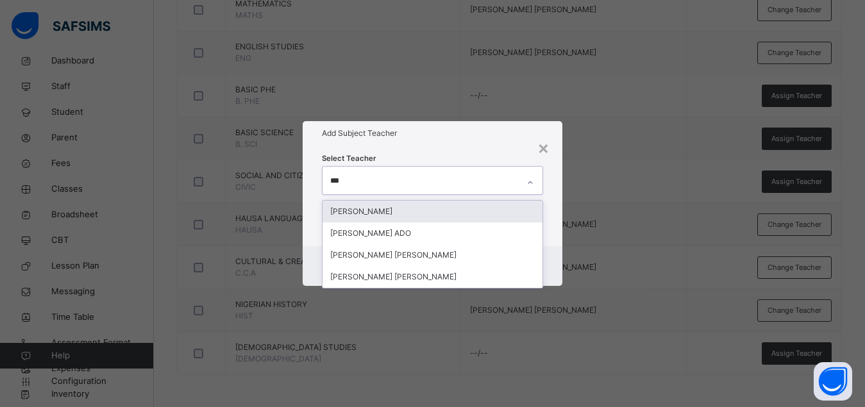
type input "****"
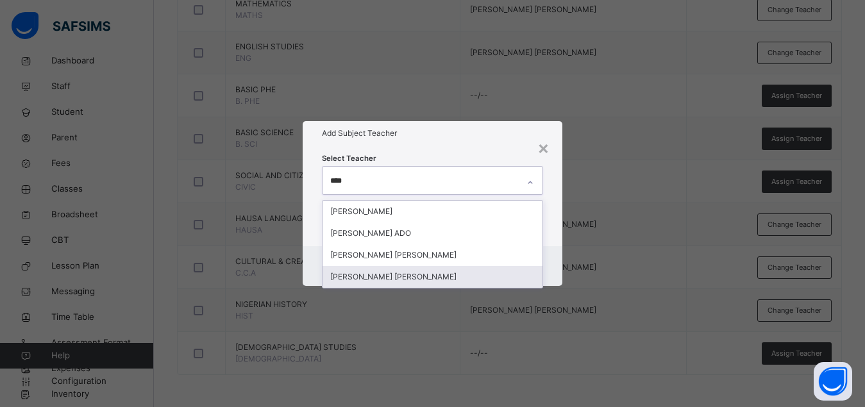
click at [428, 285] on div "[PERSON_NAME] [PERSON_NAME]" at bounding box center [432, 277] width 220 height 22
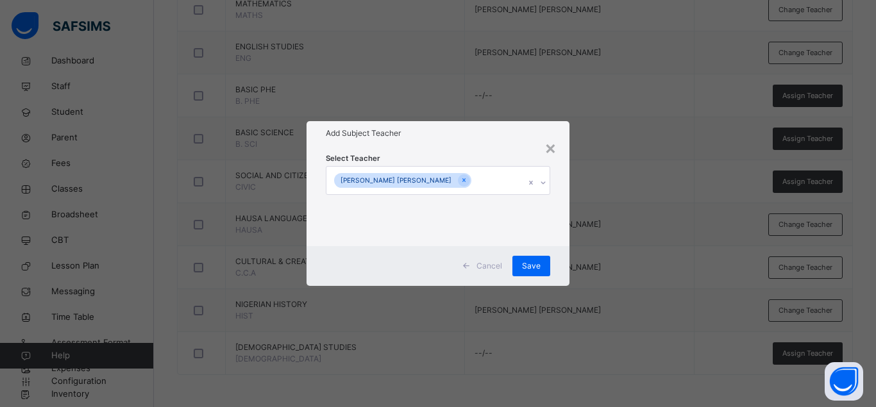
click at [562, 256] on div "Cancel Save" at bounding box center [437, 266] width 263 height 40
click at [531, 267] on span "Save" at bounding box center [531, 266] width 19 height 12
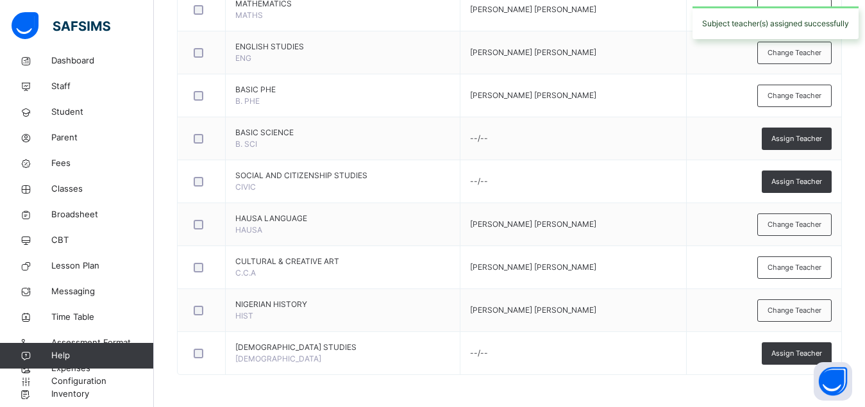
click at [810, 142] on span "Assign Teacher" at bounding box center [796, 138] width 51 height 11
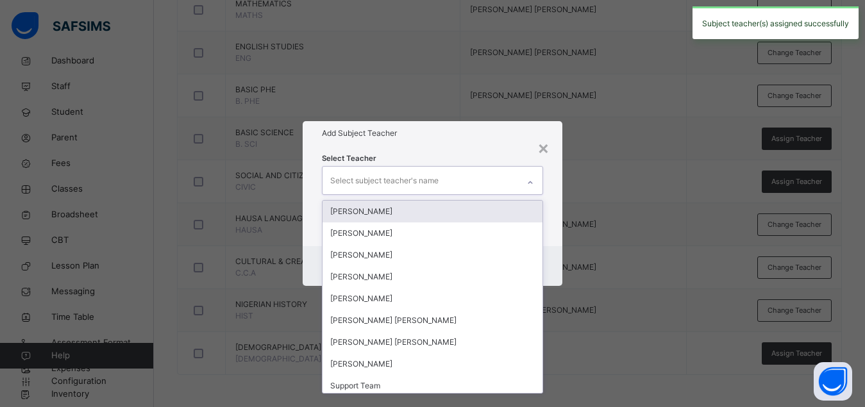
click at [481, 179] on div "Select subject teacher's name" at bounding box center [420, 180] width 196 height 27
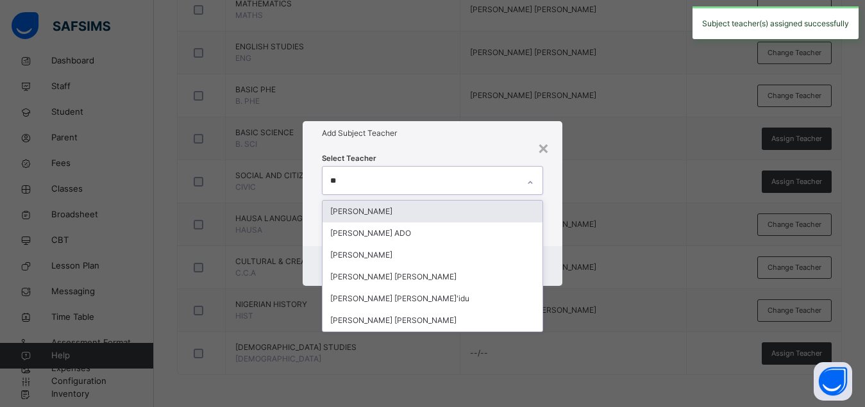
type input "***"
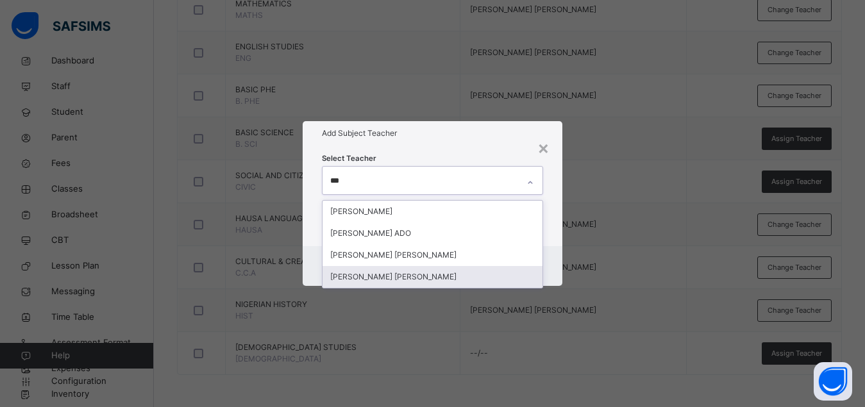
click at [351, 275] on div "[PERSON_NAME] [PERSON_NAME]" at bounding box center [432, 277] width 220 height 22
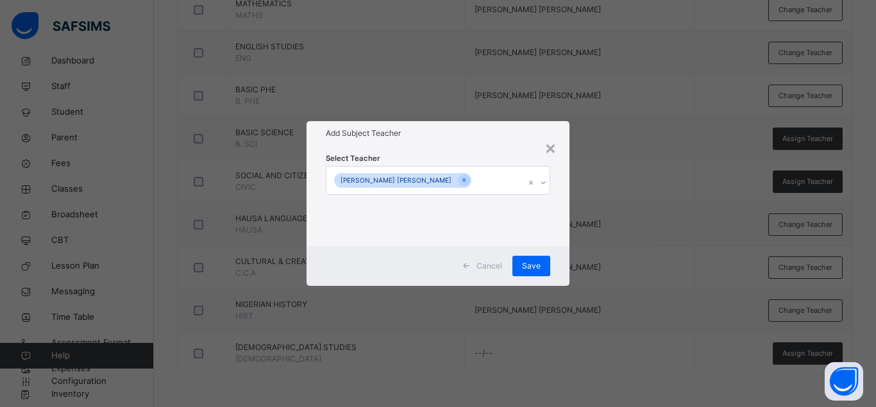
click at [560, 236] on div "Select Teacher [PERSON_NAME] [PERSON_NAME]" at bounding box center [437, 196] width 263 height 100
click at [529, 271] on span "Save" at bounding box center [531, 266] width 19 height 12
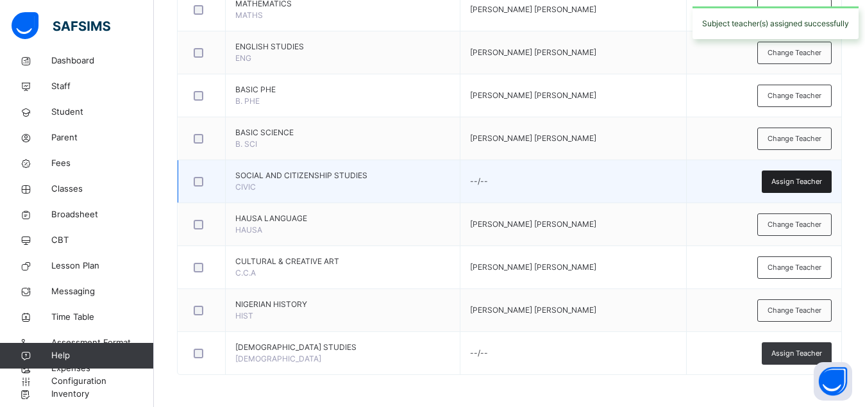
click at [807, 181] on span "Assign Teacher" at bounding box center [796, 181] width 51 height 11
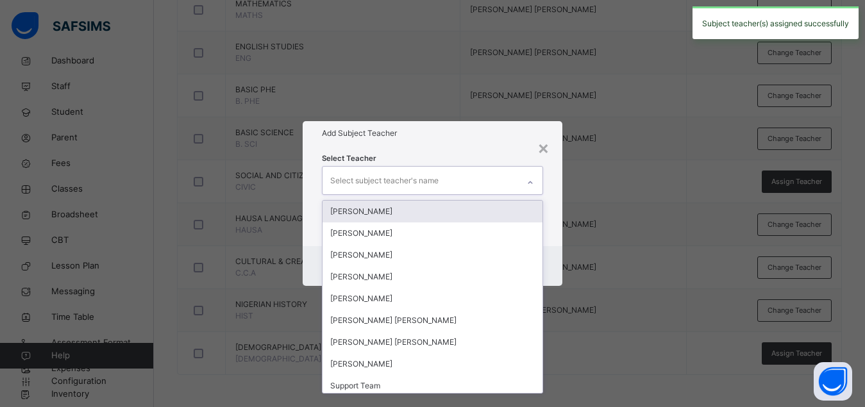
click at [484, 174] on div "Select subject teacher's name" at bounding box center [420, 180] width 196 height 27
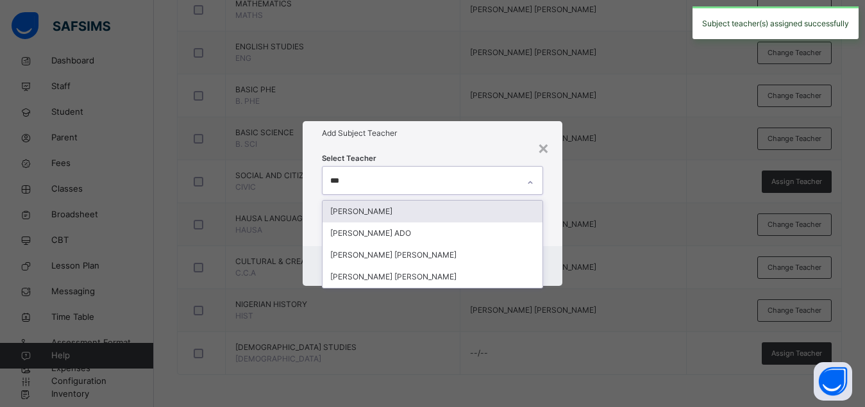
type input "****"
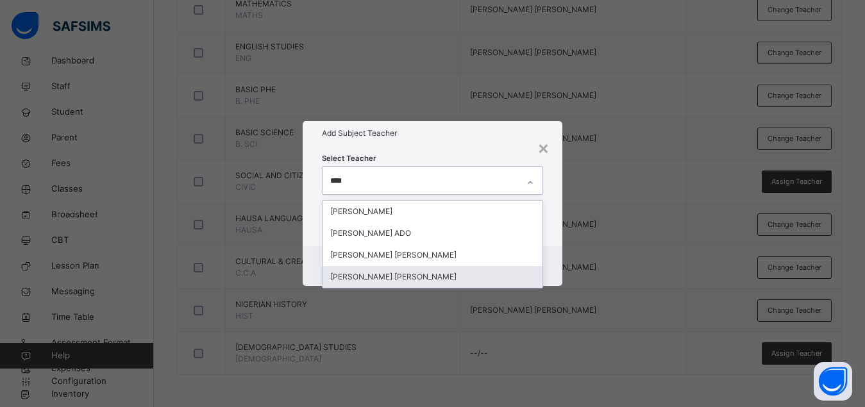
click at [385, 272] on div "[PERSON_NAME] [PERSON_NAME]" at bounding box center [432, 277] width 220 height 22
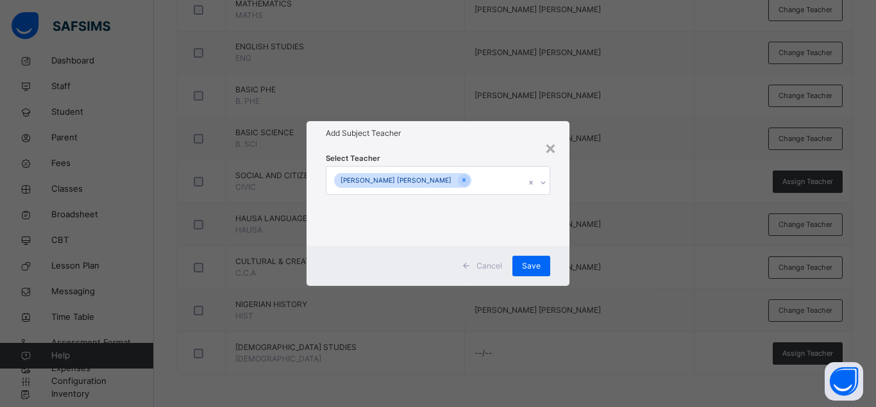
click at [556, 234] on div "Select Teacher [PERSON_NAME] [PERSON_NAME]" at bounding box center [437, 196] width 263 height 100
click at [532, 262] on span "Save" at bounding box center [531, 266] width 19 height 12
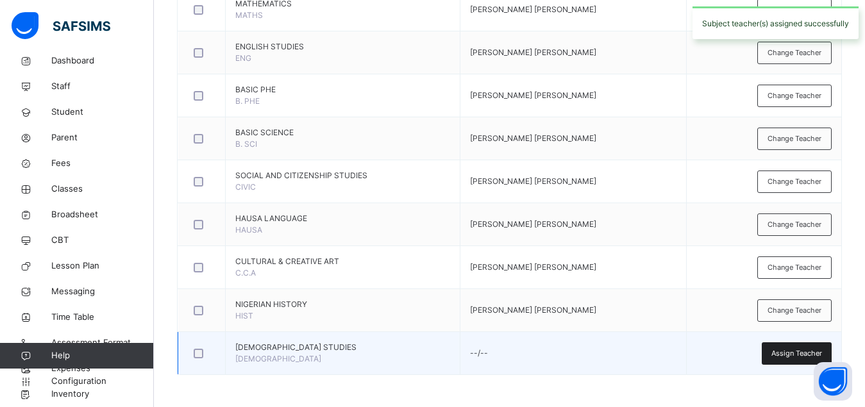
click at [788, 353] on span "Assign Teacher" at bounding box center [796, 353] width 51 height 11
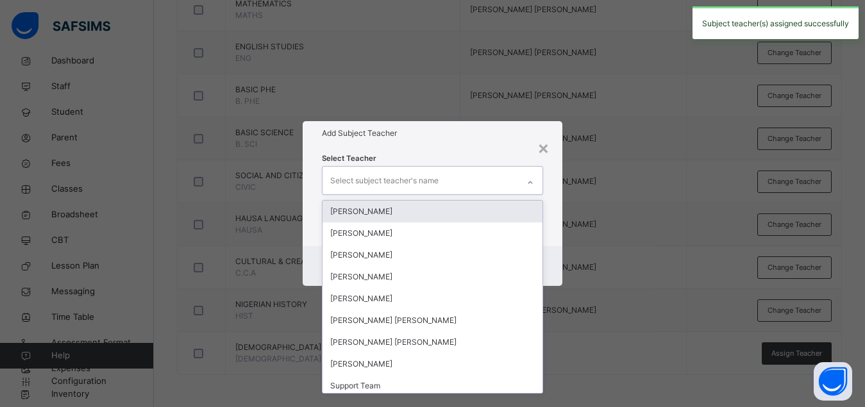
click at [479, 184] on div "Select subject teacher's name" at bounding box center [420, 180] width 196 height 27
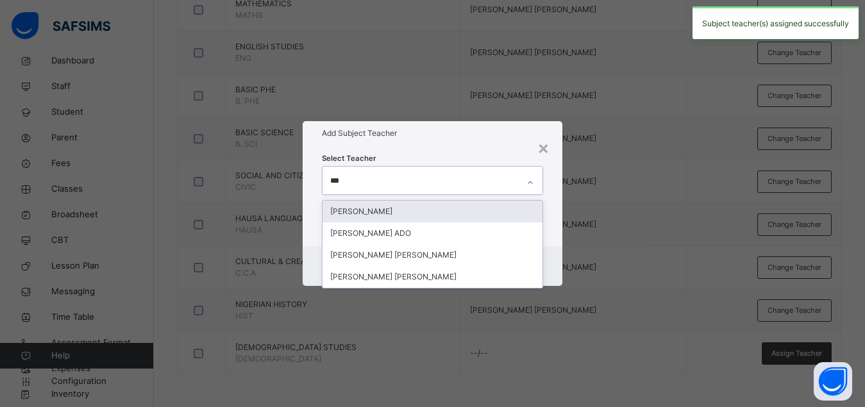
type input "****"
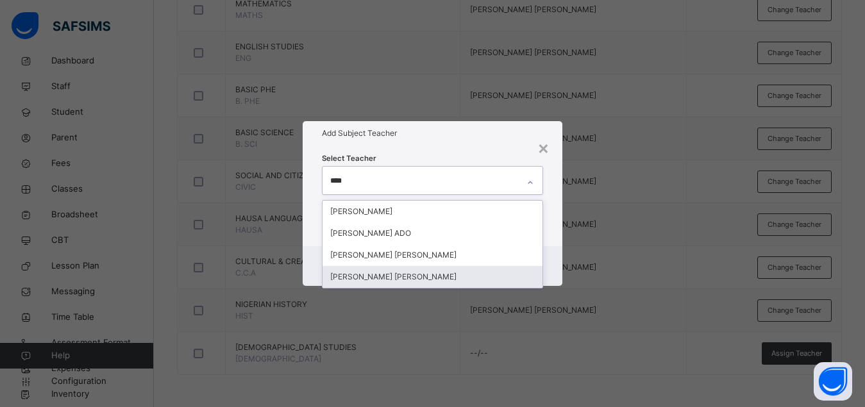
click at [388, 280] on div "[PERSON_NAME] [PERSON_NAME]" at bounding box center [432, 277] width 220 height 22
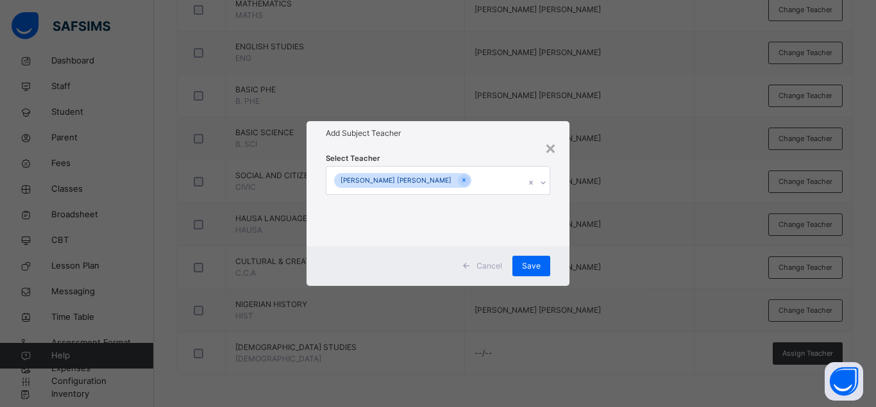
click at [560, 260] on div "Cancel Save" at bounding box center [437, 266] width 263 height 40
click at [528, 262] on span "Save" at bounding box center [531, 266] width 19 height 12
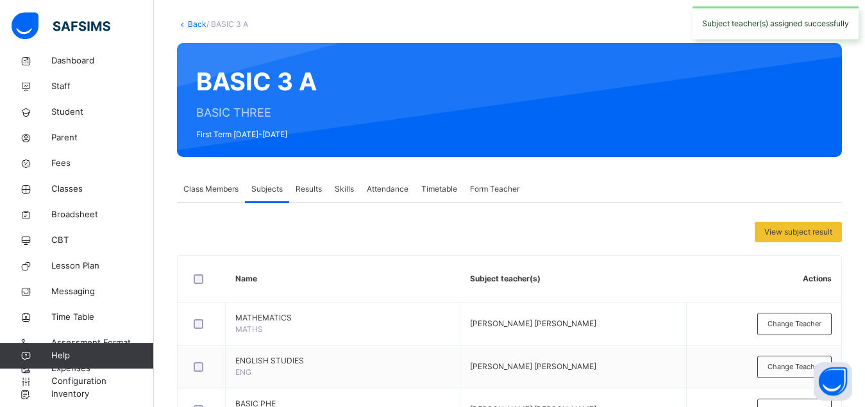
scroll to position [0, 0]
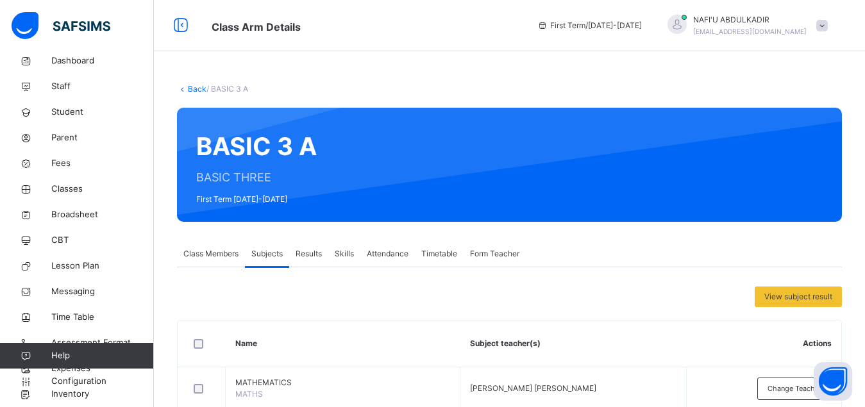
click at [194, 92] on link "Back" at bounding box center [197, 89] width 19 height 10
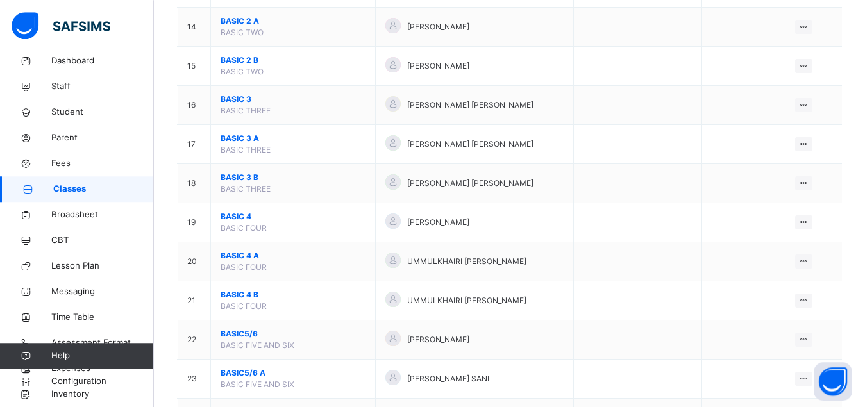
scroll to position [654, 0]
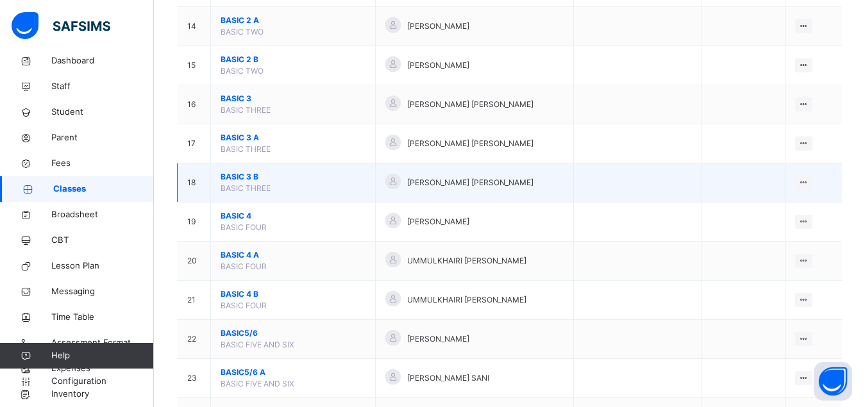
click at [235, 183] on span "BASIC 3 B" at bounding box center [293, 177] width 145 height 12
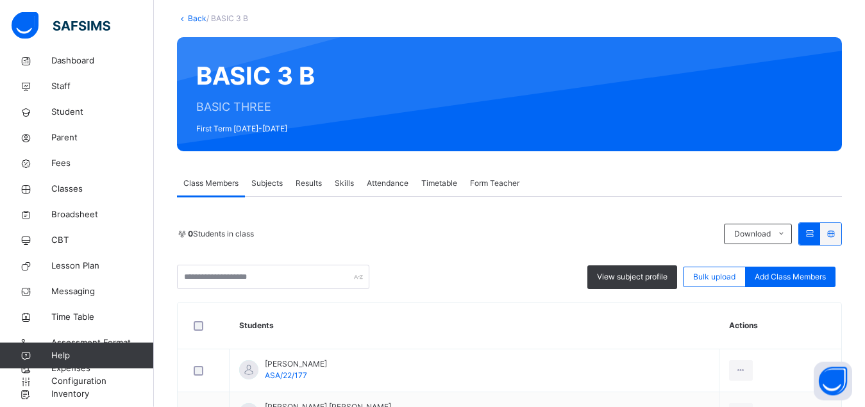
scroll to position [98, 0]
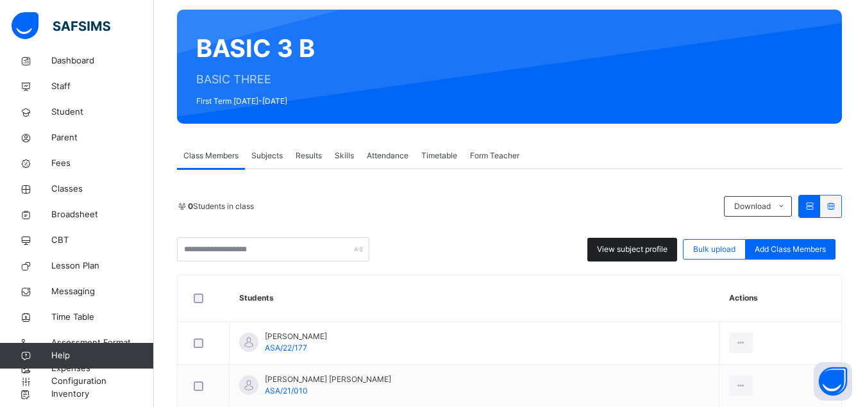
click at [625, 251] on span "View subject profile" at bounding box center [632, 250] width 71 height 12
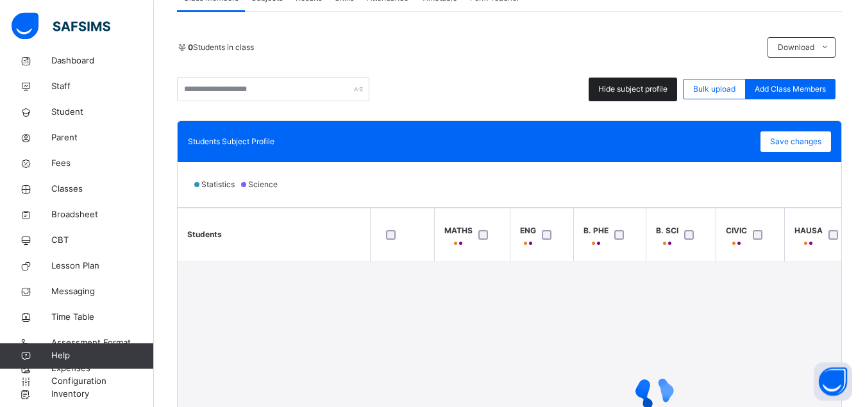
scroll to position [262, 0]
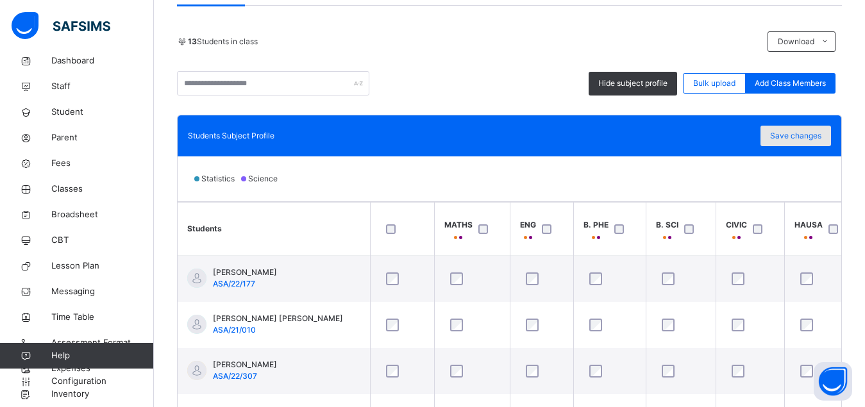
click at [808, 131] on span "Save changes" at bounding box center [795, 136] width 51 height 12
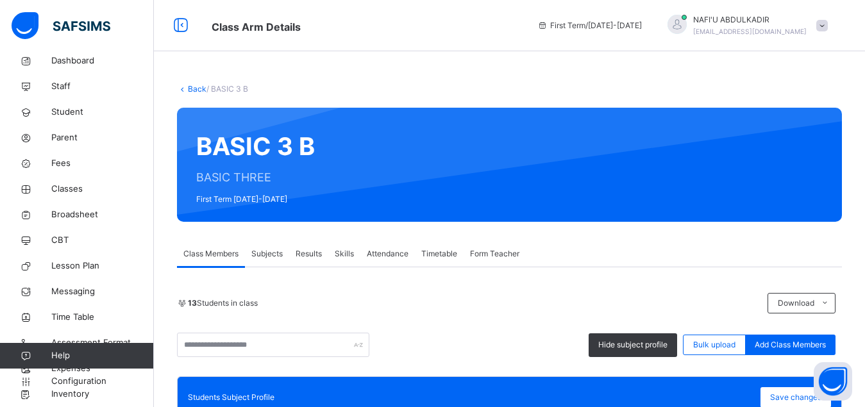
click at [265, 256] on span "Subjects" at bounding box center [266, 254] width 31 height 12
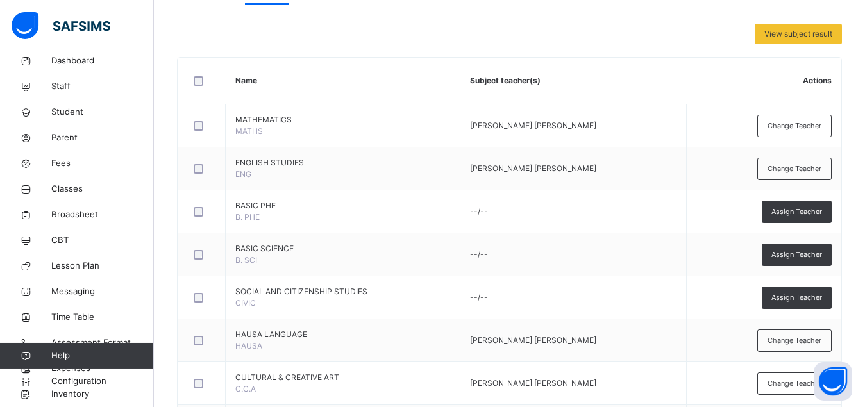
scroll to position [379, 0]
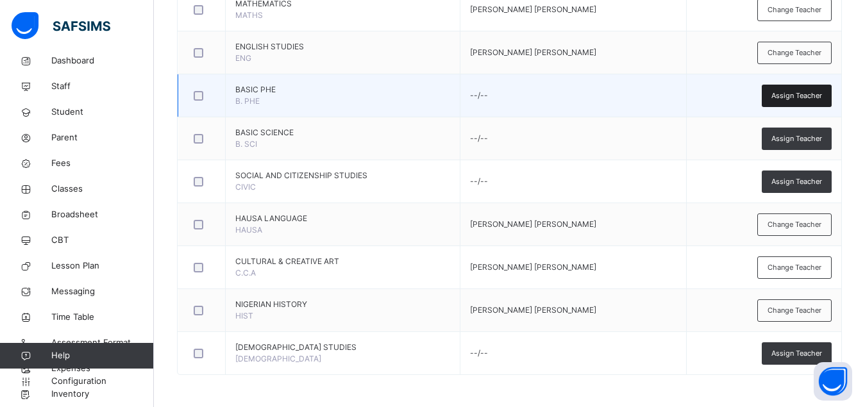
click at [807, 86] on div "Assign Teacher" at bounding box center [797, 96] width 70 height 22
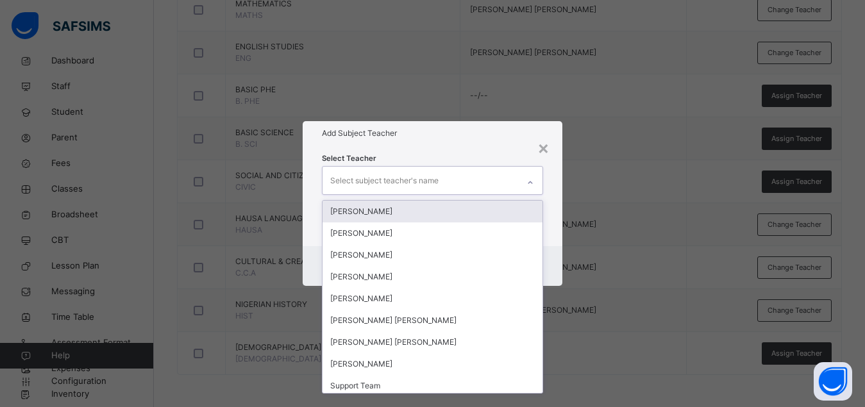
click at [456, 181] on div "Select subject teacher's name" at bounding box center [420, 180] width 196 height 27
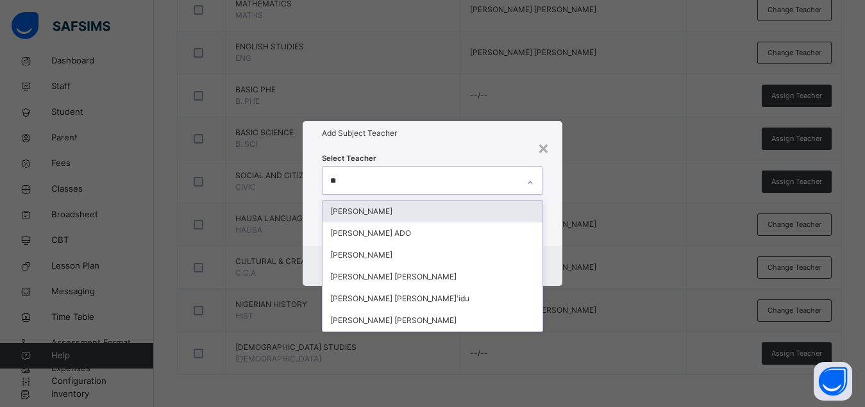
type input "***"
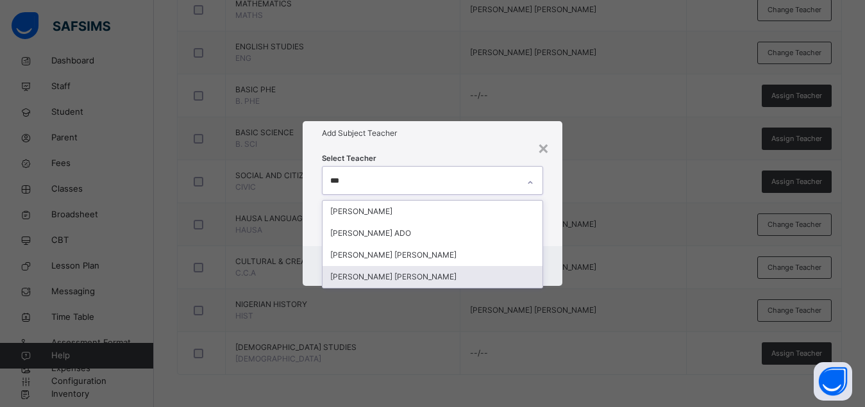
click at [413, 276] on div "[PERSON_NAME] [PERSON_NAME]" at bounding box center [432, 277] width 220 height 22
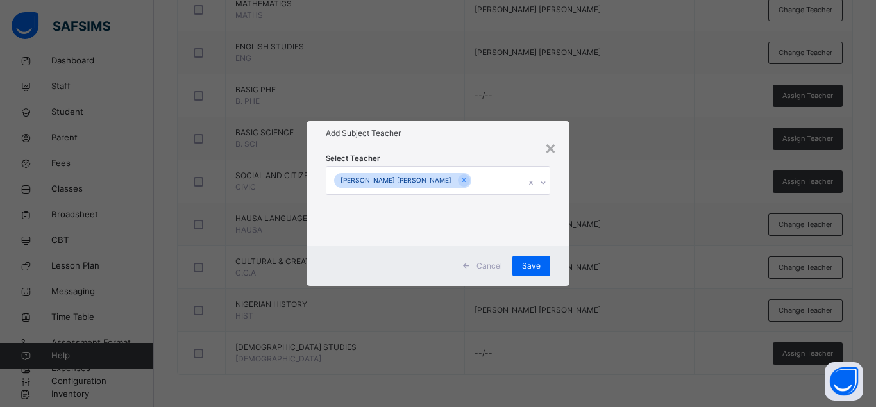
click at [565, 216] on div "Select Teacher [PERSON_NAME] [PERSON_NAME]" at bounding box center [437, 196] width 263 height 100
click at [537, 263] on span "Save" at bounding box center [531, 266] width 19 height 12
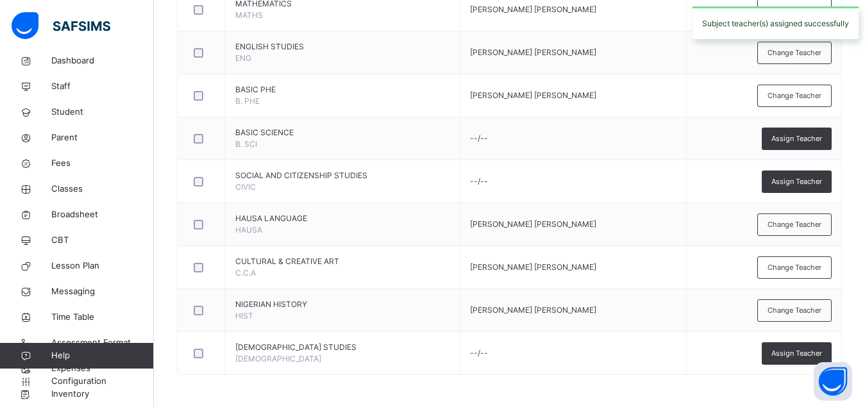
click at [802, 142] on span "Assign Teacher" at bounding box center [796, 138] width 51 height 11
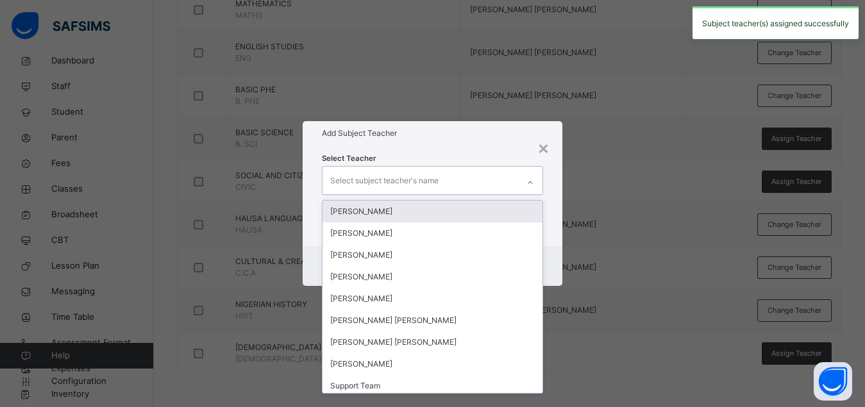
click at [481, 188] on div "Select subject teacher's name" at bounding box center [420, 180] width 196 height 27
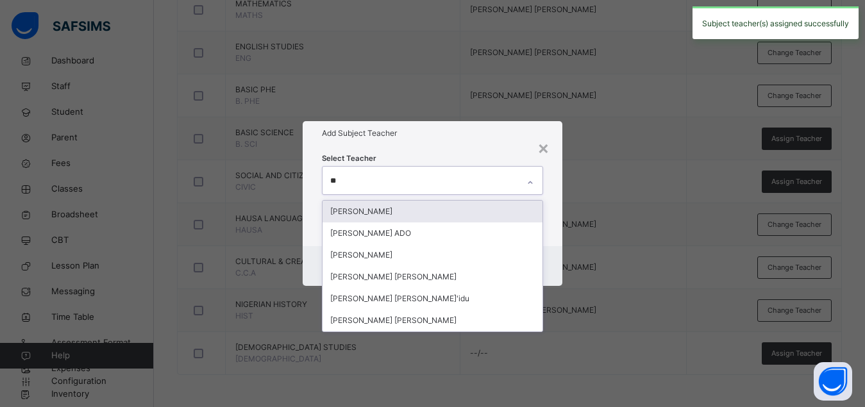
type input "***"
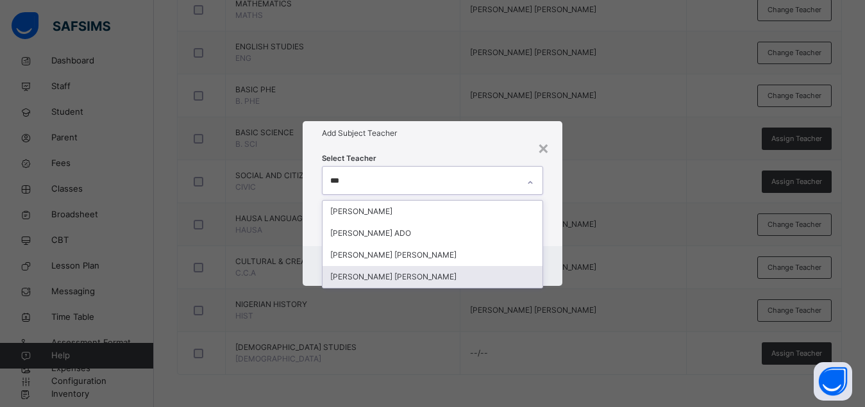
click at [422, 275] on div "[PERSON_NAME] [PERSON_NAME]" at bounding box center [432, 277] width 220 height 22
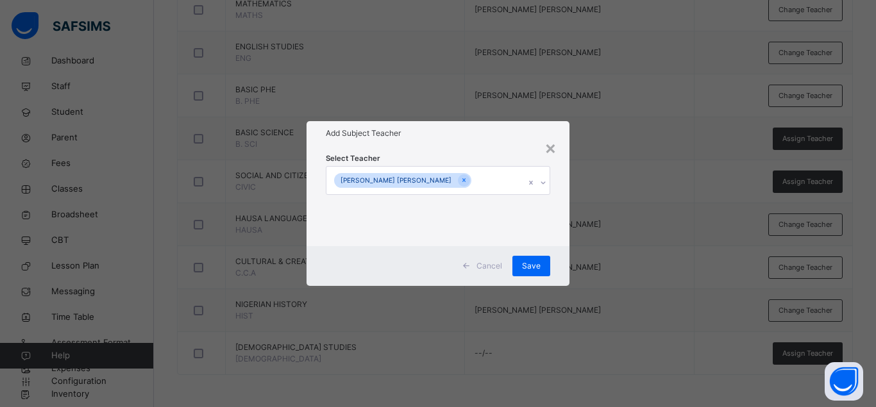
click at [561, 242] on div "Select Teacher [PERSON_NAME] [PERSON_NAME]" at bounding box center [437, 196] width 263 height 100
click at [526, 267] on span "Save" at bounding box center [531, 266] width 19 height 12
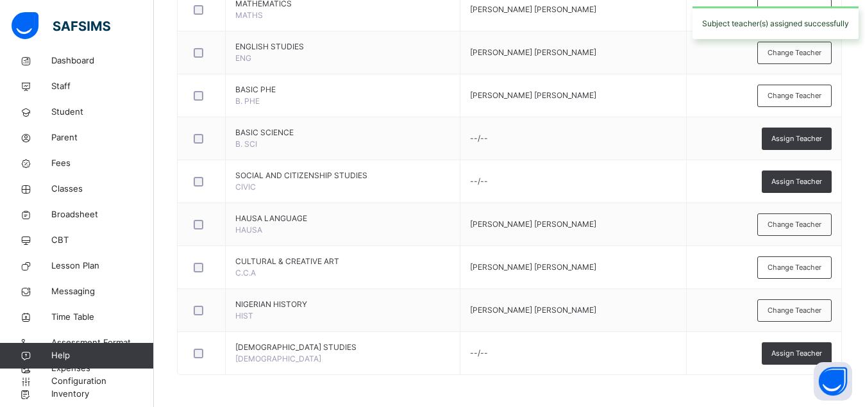
click at [803, 181] on span "Assign Teacher" at bounding box center [796, 181] width 51 height 11
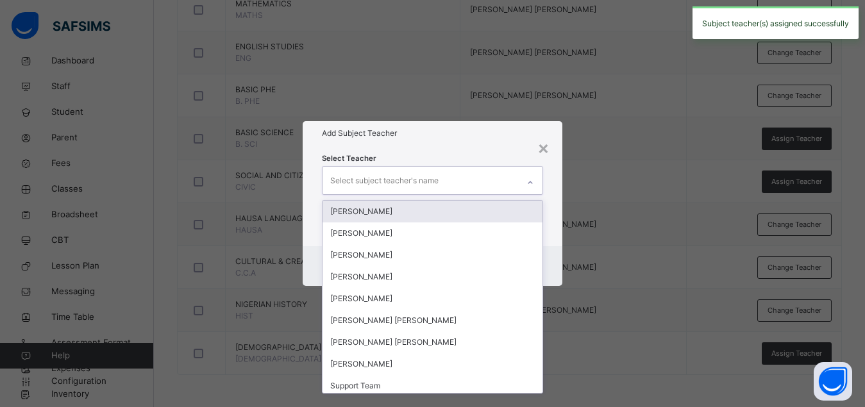
click at [430, 178] on div "Select subject teacher's name" at bounding box center [384, 181] width 108 height 24
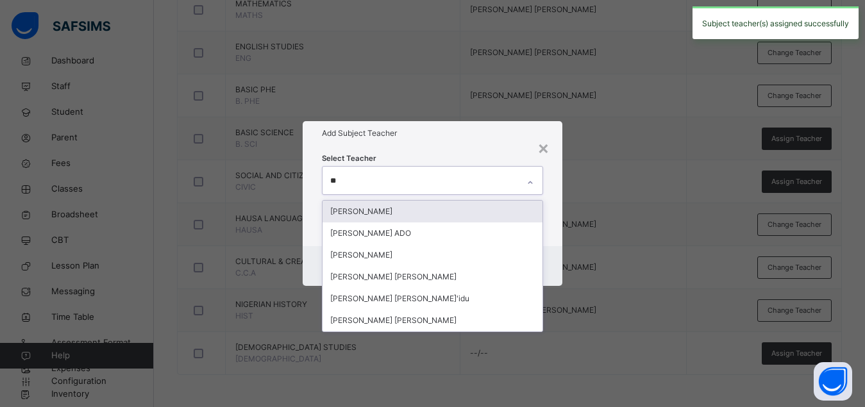
type input "***"
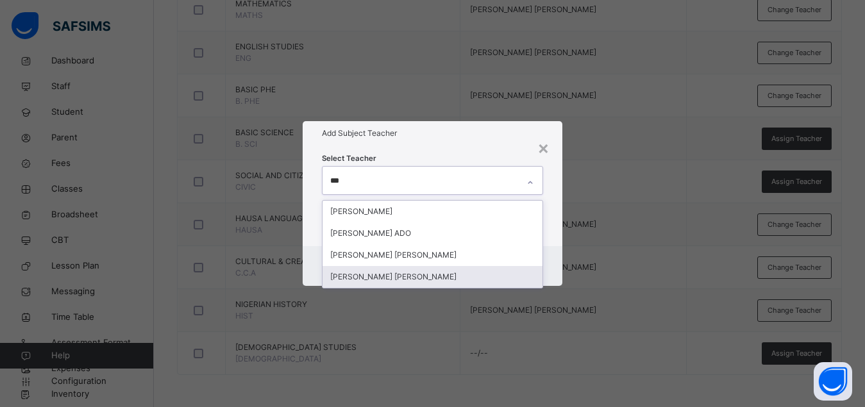
click at [411, 274] on div "[PERSON_NAME] [PERSON_NAME]" at bounding box center [432, 277] width 220 height 22
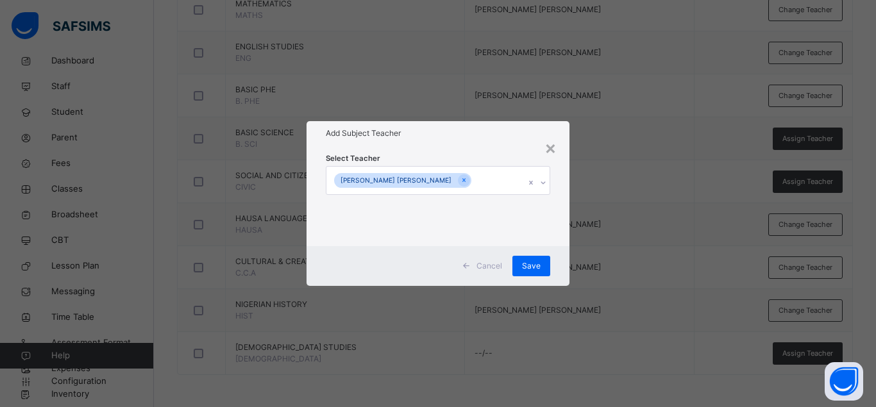
click at [560, 261] on div "Cancel Save" at bounding box center [437, 266] width 263 height 40
click at [535, 265] on span "Save" at bounding box center [531, 266] width 19 height 12
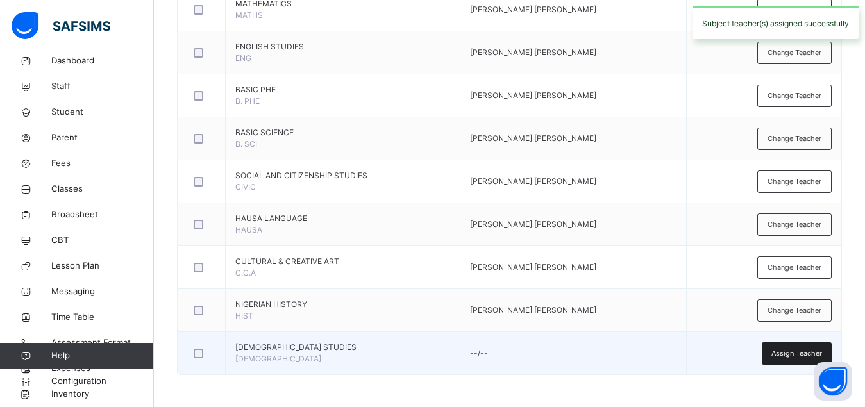
click at [788, 353] on span "Assign Teacher" at bounding box center [796, 353] width 51 height 11
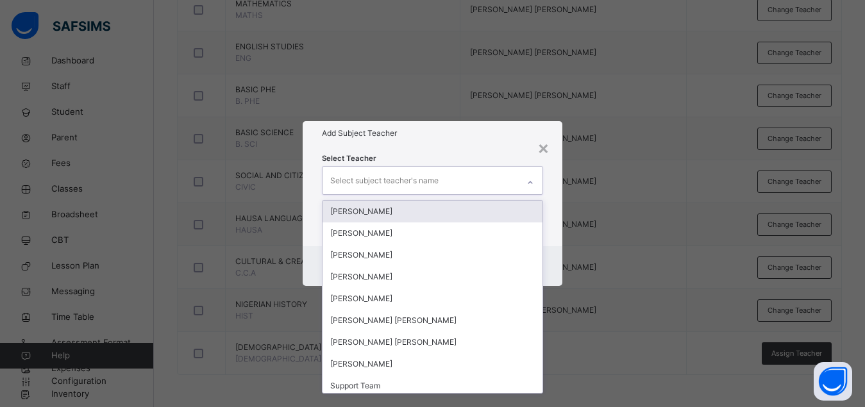
click at [453, 186] on div "Select subject teacher's name" at bounding box center [420, 180] width 196 height 27
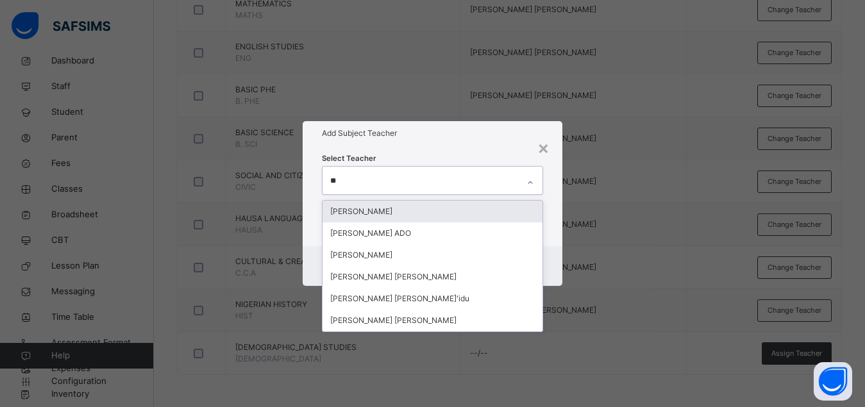
type input "***"
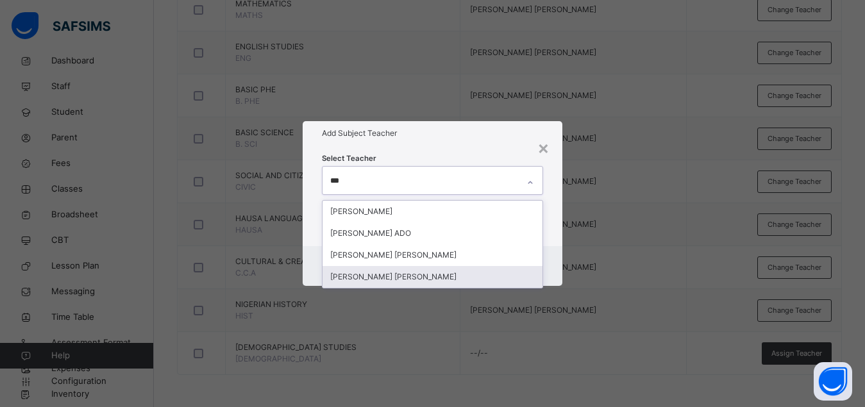
click at [431, 271] on div "[PERSON_NAME] [PERSON_NAME]" at bounding box center [432, 277] width 220 height 22
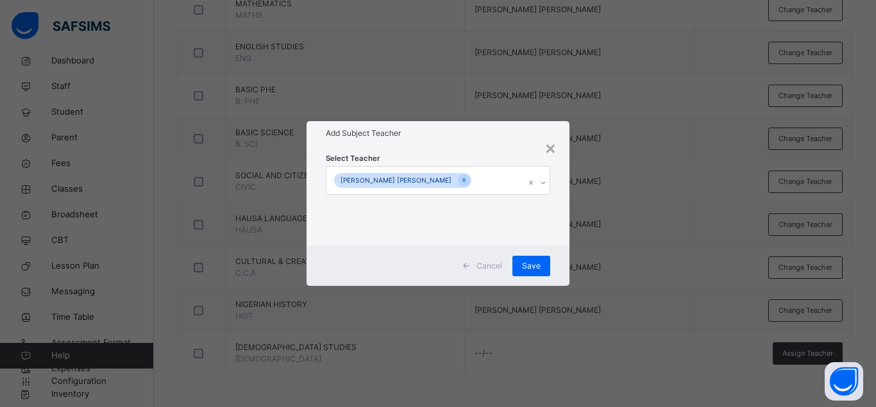
click at [565, 254] on div "Cancel Save" at bounding box center [437, 266] width 263 height 40
click at [527, 271] on span "Save" at bounding box center [531, 266] width 19 height 12
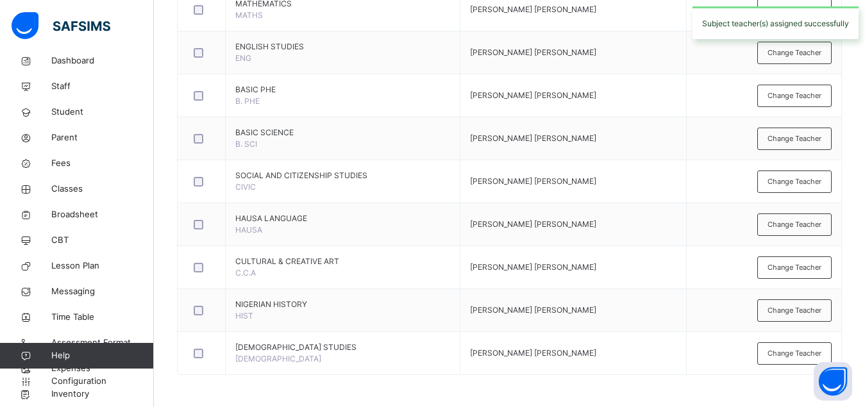
scroll to position [0, 0]
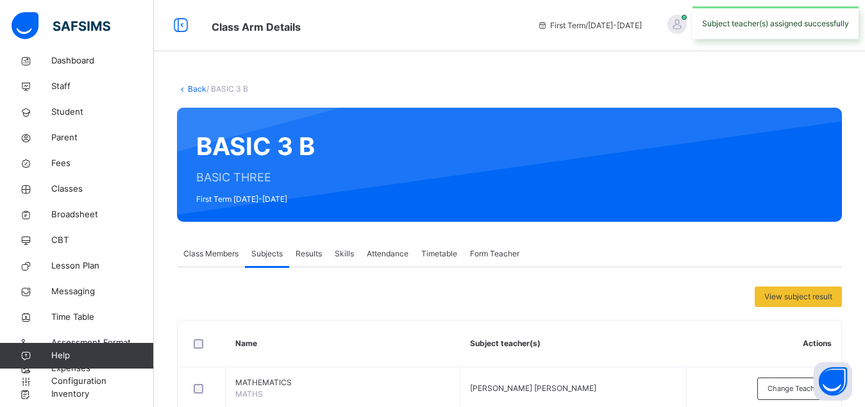
click at [194, 88] on link "Back" at bounding box center [197, 89] width 19 height 10
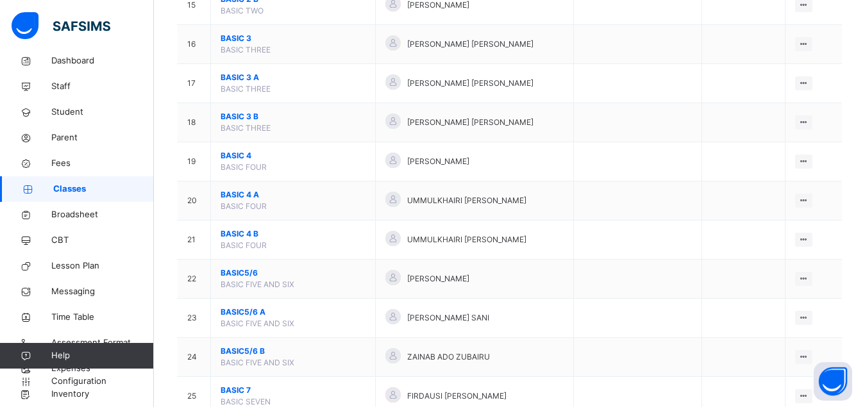
scroll to position [719, 0]
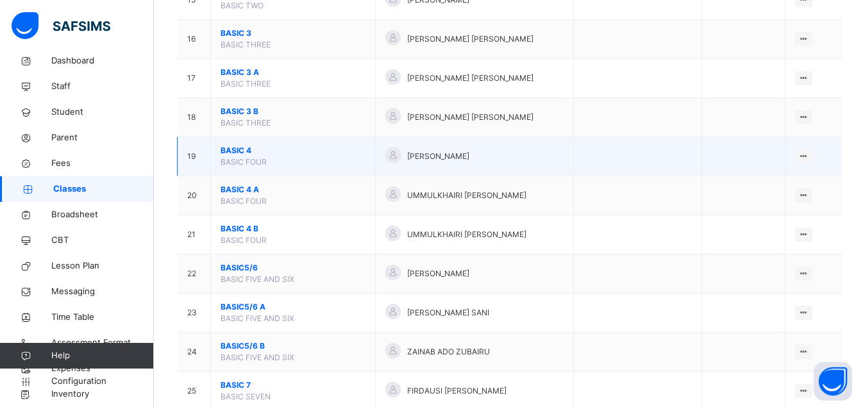
click at [236, 156] on span "BASIC 4" at bounding box center [293, 151] width 145 height 12
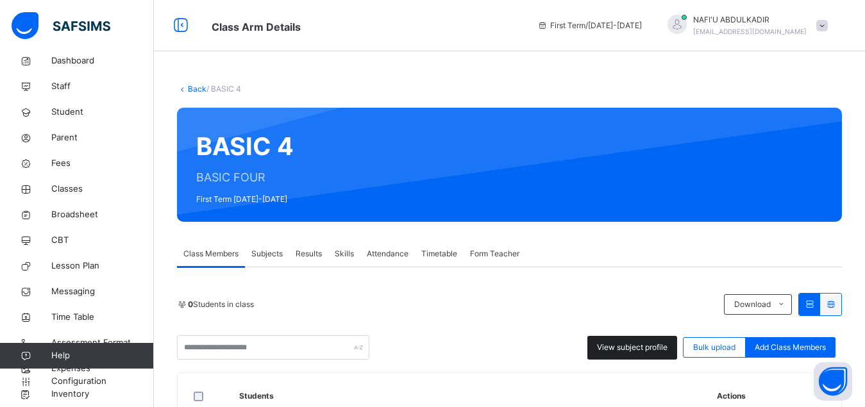
click at [635, 348] on span "View subject profile" at bounding box center [632, 348] width 71 height 12
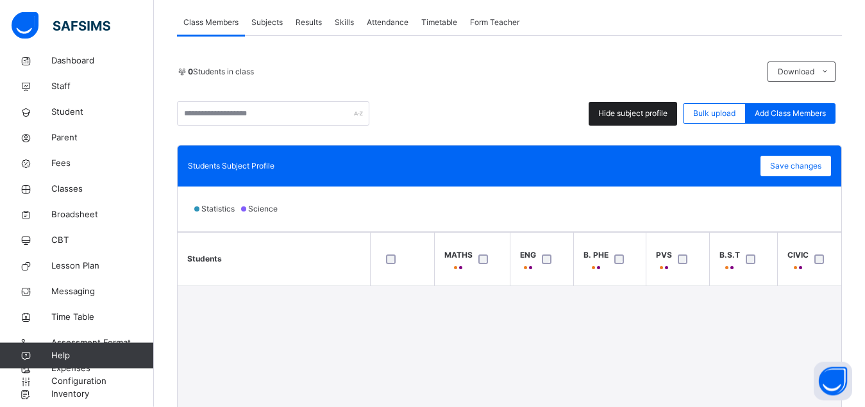
scroll to position [229, 0]
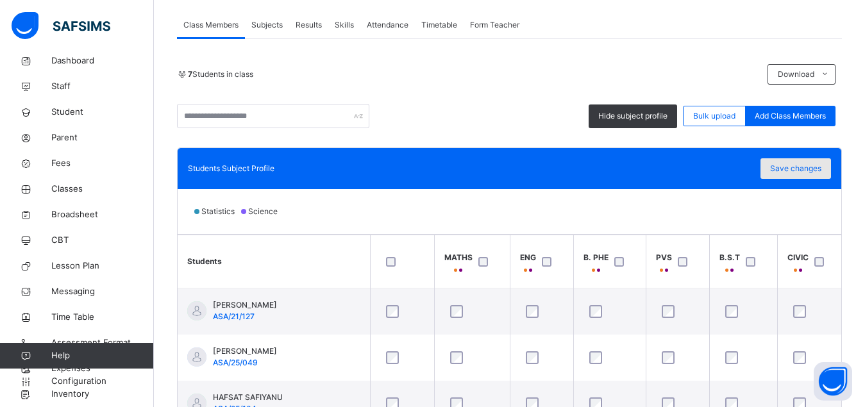
click at [821, 171] on span "Save changes" at bounding box center [795, 169] width 51 height 12
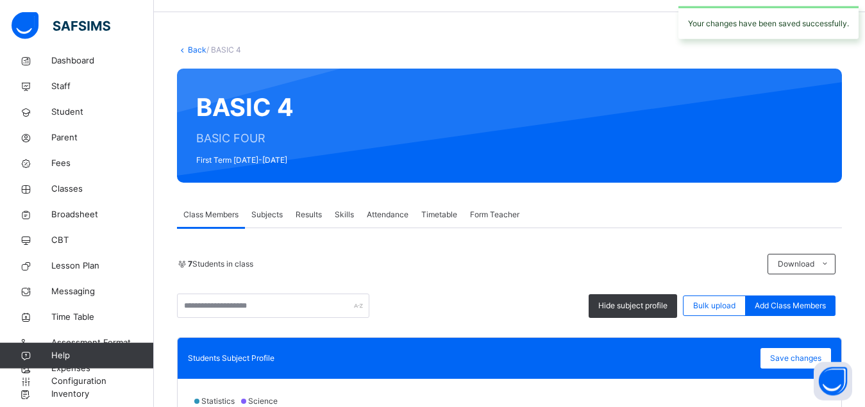
scroll to position [0, 0]
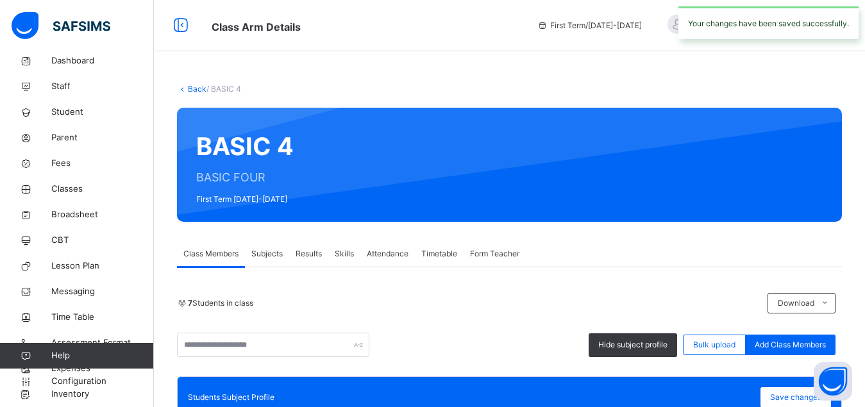
click at [263, 251] on span "Subjects" at bounding box center [266, 254] width 31 height 12
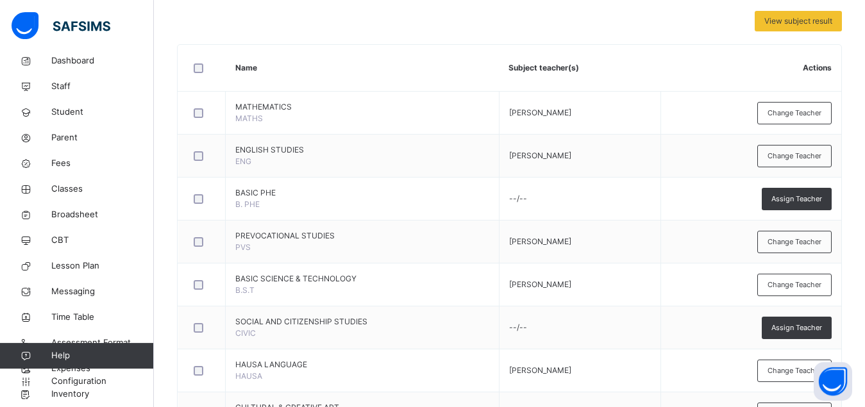
scroll to position [385, 0]
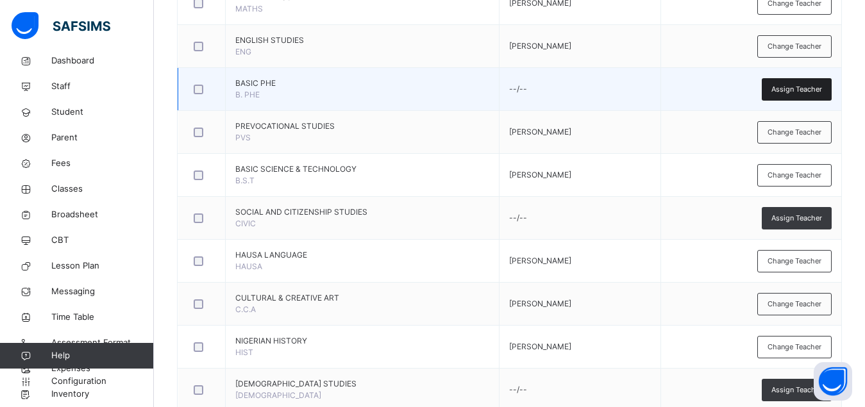
click at [812, 85] on span "Assign Teacher" at bounding box center [796, 89] width 51 height 11
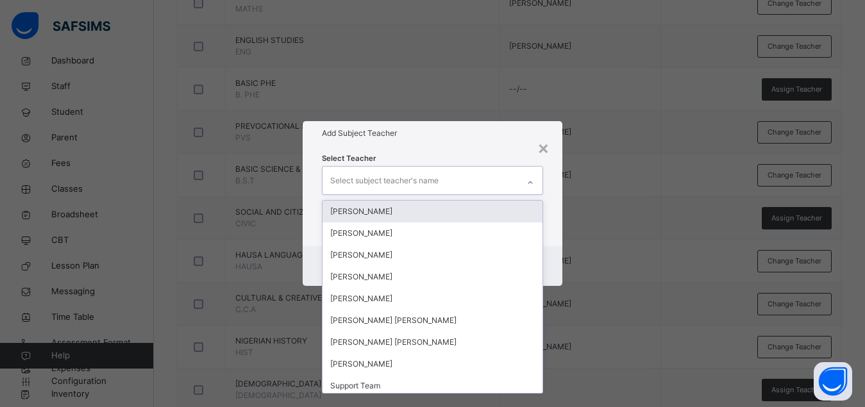
click at [438, 187] on div "Select subject teacher's name" at bounding box center [420, 180] width 196 height 27
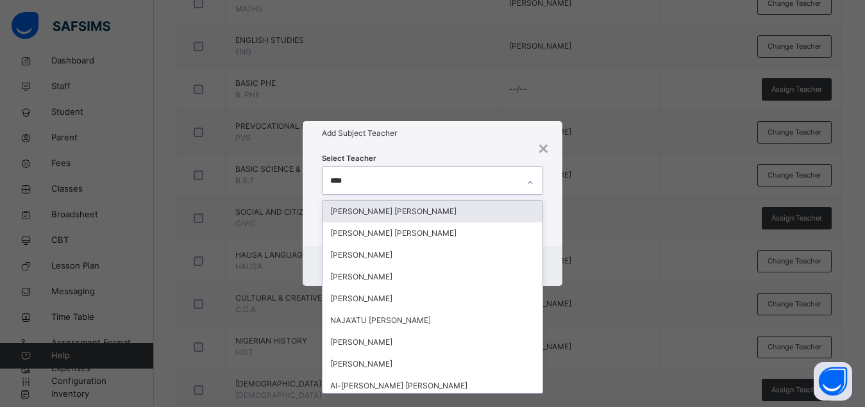
type input "*****"
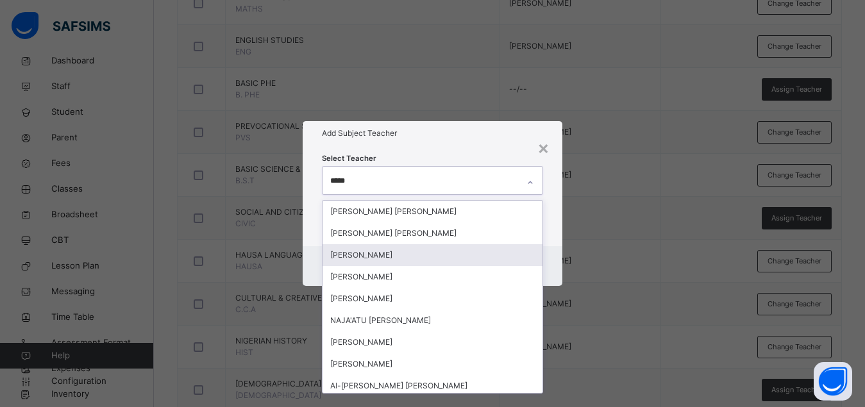
click at [385, 256] on div "[PERSON_NAME]" at bounding box center [432, 255] width 220 height 22
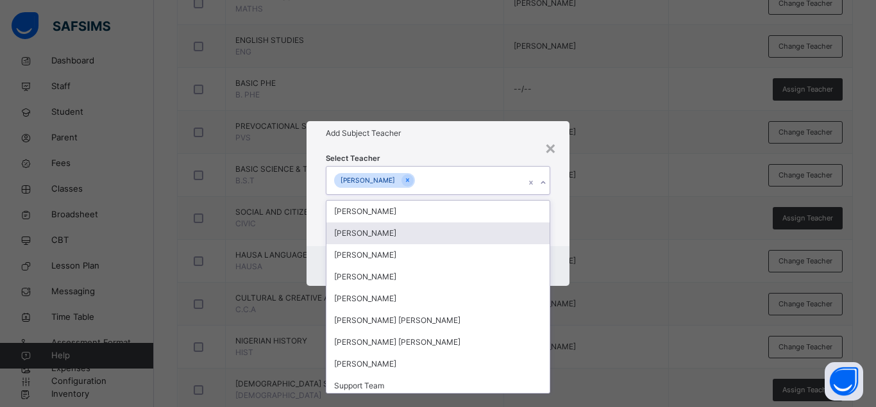
click at [558, 242] on div "Select Teacher option [PERSON_NAME], selected. option [PERSON_NAME] focused, 2 …" at bounding box center [437, 196] width 263 height 100
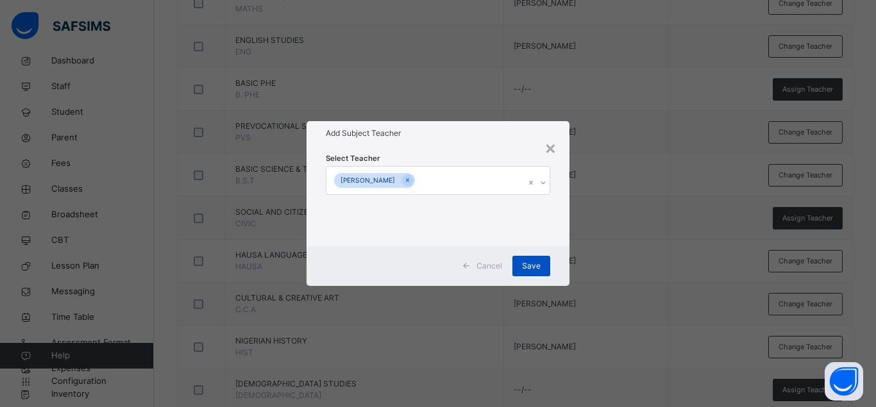
click at [526, 272] on div "Save" at bounding box center [531, 266] width 38 height 21
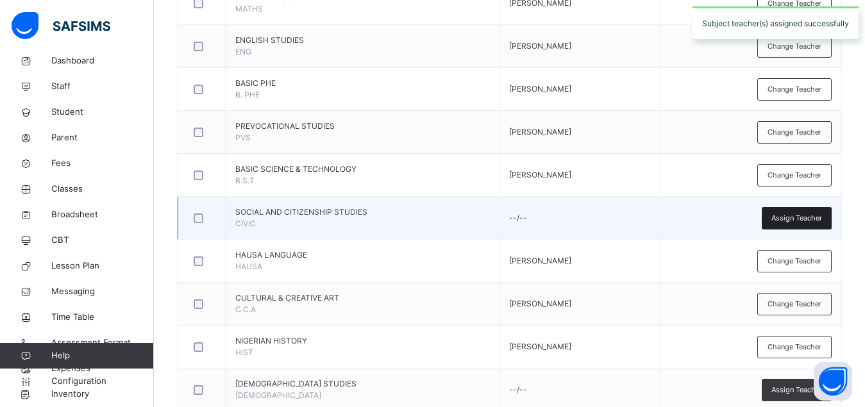
click at [787, 217] on span "Assign Teacher" at bounding box center [796, 218] width 51 height 11
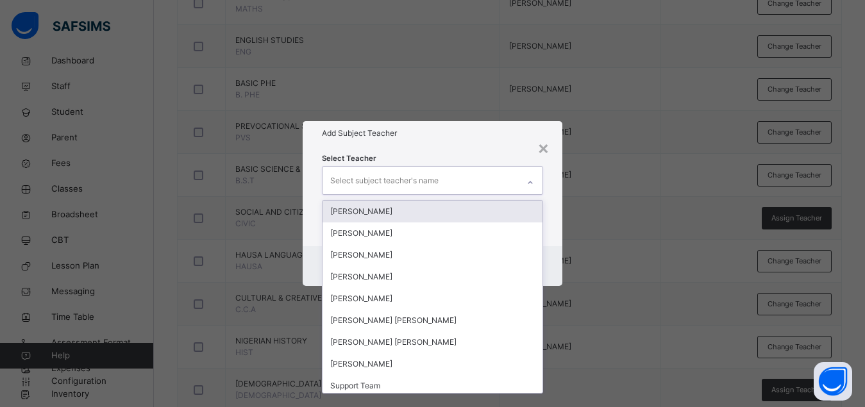
click at [440, 184] on div "Select subject teacher's name" at bounding box center [420, 180] width 196 height 27
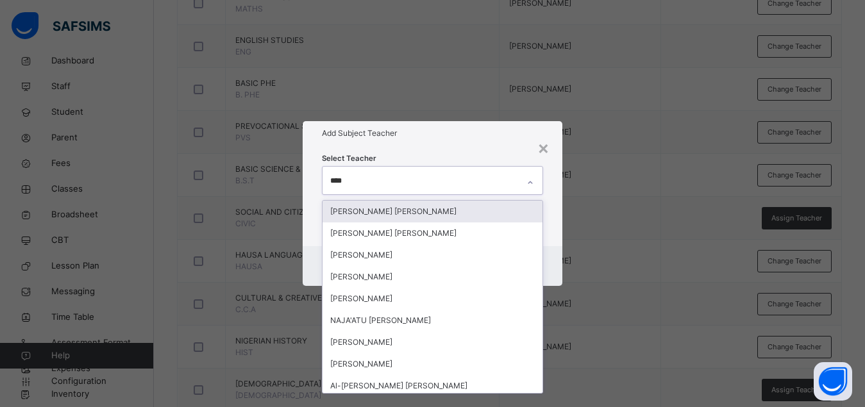
type input "*****"
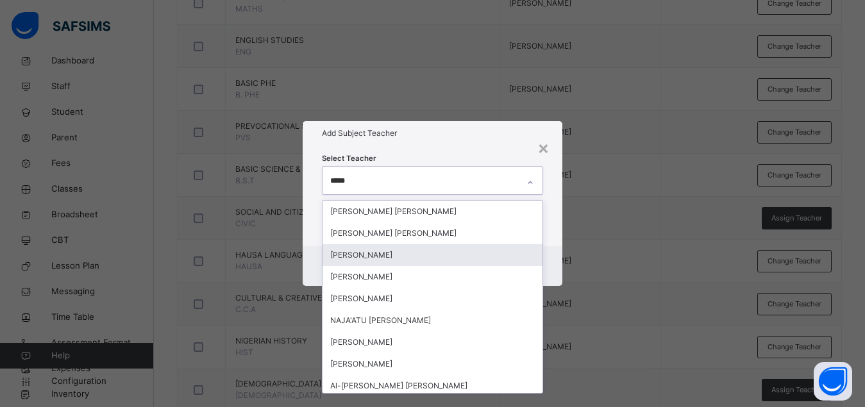
click at [401, 256] on div "[PERSON_NAME]" at bounding box center [432, 255] width 220 height 22
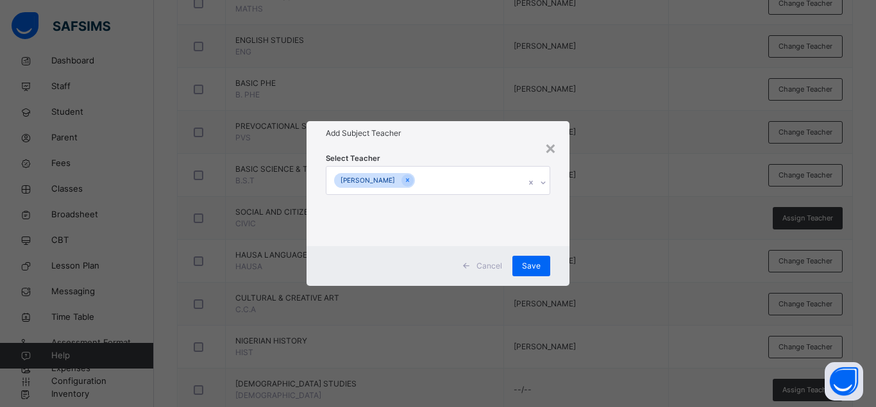
click at [558, 247] on div "Cancel Save" at bounding box center [437, 266] width 263 height 40
click at [529, 269] on span "Save" at bounding box center [531, 266] width 19 height 12
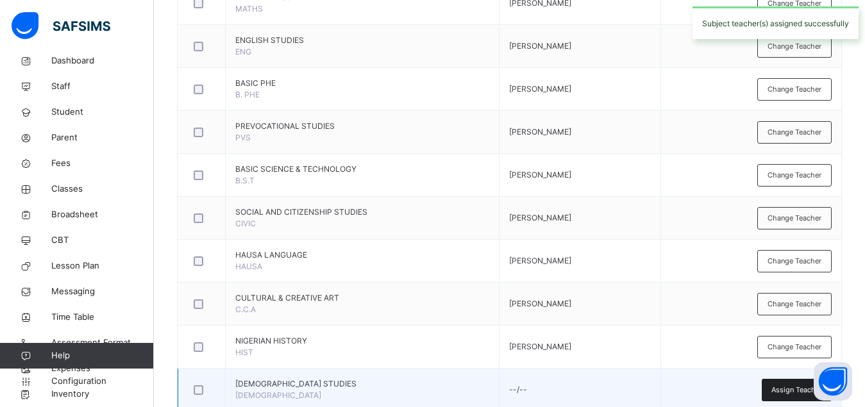
click at [797, 393] on span "Assign Teacher" at bounding box center [796, 390] width 51 height 11
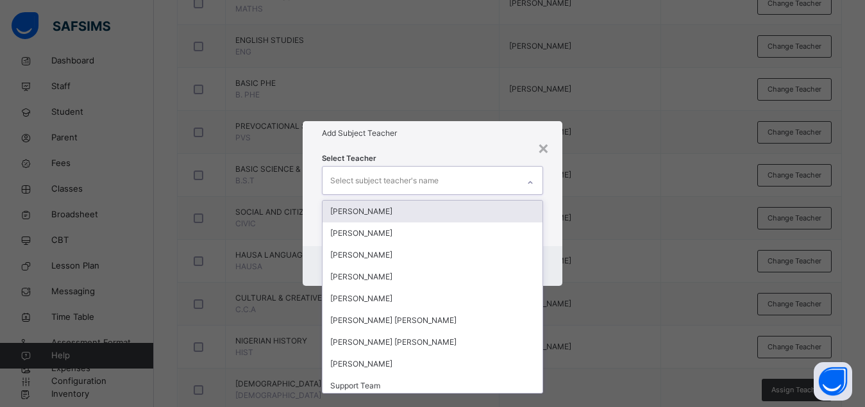
click at [451, 183] on div "Select subject teacher's name" at bounding box center [420, 180] width 196 height 27
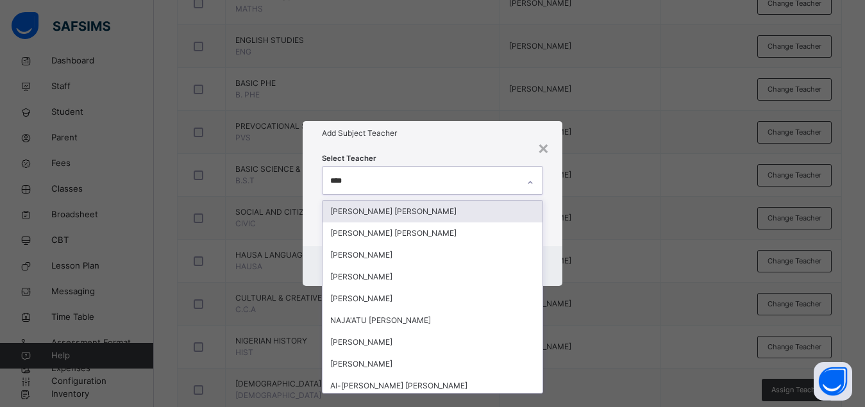
type input "*****"
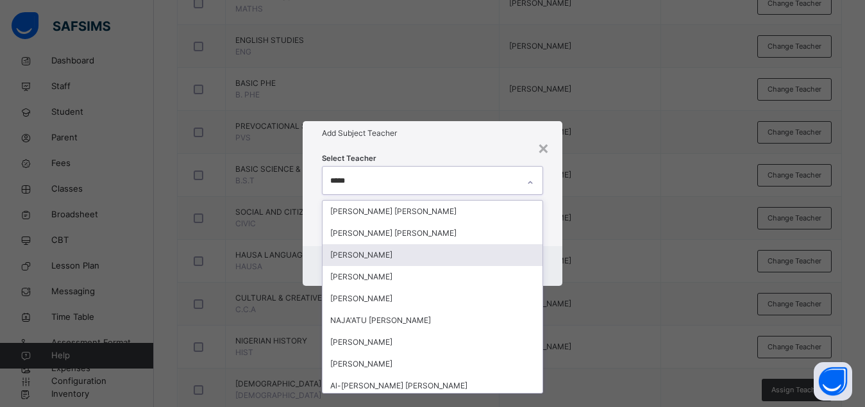
click at [403, 256] on div "[PERSON_NAME]" at bounding box center [432, 255] width 220 height 22
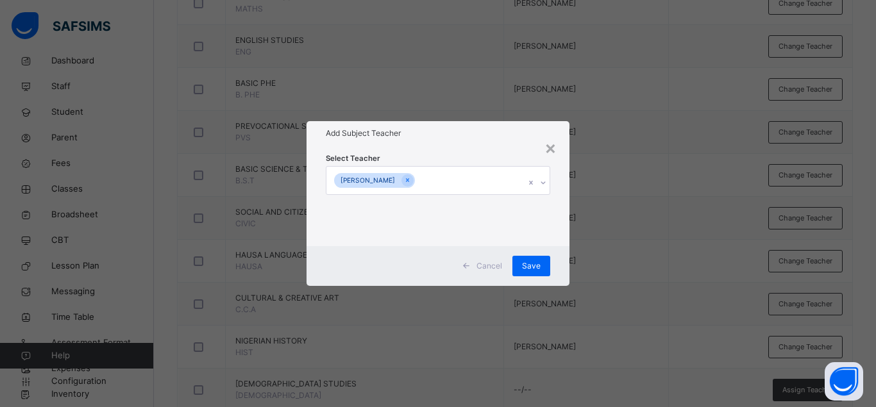
click at [556, 247] on div "Cancel Save" at bounding box center [437, 266] width 263 height 40
click at [537, 262] on span "Save" at bounding box center [531, 266] width 19 height 12
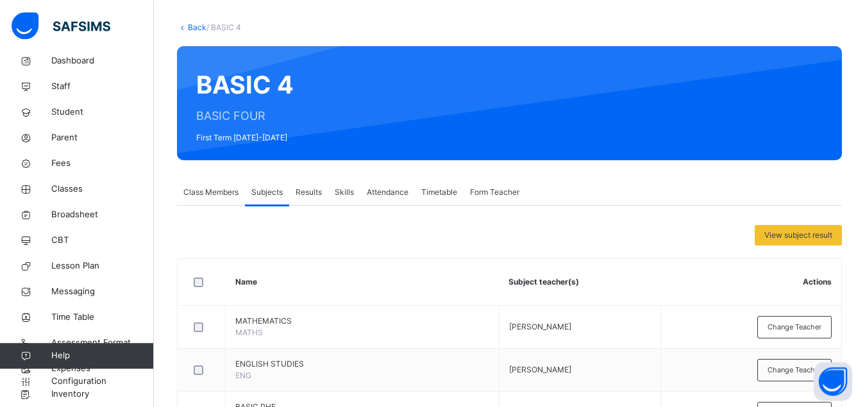
scroll to position [58, 0]
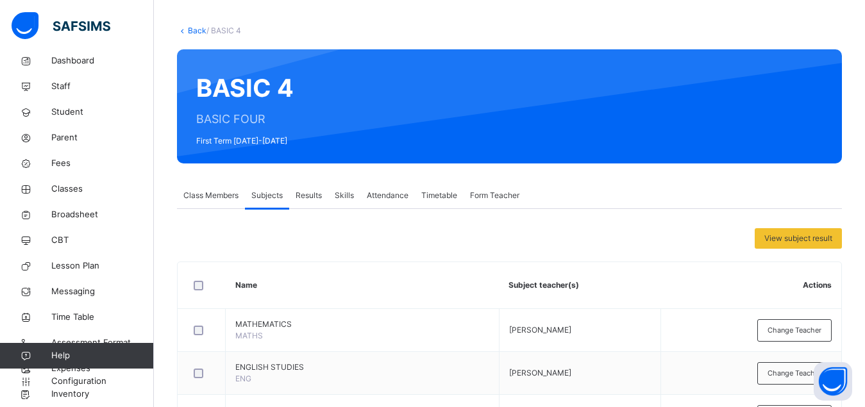
click at [194, 30] on link "Back" at bounding box center [197, 31] width 19 height 10
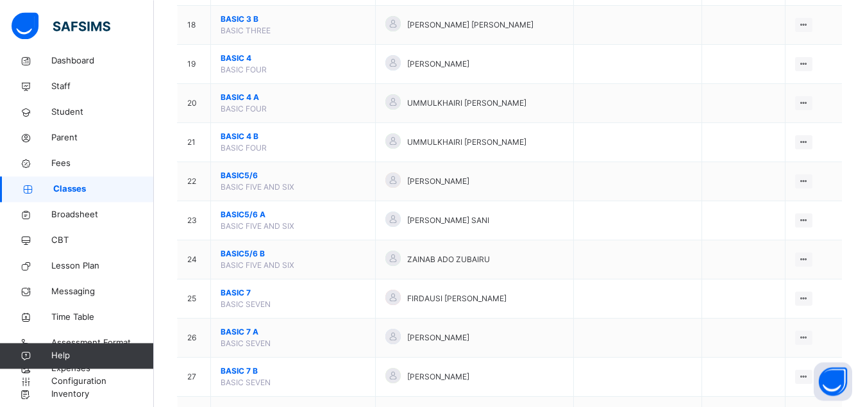
scroll to position [817, 0]
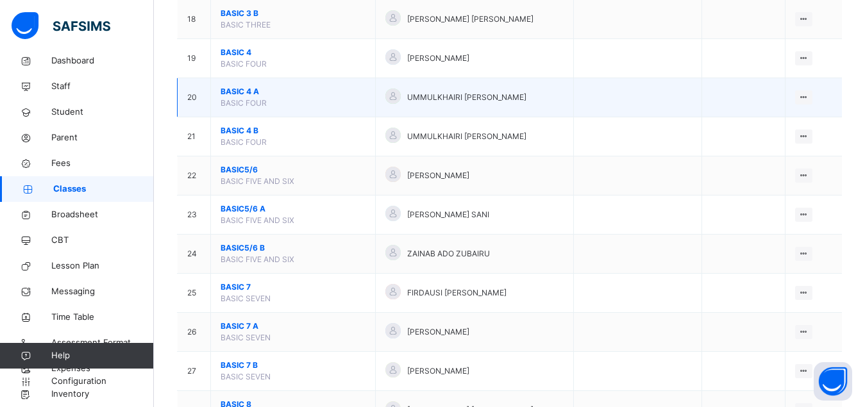
click at [233, 97] on span "BASIC 4 A" at bounding box center [293, 92] width 145 height 12
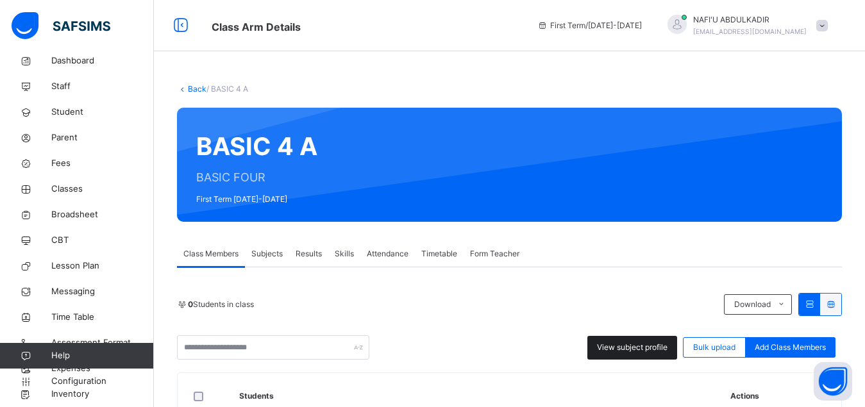
click at [629, 349] on span "View subject profile" at bounding box center [632, 348] width 71 height 12
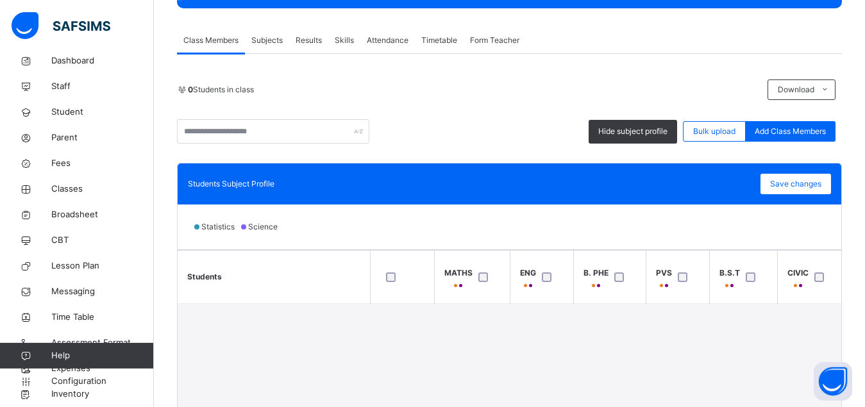
scroll to position [229, 0]
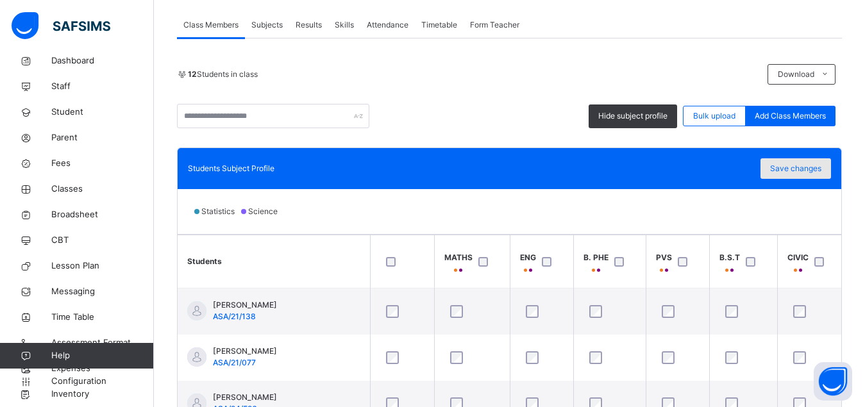
click at [795, 170] on span "Save changes" at bounding box center [795, 169] width 51 height 12
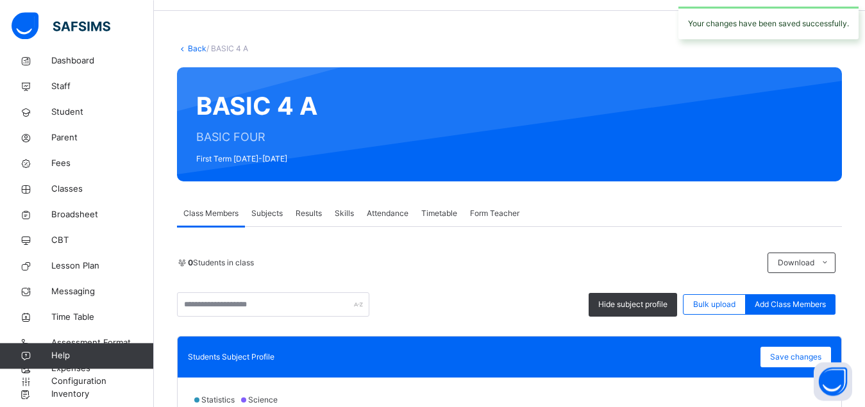
scroll to position [0, 0]
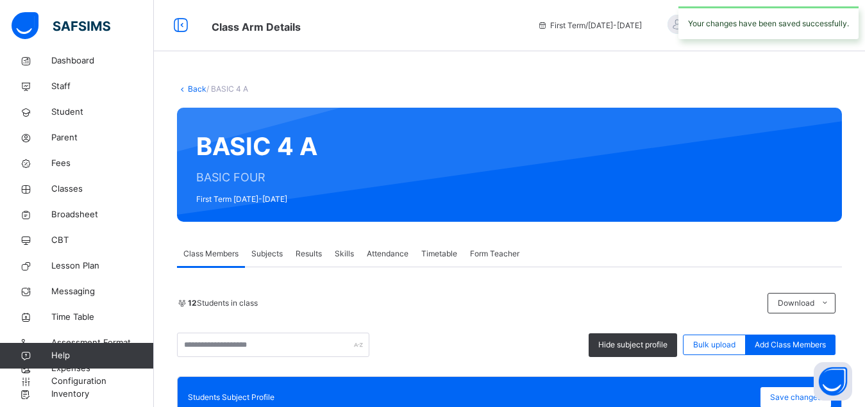
click at [265, 256] on span "Subjects" at bounding box center [266, 254] width 31 height 12
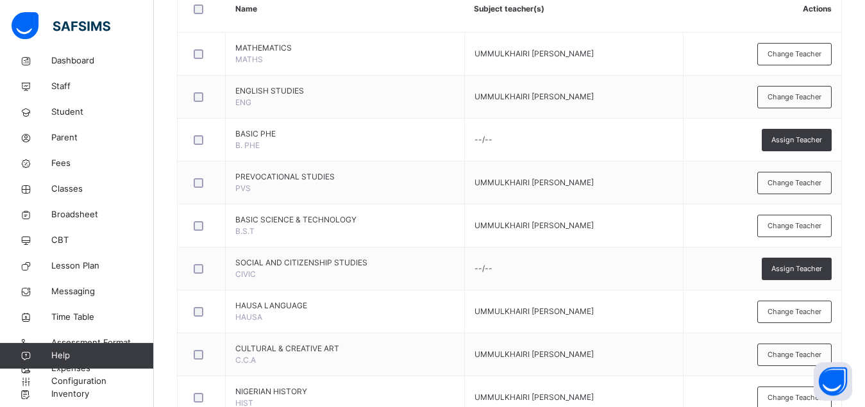
scroll to position [385, 0]
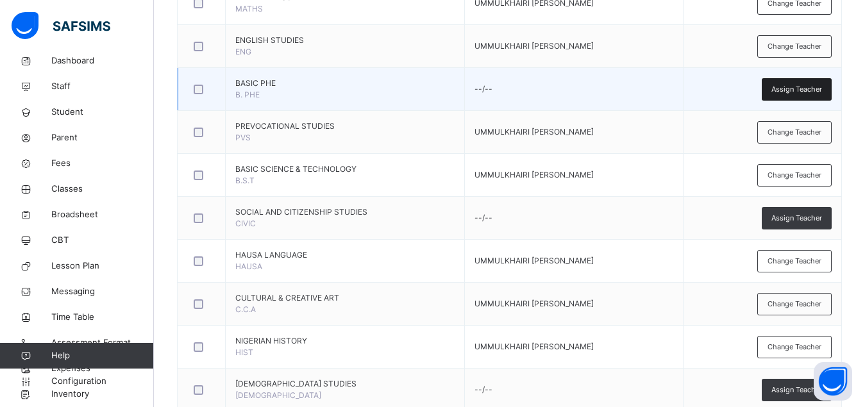
click at [810, 88] on span "Assign Teacher" at bounding box center [796, 89] width 51 height 11
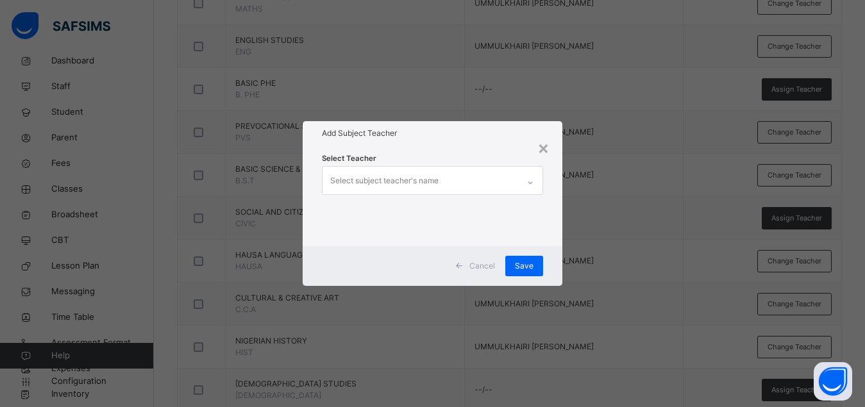
click at [429, 190] on div "Select subject teacher's name" at bounding box center [384, 181] width 108 height 24
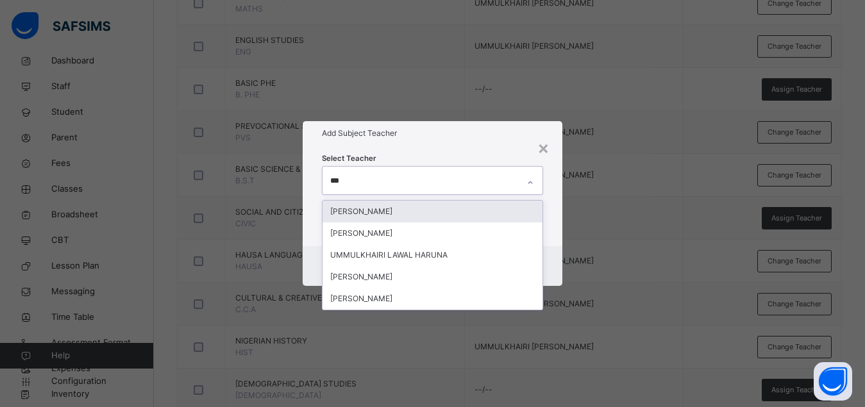
type input "****"
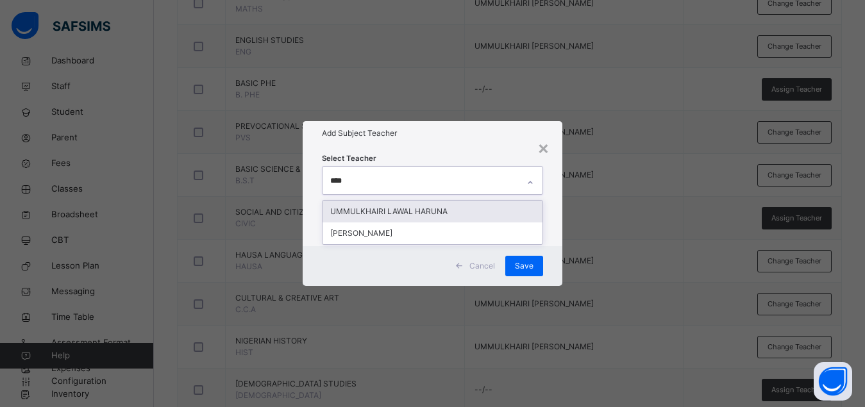
click at [434, 204] on div "UMMULKHAIRI LAWAL HARUNA" at bounding box center [432, 212] width 220 height 22
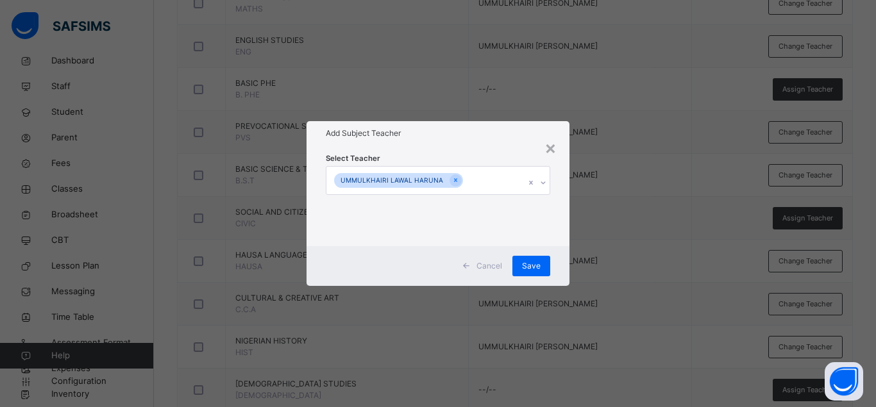
click at [557, 226] on div "Select Teacher [PERSON_NAME]" at bounding box center [437, 196] width 263 height 100
click at [522, 263] on div "Save" at bounding box center [531, 266] width 38 height 21
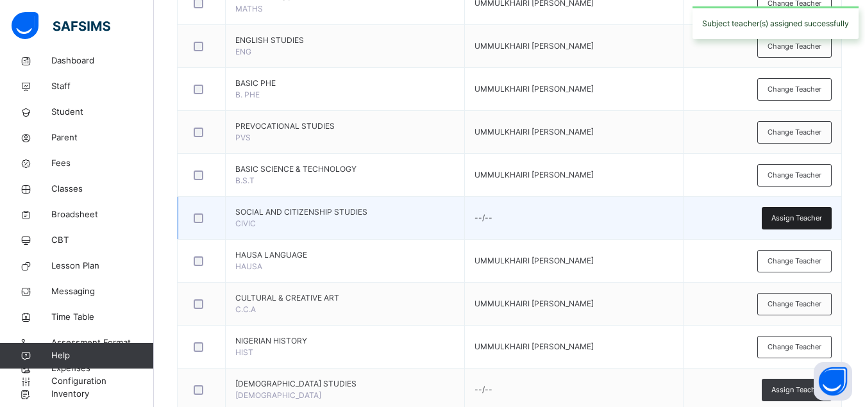
click at [793, 223] on span "Assign Teacher" at bounding box center [796, 218] width 51 height 11
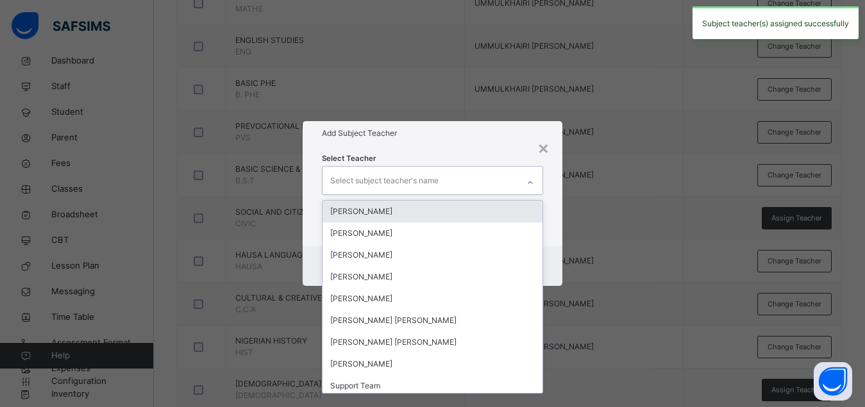
click at [493, 177] on div "Select subject teacher's name" at bounding box center [420, 180] width 196 height 27
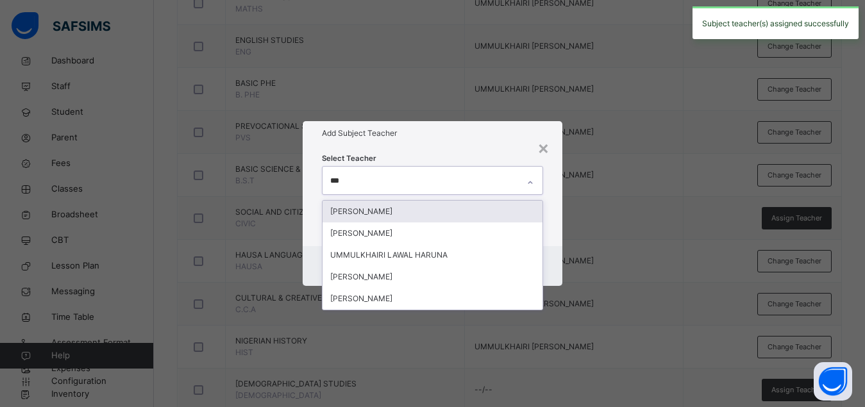
type input "****"
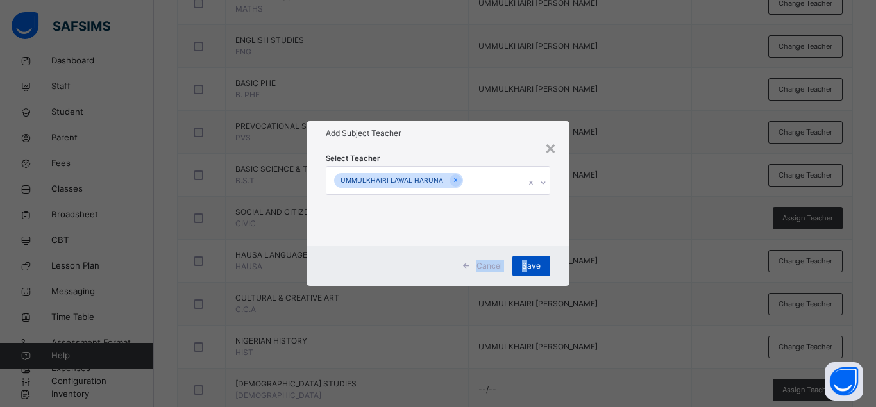
drag, startPoint x: 560, startPoint y: 221, endPoint x: 526, endPoint y: 262, distance: 52.4
click at [526, 262] on div "× Add Subject Teacher Select Teacher UMMULKHAIRI LAWAL HARUNA Cancel Save" at bounding box center [437, 203] width 263 height 164
click at [526, 262] on span "Save" at bounding box center [531, 266] width 19 height 12
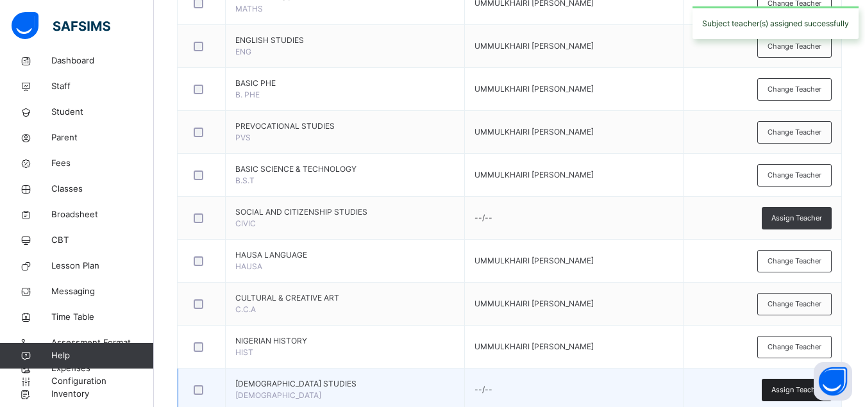
click at [788, 390] on span "Assign Teacher" at bounding box center [796, 390] width 51 height 11
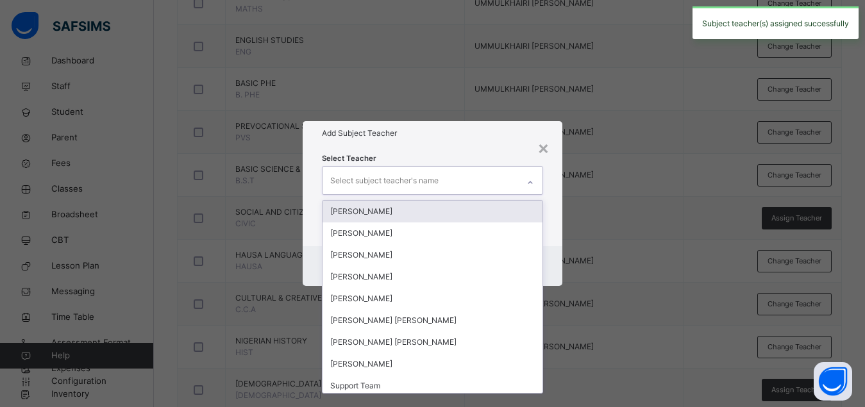
click at [462, 183] on div "Select subject teacher's name" at bounding box center [420, 180] width 196 height 27
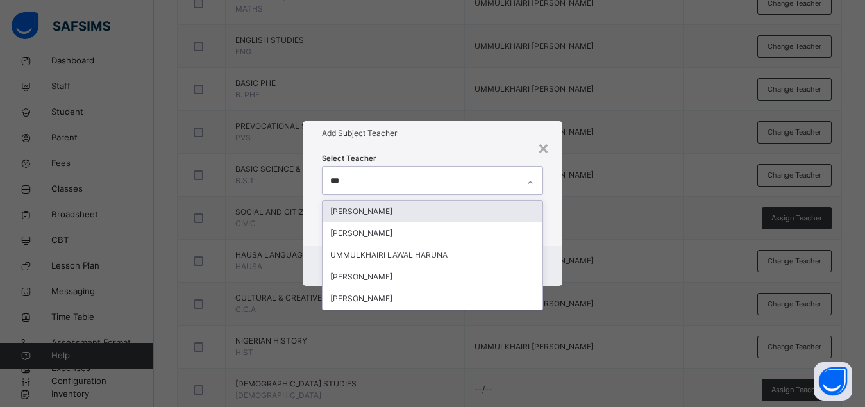
type input "****"
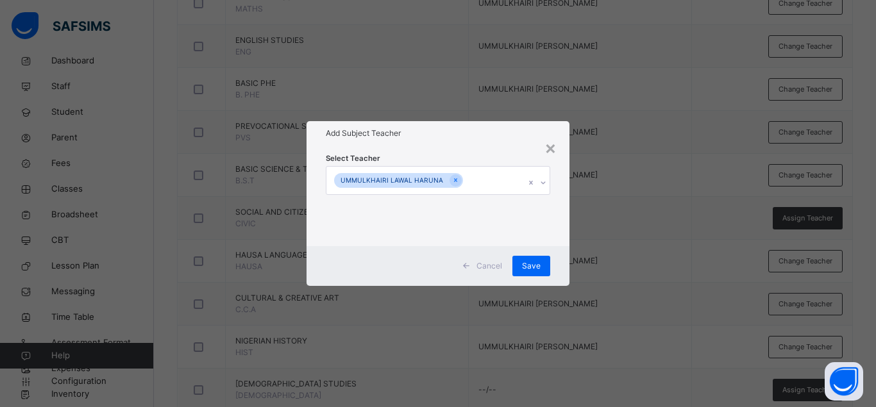
click at [590, 227] on div "× Add Subject Teacher Select Teacher UMMULKHAIRI LAWAL HARUNA Cancel Save" at bounding box center [438, 203] width 876 height 407
click at [533, 263] on span "Save" at bounding box center [531, 266] width 19 height 12
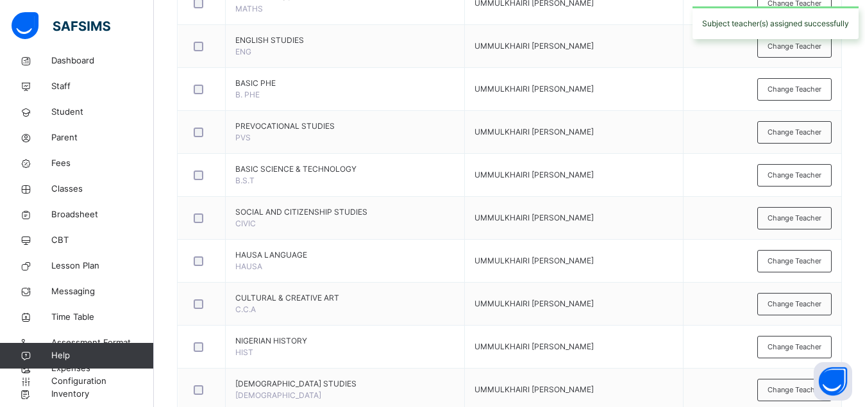
scroll to position [0, 0]
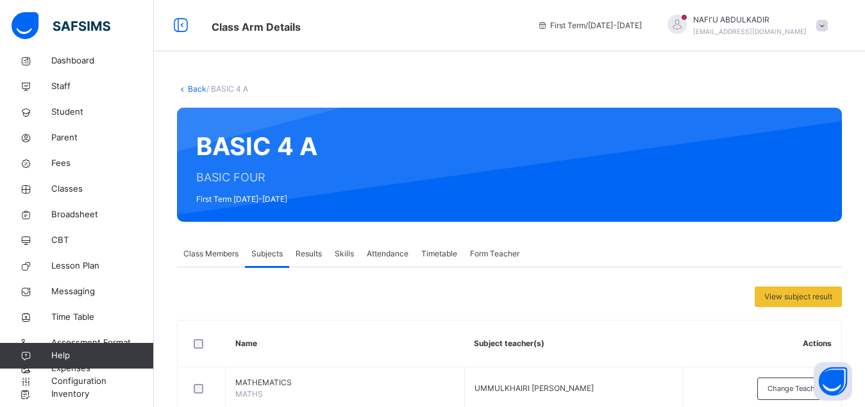
click at [213, 253] on span "Class Members" at bounding box center [210, 254] width 55 height 12
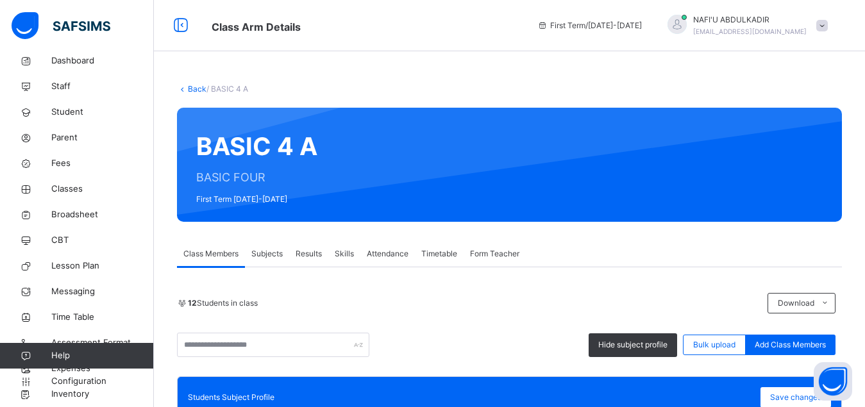
click at [194, 90] on link "Back" at bounding box center [197, 89] width 19 height 10
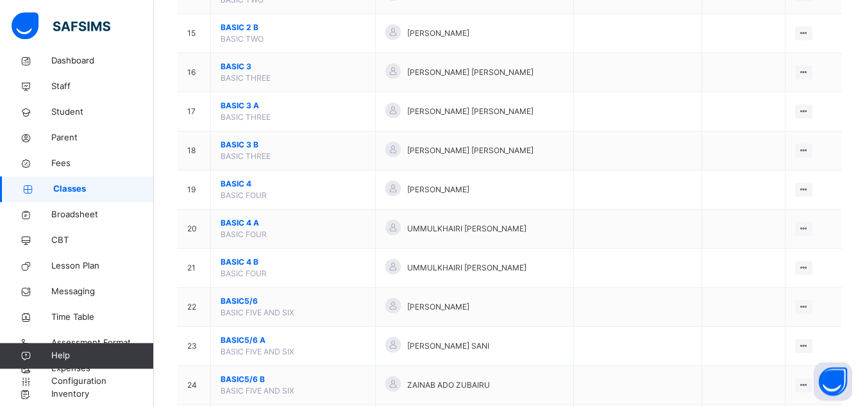
scroll to position [687, 0]
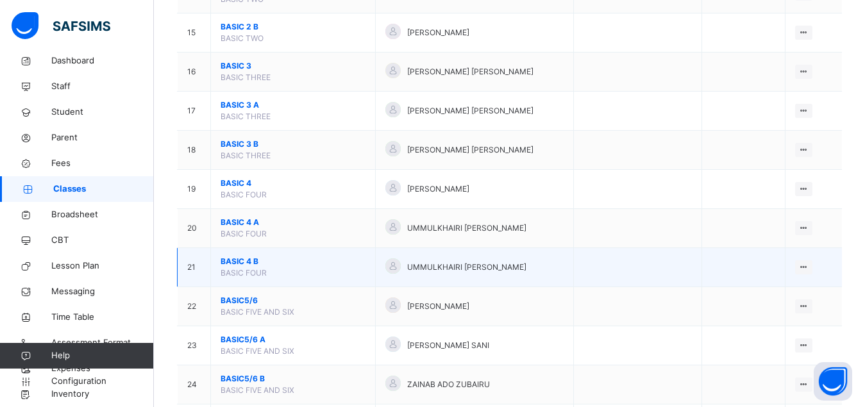
click at [229, 267] on span "BASIC 4 B" at bounding box center [293, 262] width 145 height 12
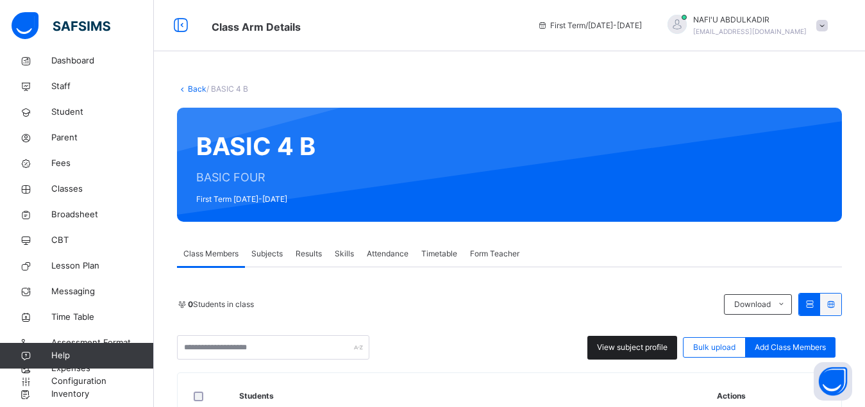
click at [626, 348] on span "View subject profile" at bounding box center [632, 348] width 71 height 12
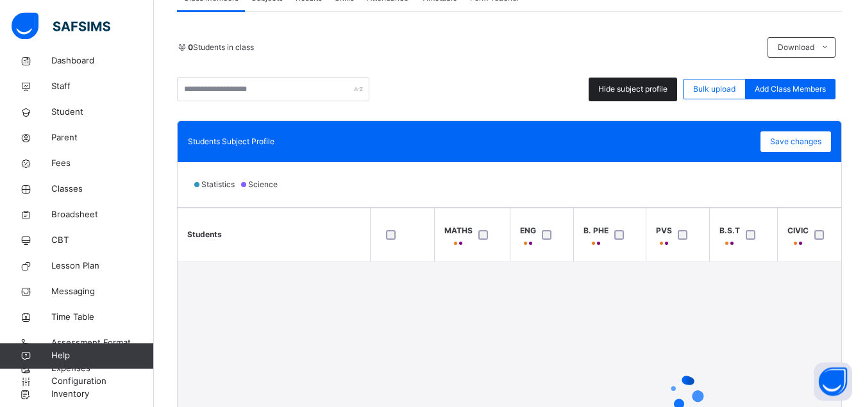
scroll to position [262, 0]
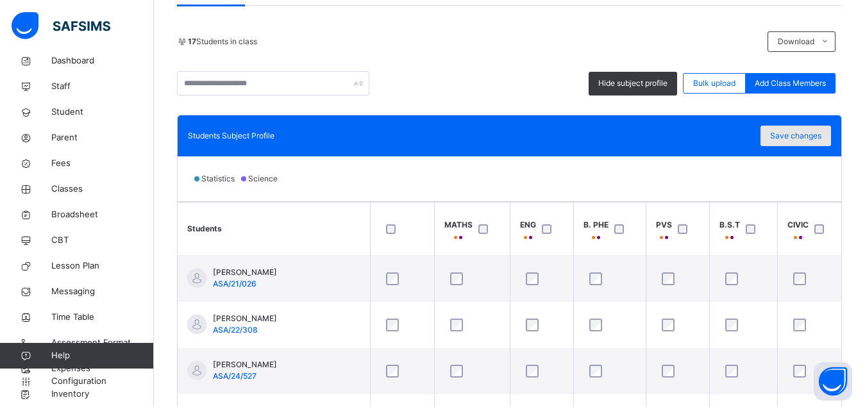
click at [813, 132] on span "Save changes" at bounding box center [795, 136] width 51 height 12
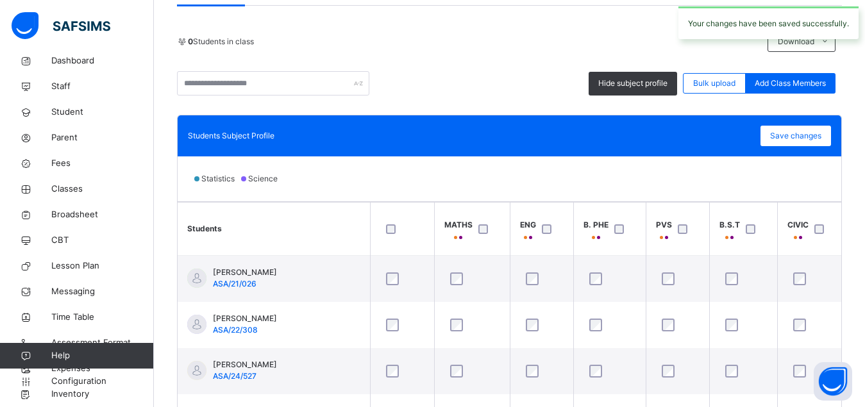
scroll to position [0, 0]
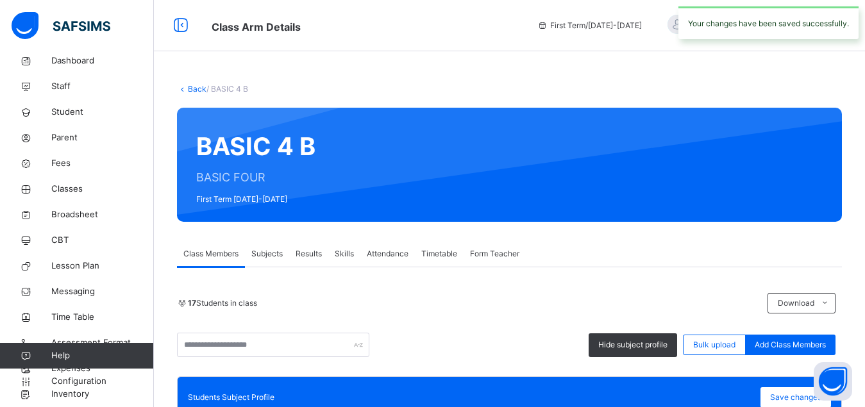
click at [262, 256] on span "Subjects" at bounding box center [266, 254] width 31 height 12
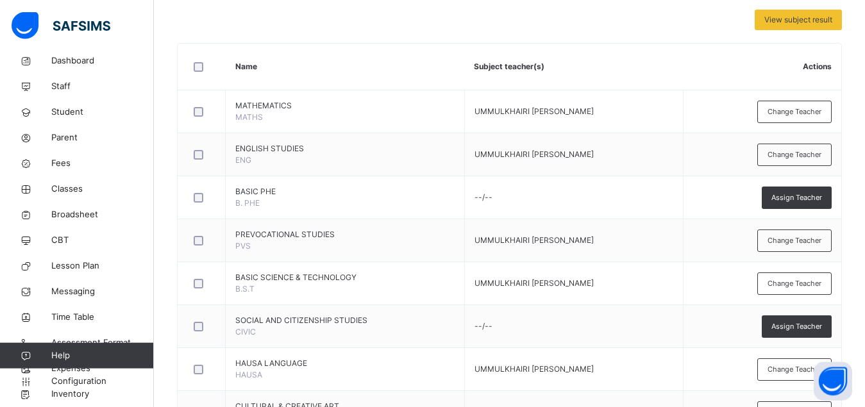
scroll to position [385, 0]
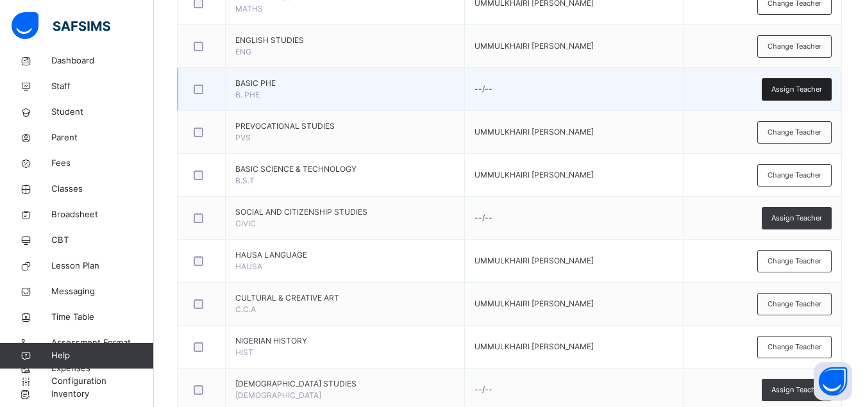
click at [799, 89] on span "Assign Teacher" at bounding box center [796, 89] width 51 height 11
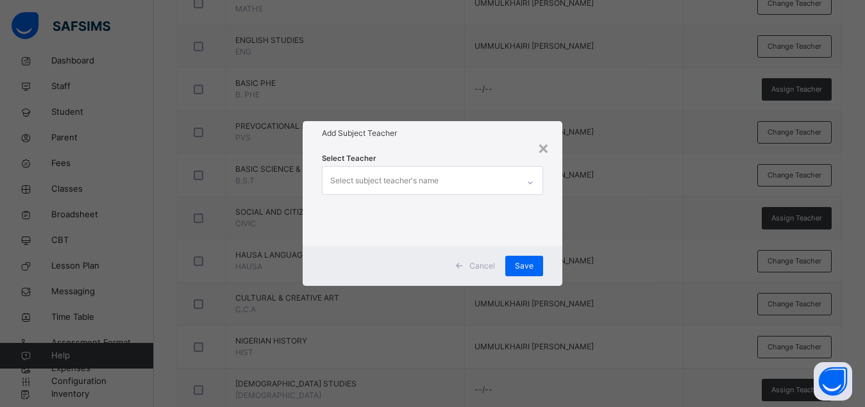
click at [462, 185] on div "Select subject teacher's name" at bounding box center [420, 180] width 196 height 27
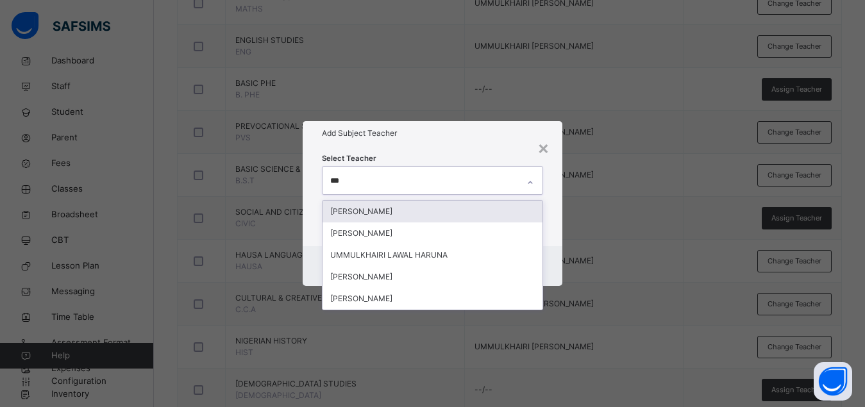
type input "****"
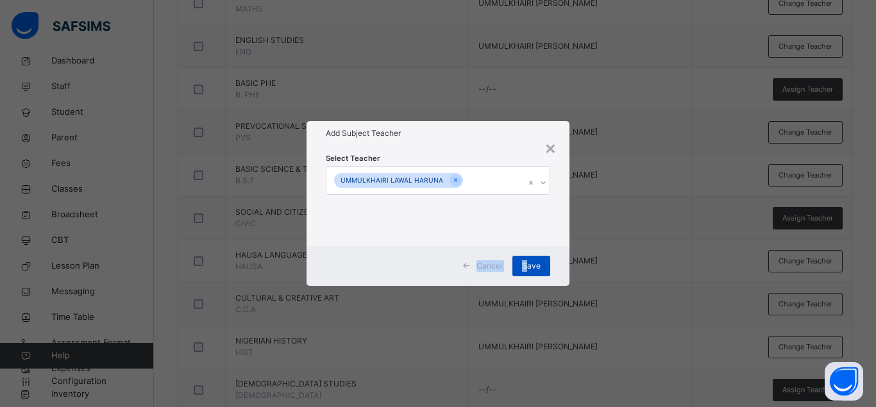
drag, startPoint x: 560, startPoint y: 207, endPoint x: 527, endPoint y: 269, distance: 70.5
click at [527, 269] on div "× Add Subject Teacher Select Teacher UMMULKHAIRI LAWAL HARUNA Cancel Save" at bounding box center [437, 203] width 263 height 164
click at [527, 269] on span "Save" at bounding box center [531, 266] width 19 height 12
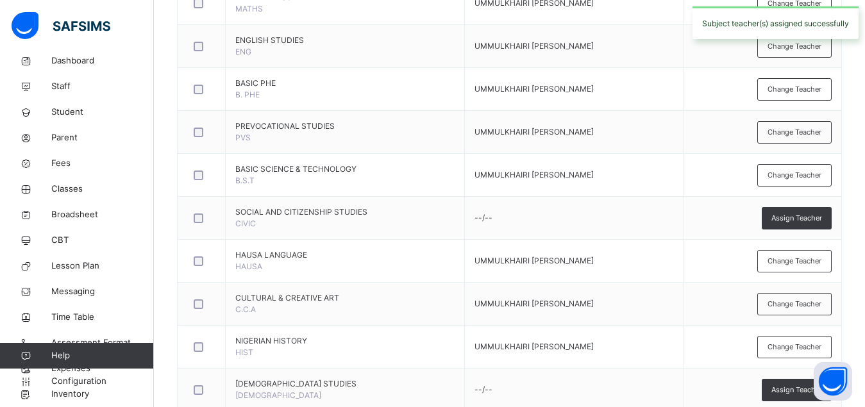
click at [806, 216] on span "Assign Teacher" at bounding box center [796, 218] width 51 height 11
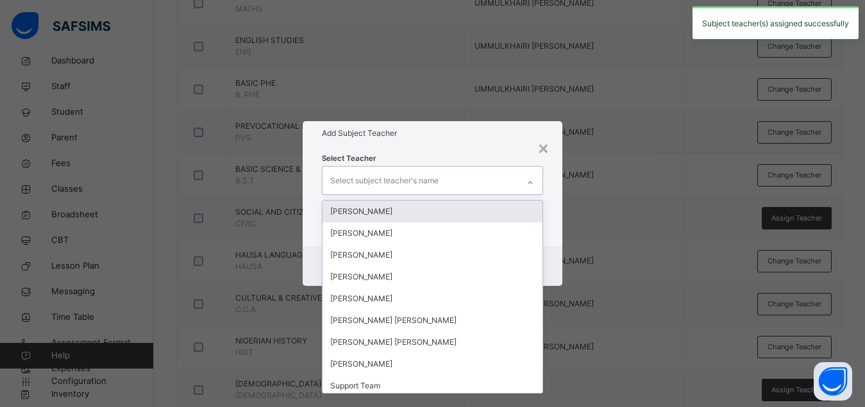
click at [460, 176] on div "Select subject teacher's name" at bounding box center [420, 180] width 196 height 27
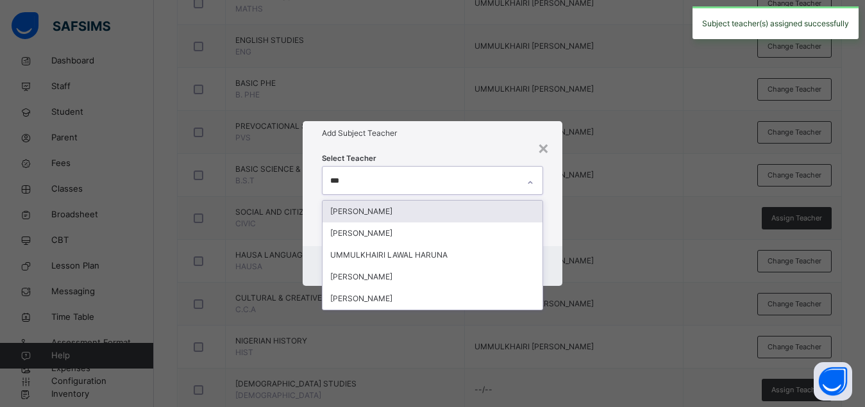
type input "****"
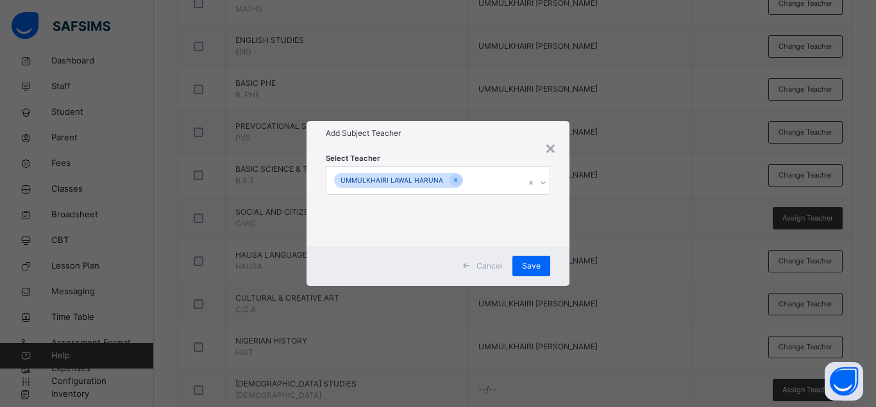
click at [556, 221] on div "Select Teacher [PERSON_NAME]" at bounding box center [437, 196] width 263 height 100
click at [532, 266] on span "Save" at bounding box center [531, 266] width 19 height 12
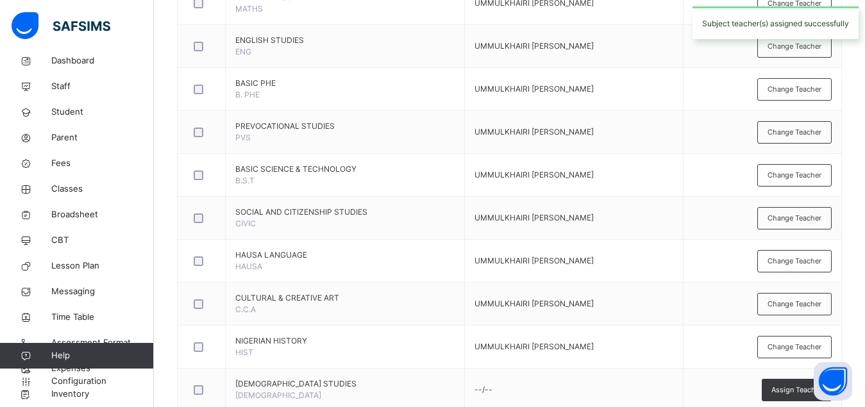
click at [789, 391] on span "Assign Teacher" at bounding box center [796, 390] width 51 height 11
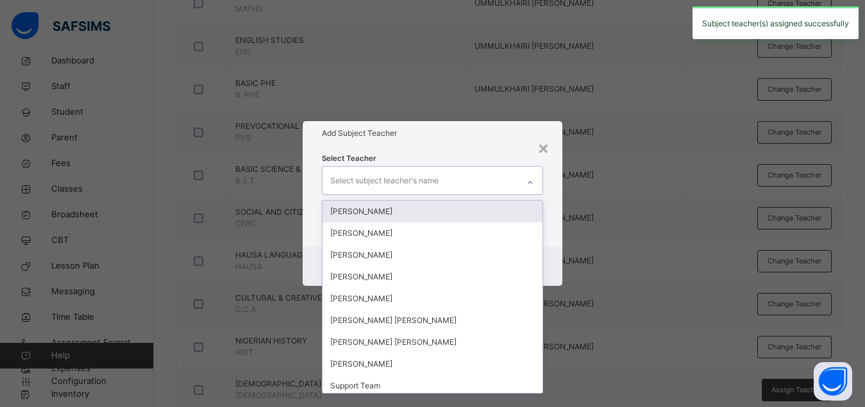
click at [444, 178] on div "Select subject teacher's name" at bounding box center [420, 180] width 196 height 27
type input "*"
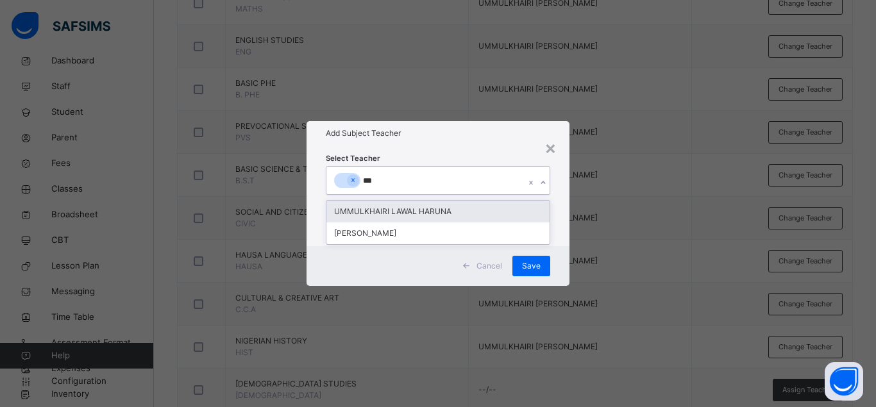
type input "****"
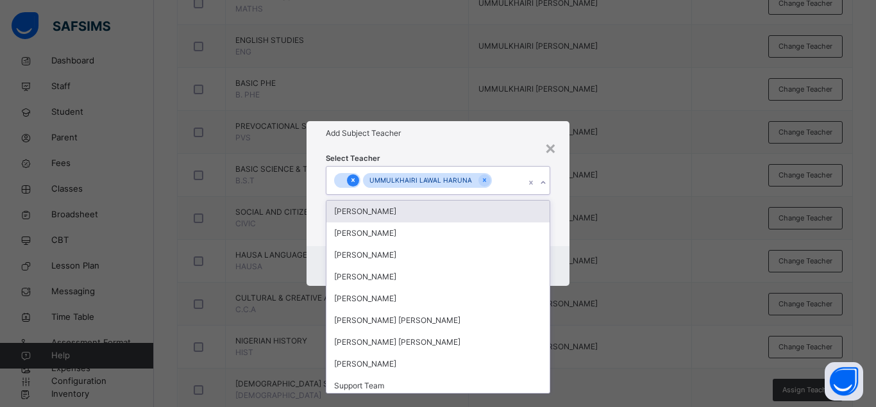
click at [351, 180] on icon at bounding box center [352, 180] width 7 height 9
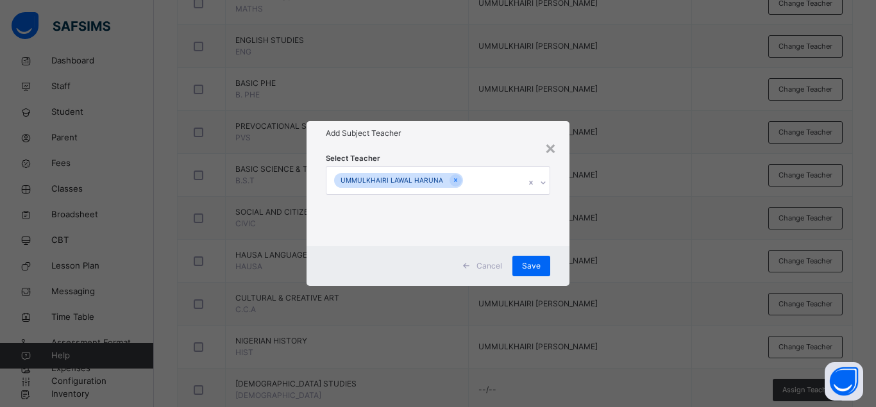
click at [556, 215] on div "Select Teacher [PERSON_NAME]" at bounding box center [437, 196] width 263 height 100
click at [533, 265] on span "Save" at bounding box center [531, 266] width 19 height 12
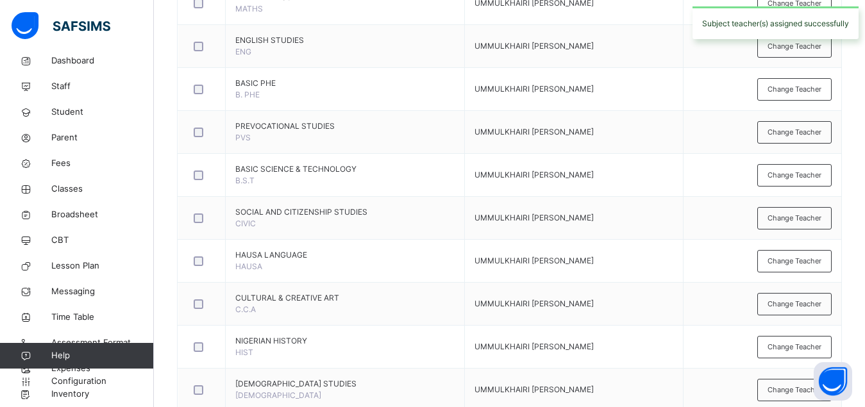
scroll to position [0, 0]
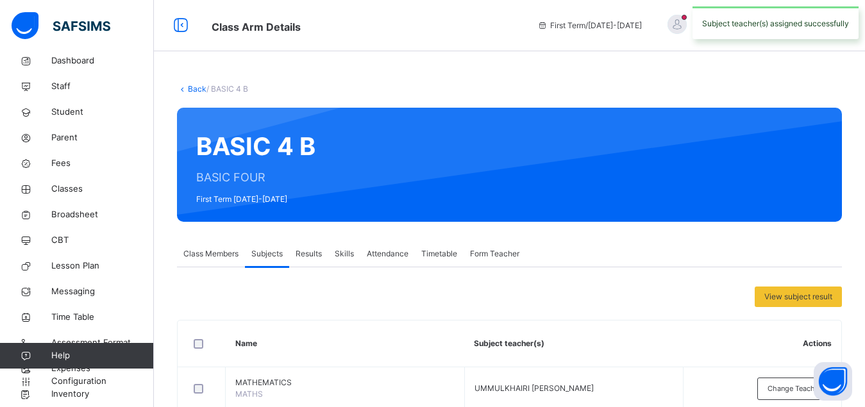
click at [195, 90] on link "Back" at bounding box center [197, 89] width 19 height 10
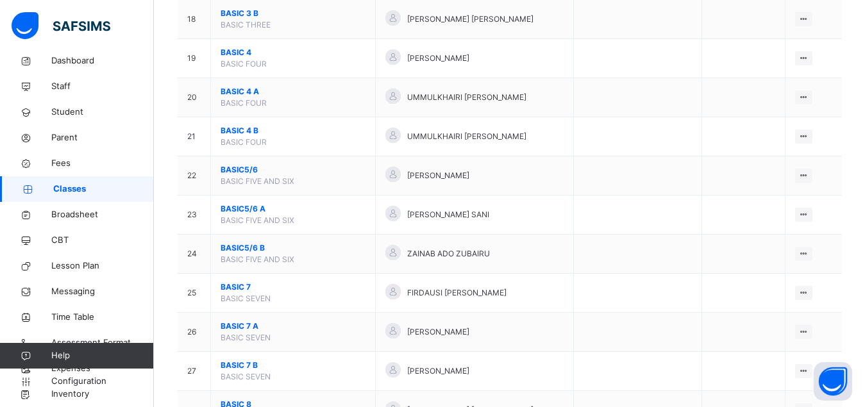
scroll to position [850, 0]
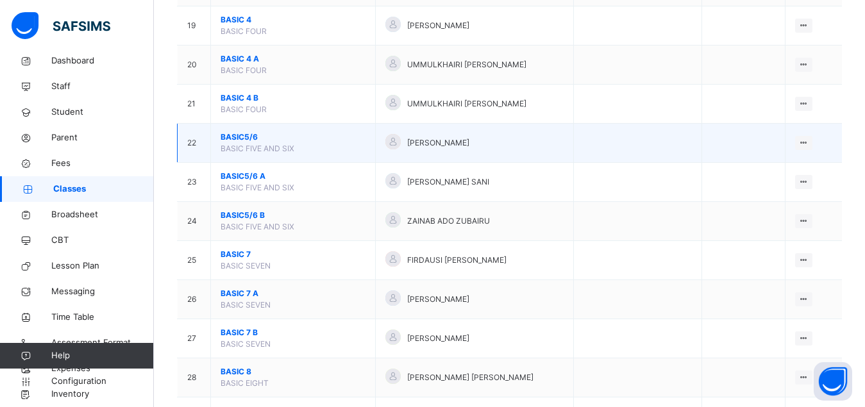
click at [237, 143] on span "BASIC5/6" at bounding box center [293, 137] width 145 height 12
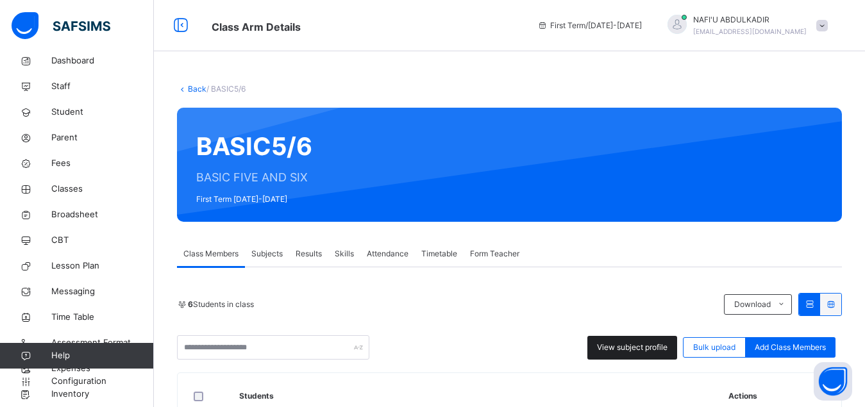
click at [638, 349] on span "View subject profile" at bounding box center [632, 348] width 71 height 12
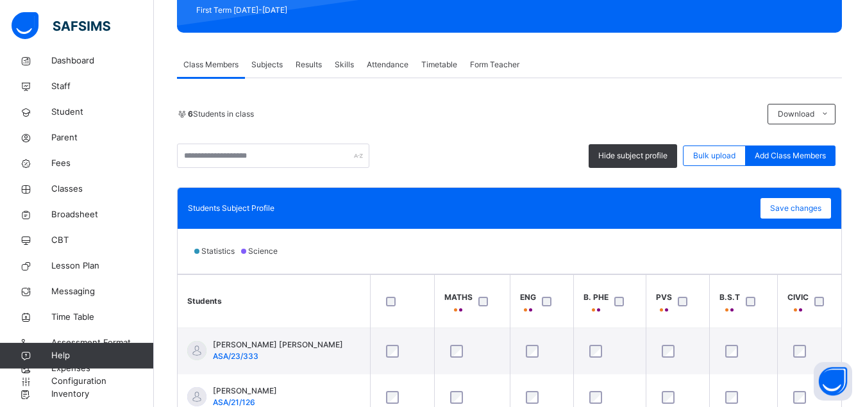
scroll to position [196, 0]
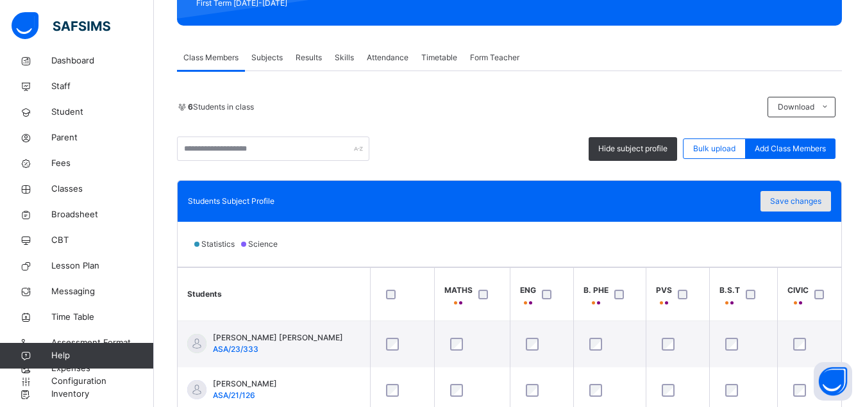
click at [812, 201] on span "Save changes" at bounding box center [795, 202] width 51 height 12
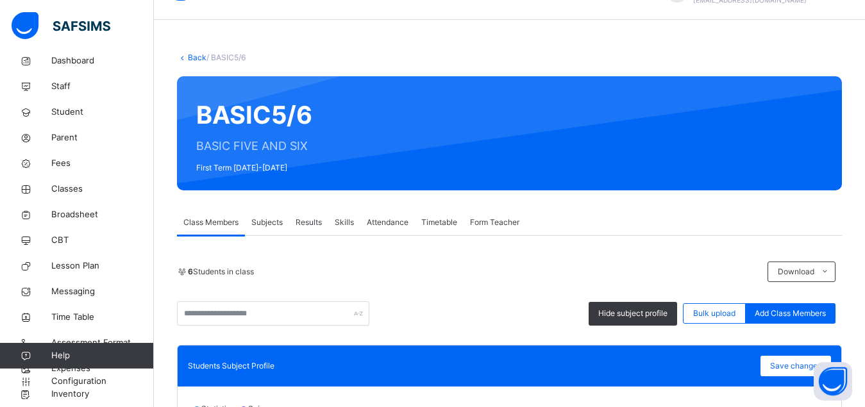
scroll to position [0, 0]
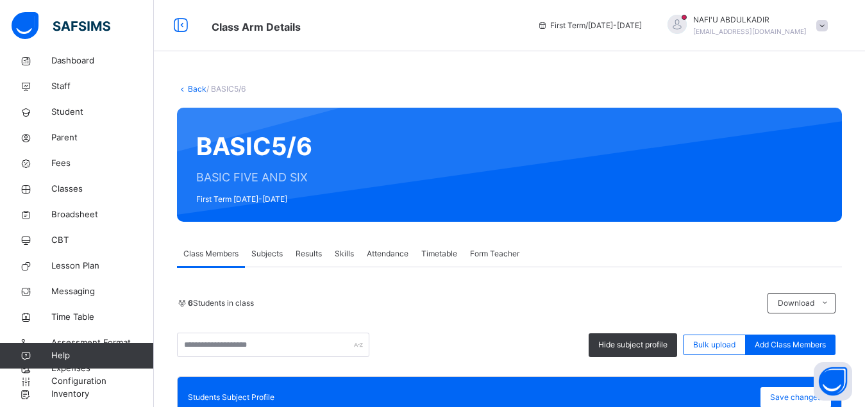
click at [274, 256] on span "Subjects" at bounding box center [266, 254] width 31 height 12
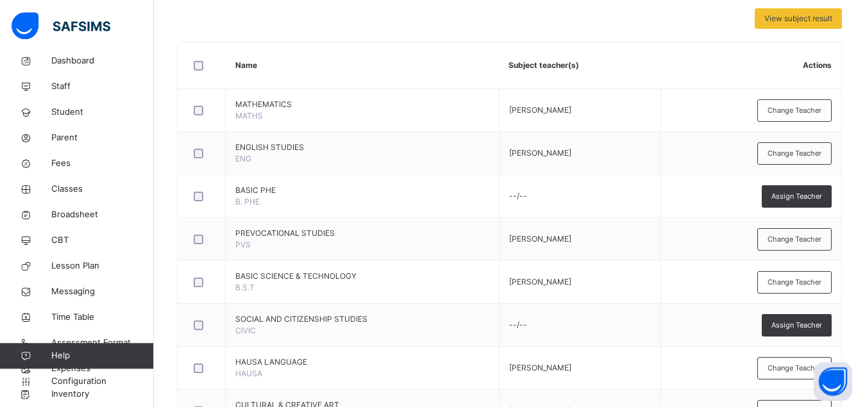
scroll to position [385, 0]
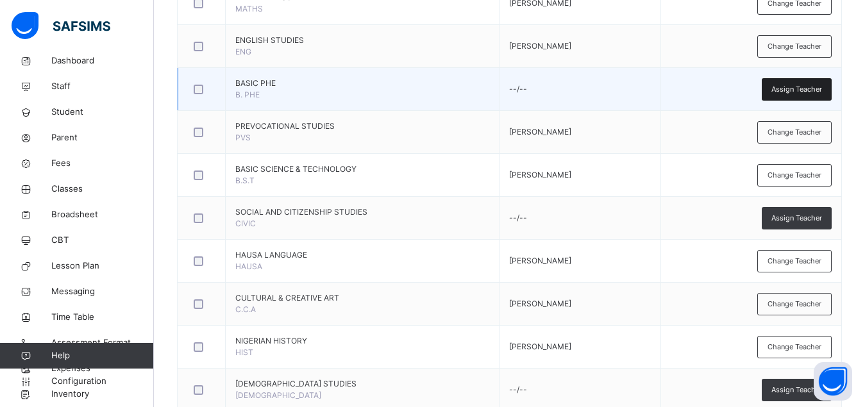
click at [795, 81] on div "Assign Teacher" at bounding box center [797, 89] width 70 height 22
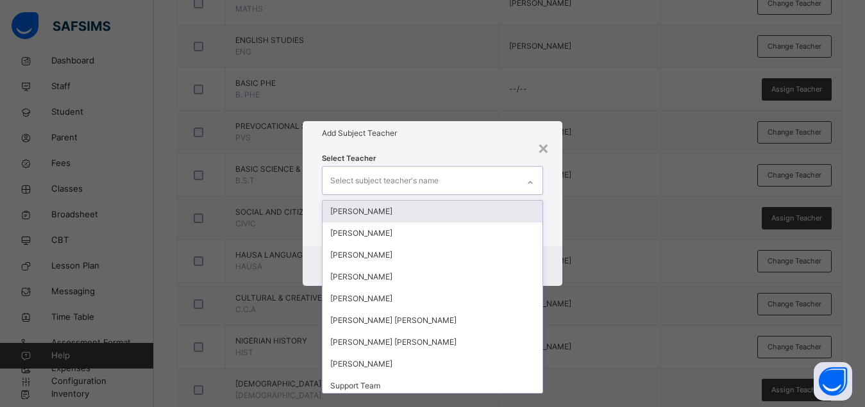
click at [437, 182] on div "Select subject teacher's name" at bounding box center [384, 181] width 108 height 24
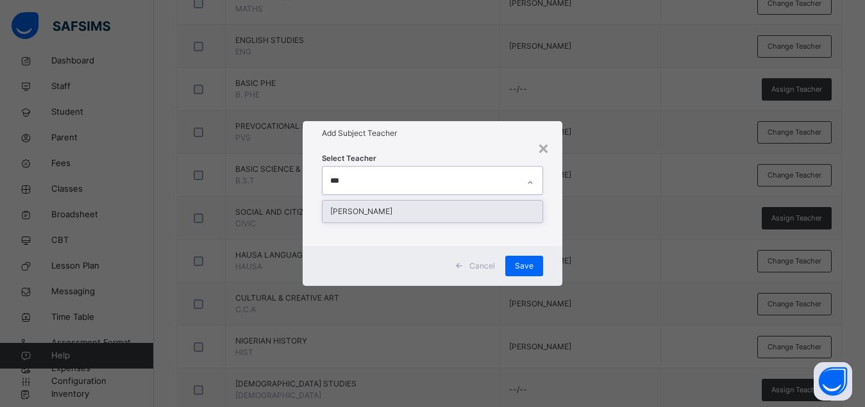
type input "****"
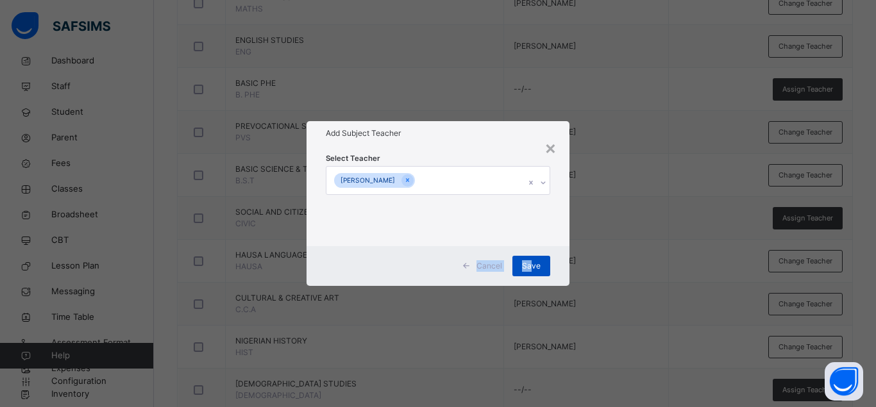
drag, startPoint x: 560, startPoint y: 243, endPoint x: 533, endPoint y: 261, distance: 32.4
click at [533, 261] on div "× Add Subject Teacher Select Teacher [PERSON_NAME] Cancel Save" at bounding box center [437, 203] width 263 height 164
click at [533, 261] on span "Save" at bounding box center [531, 266] width 19 height 12
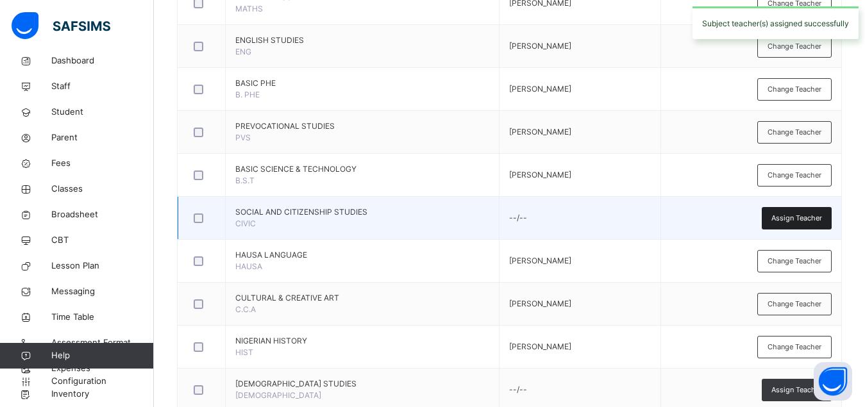
click at [812, 222] on span "Assign Teacher" at bounding box center [796, 218] width 51 height 11
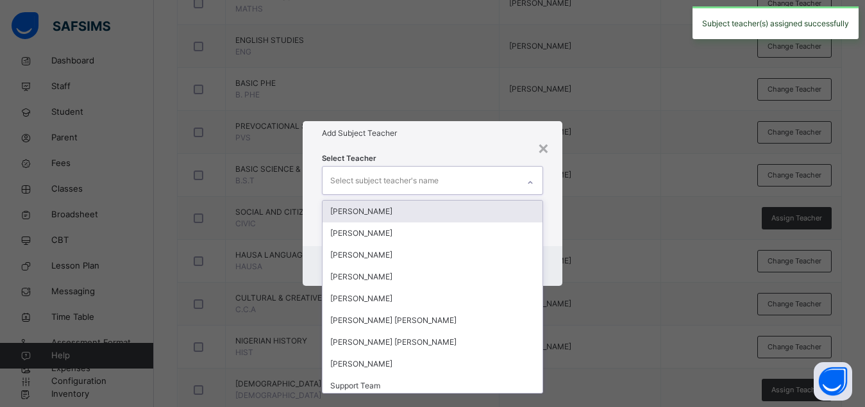
click at [483, 181] on div "Select subject teacher's name" at bounding box center [420, 180] width 196 height 27
type input "***"
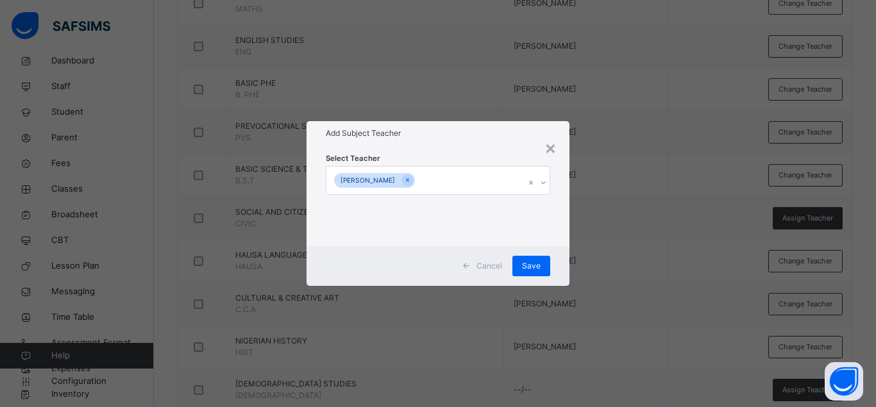
click at [560, 212] on div "Select Teacher [PERSON_NAME]" at bounding box center [437, 196] width 263 height 100
click at [537, 263] on span "Save" at bounding box center [531, 266] width 19 height 12
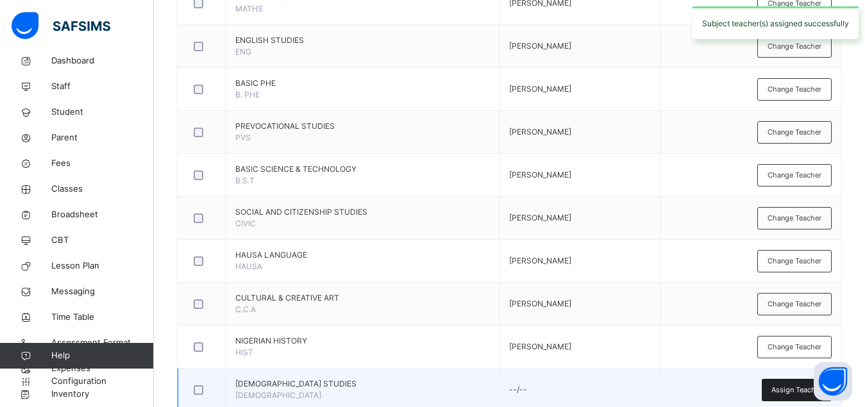
click at [789, 383] on div "Assign Teacher" at bounding box center [797, 390] width 70 height 22
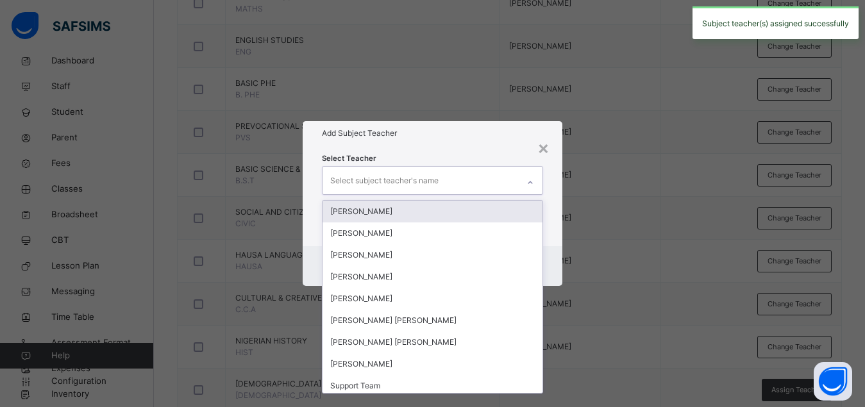
click at [445, 182] on div "Select subject teacher's name" at bounding box center [420, 180] width 196 height 27
type input "***"
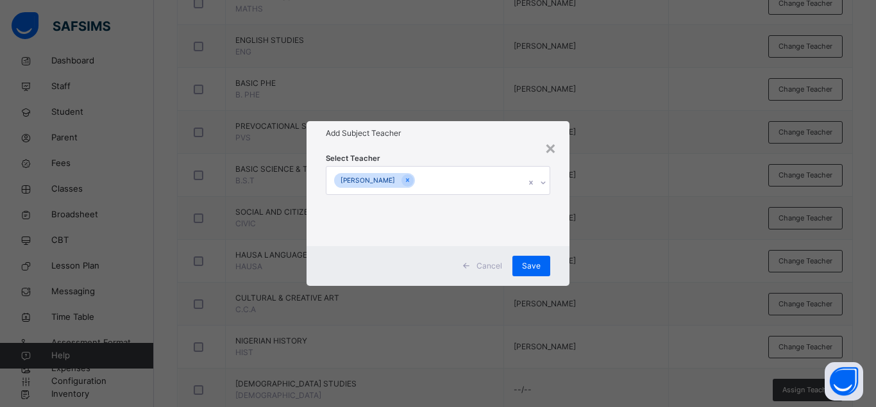
click at [569, 231] on div "× Add Subject Teacher Select Teacher [PERSON_NAME] Cancel Save" at bounding box center [438, 203] width 876 height 407
click at [528, 263] on span "Save" at bounding box center [531, 266] width 19 height 12
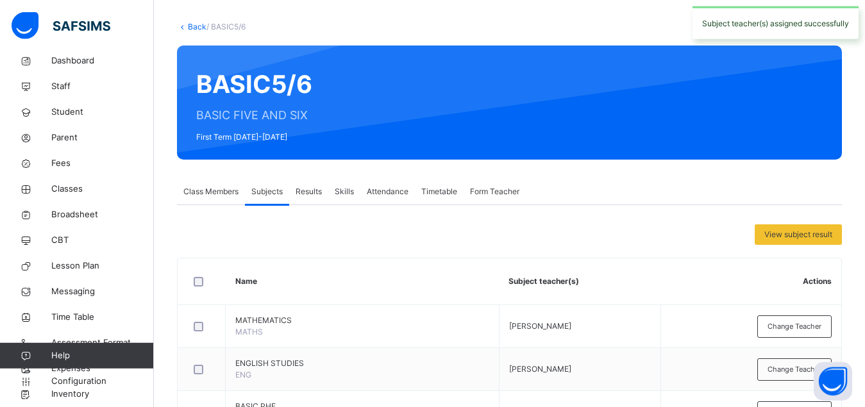
scroll to position [0, 0]
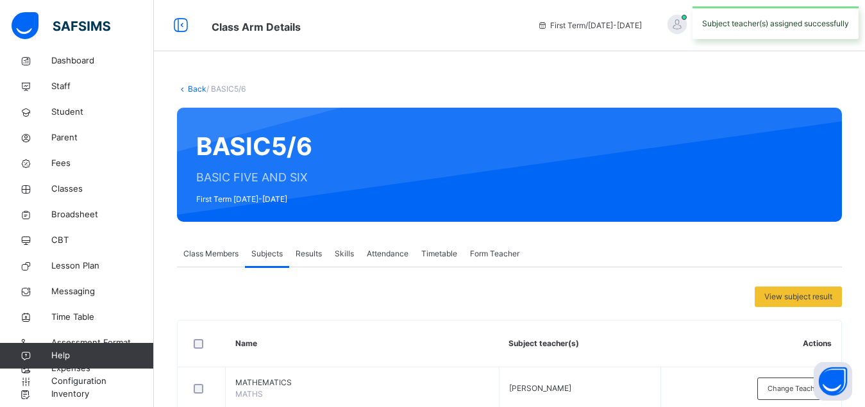
click at [194, 88] on link "Back" at bounding box center [197, 89] width 19 height 10
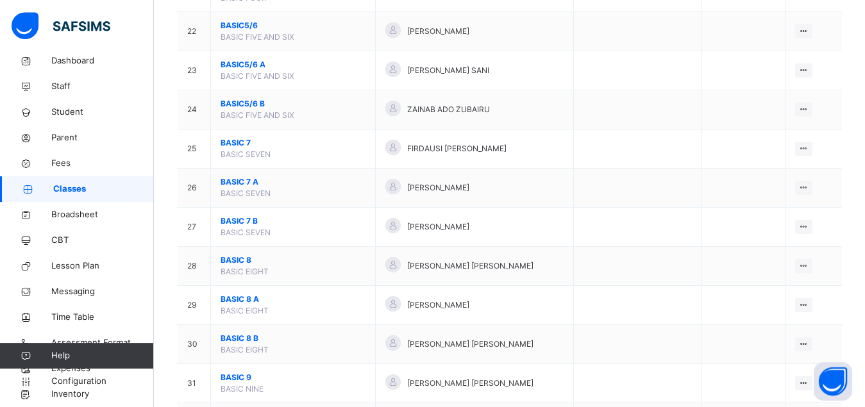
scroll to position [948, 0]
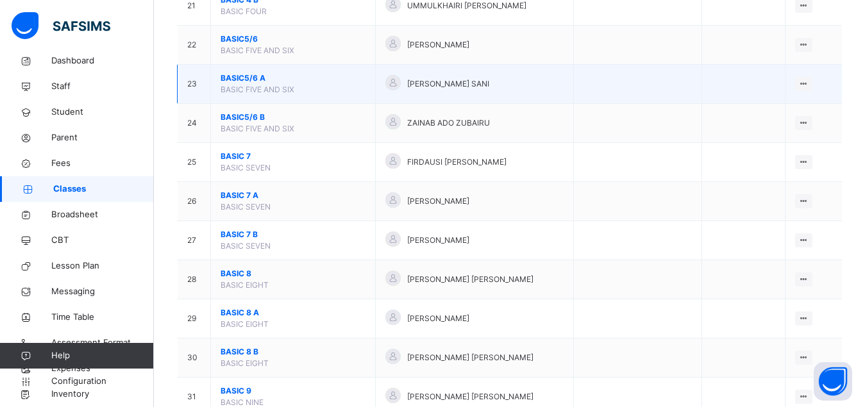
click at [231, 84] on span "BASIC5/6 A" at bounding box center [293, 78] width 145 height 12
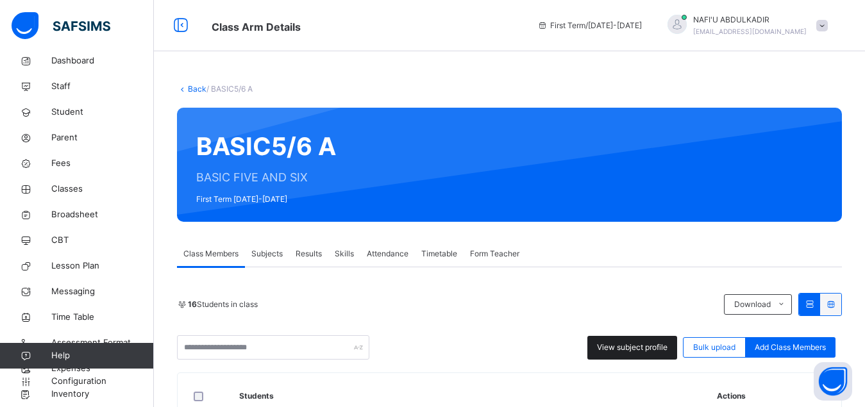
click at [641, 349] on span "View subject profile" at bounding box center [632, 348] width 71 height 12
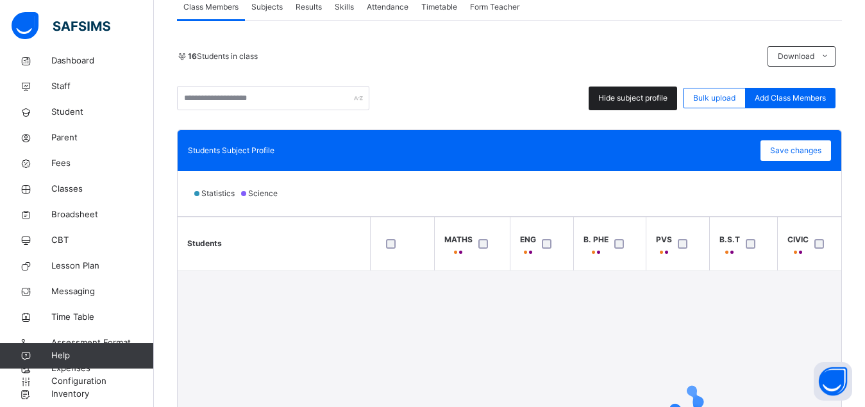
scroll to position [262, 0]
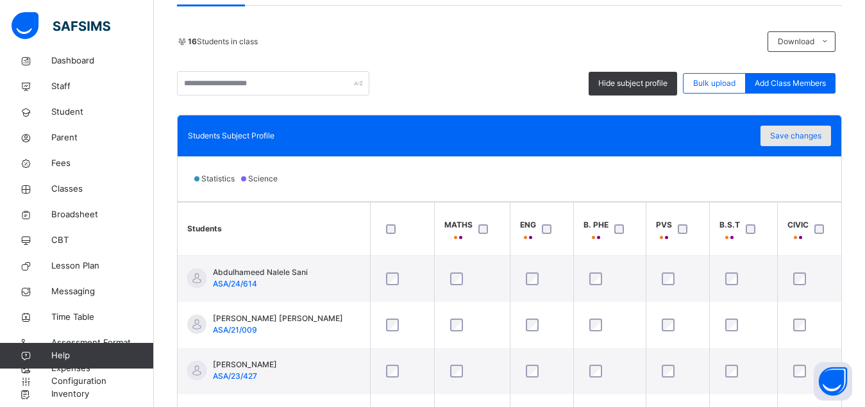
click at [804, 135] on span "Save changes" at bounding box center [795, 136] width 51 height 12
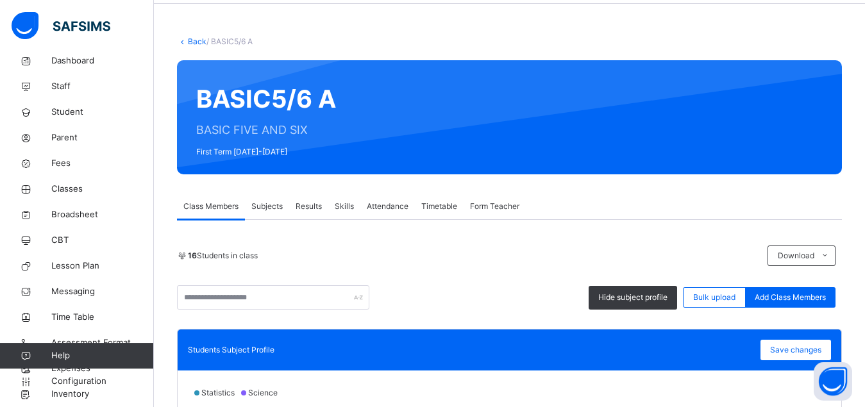
scroll to position [0, 0]
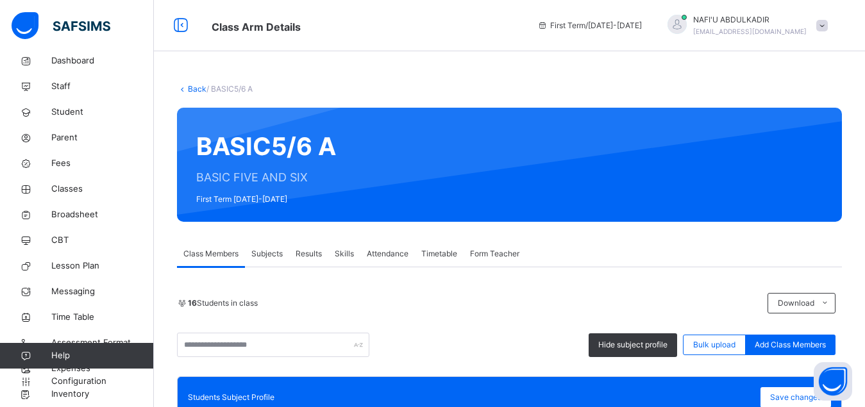
click at [276, 256] on span "Subjects" at bounding box center [266, 254] width 31 height 12
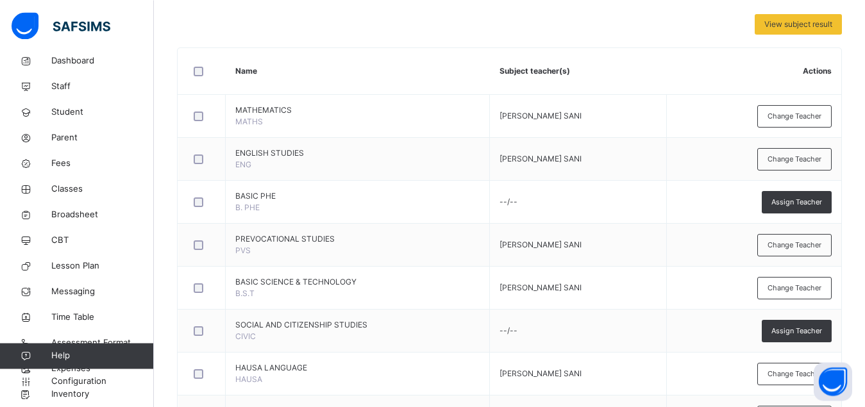
scroll to position [385, 0]
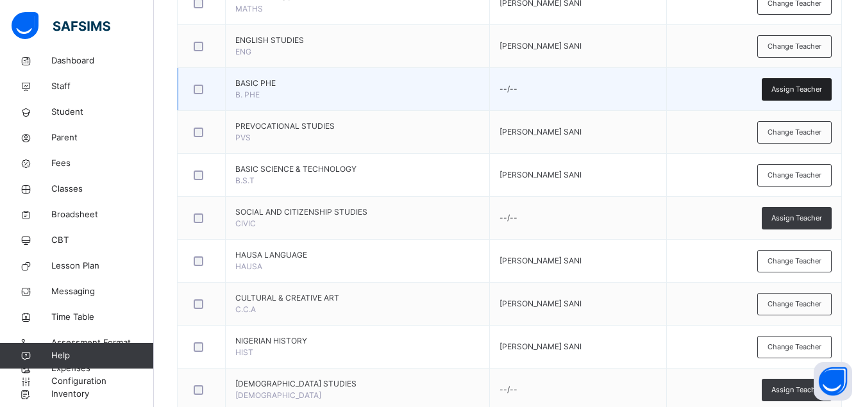
click at [790, 87] on span "Assign Teacher" at bounding box center [796, 89] width 51 height 11
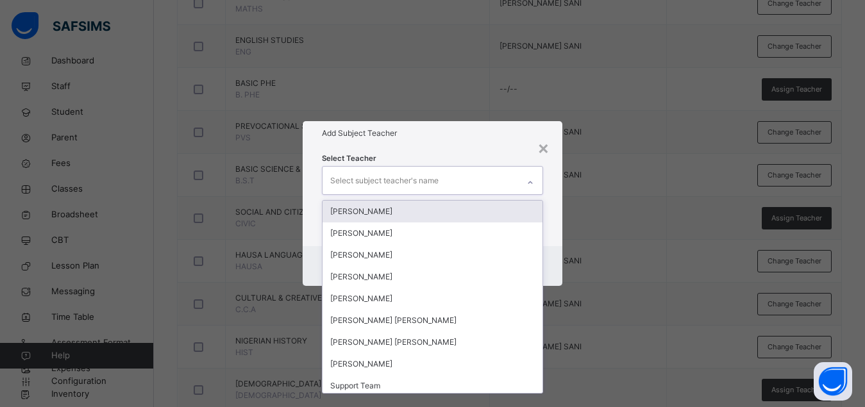
click at [396, 176] on div "Select subject teacher's name" at bounding box center [384, 181] width 108 height 24
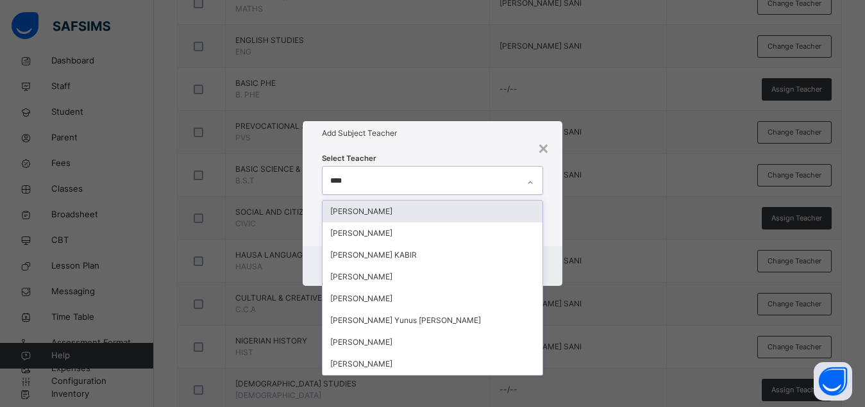
type input "*****"
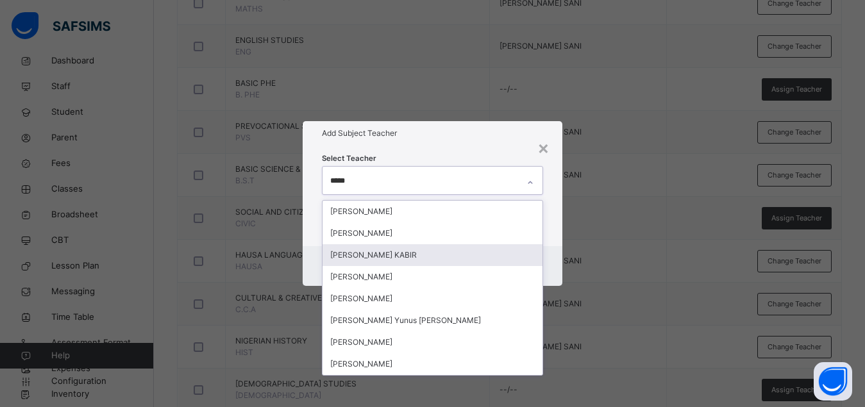
click at [404, 253] on div "[PERSON_NAME] KABIR" at bounding box center [432, 255] width 220 height 22
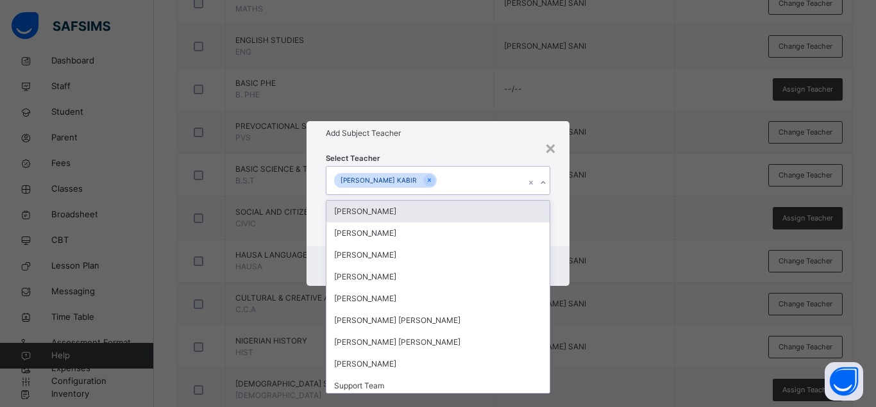
click at [557, 226] on div "Select Teacher option [PERSON_NAME], selected. option [PERSON_NAME] focused, 1 …" at bounding box center [437, 196] width 263 height 100
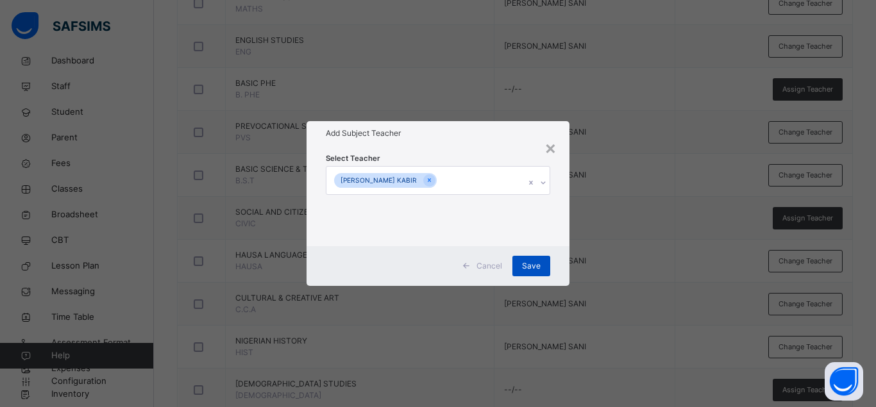
click at [532, 263] on span "Save" at bounding box center [531, 266] width 19 height 12
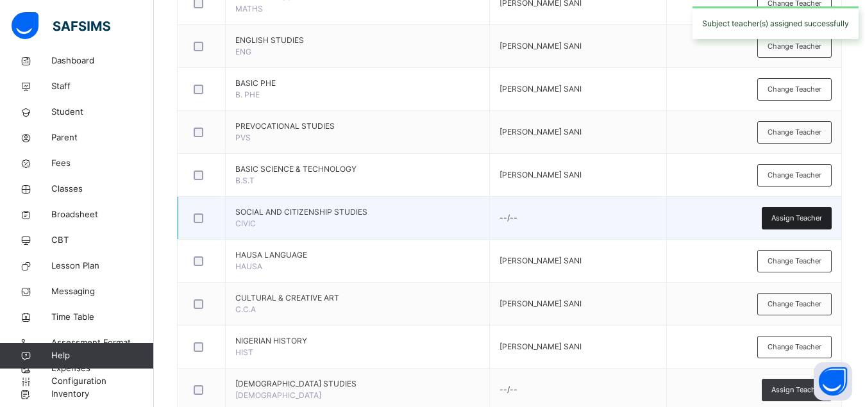
click at [792, 215] on span "Assign Teacher" at bounding box center [796, 218] width 51 height 11
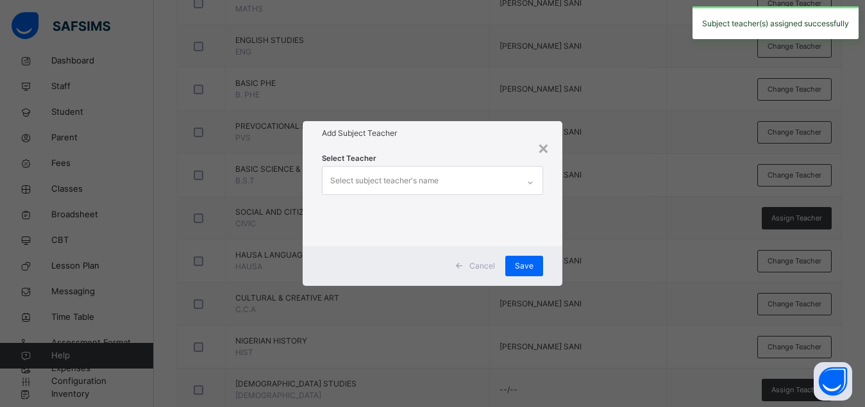
click at [467, 181] on div "Select subject teacher's name" at bounding box center [420, 180] width 196 height 27
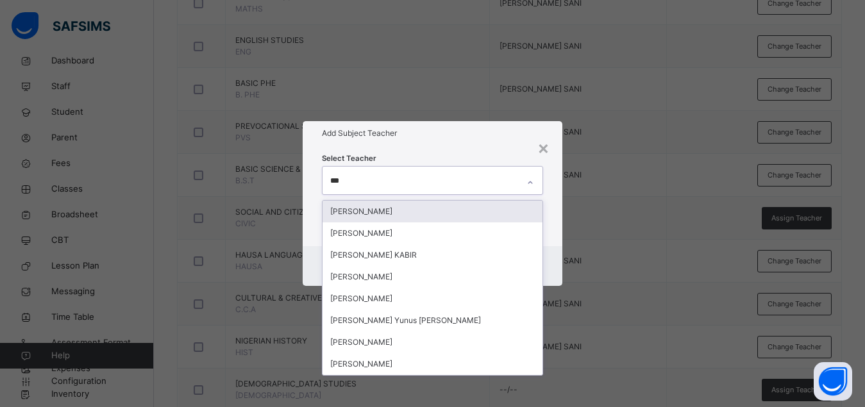
type input "****"
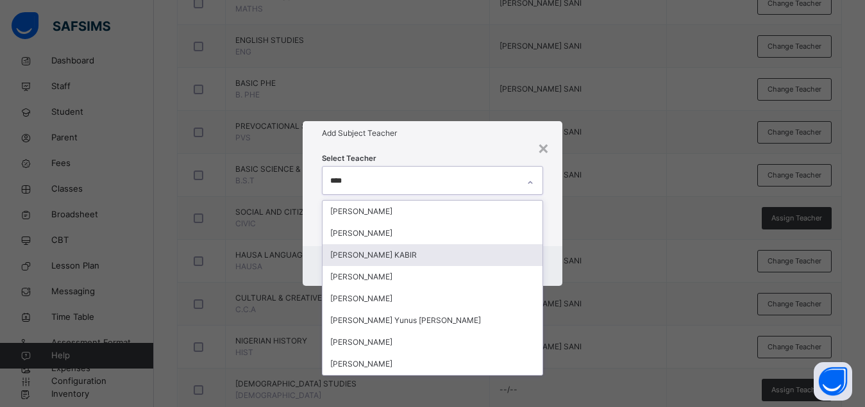
click at [400, 251] on div "[PERSON_NAME] KABIR" at bounding box center [432, 255] width 220 height 22
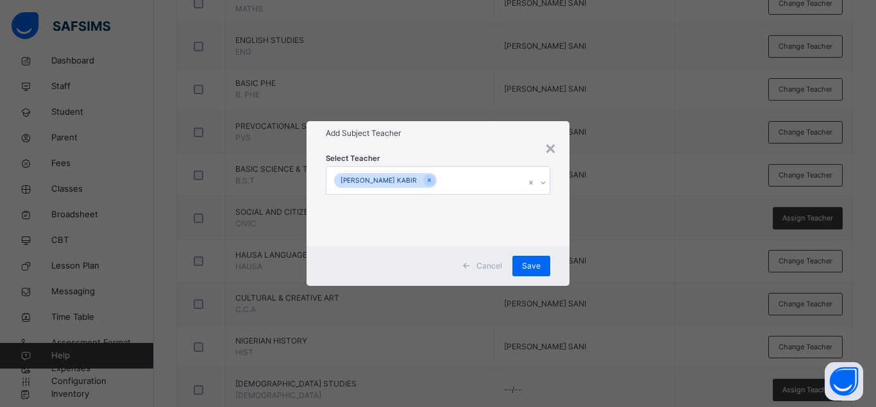
click at [560, 228] on div "Select Teacher [PERSON_NAME]" at bounding box center [437, 196] width 263 height 100
click at [540, 265] on span "Save" at bounding box center [531, 266] width 19 height 12
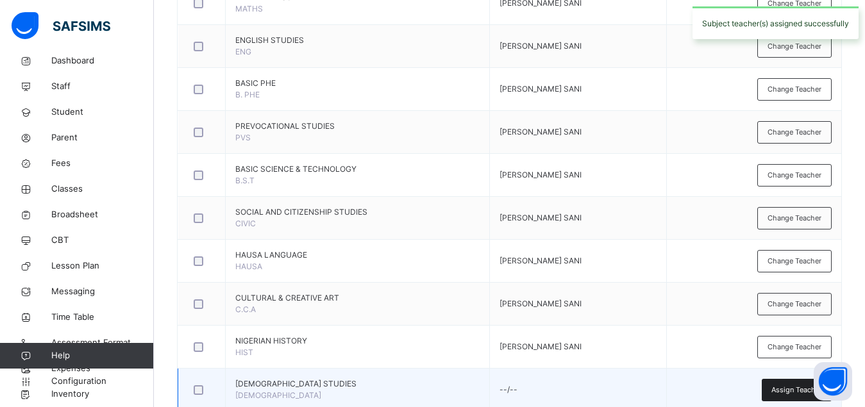
click at [791, 389] on span "Assign Teacher" at bounding box center [796, 390] width 51 height 11
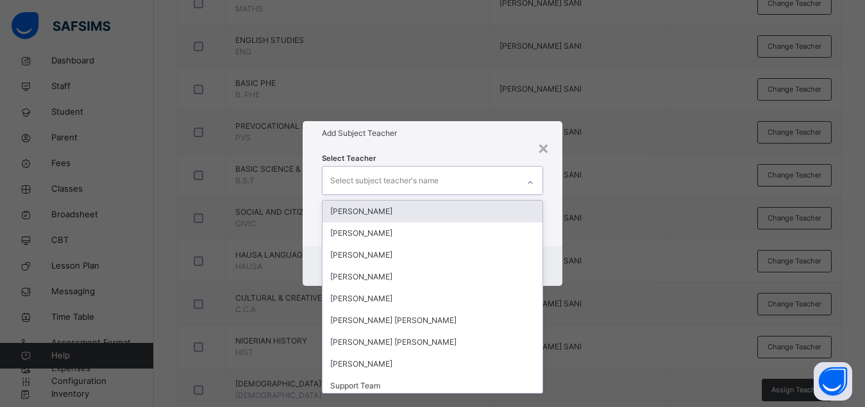
click at [438, 185] on div "Select subject teacher's name" at bounding box center [384, 181] width 108 height 24
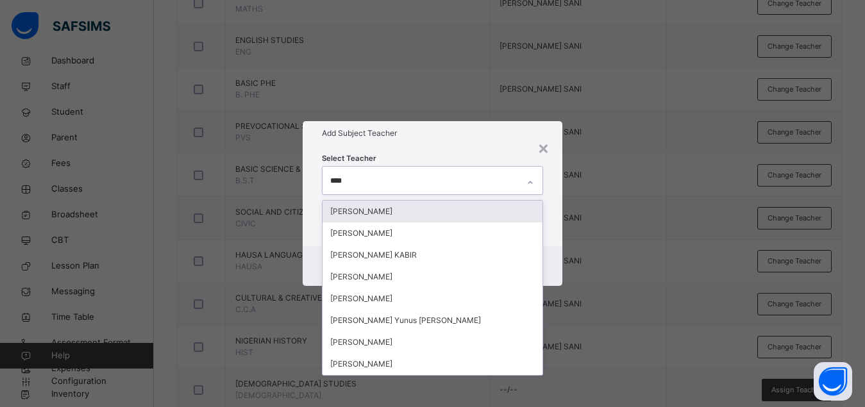
type input "*****"
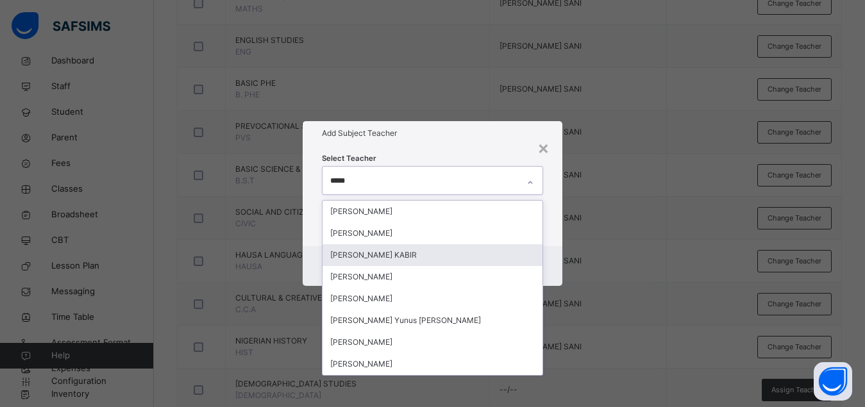
click at [391, 247] on div "[PERSON_NAME] KABIR" at bounding box center [432, 255] width 220 height 22
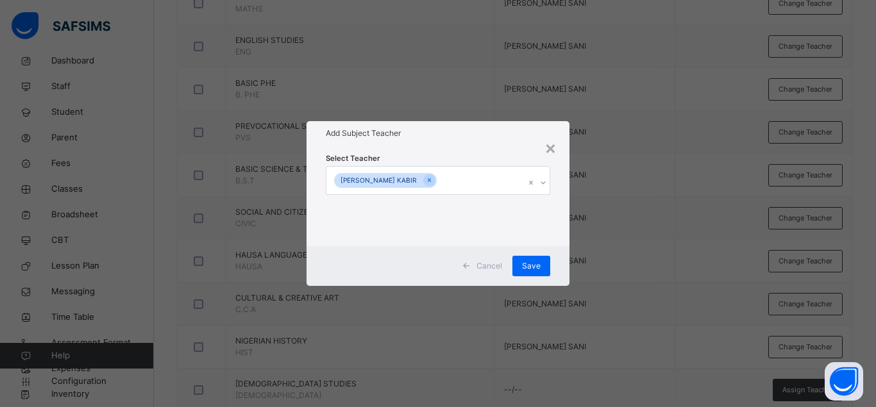
click at [555, 244] on div "Select Teacher [PERSON_NAME]" at bounding box center [437, 196] width 263 height 100
click at [542, 259] on div "Save" at bounding box center [531, 266] width 38 height 21
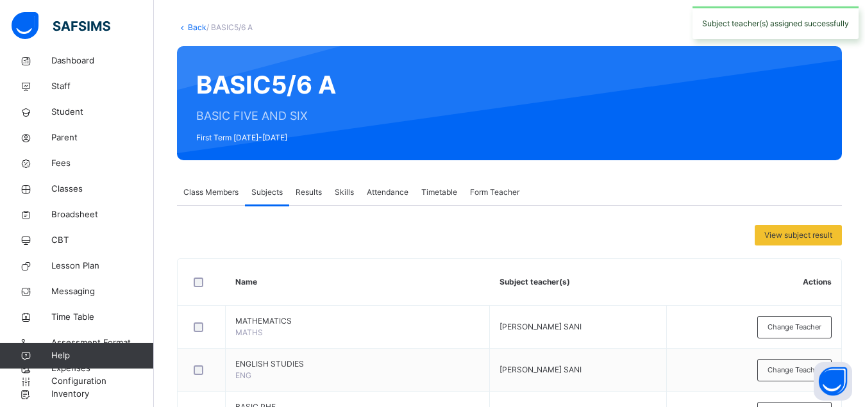
scroll to position [0, 0]
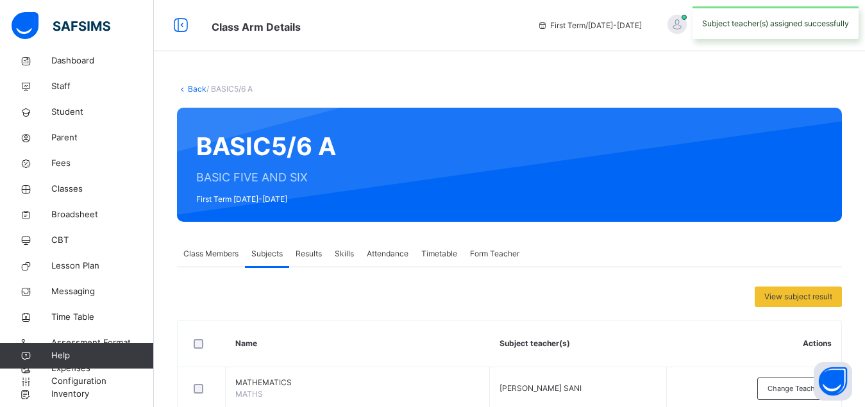
click at [197, 92] on link "Back" at bounding box center [197, 89] width 19 height 10
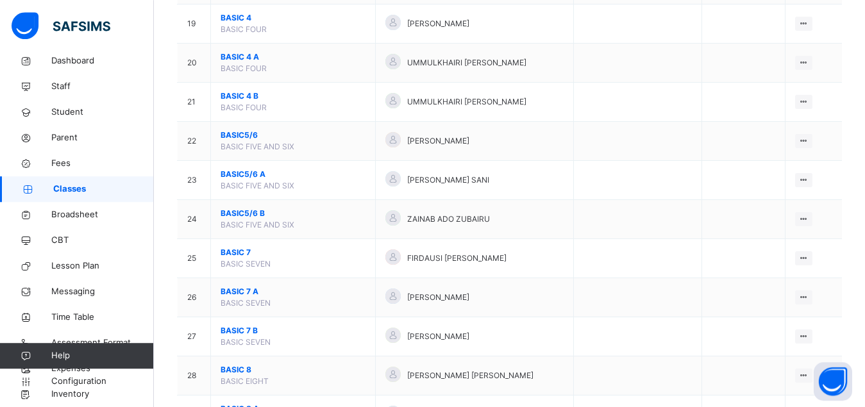
scroll to position [948, 0]
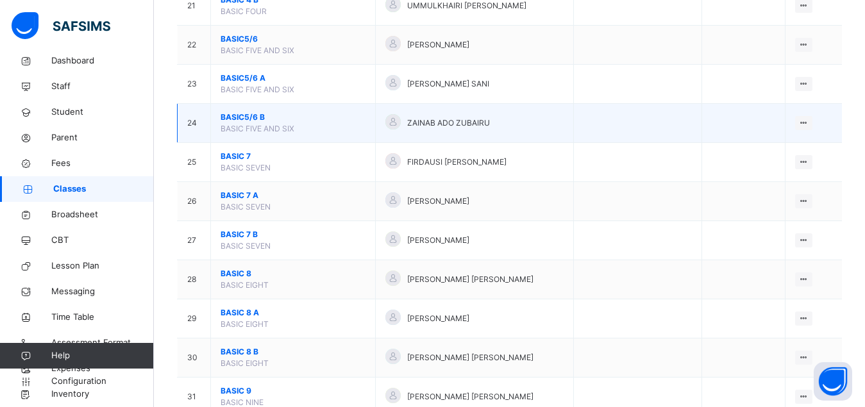
click at [233, 123] on span "BASIC5/6 B" at bounding box center [293, 118] width 145 height 12
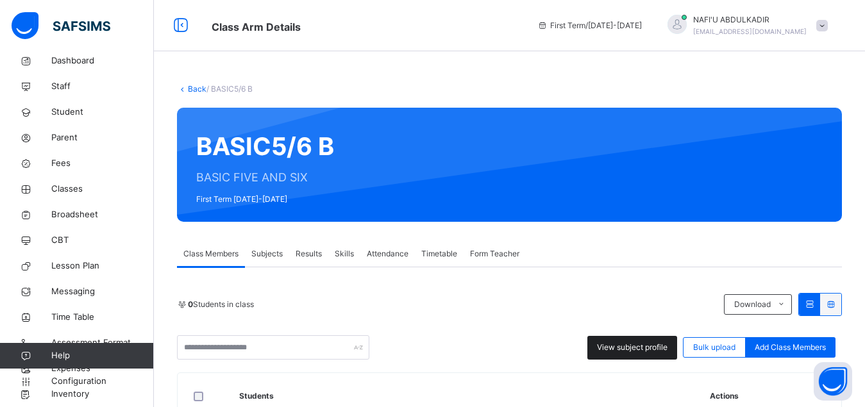
click at [638, 347] on span "View subject profile" at bounding box center [632, 348] width 71 height 12
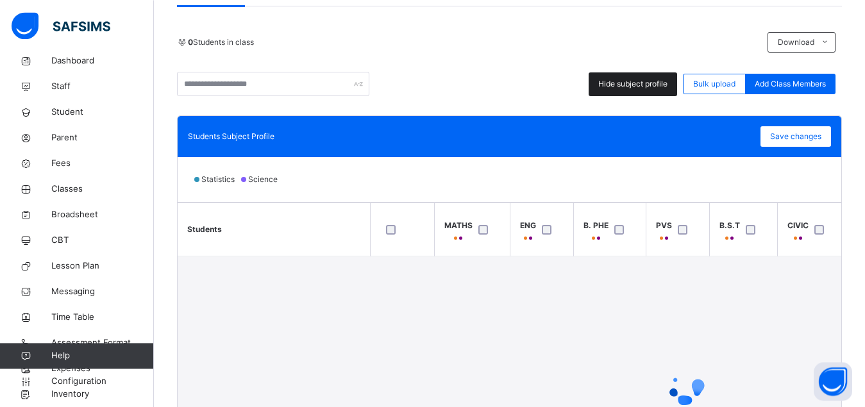
scroll to position [294, 0]
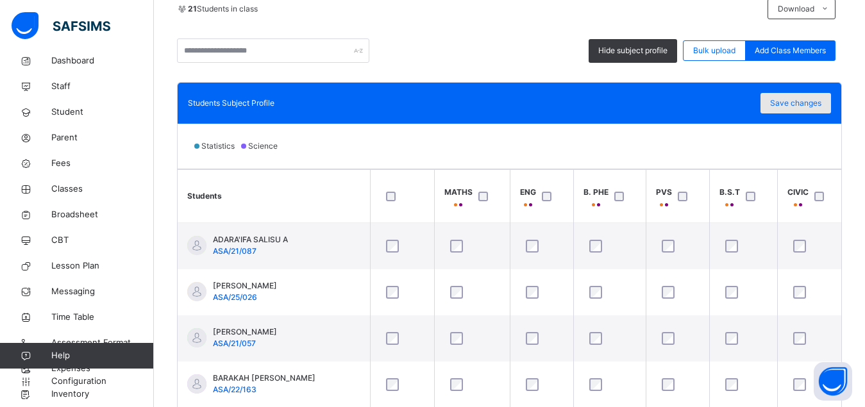
click at [815, 104] on span "Save changes" at bounding box center [795, 103] width 51 height 12
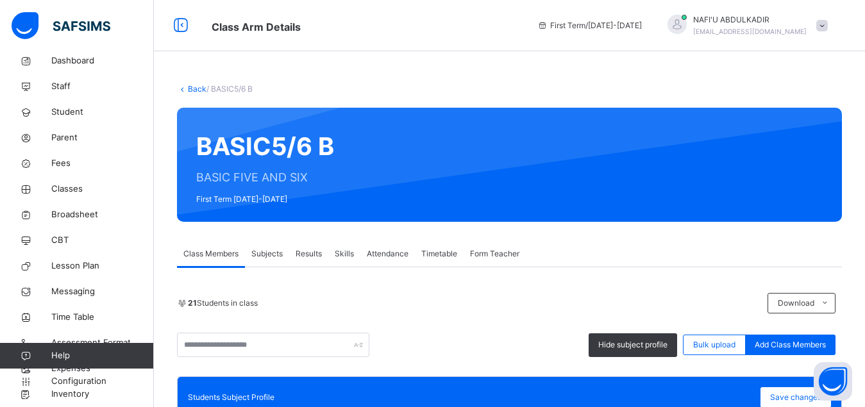
click at [269, 254] on span "Subjects" at bounding box center [266, 254] width 31 height 12
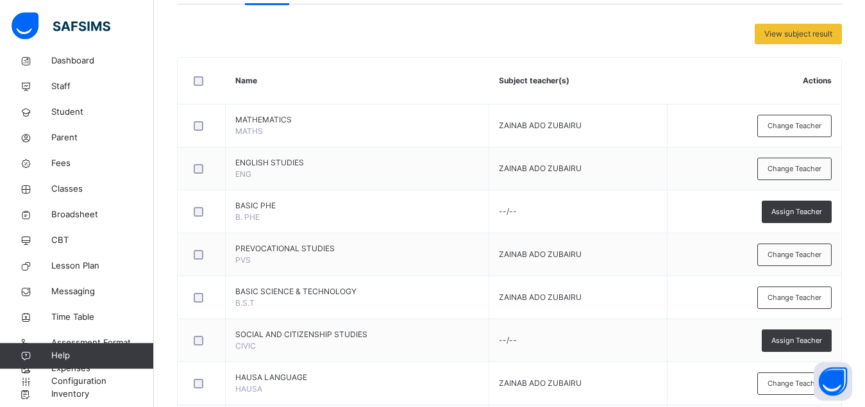
scroll to position [385, 0]
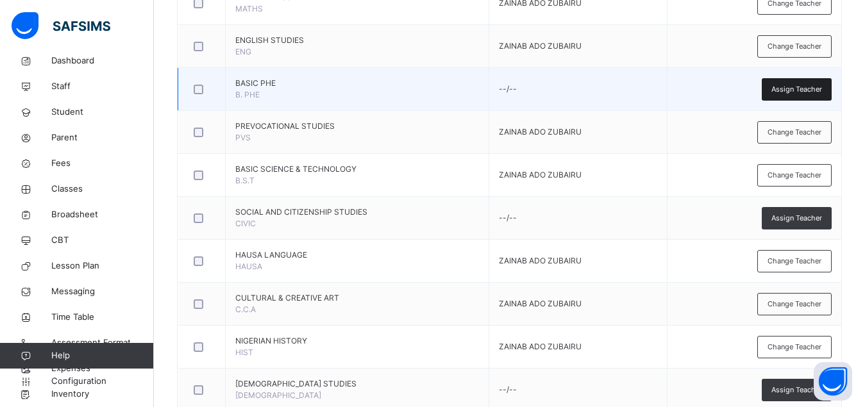
click at [804, 87] on span "Assign Teacher" at bounding box center [796, 89] width 51 height 11
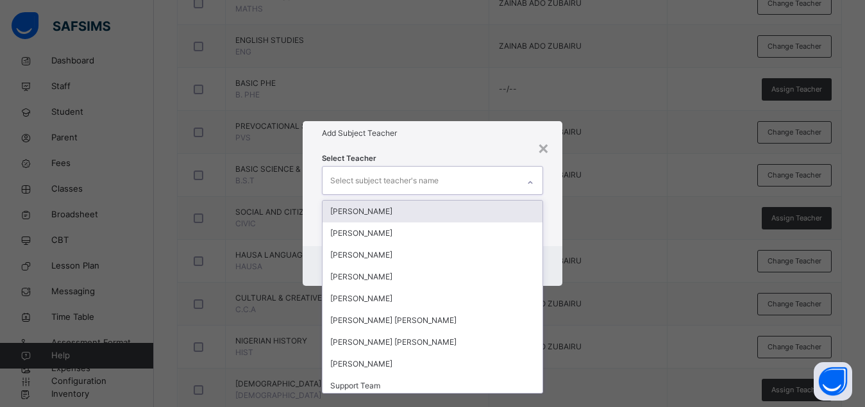
click at [409, 181] on div "Select subject teacher's name" at bounding box center [384, 181] width 108 height 24
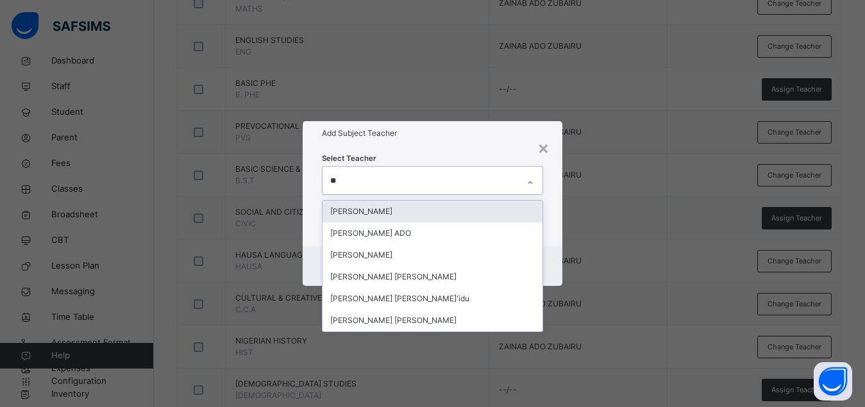
type input "***"
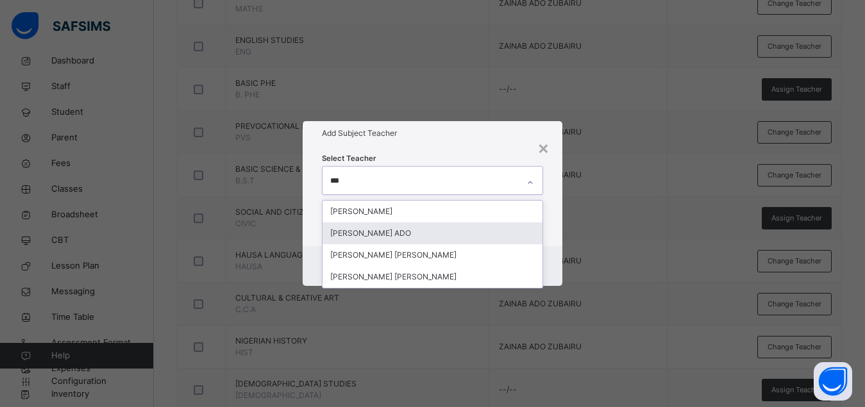
click at [403, 231] on div "[PERSON_NAME] ADO" at bounding box center [432, 233] width 220 height 22
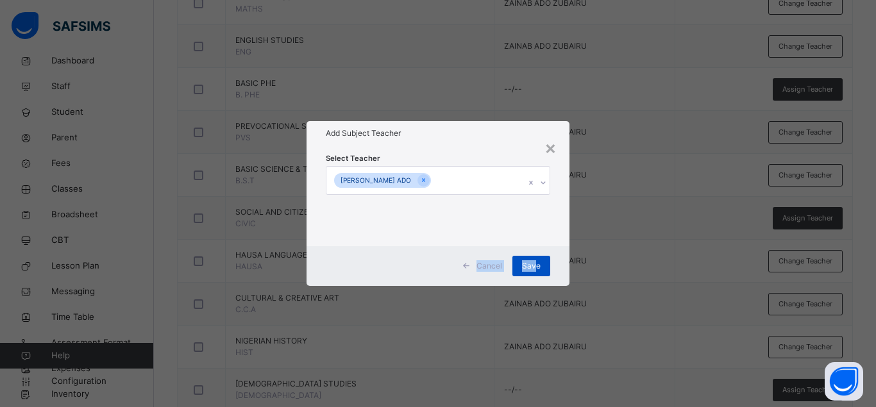
drag, startPoint x: 558, startPoint y: 197, endPoint x: 533, endPoint y: 266, distance: 73.0
click at [533, 266] on div "× Add Subject Teacher Select Teacher [PERSON_NAME] ADO Cancel Save" at bounding box center [437, 203] width 263 height 164
click at [533, 266] on span "Save" at bounding box center [531, 266] width 19 height 12
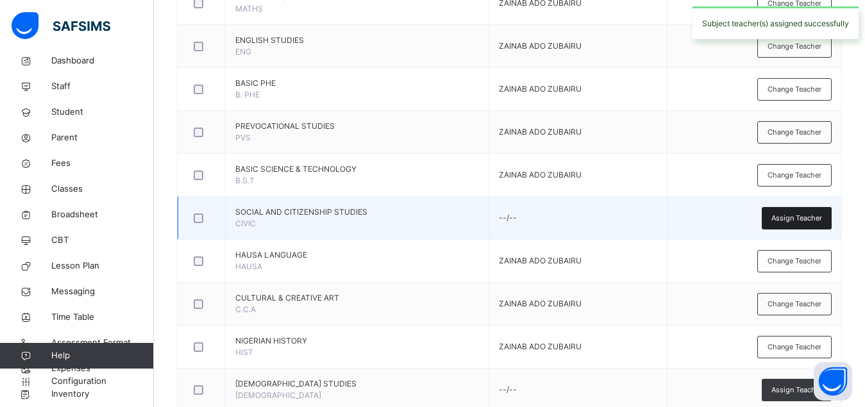
click at [799, 217] on span "Assign Teacher" at bounding box center [796, 218] width 51 height 11
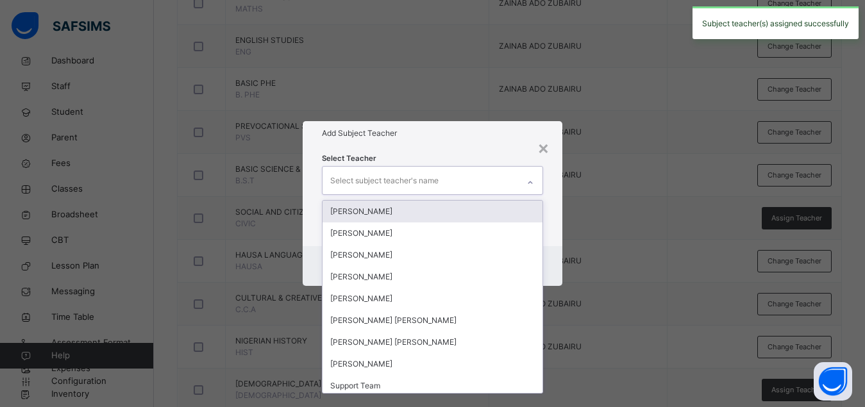
click at [374, 187] on div "Select subject teacher's name" at bounding box center [384, 181] width 108 height 24
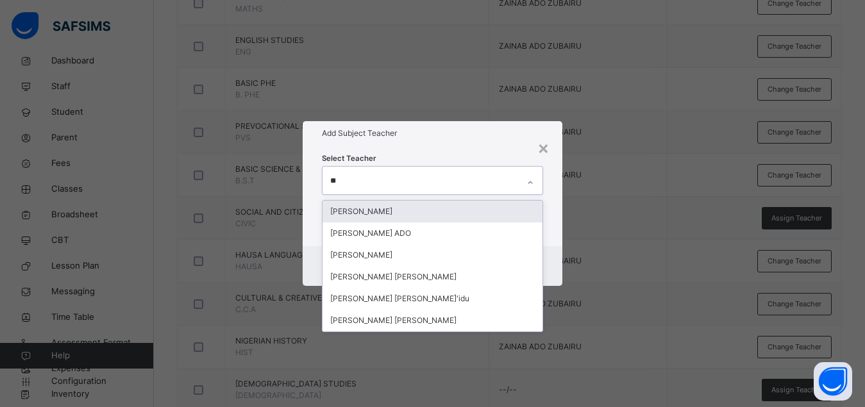
type input "***"
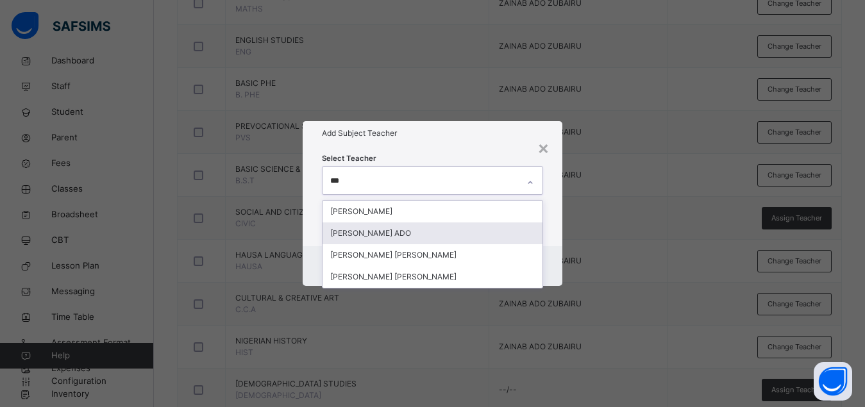
click at [406, 231] on div "[PERSON_NAME] ADO" at bounding box center [432, 233] width 220 height 22
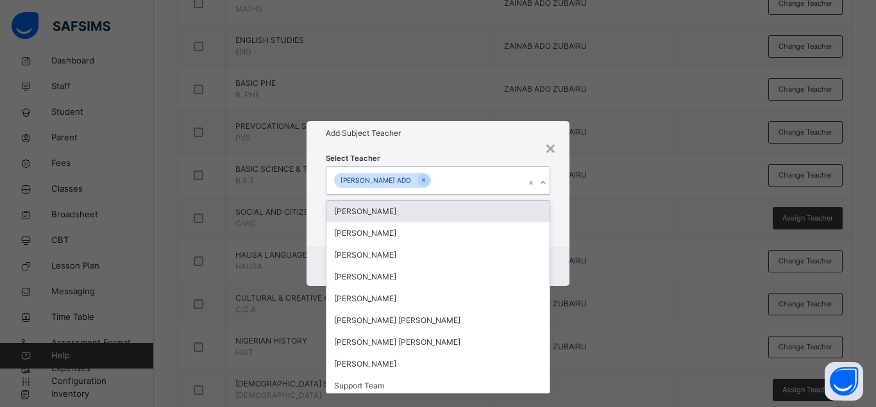
click at [562, 221] on div "Select Teacher option [PERSON_NAME] ADO, selected. option [PERSON_NAME] focused…" at bounding box center [437, 196] width 263 height 100
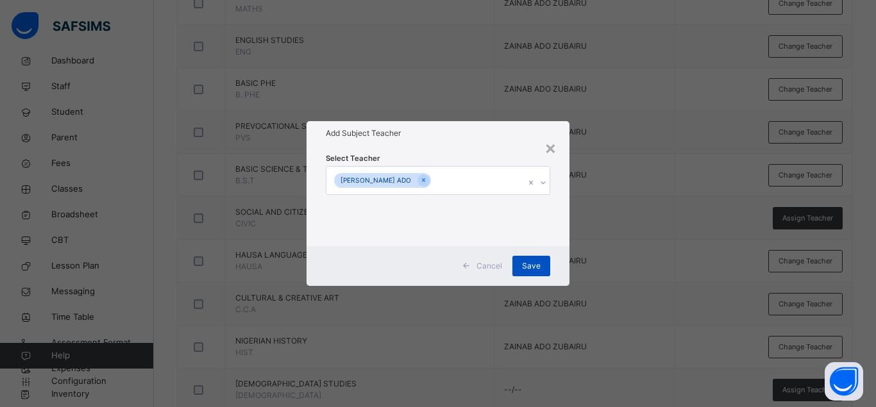
click at [533, 266] on span "Save" at bounding box center [531, 266] width 19 height 12
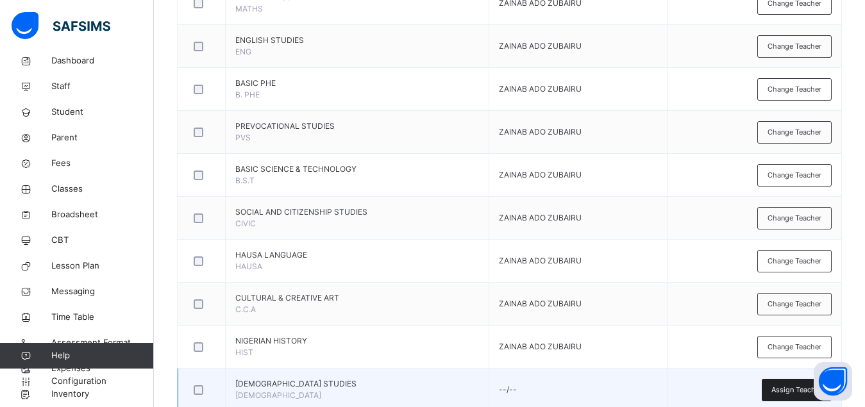
click at [799, 389] on span "Assign Teacher" at bounding box center [796, 390] width 51 height 11
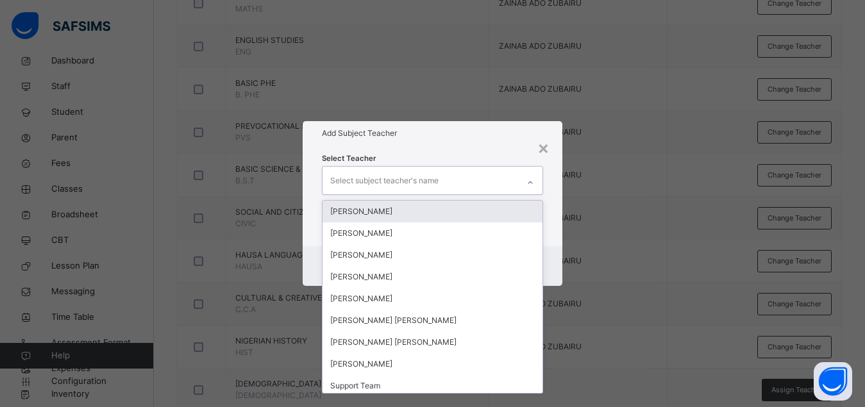
click at [454, 186] on div "Select subject teacher's name" at bounding box center [420, 180] width 196 height 27
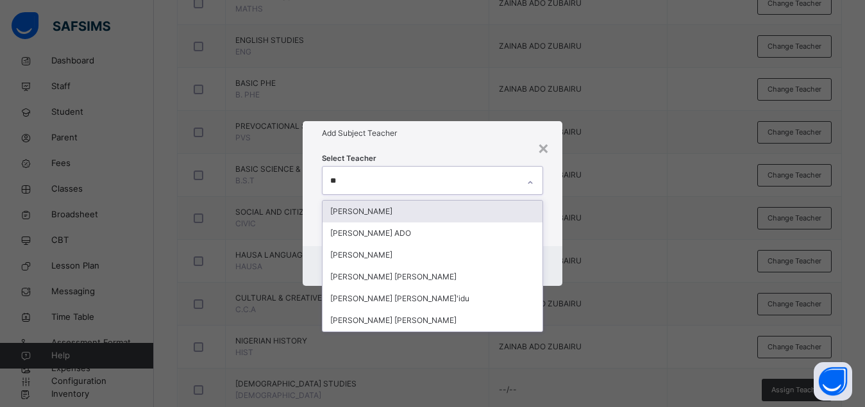
type input "***"
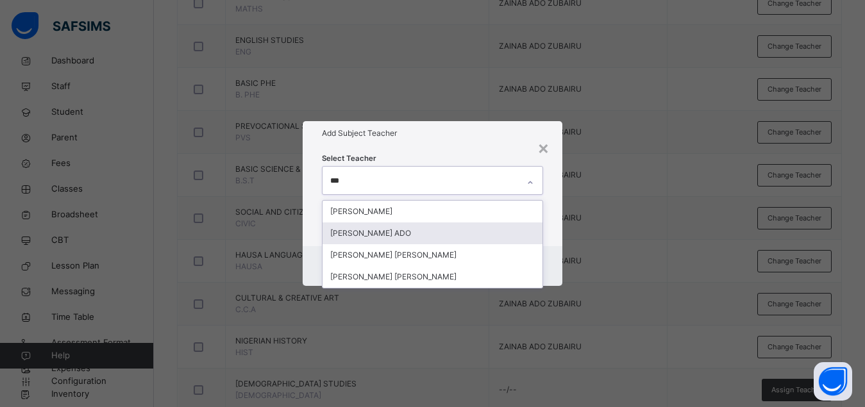
click at [410, 233] on div "[PERSON_NAME] ADO" at bounding box center [432, 233] width 220 height 22
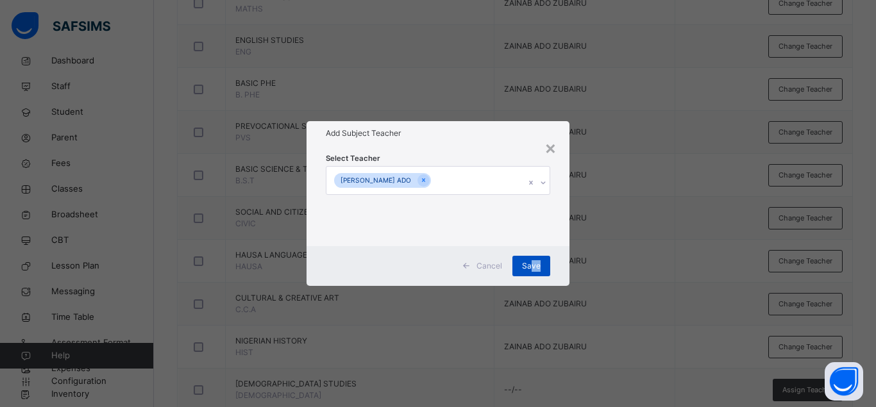
drag, startPoint x: 565, startPoint y: 256, endPoint x: 531, endPoint y: 259, distance: 34.1
click at [531, 259] on div "Cancel Save" at bounding box center [437, 266] width 263 height 40
click at [531, 259] on div "Save" at bounding box center [531, 266] width 38 height 21
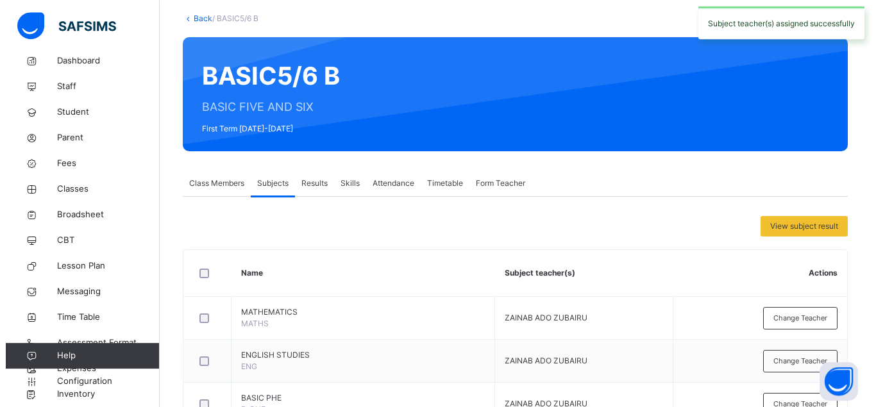
scroll to position [0, 0]
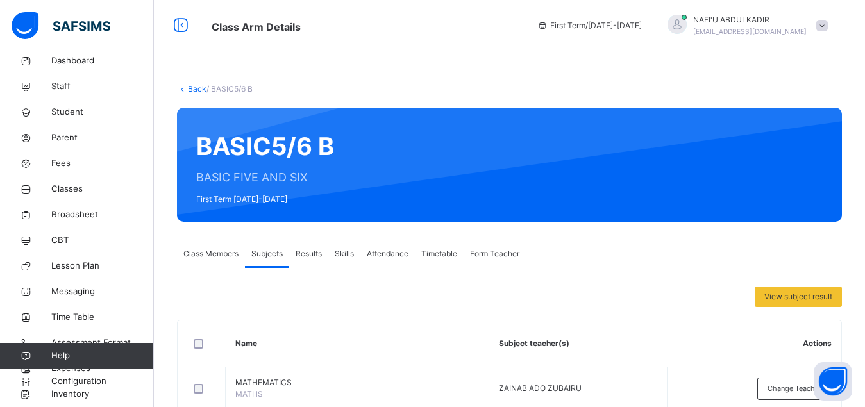
click at [828, 22] on span at bounding box center [822, 26] width 12 height 12
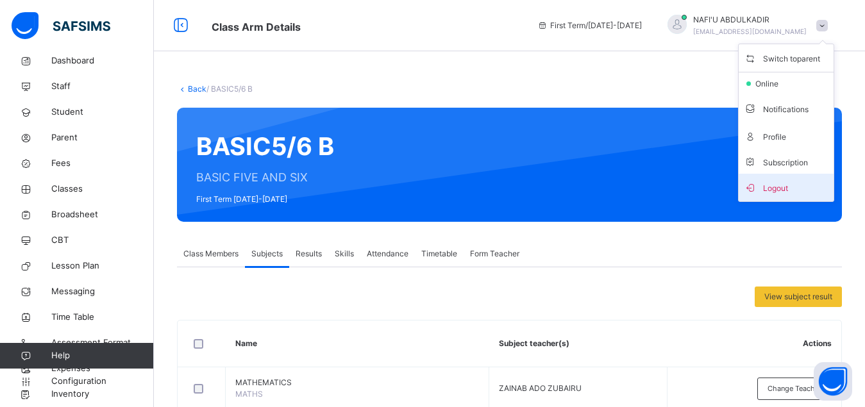
click at [792, 188] on span "Logout" at bounding box center [786, 187] width 85 height 17
